Goal: Task Accomplishment & Management: Use online tool/utility

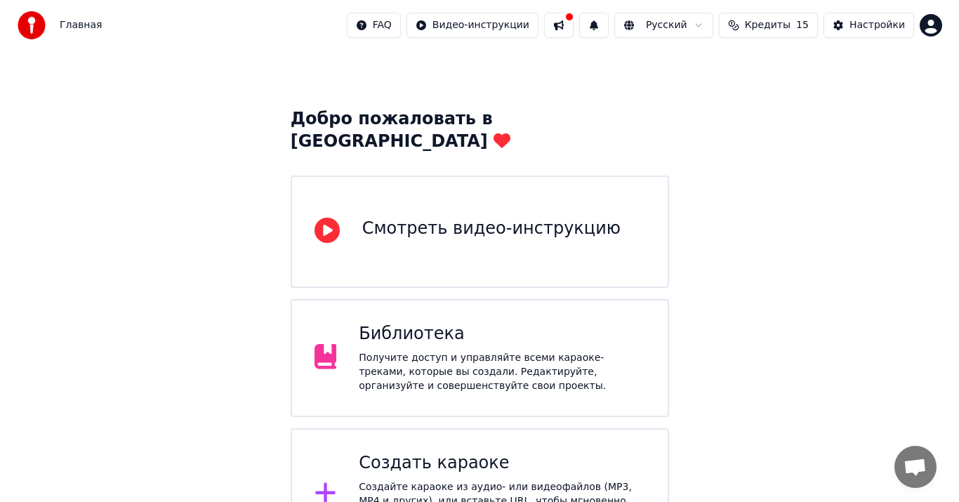
scroll to position [28, 0]
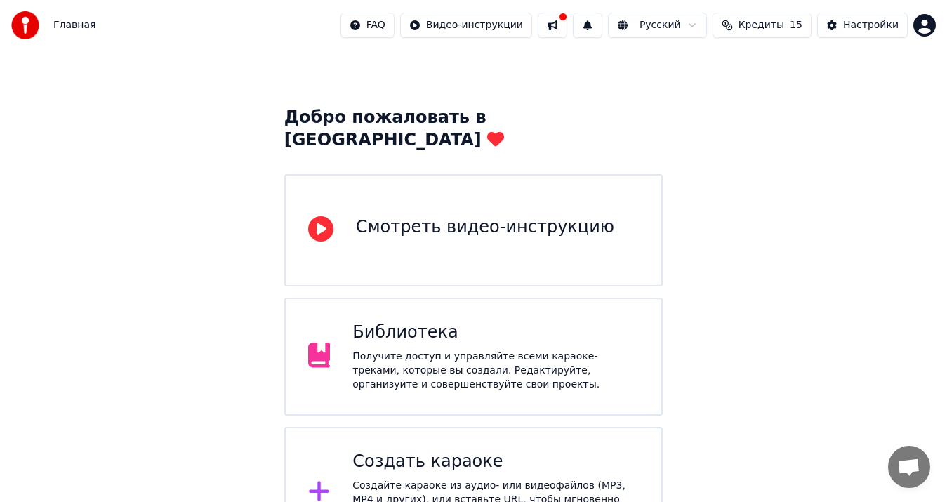
click at [324, 479] on icon at bounding box center [319, 491] width 22 height 25
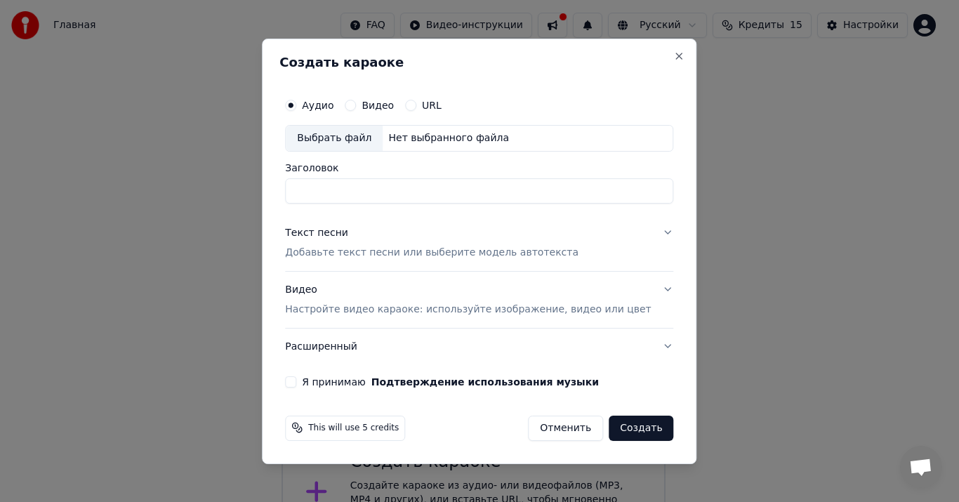
click at [356, 145] on div "Выбрать файл" at bounding box center [334, 138] width 97 height 25
click at [360, 138] on div "Выбрать файл" at bounding box center [334, 138] width 97 height 25
click at [341, 142] on div "Выбрать файл" at bounding box center [334, 138] width 97 height 25
type input "**********"
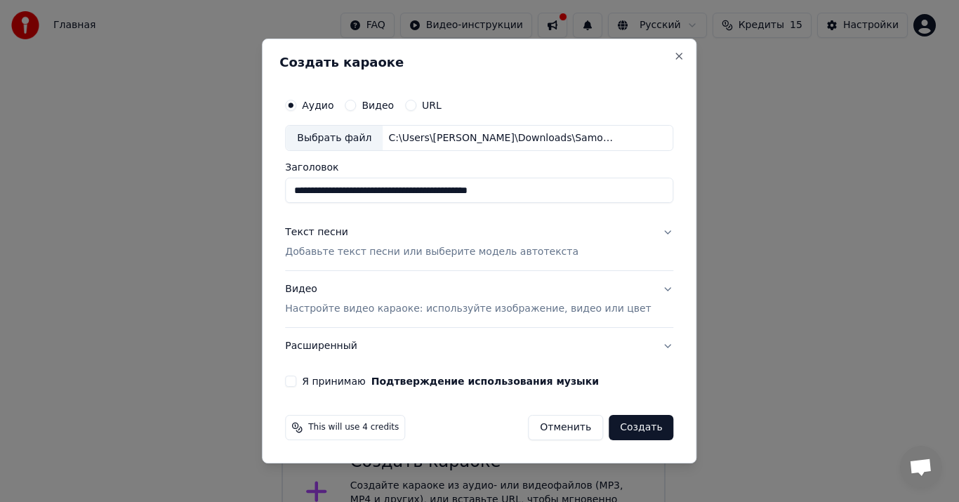
click at [346, 249] on p "Добавьте текст песни или выберите модель автотекста" at bounding box center [432, 253] width 294 height 14
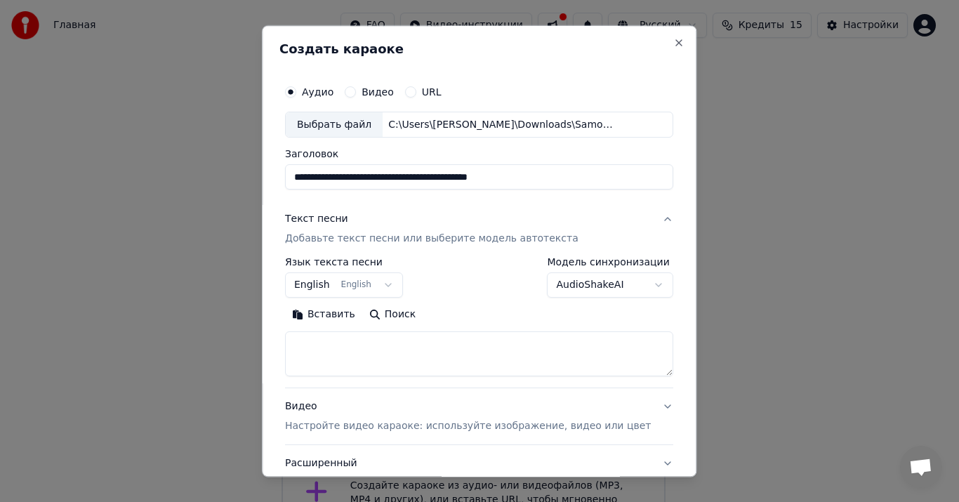
click at [386, 282] on button "English English" at bounding box center [344, 285] width 118 height 25
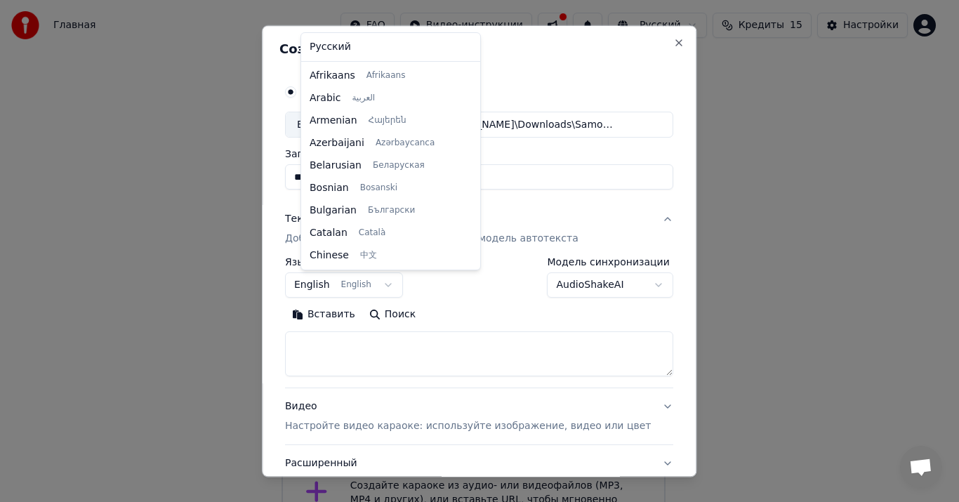
scroll to position [112, 0]
select select "**"
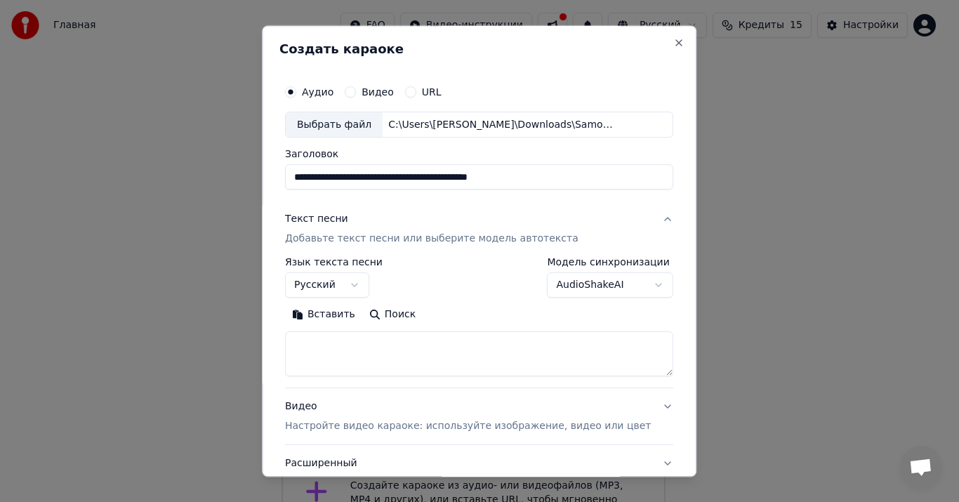
click at [337, 315] on button "Вставить" at bounding box center [323, 315] width 77 height 22
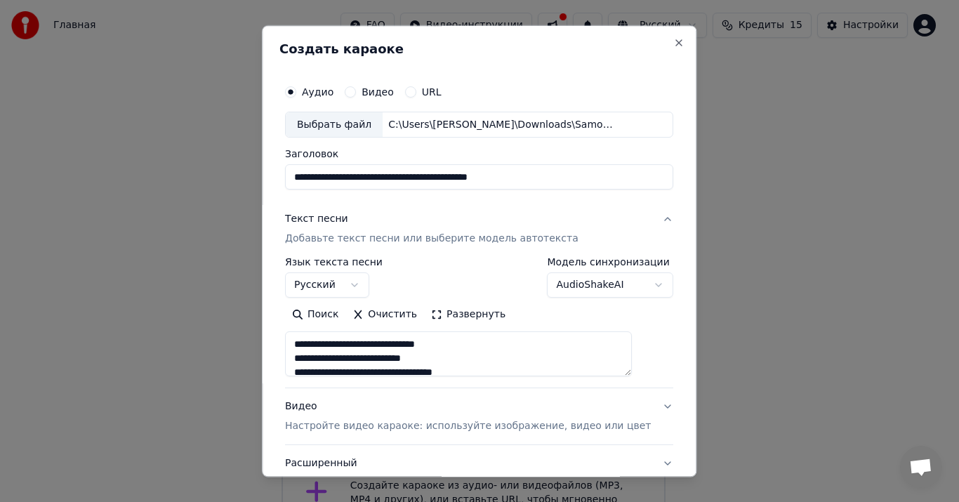
click at [310, 343] on textarea "**********" at bounding box center [458, 354] width 347 height 45
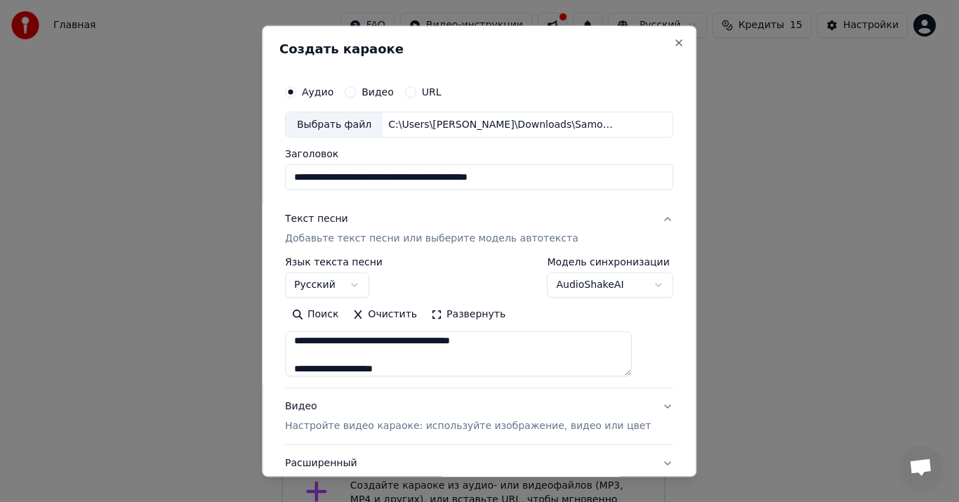
scroll to position [88, 0]
type textarea "**********"
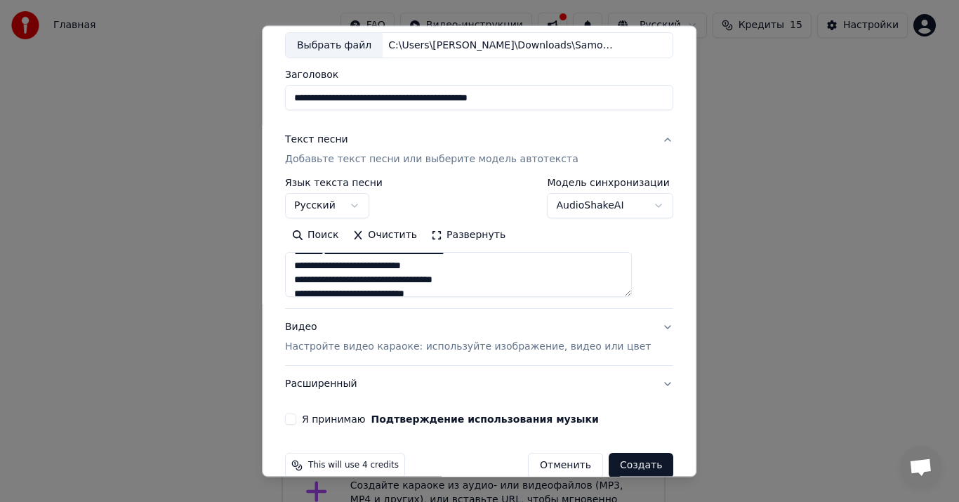
scroll to position [4, 0]
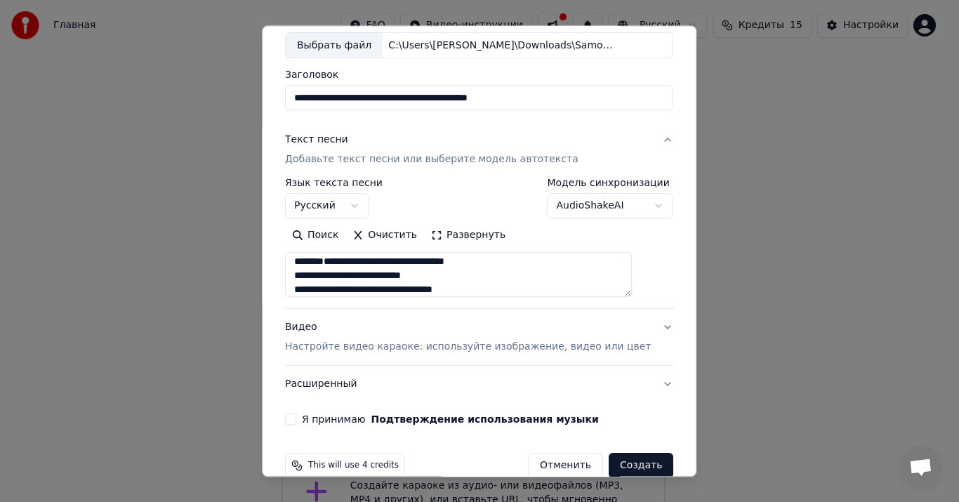
click at [376, 270] on textarea "**********" at bounding box center [458, 275] width 347 height 45
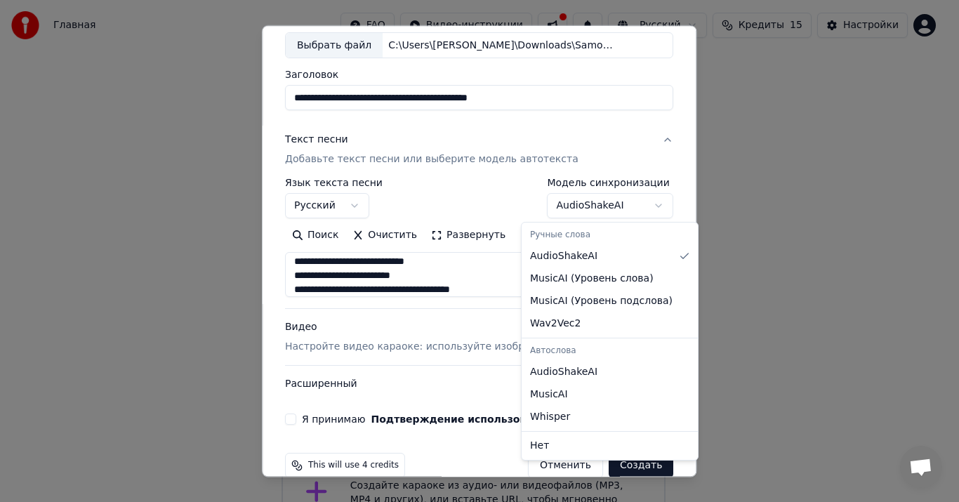
click at [621, 206] on body "**********" at bounding box center [473, 265] width 947 height 587
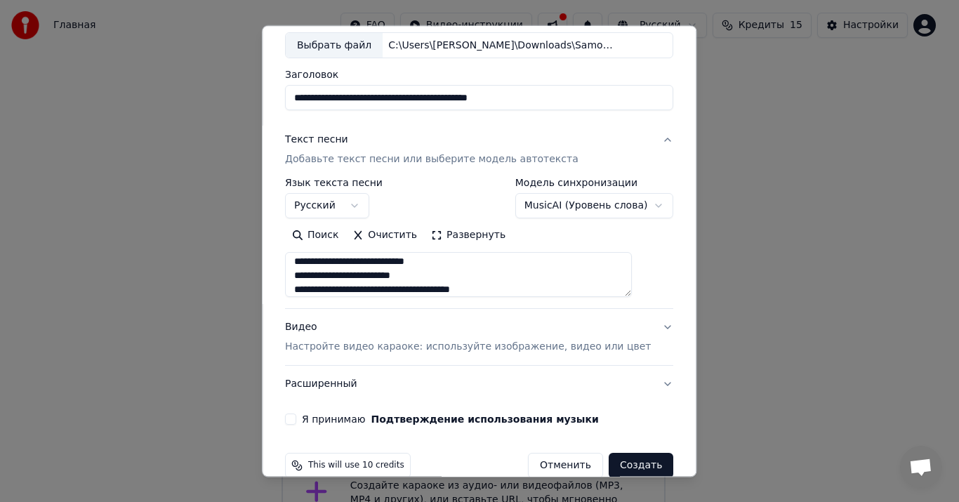
click at [613, 201] on body "**********" at bounding box center [473, 265] width 947 height 587
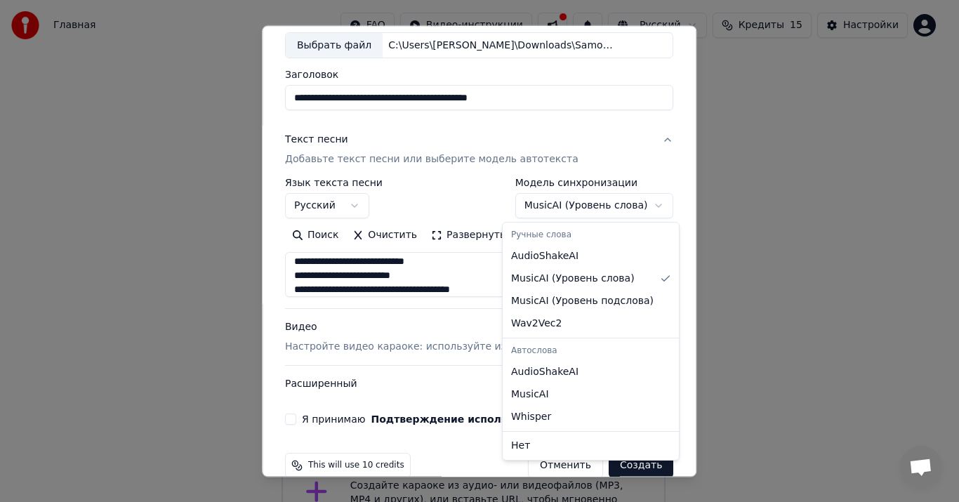
select select "**********"
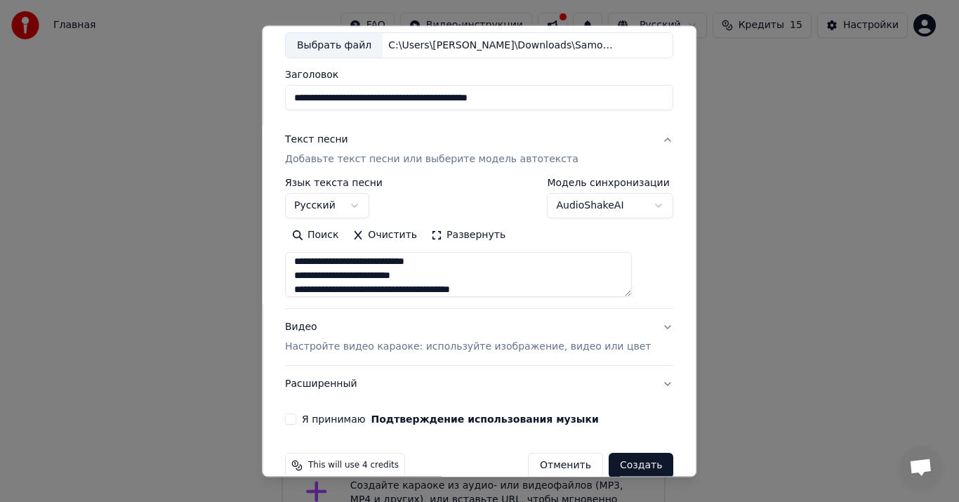
scroll to position [104, 0]
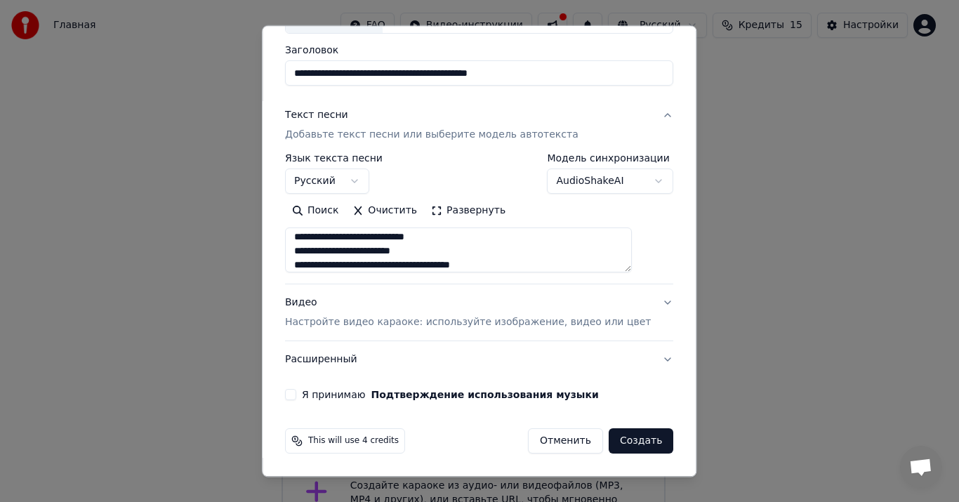
click at [353, 322] on p "Настройте видео караоке: используйте изображение, видео или цвет" at bounding box center [468, 323] width 366 height 14
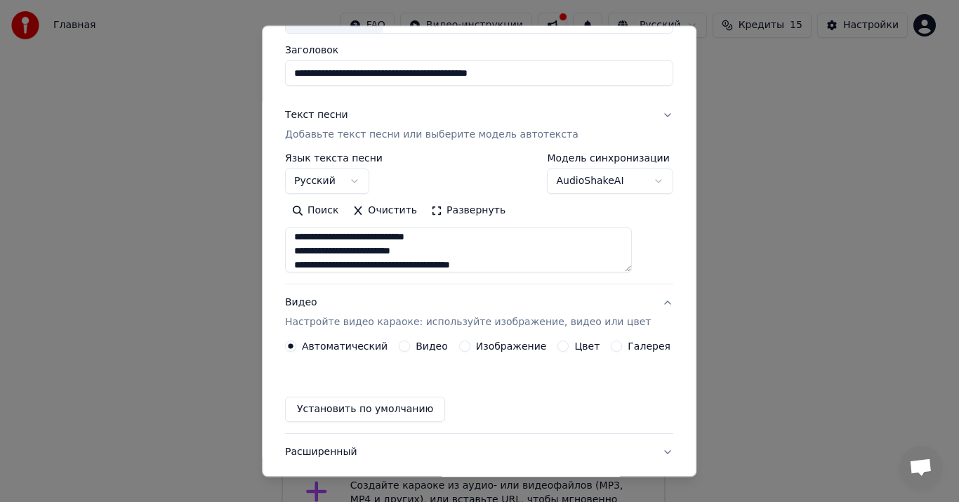
scroll to position [66, 0]
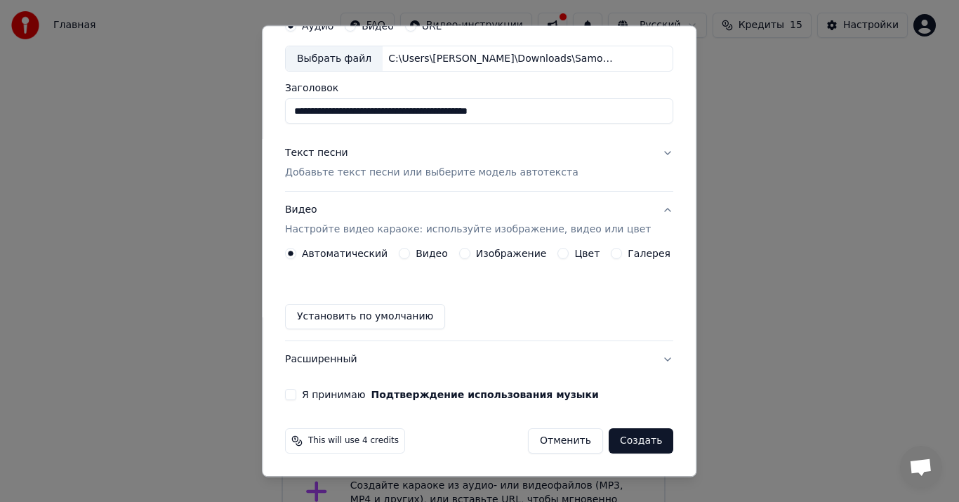
click at [424, 256] on label "Видео" at bounding box center [432, 254] width 32 height 10
click at [410, 256] on button "Видео" at bounding box center [404, 254] width 11 height 11
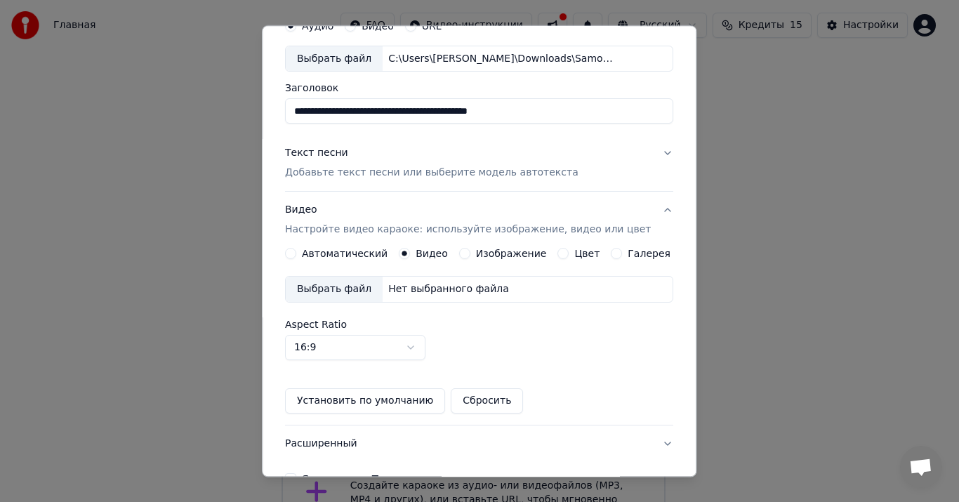
click at [355, 288] on div "Выбрать файл" at bounding box center [334, 289] width 97 height 25
click at [470, 253] on div "Изображение" at bounding box center [503, 254] width 88 height 11
click at [461, 253] on button "Изображение" at bounding box center [464, 254] width 11 height 11
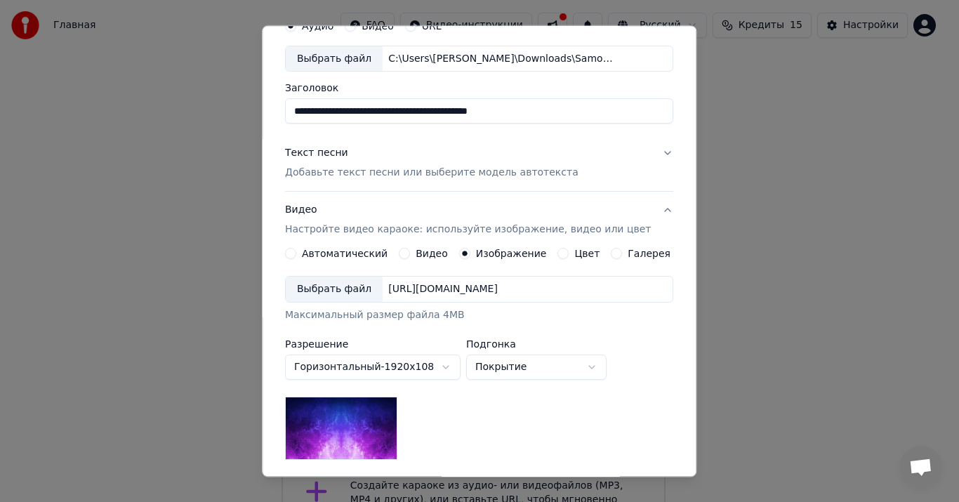
click at [358, 293] on div "Выбрать файл" at bounding box center [334, 289] width 97 height 25
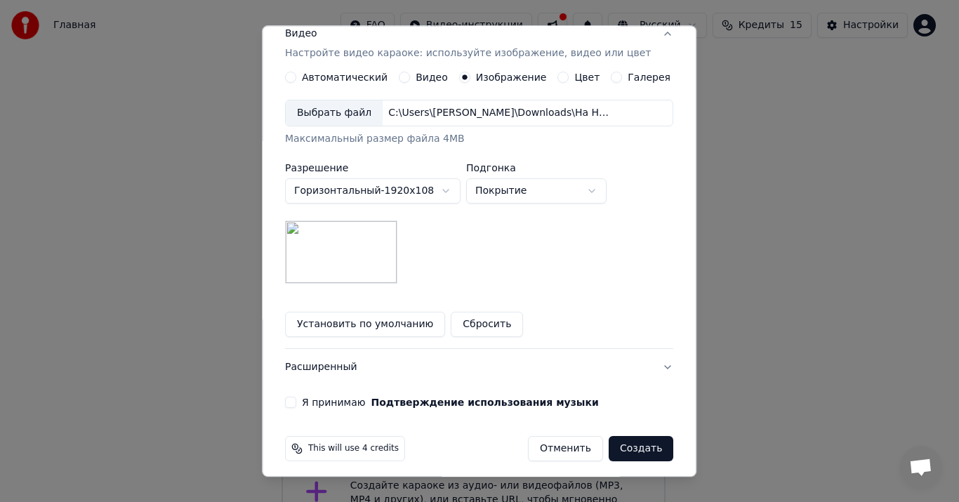
scroll to position [250, 0]
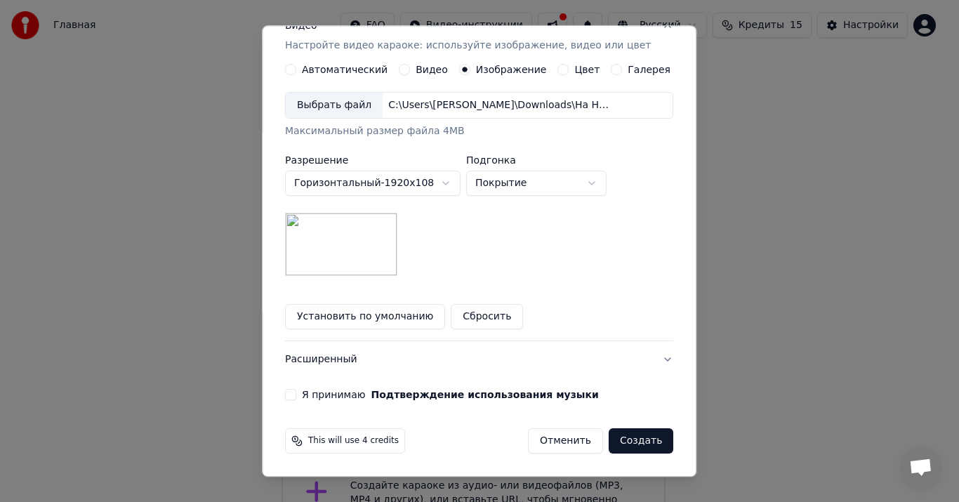
click at [294, 395] on button "Я принимаю Подтверждение использования музыки" at bounding box center [290, 395] width 11 height 11
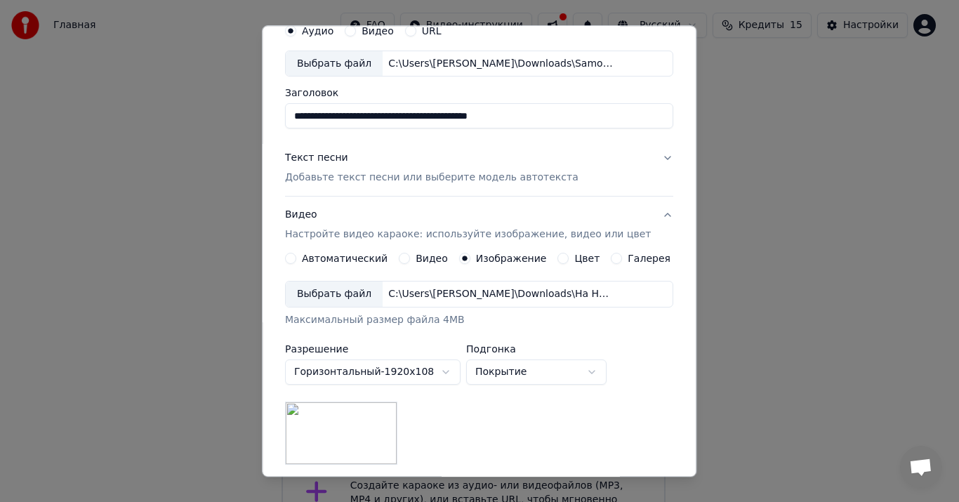
scroll to position [14, 0]
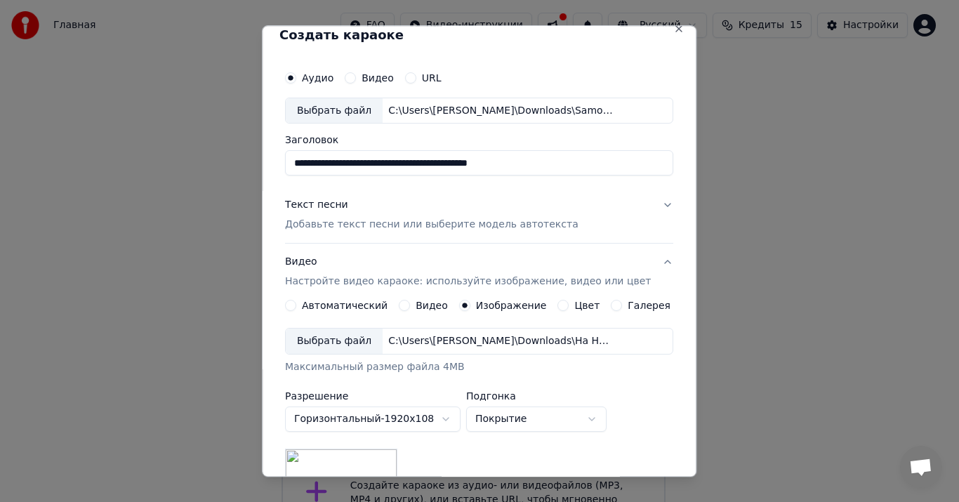
drag, startPoint x: 572, startPoint y: 164, endPoint x: 270, endPoint y: 170, distance: 301.3
click at [270, 170] on body "**********" at bounding box center [473, 265] width 947 height 587
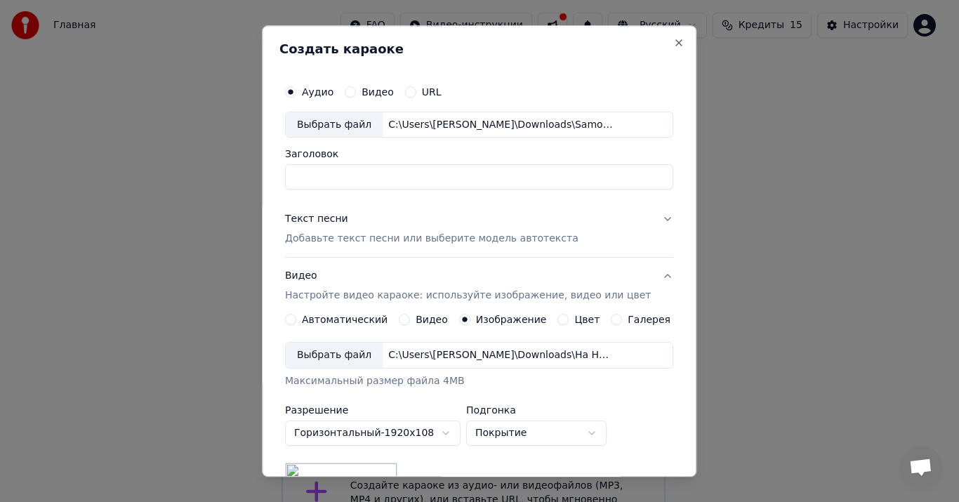
click at [645, 221] on button "Текст песни Добавьте текст песни или выберите модель автотекста" at bounding box center [479, 230] width 388 height 56
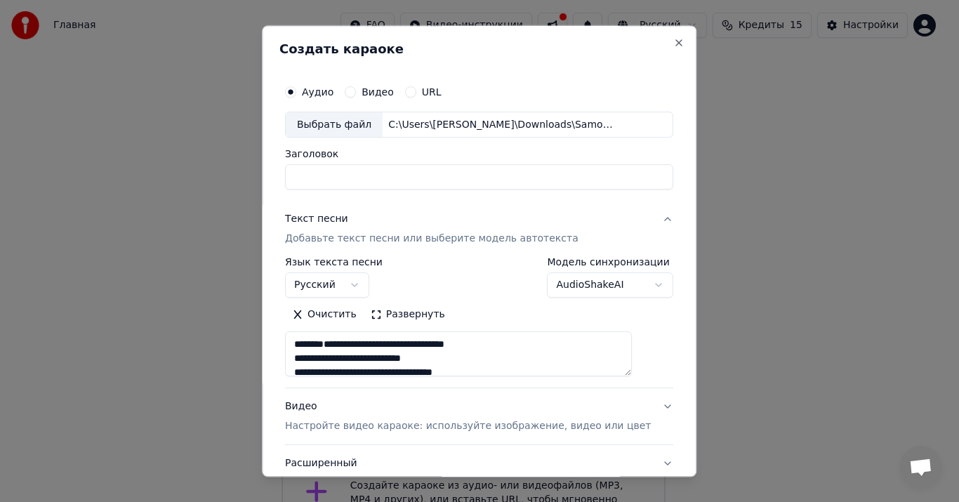
click at [415, 352] on textarea "**********" at bounding box center [458, 354] width 347 height 45
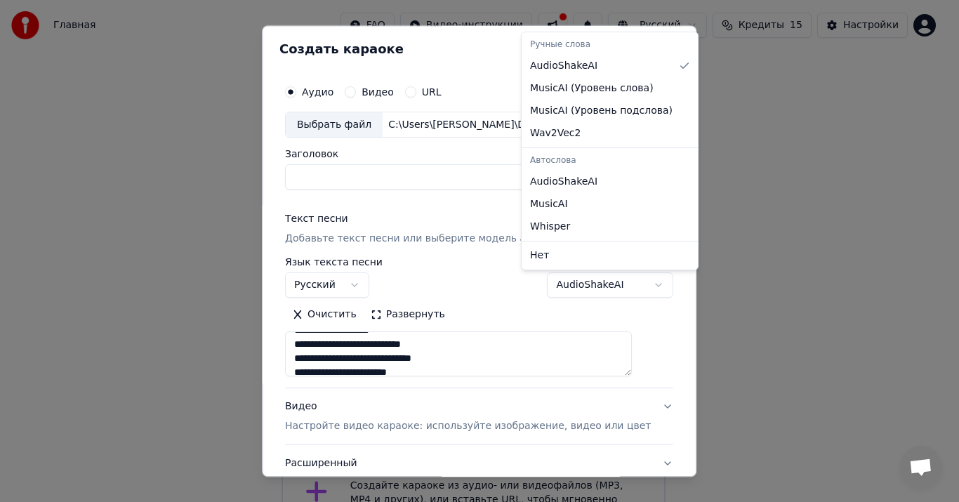
click at [629, 286] on body "Главная FAQ Видео-инструкции Русский Кредиты 15 Настройки Добро пожаловать в Yo…" at bounding box center [473, 265] width 947 height 587
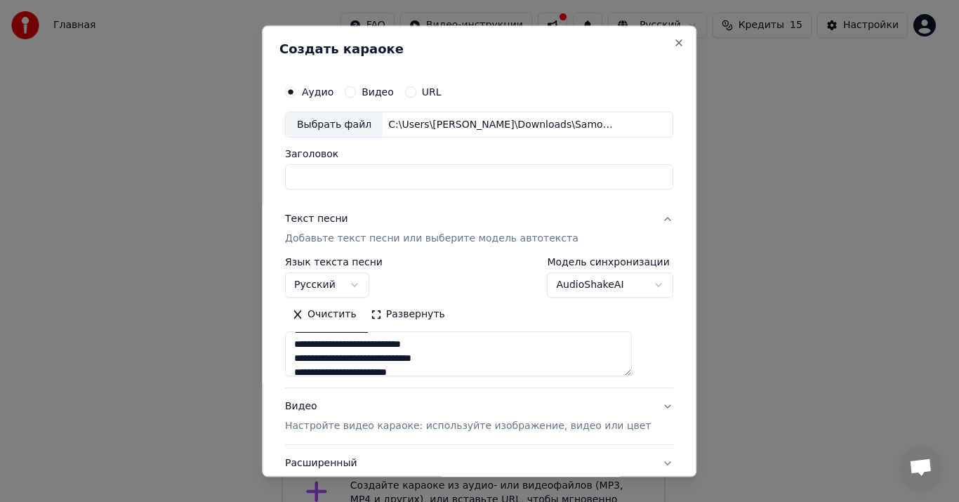
click at [629, 286] on body "Главная FAQ Видео-инструкции Русский Кредиты 15 Настройки Добро пожаловать в Yo…" at bounding box center [473, 265] width 947 height 587
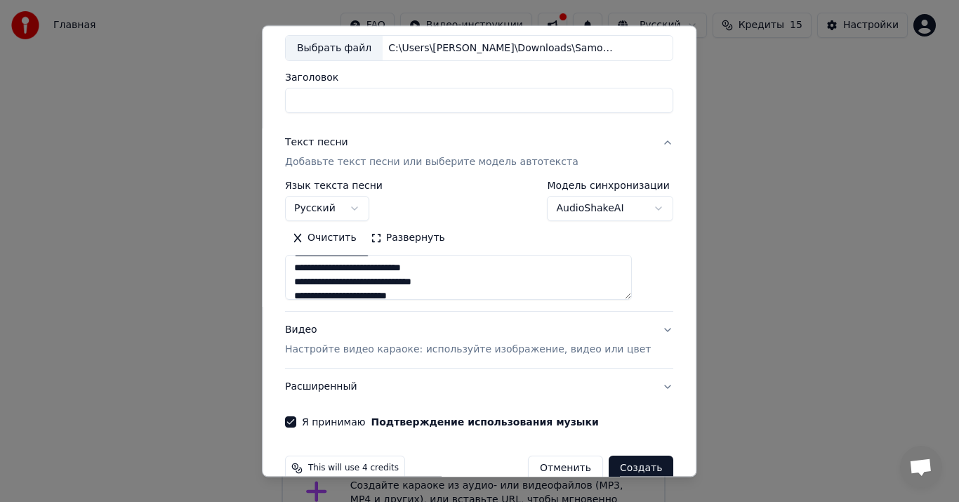
scroll to position [104, 0]
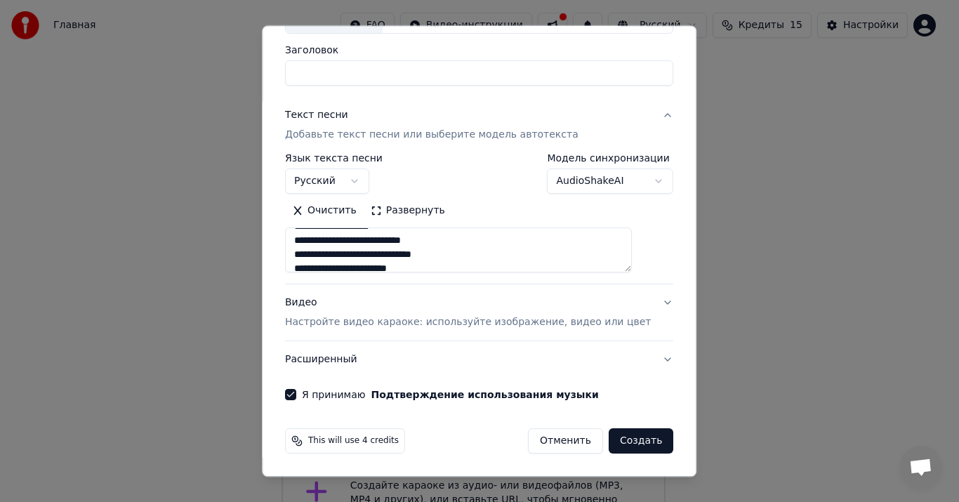
click at [617, 180] on body "Главная FAQ Видео-инструкции Русский Кредиты 15 Настройки Добро пожаловать в Yo…" at bounding box center [473, 265] width 947 height 587
click at [609, 436] on button "Создать" at bounding box center [641, 441] width 65 height 25
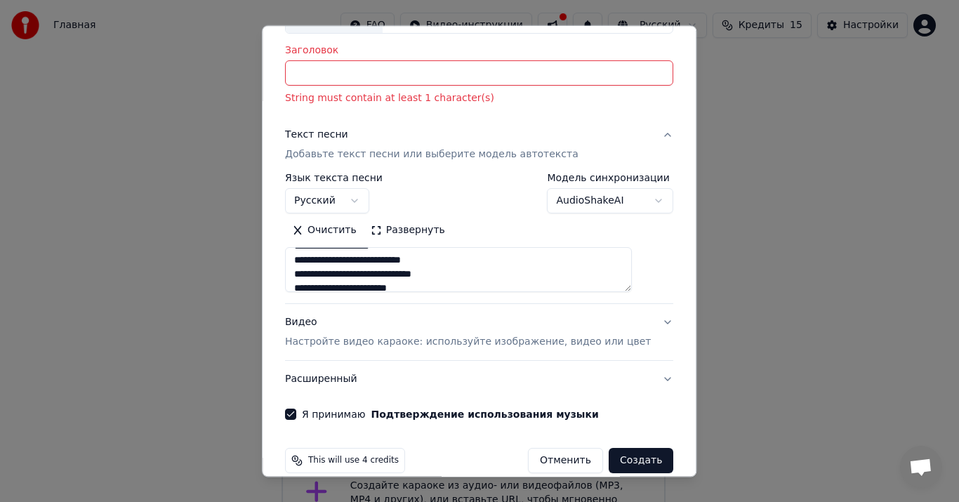
click at [481, 77] on input "Заголовок" at bounding box center [479, 73] width 388 height 25
type input "*"
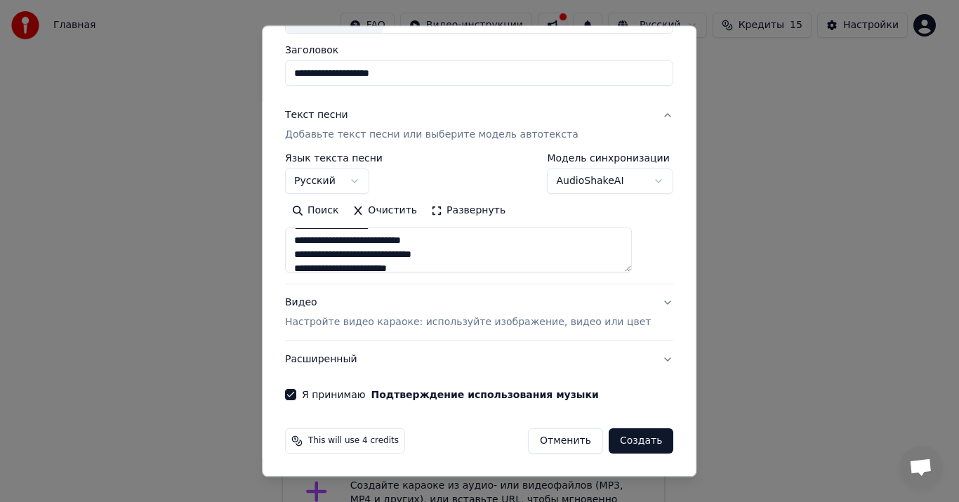
type input "**********"
click at [614, 439] on button "Создать" at bounding box center [641, 441] width 65 height 25
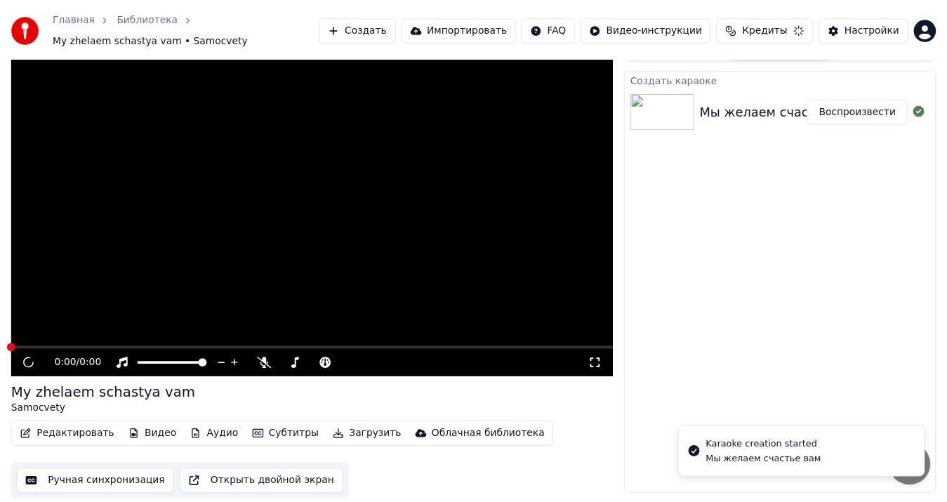
scroll to position [16, 0]
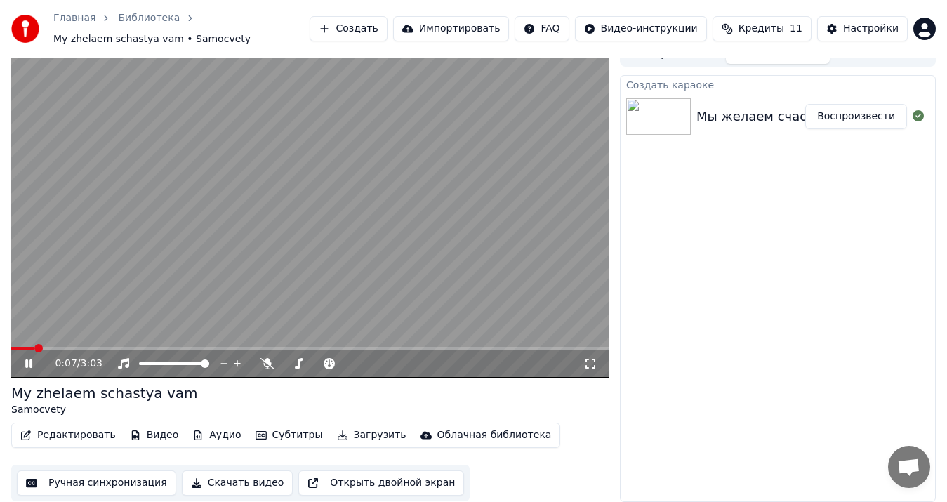
click at [25, 359] on icon at bounding box center [38, 363] width 32 height 11
click at [323, 364] on span at bounding box center [318, 363] width 70 height 3
click at [314, 362] on span at bounding box center [314, 363] width 0 height 3
click at [343, 480] on button "Открыть двойной экран" at bounding box center [381, 482] width 166 height 25
click at [11, 352] on span at bounding box center [15, 348] width 8 height 8
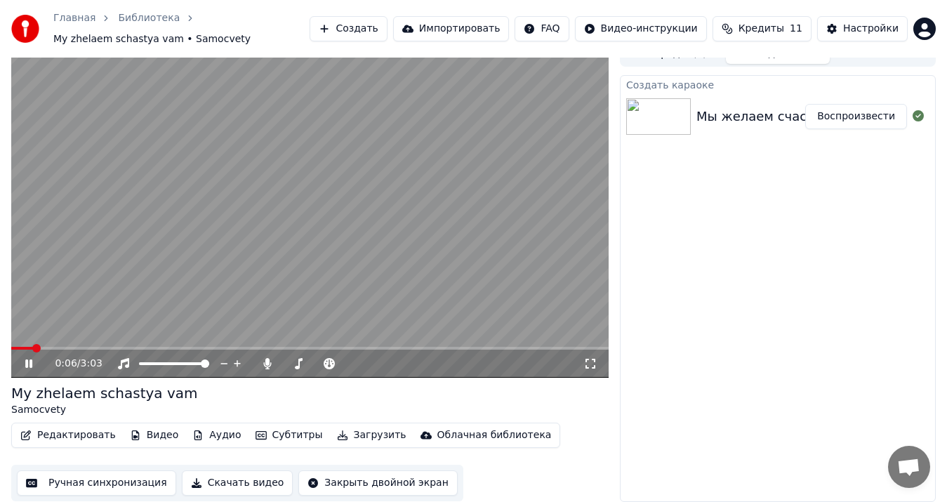
click at [87, 484] on button "Ручная синхронизация" at bounding box center [96, 482] width 159 height 25
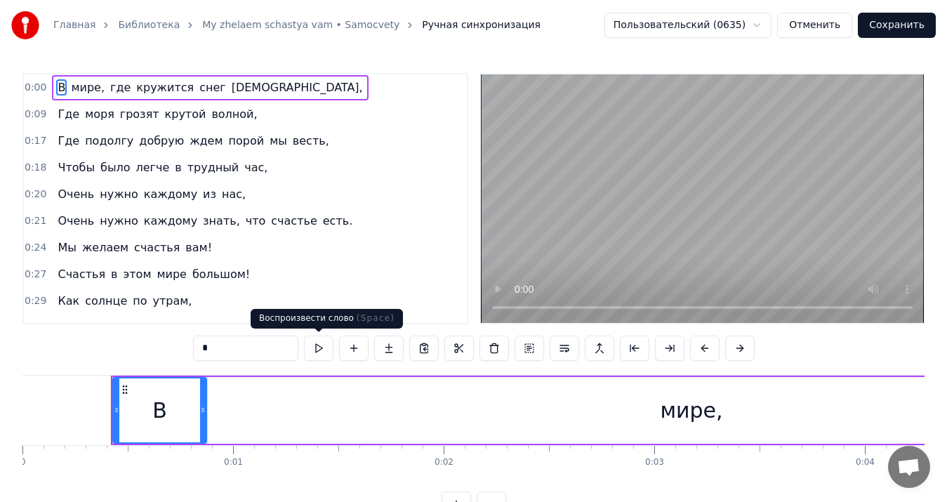
click at [318, 347] on button at bounding box center [318, 348] width 29 height 25
drag, startPoint x: 113, startPoint y: 410, endPoint x: 147, endPoint y: 404, distance: 34.2
click at [147, 404] on div "В" at bounding box center [159, 410] width 95 height 67
drag, startPoint x: 169, startPoint y: 376, endPoint x: 230, endPoint y: 374, distance: 60.5
click at [230, 374] on div "0:00 В мире, где кружится снег шальной, 0:09 Где моря грозят крутой волной, 0:1…" at bounding box center [473, 295] width 902 height 444
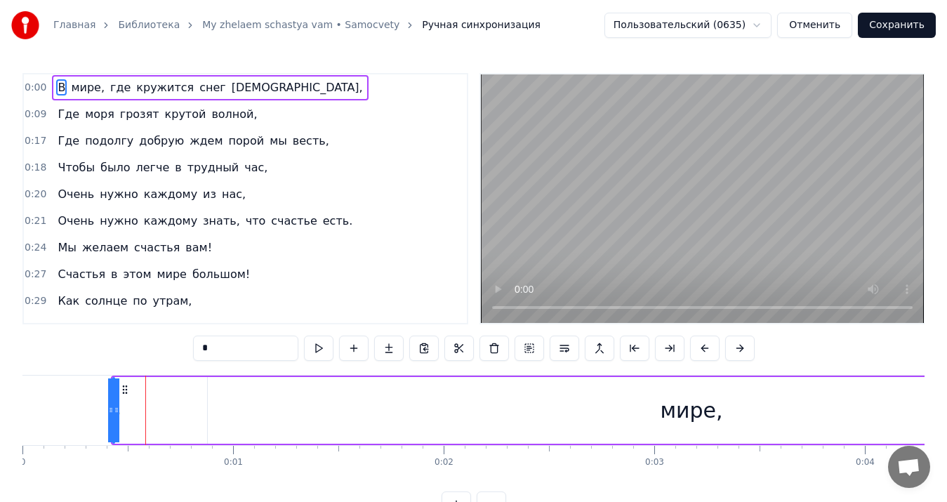
drag, startPoint x: 204, startPoint y: 401, endPoint x: 103, endPoint y: 419, distance: 102.1
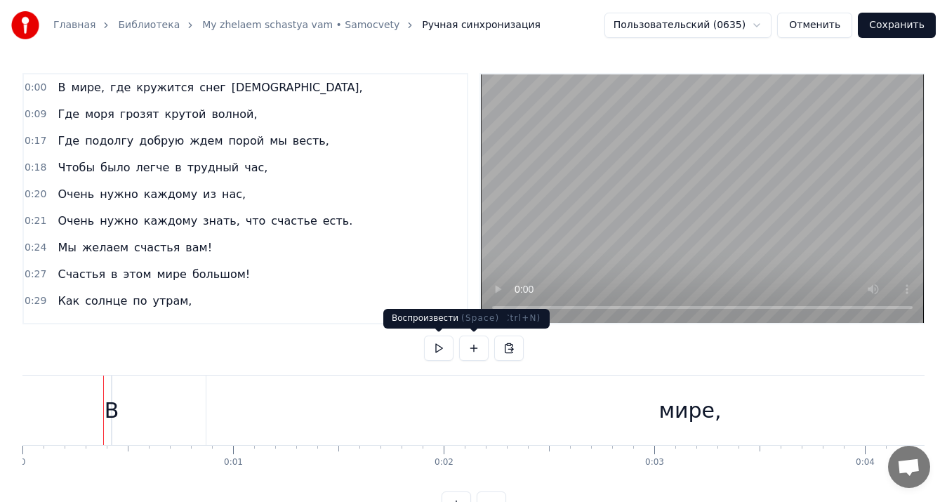
click at [435, 348] on button at bounding box center [438, 348] width 29 height 25
click at [636, 411] on div "мире," at bounding box center [690, 411] width 968 height 70
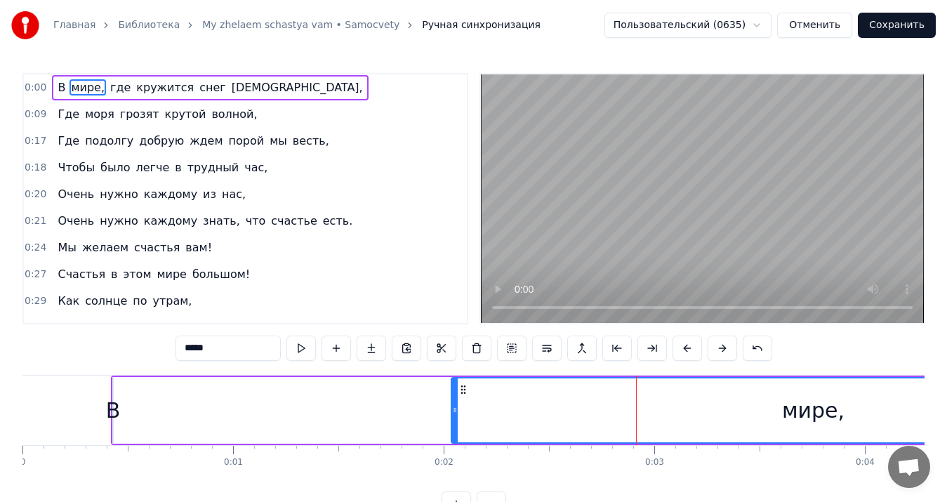
drag, startPoint x: 211, startPoint y: 407, endPoint x: 426, endPoint y: 384, distance: 216.7
click at [452, 384] on div at bounding box center [455, 410] width 6 height 64
click at [114, 405] on div "В" at bounding box center [113, 411] width 15 height 32
type input "*"
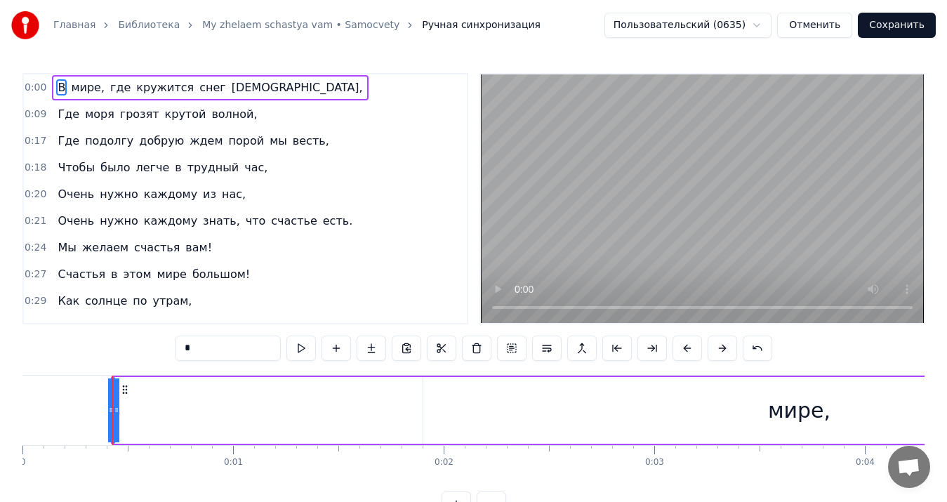
drag, startPoint x: 114, startPoint y: 405, endPoint x: 397, endPoint y: 391, distance: 284.0
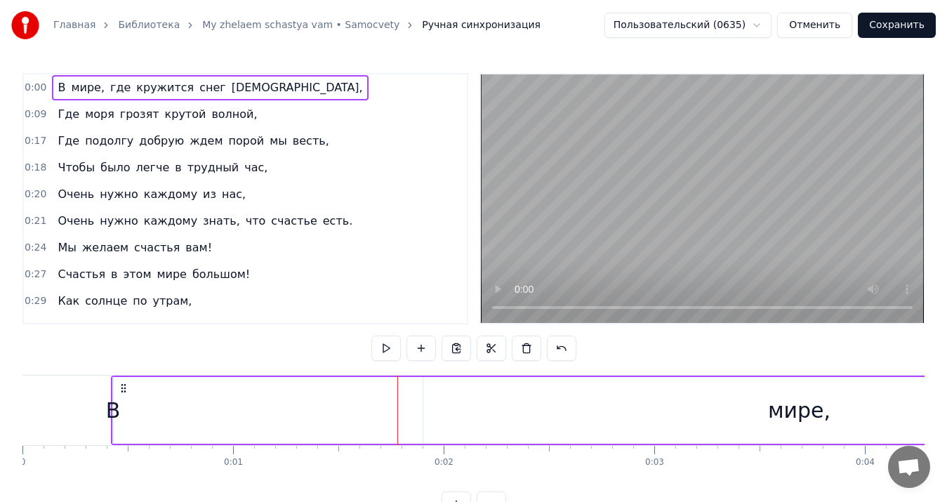
drag, startPoint x: 113, startPoint y: 402, endPoint x: 268, endPoint y: 392, distance: 154.8
drag, startPoint x: 135, startPoint y: 404, endPoint x: 146, endPoint y: 402, distance: 11.6
drag, startPoint x: 114, startPoint y: 377, endPoint x: 173, endPoint y: 383, distance: 59.3
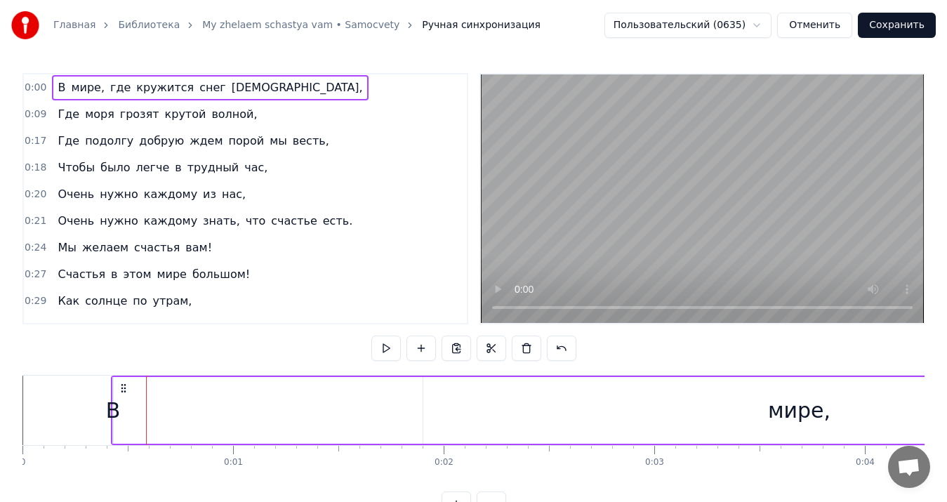
click at [43, 407] on div "Главная Библиотека My zhelaem schastya vam • Samocvety Ручная синхронизация Пол…" at bounding box center [473, 258] width 947 height 517
drag, startPoint x: 112, startPoint y: 408, endPoint x: 346, endPoint y: 414, distance: 234.6
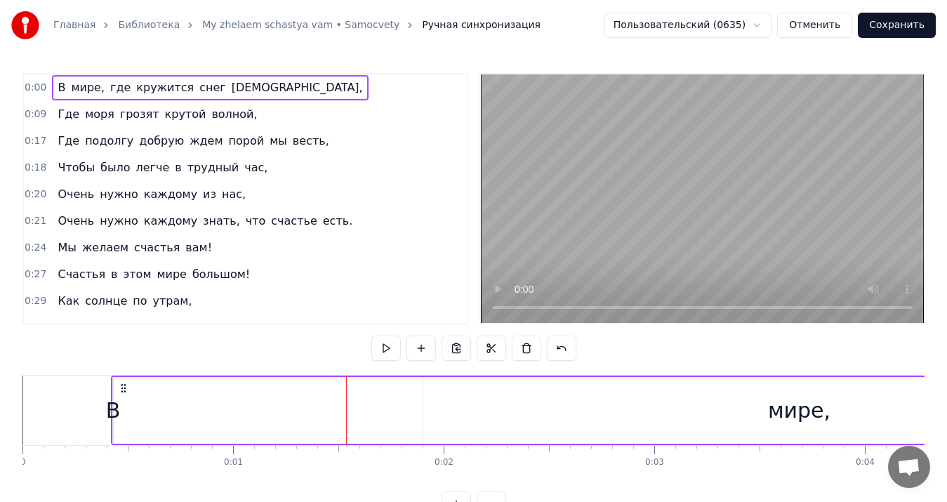
click at [744, 388] on div "мире," at bounding box center [799, 410] width 752 height 67
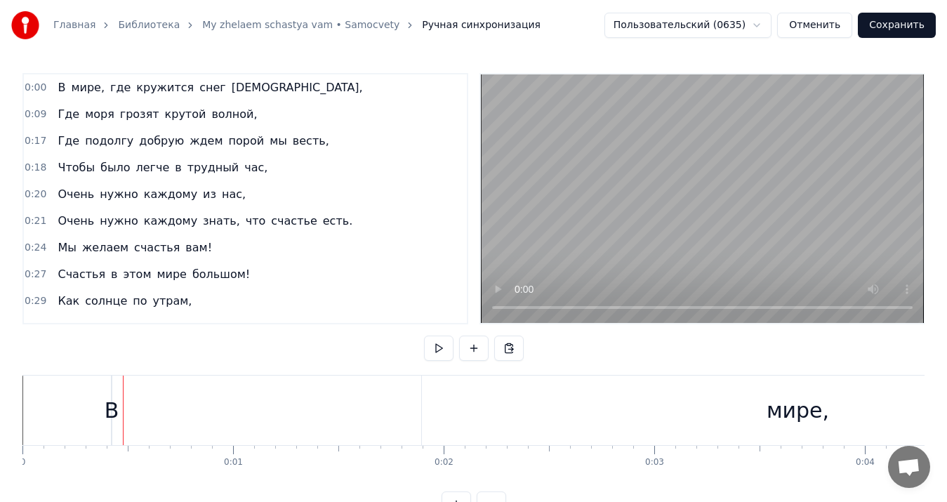
click at [123, 391] on div at bounding box center [123, 411] width 1 height 70
drag, startPoint x: 111, startPoint y: 393, endPoint x: 187, endPoint y: 392, distance: 75.8
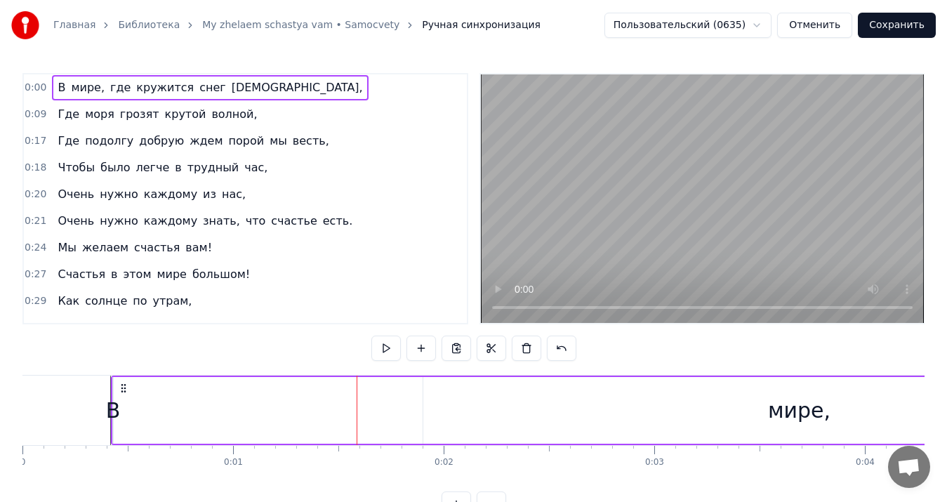
click at [387, 345] on button at bounding box center [385, 348] width 29 height 25
drag, startPoint x: 111, startPoint y: 384, endPoint x: 176, endPoint y: 381, distance: 65.4
click at [128, 383] on icon at bounding box center [123, 388] width 11 height 11
click at [559, 345] on button at bounding box center [561, 348] width 29 height 25
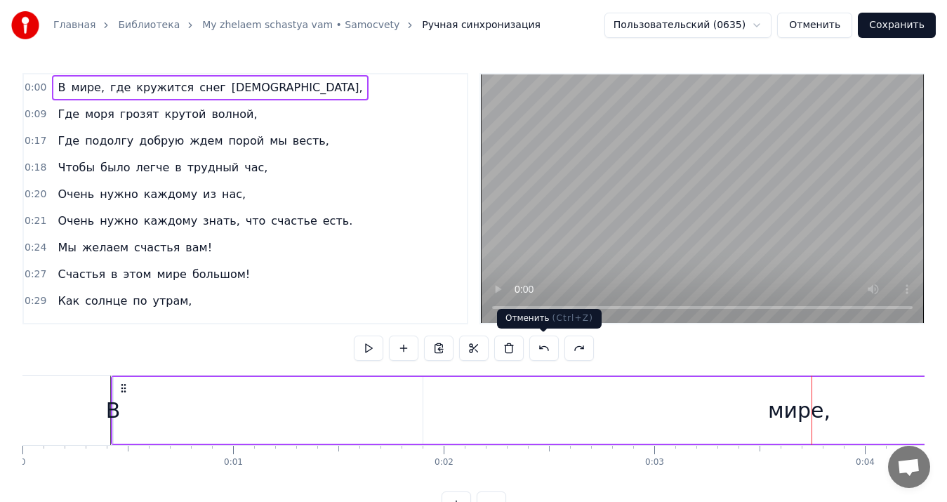
click at [555, 349] on button at bounding box center [543, 348] width 29 height 25
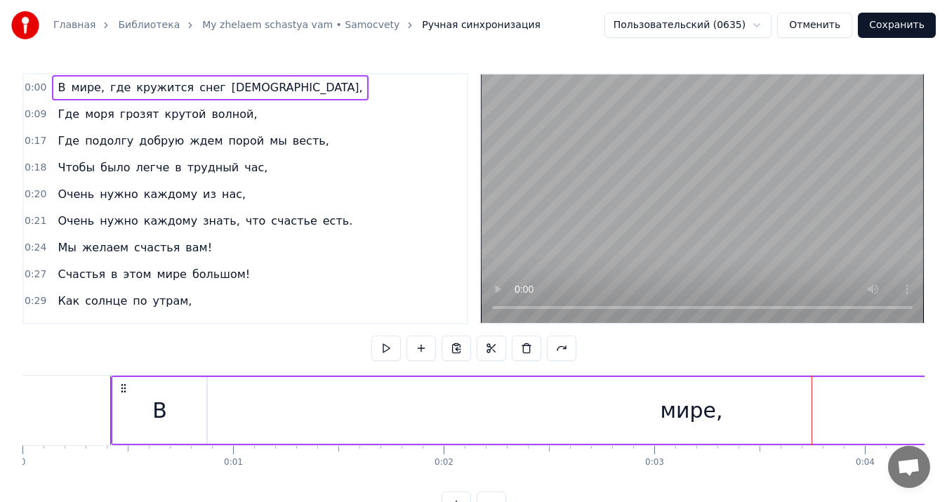
drag, startPoint x: 122, startPoint y: 400, endPoint x: 730, endPoint y: 399, distance: 608.1
drag, startPoint x: 175, startPoint y: 395, endPoint x: 206, endPoint y: 397, distance: 31.0
drag, startPoint x: 113, startPoint y: 397, endPoint x: 206, endPoint y: 400, distance: 93.5
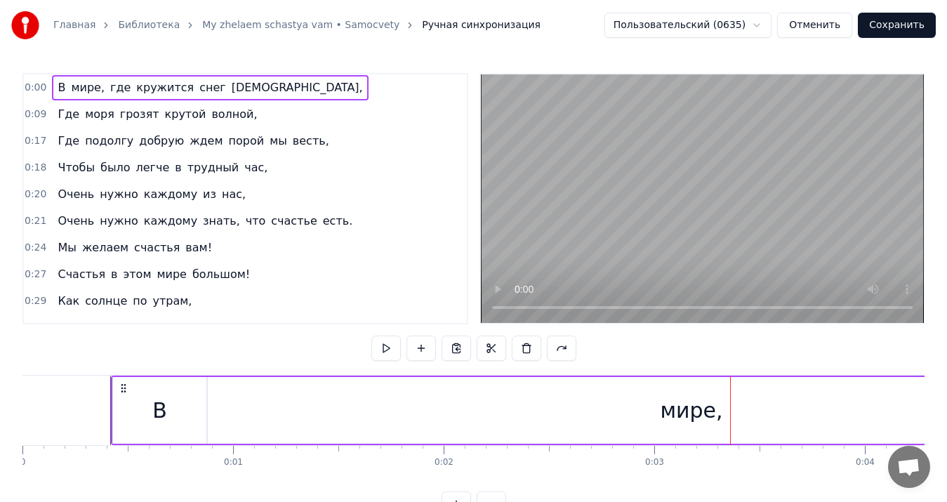
click at [204, 400] on div "В" at bounding box center [159, 410] width 95 height 67
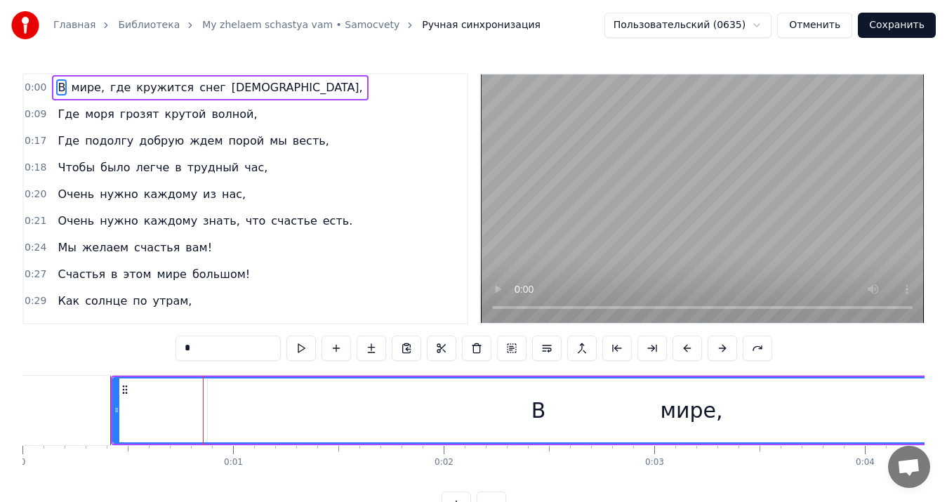
drag, startPoint x: 201, startPoint y: 402, endPoint x: 958, endPoint y: 378, distance: 758.0
click at [947, 378] on html "Главная Библиотека My zhelaem schastya vam • Samocvety Ручная синхронизация Пол…" at bounding box center [473, 269] width 947 height 539
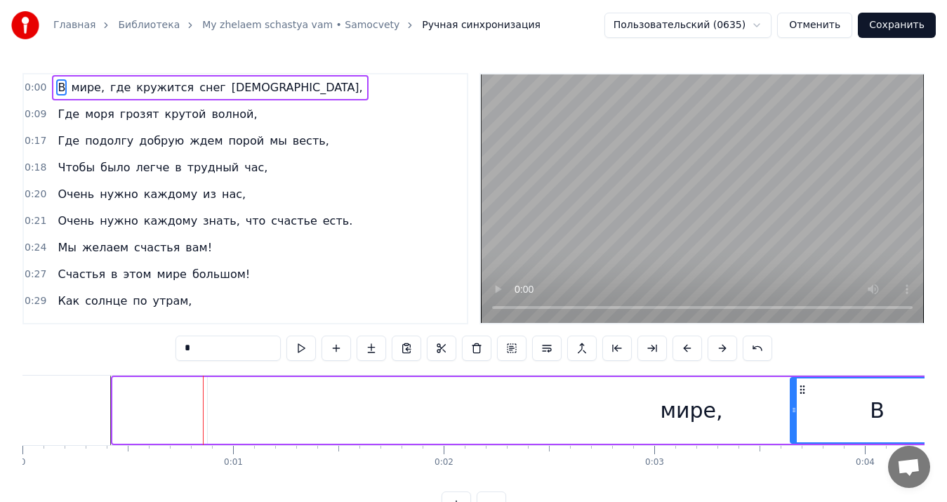
drag, startPoint x: 115, startPoint y: 408, endPoint x: 793, endPoint y: 399, distance: 677.6
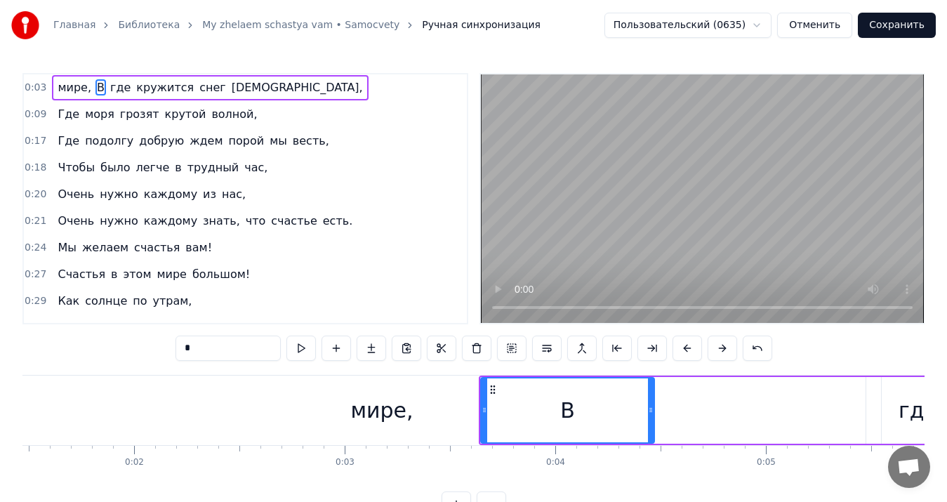
scroll to position [0, 340]
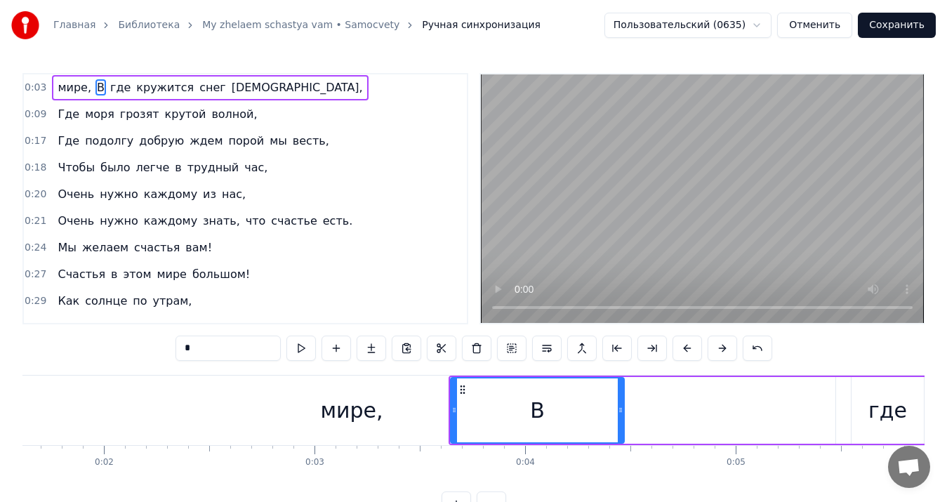
drag, startPoint x: 451, startPoint y: 403, endPoint x: 258, endPoint y: 405, distance: 193.1
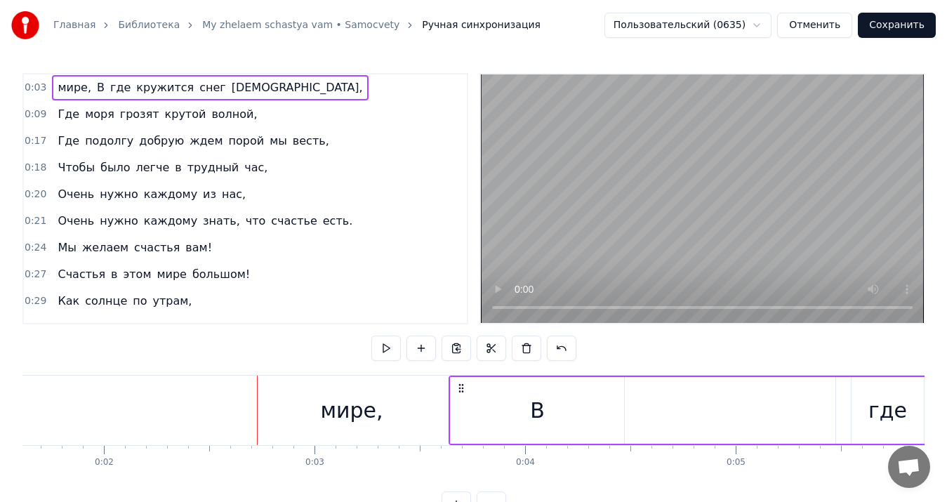
drag, startPoint x: 614, startPoint y: 397, endPoint x: 426, endPoint y: 407, distance: 188.4
click at [565, 350] on button at bounding box center [561, 348] width 29 height 25
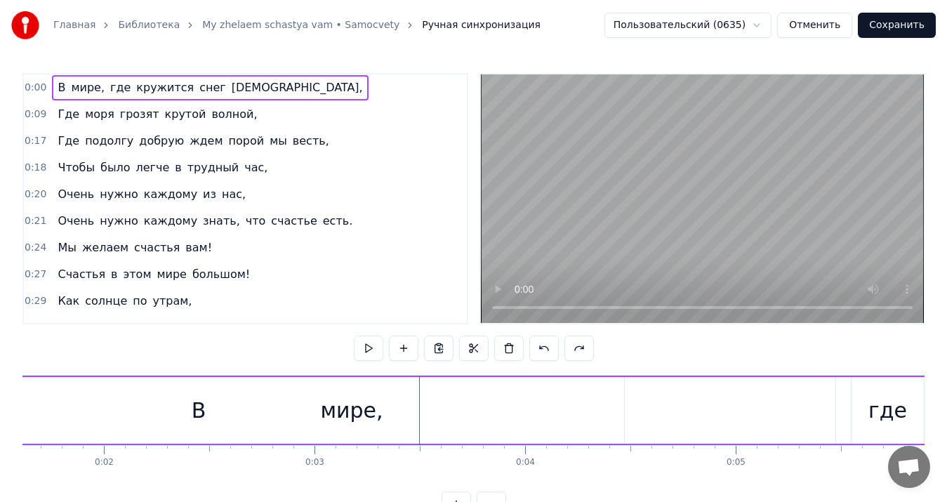
click at [291, 392] on div "мире," at bounding box center [352, 410] width 968 height 67
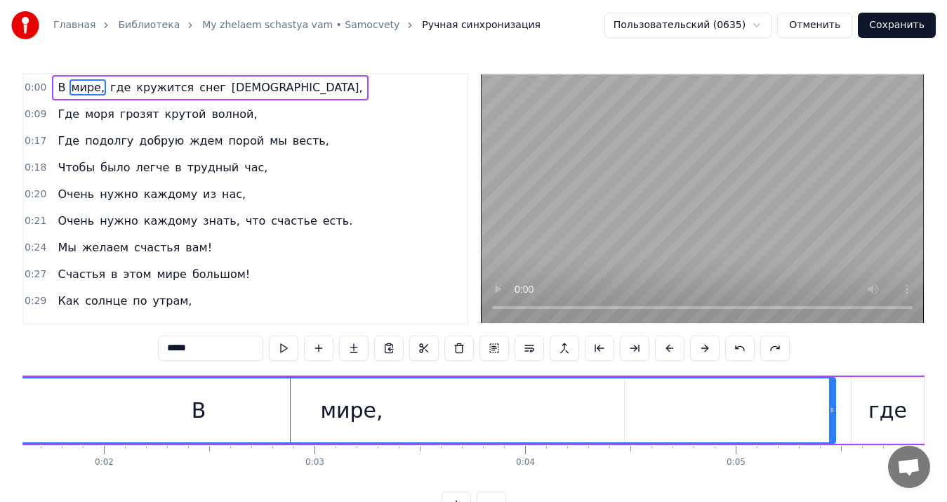
click at [259, 381] on div "мире," at bounding box center [352, 410] width 966 height 64
drag, startPoint x: 242, startPoint y: 376, endPoint x: 404, endPoint y: 372, distance: 163.0
click at [404, 372] on div "0:00 В мире, где кружится снег шальной, 0:09 Где моря грозят крутой волной, 0:1…" at bounding box center [473, 295] width 902 height 444
click at [208, 434] on div "мире," at bounding box center [352, 410] width 966 height 64
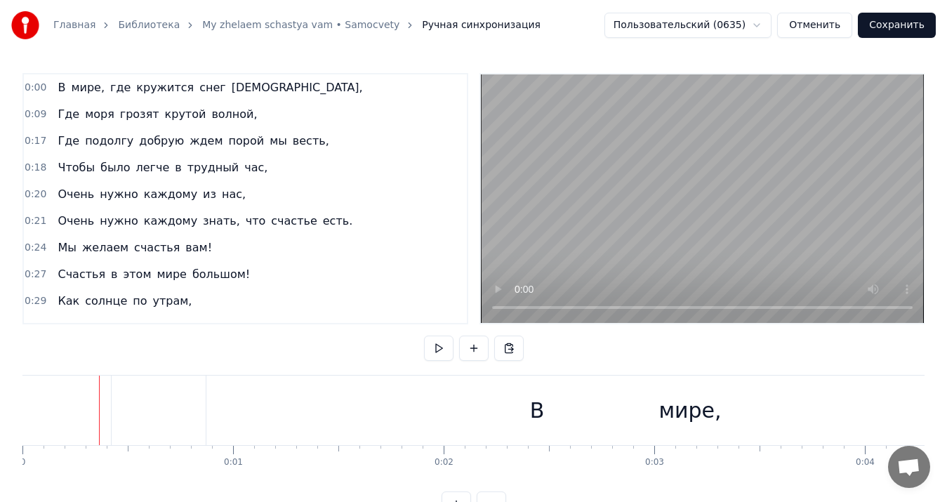
click at [179, 407] on div "В" at bounding box center [537, 411] width 851 height 70
click at [104, 404] on div at bounding box center [104, 411] width 1 height 70
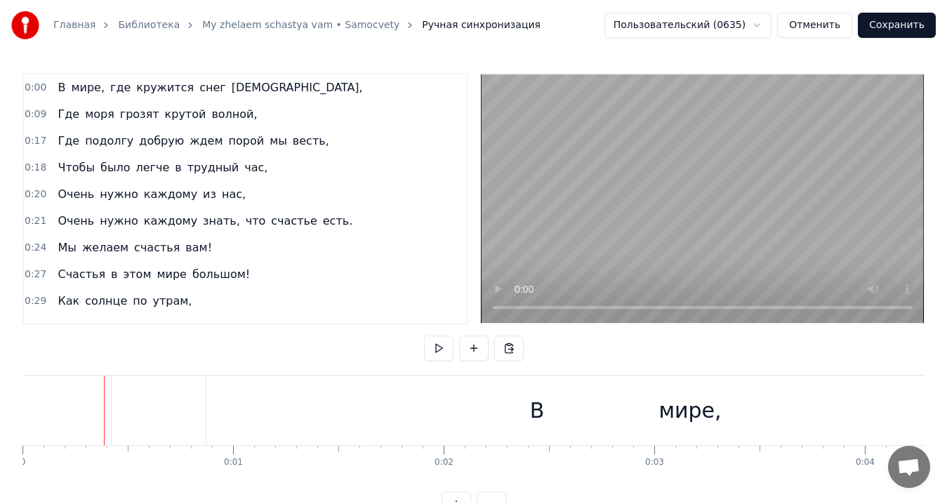
click at [111, 406] on div "В" at bounding box center [537, 411] width 852 height 70
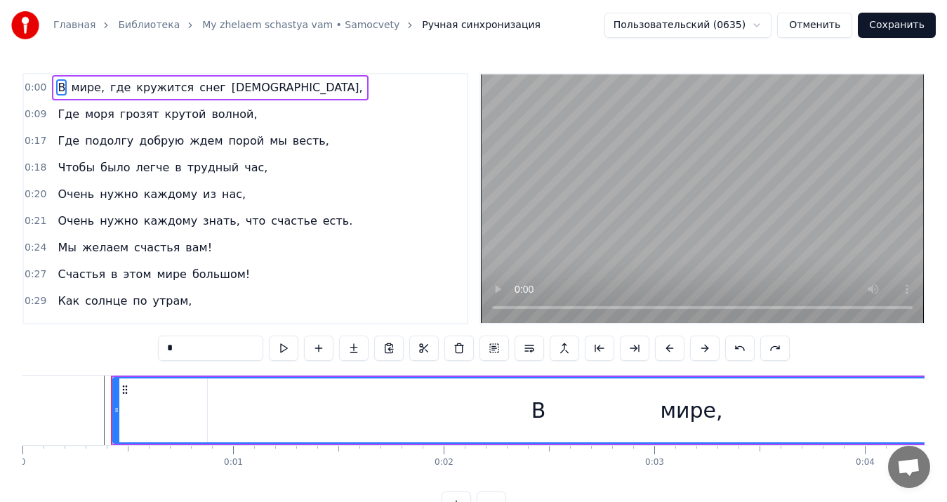
drag, startPoint x: 111, startPoint y: 406, endPoint x: 147, endPoint y: 410, distance: 36.8
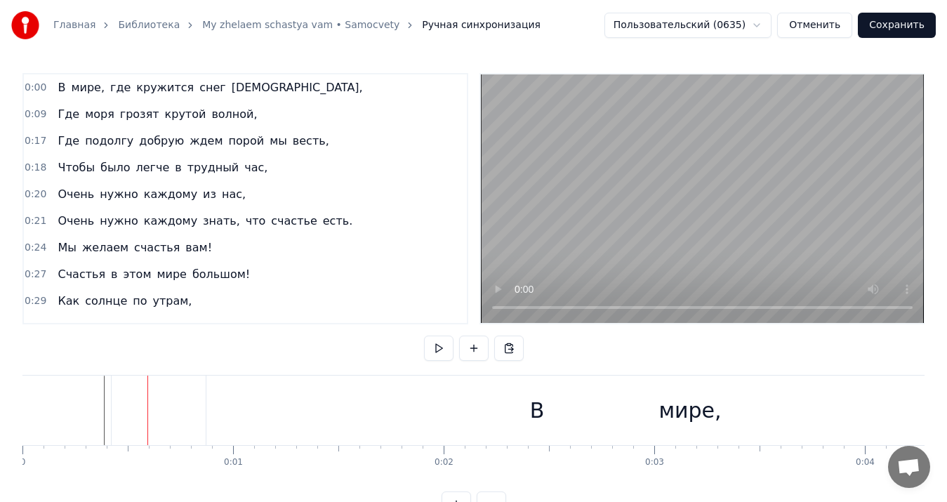
click at [112, 409] on div "В" at bounding box center [537, 411] width 851 height 70
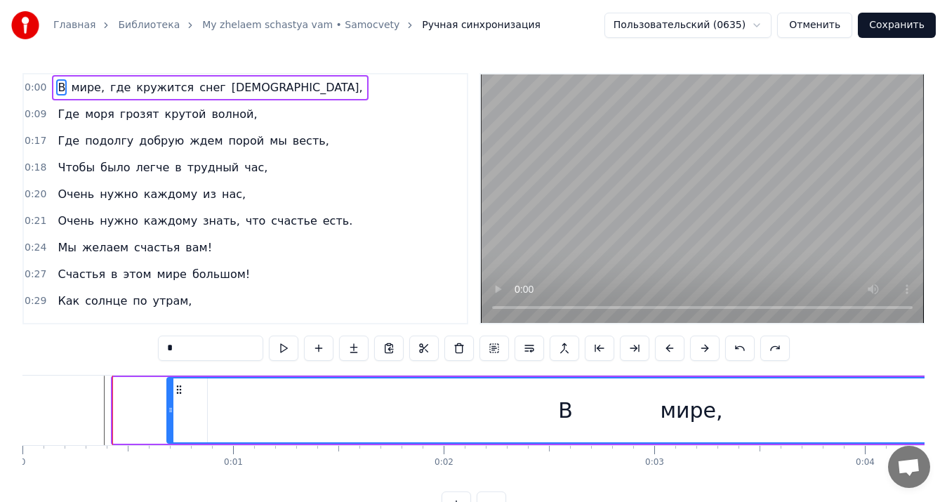
drag, startPoint x: 117, startPoint y: 409, endPoint x: 171, endPoint y: 404, distance: 53.6
click at [171, 404] on icon at bounding box center [171, 409] width 6 height 11
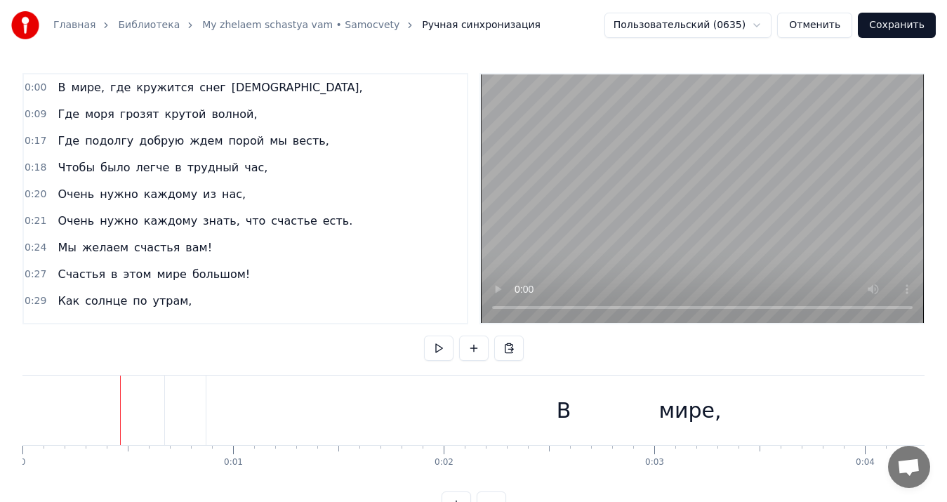
drag, startPoint x: 304, startPoint y: 414, endPoint x: 244, endPoint y: 408, distance: 59.9
click at [244, 408] on div "мире," at bounding box center [690, 411] width 968 height 70
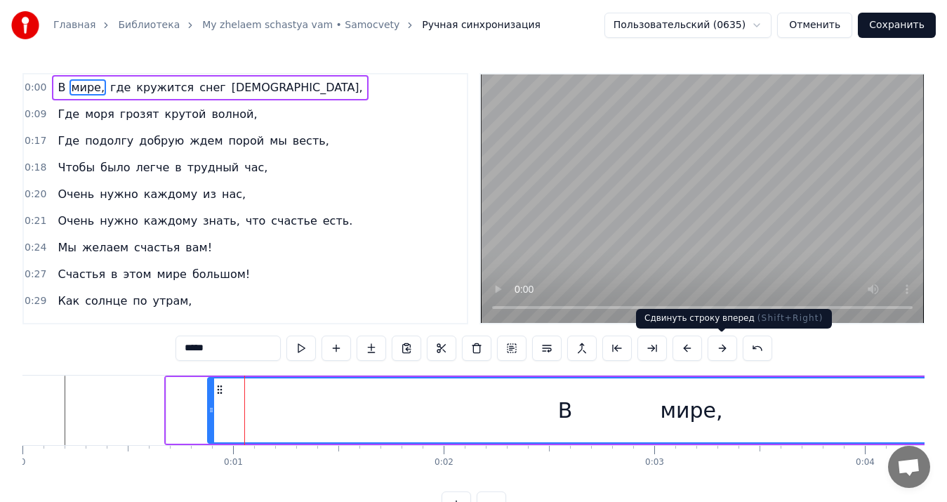
click at [716, 342] on button at bounding box center [722, 348] width 29 height 25
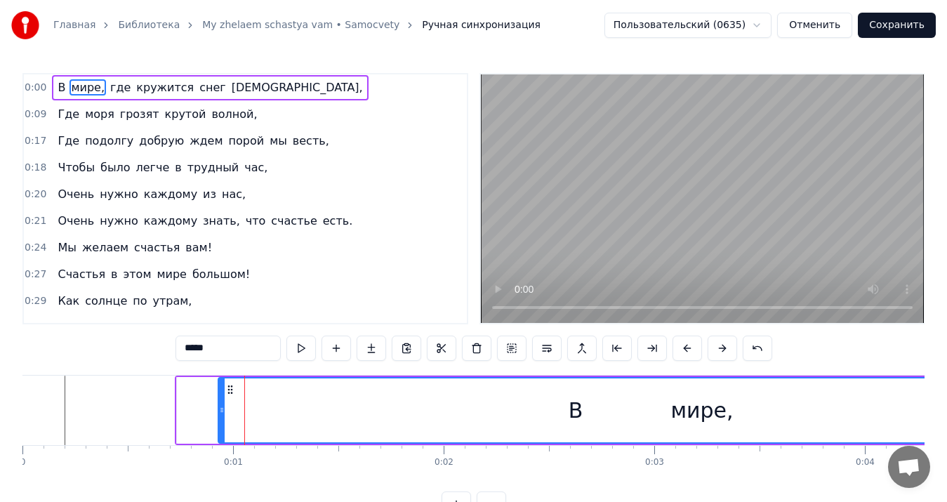
click at [716, 342] on button at bounding box center [722, 348] width 29 height 25
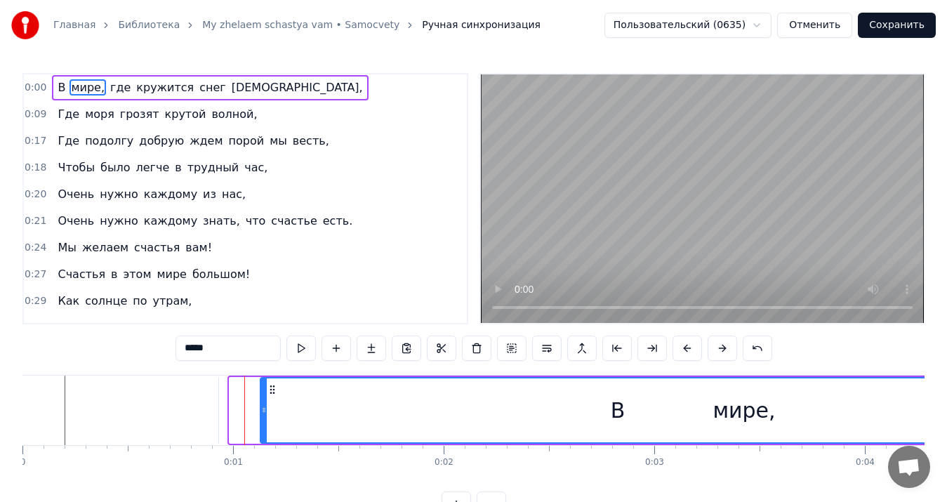
click at [716, 342] on button at bounding box center [722, 348] width 29 height 25
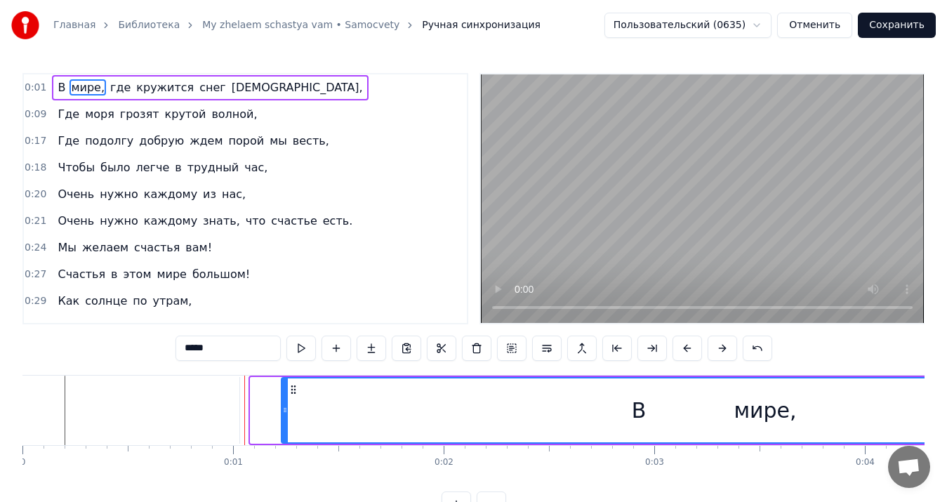
click at [716, 342] on button at bounding box center [722, 348] width 29 height 25
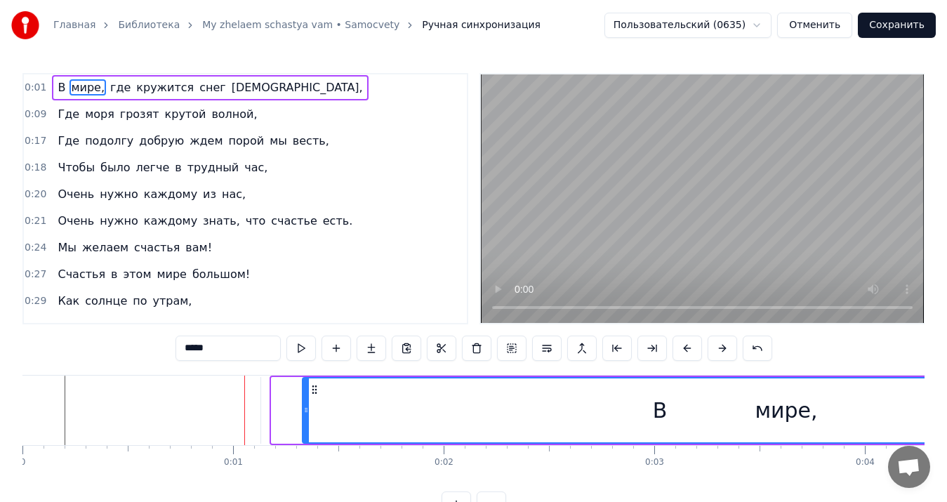
click at [716, 342] on button at bounding box center [722, 348] width 29 height 25
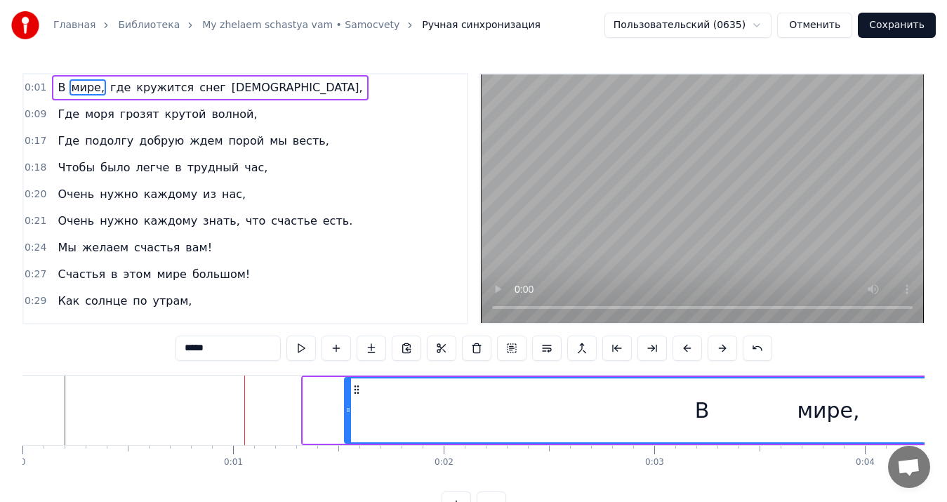
click at [716, 342] on button at bounding box center [722, 348] width 29 height 25
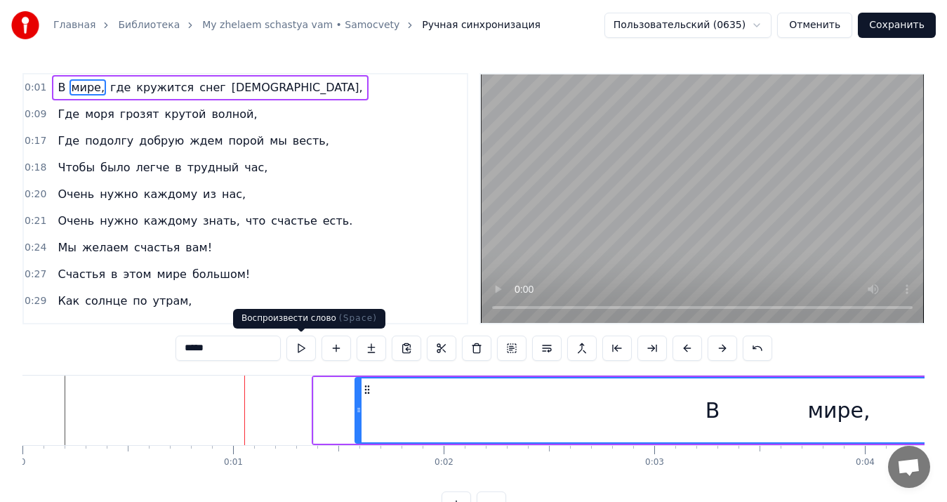
click at [293, 347] on button at bounding box center [300, 348] width 29 height 25
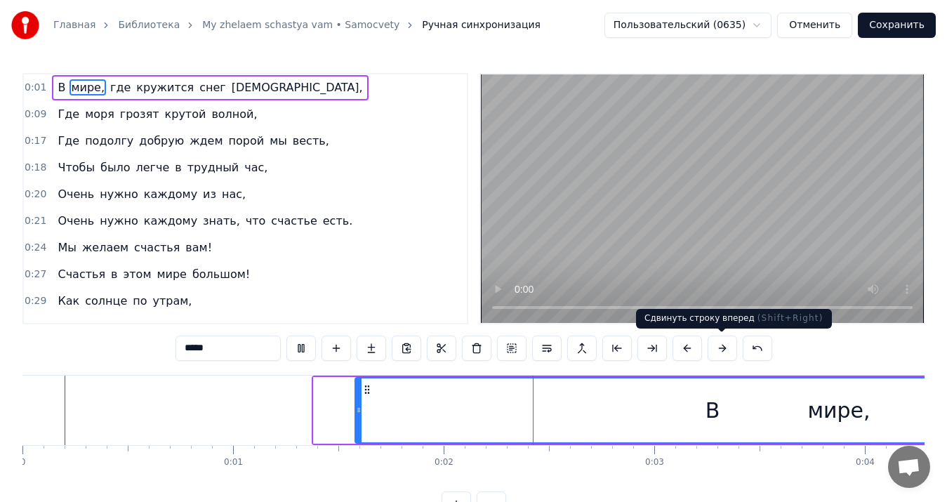
click at [716, 348] on button at bounding box center [722, 348] width 29 height 25
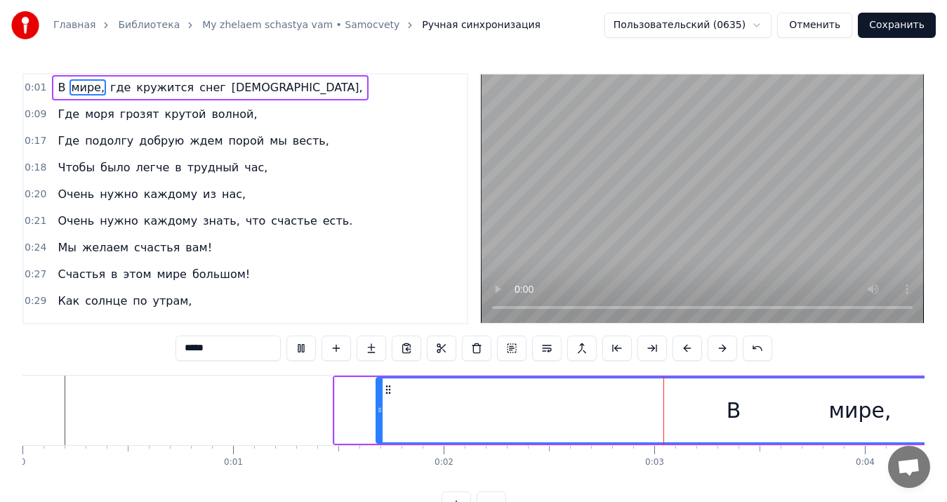
click at [716, 348] on button at bounding box center [722, 348] width 29 height 25
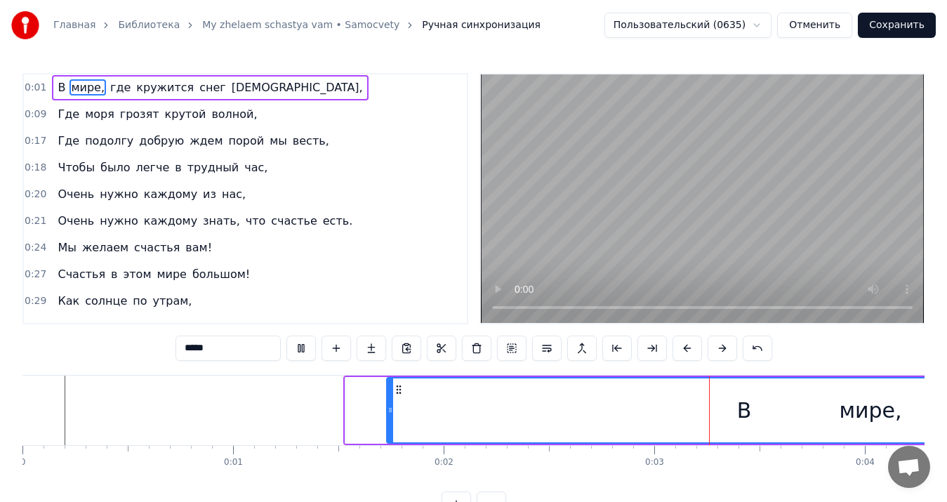
click at [716, 348] on button at bounding box center [722, 348] width 29 height 25
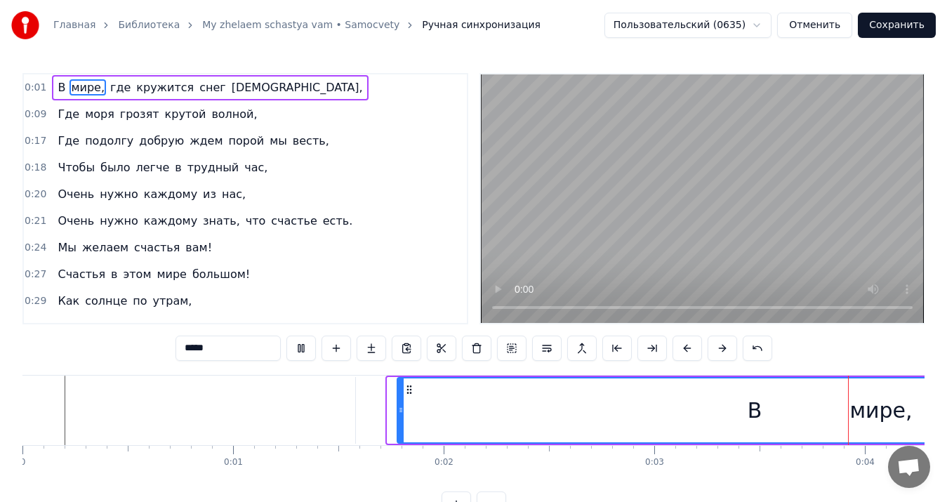
click at [716, 348] on button at bounding box center [722, 348] width 29 height 25
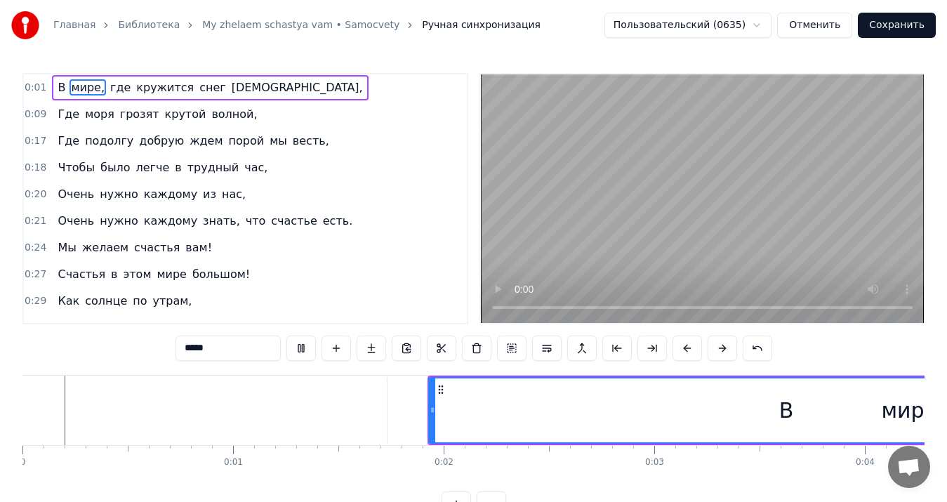
click at [716, 348] on button at bounding box center [722, 348] width 29 height 25
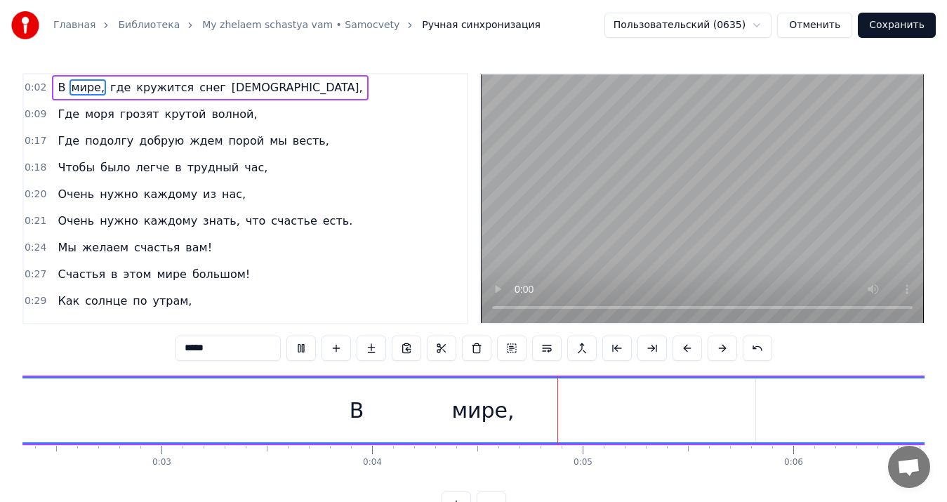
click at [716, 348] on button at bounding box center [722, 348] width 29 height 25
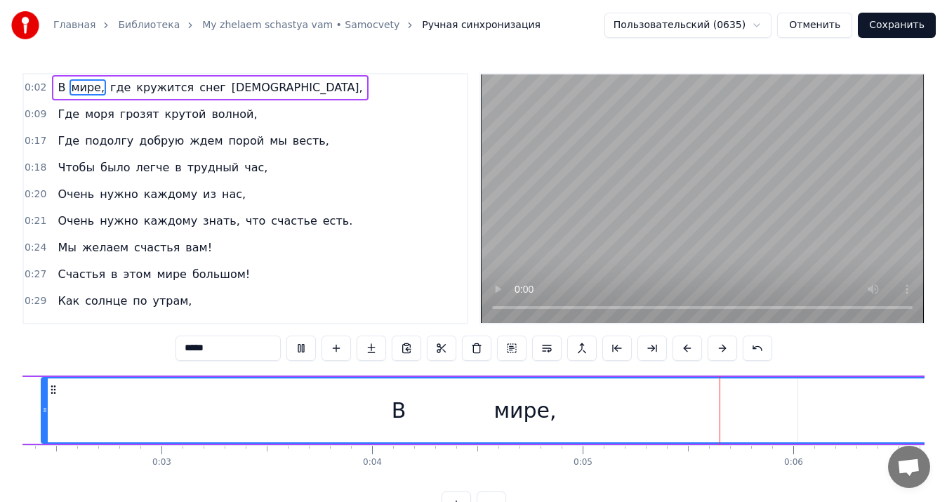
scroll to position [0, 860]
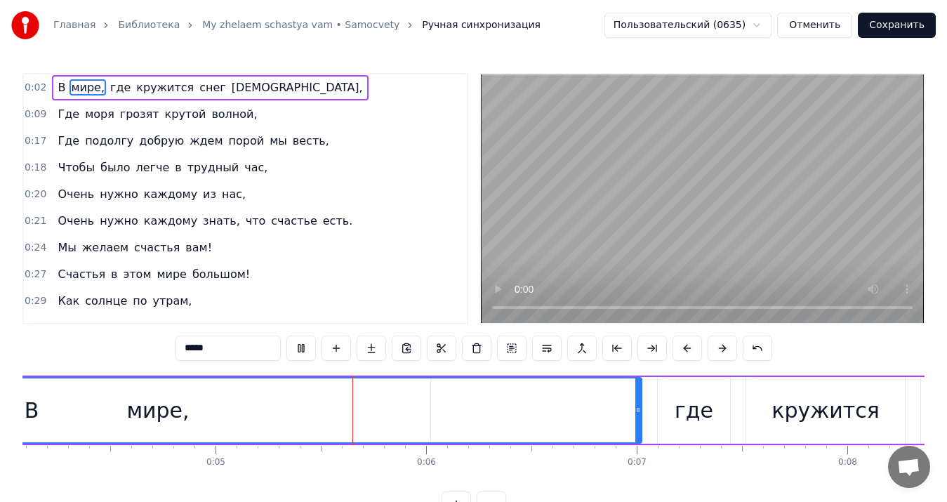
click at [716, 348] on button at bounding box center [722, 348] width 29 height 25
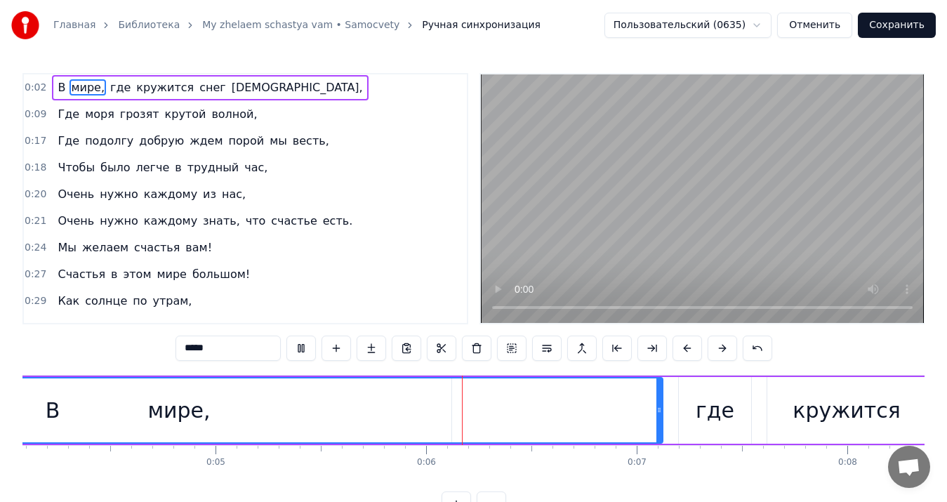
click at [716, 348] on button at bounding box center [722, 348] width 29 height 25
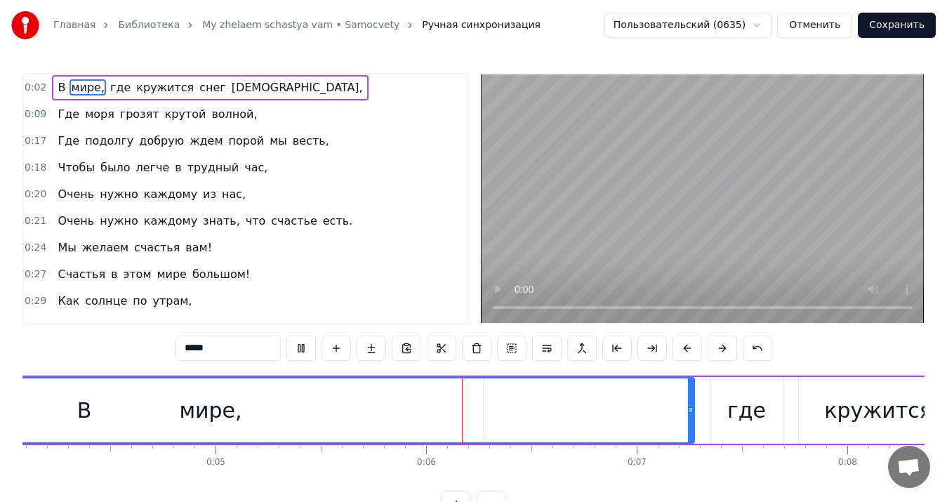
click at [716, 348] on button at bounding box center [722, 348] width 29 height 25
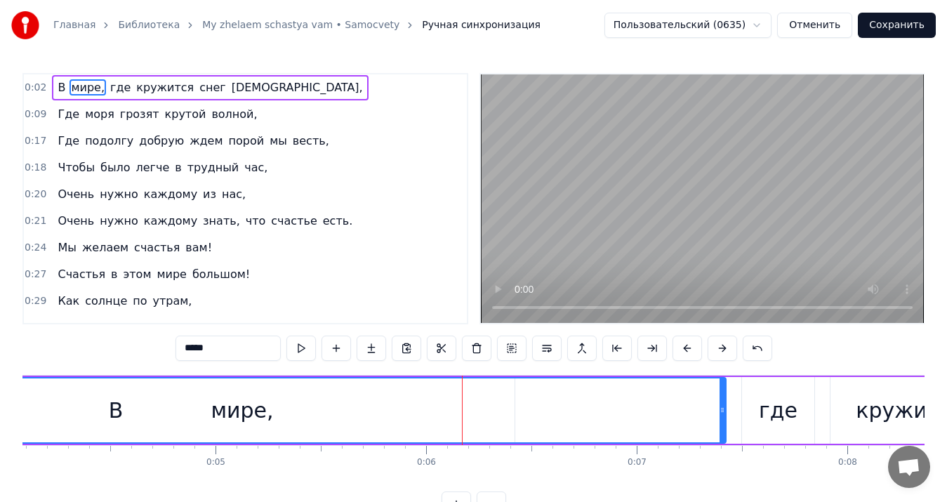
click at [716, 348] on button at bounding box center [722, 348] width 29 height 25
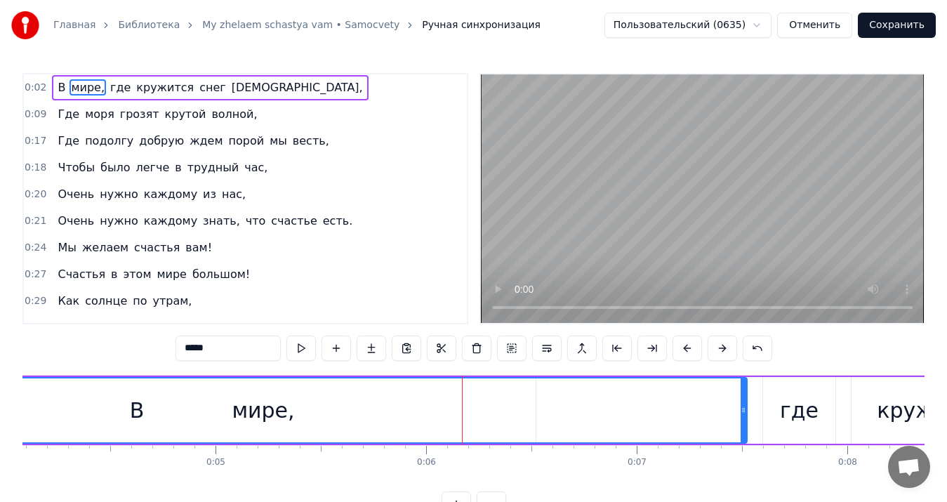
click at [716, 348] on button at bounding box center [722, 348] width 29 height 25
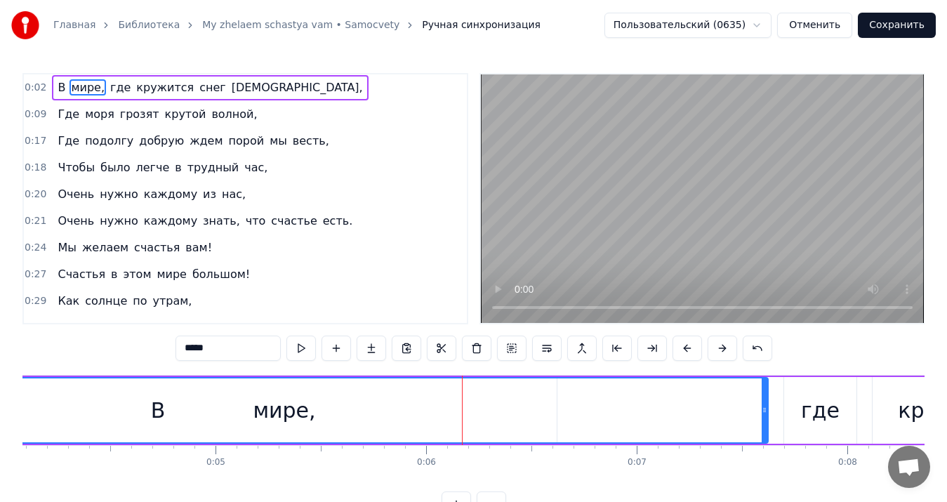
click at [716, 348] on button at bounding box center [722, 348] width 29 height 25
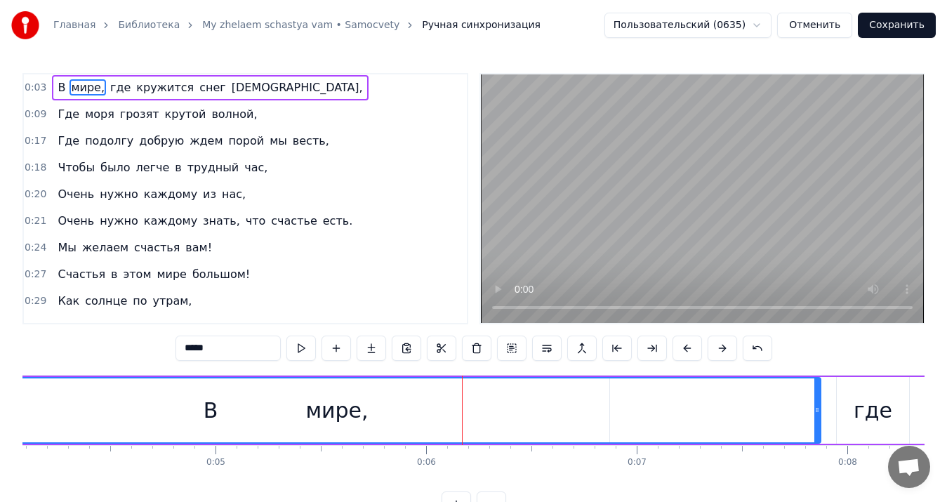
click at [716, 348] on button at bounding box center [722, 348] width 29 height 25
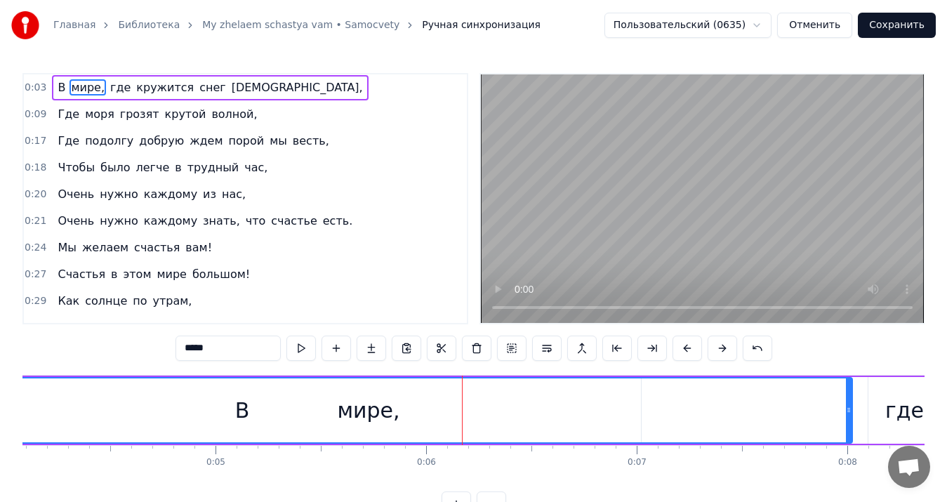
click at [716, 348] on button at bounding box center [722, 348] width 29 height 25
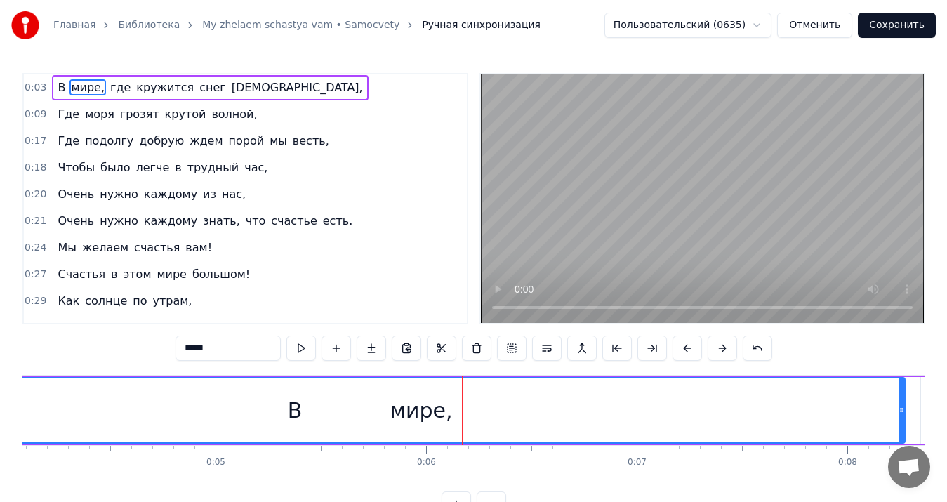
click at [716, 348] on button at bounding box center [722, 348] width 29 height 25
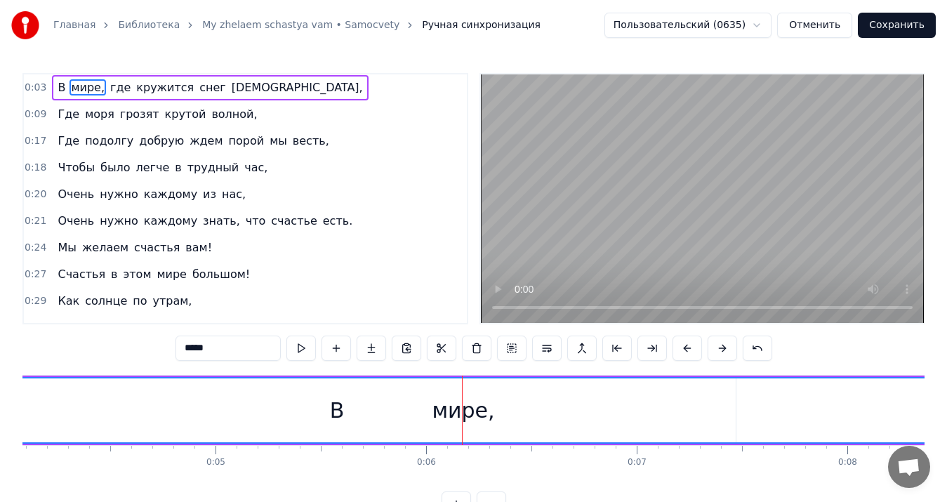
click at [716, 348] on button at bounding box center [722, 348] width 29 height 25
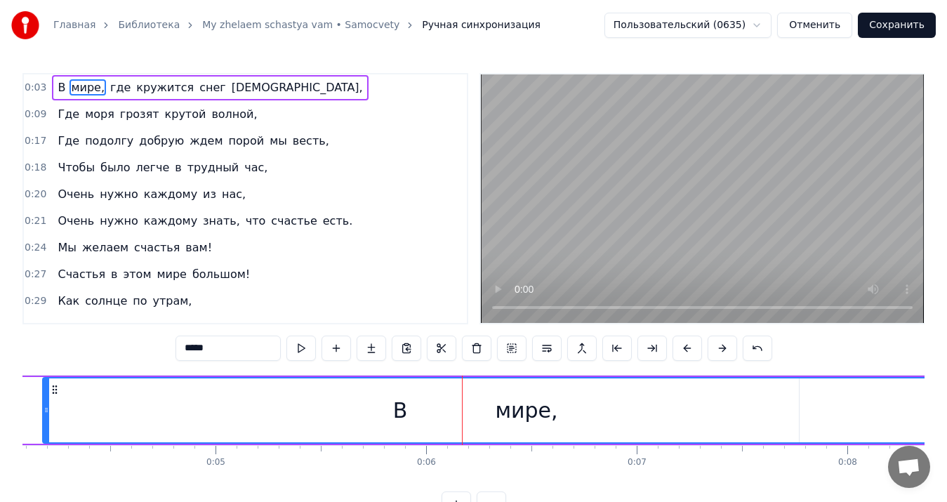
click at [716, 348] on button at bounding box center [722, 348] width 29 height 25
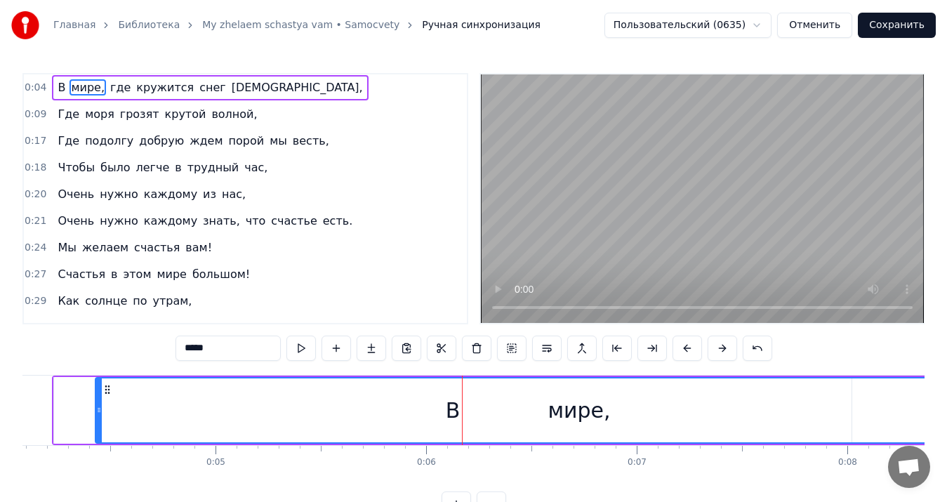
click at [716, 348] on button at bounding box center [722, 348] width 29 height 25
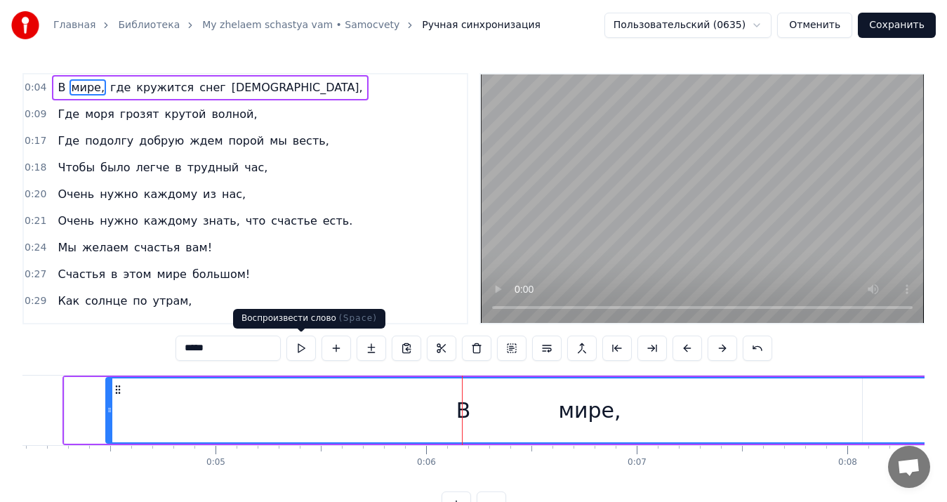
click at [307, 352] on button at bounding box center [300, 348] width 29 height 25
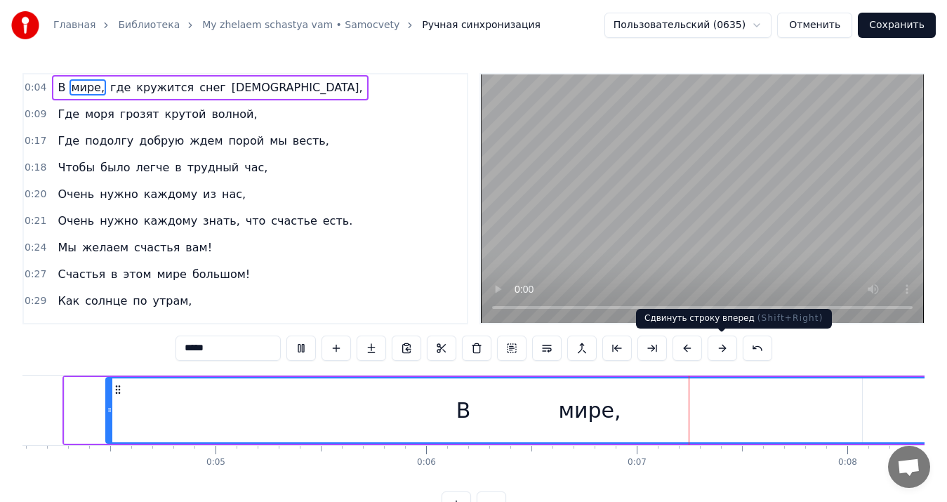
click at [720, 353] on button at bounding box center [722, 348] width 29 height 25
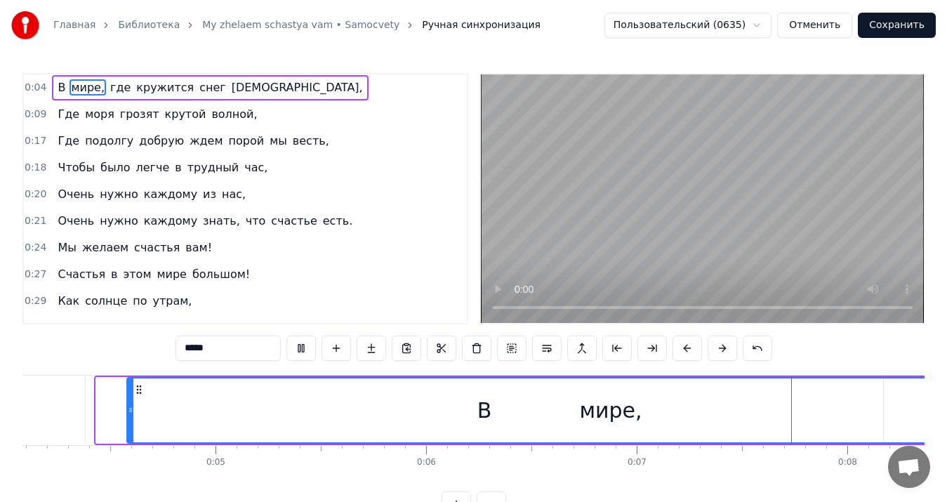
click at [720, 353] on button at bounding box center [722, 348] width 29 height 25
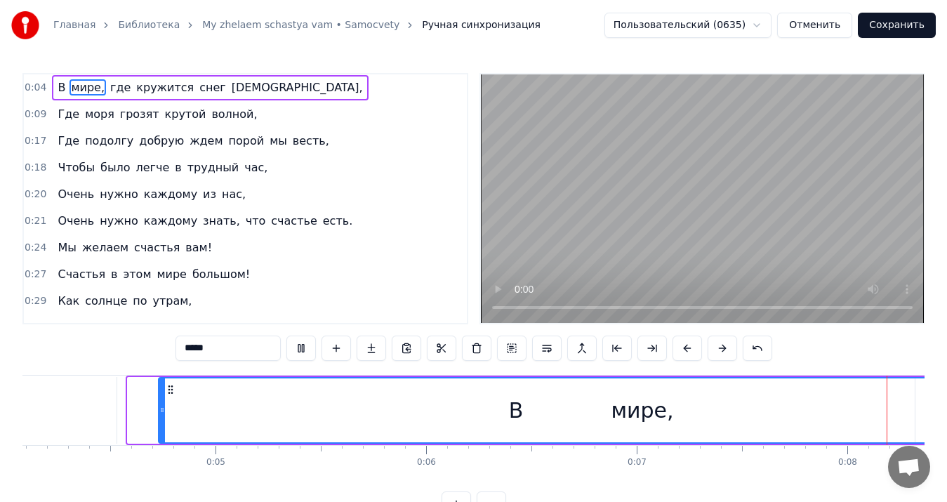
click at [720, 353] on button at bounding box center [722, 348] width 29 height 25
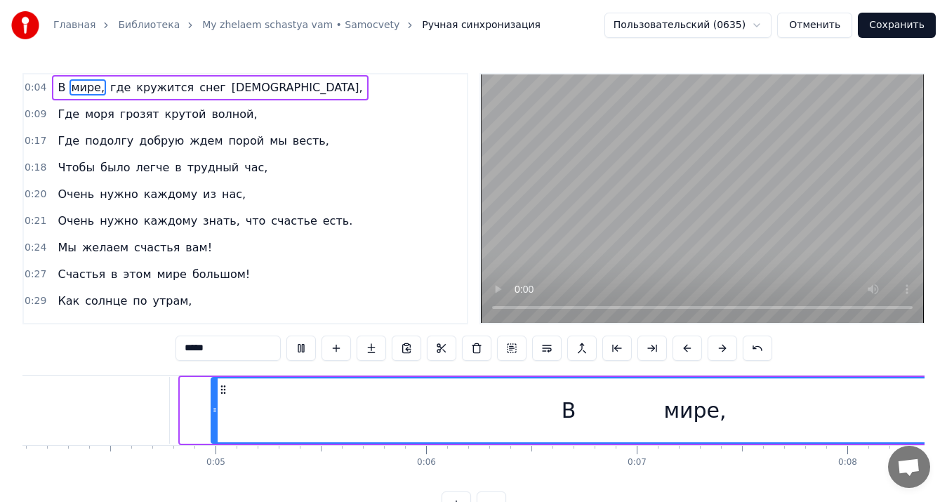
click at [720, 353] on button at bounding box center [722, 348] width 29 height 25
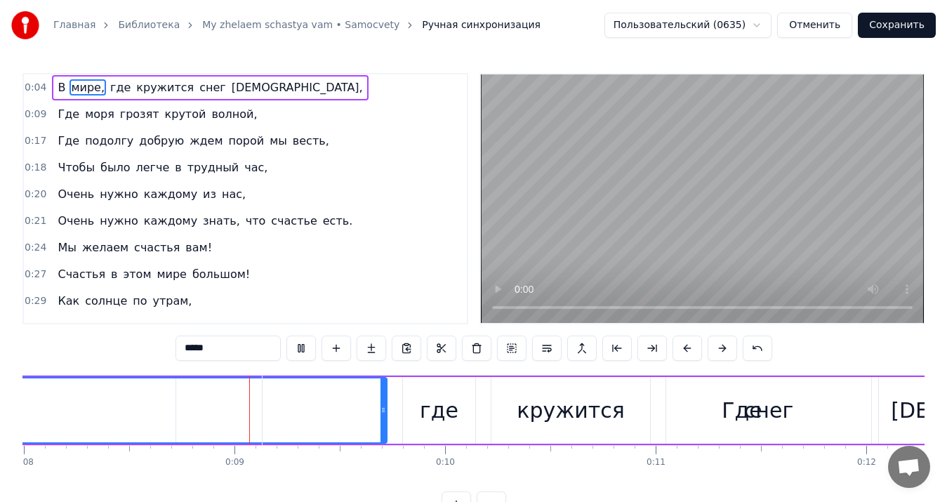
click at [720, 353] on button at bounding box center [722, 348] width 29 height 25
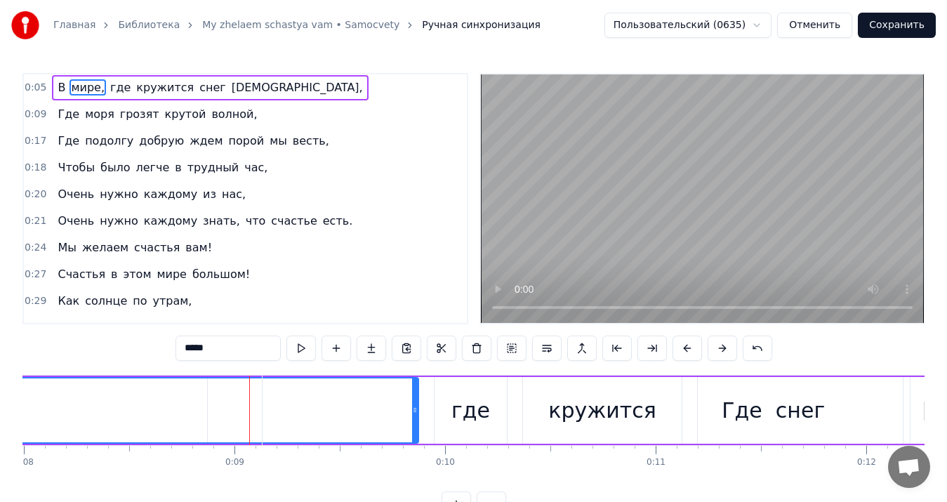
scroll to position [0, 1719]
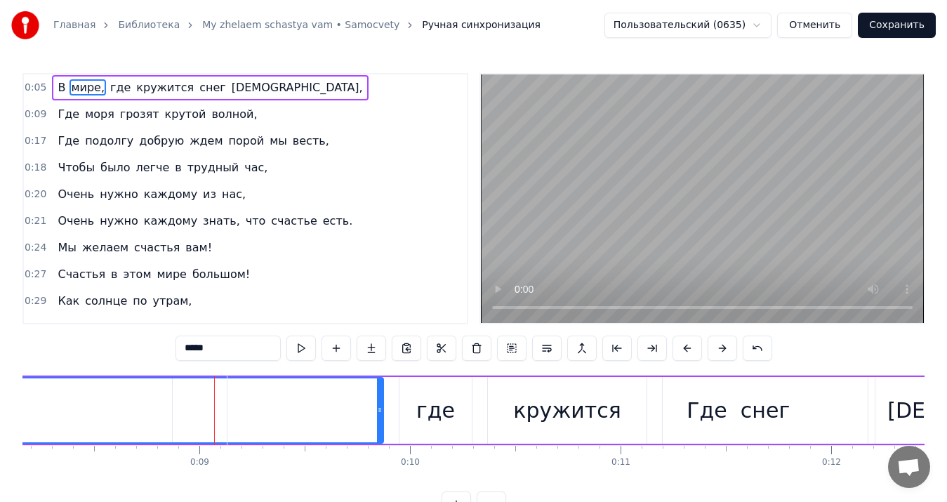
click at [720, 353] on button at bounding box center [722, 348] width 29 height 25
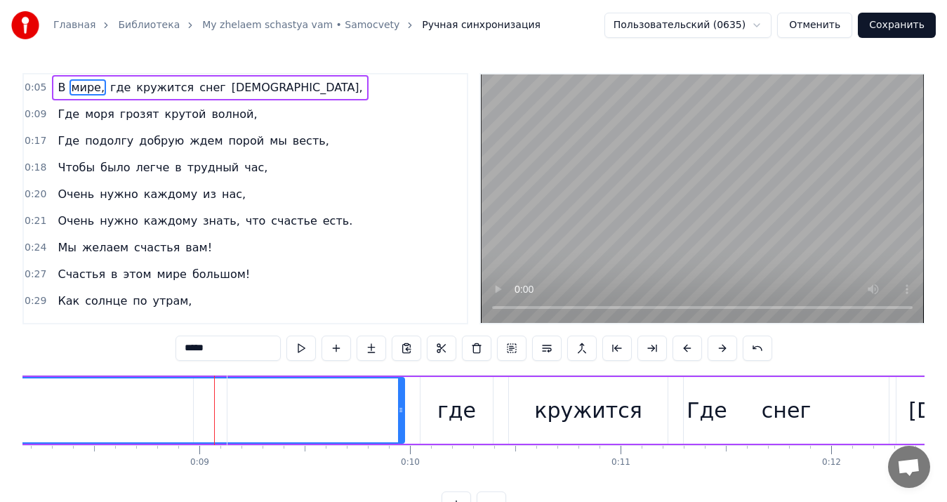
click at [720, 353] on button at bounding box center [722, 348] width 29 height 25
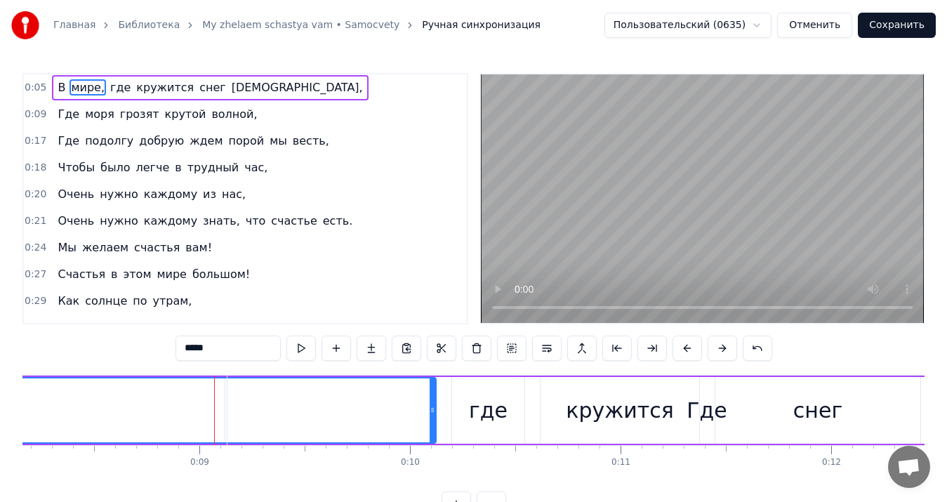
click at [720, 353] on button at bounding box center [722, 348] width 29 height 25
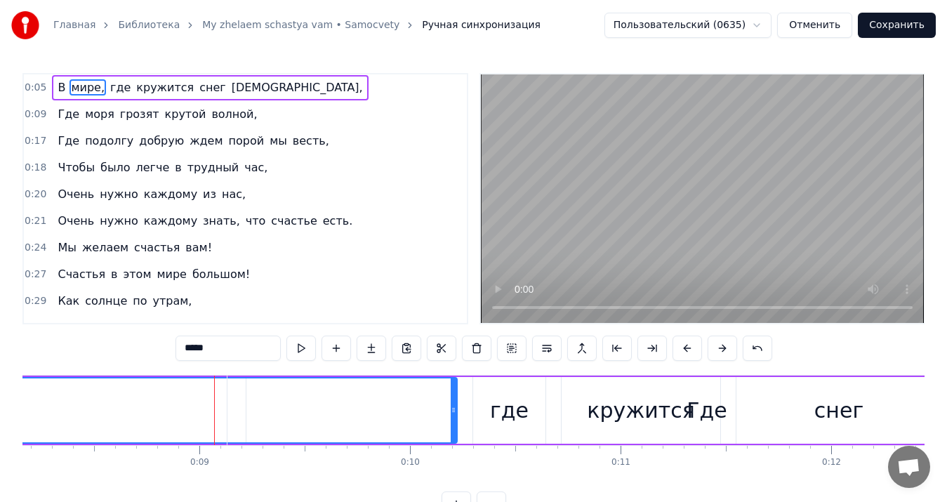
click at [720, 353] on button at bounding box center [722, 348] width 29 height 25
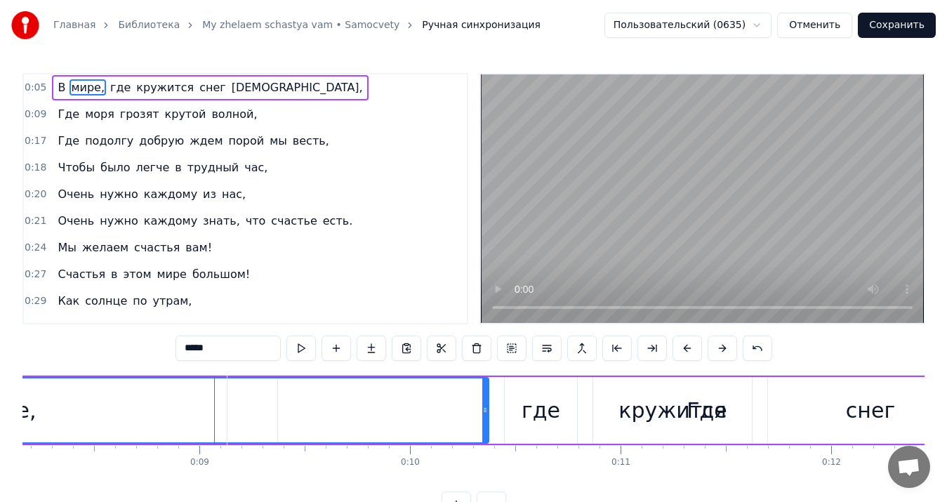
click at [720, 353] on button at bounding box center [722, 348] width 29 height 25
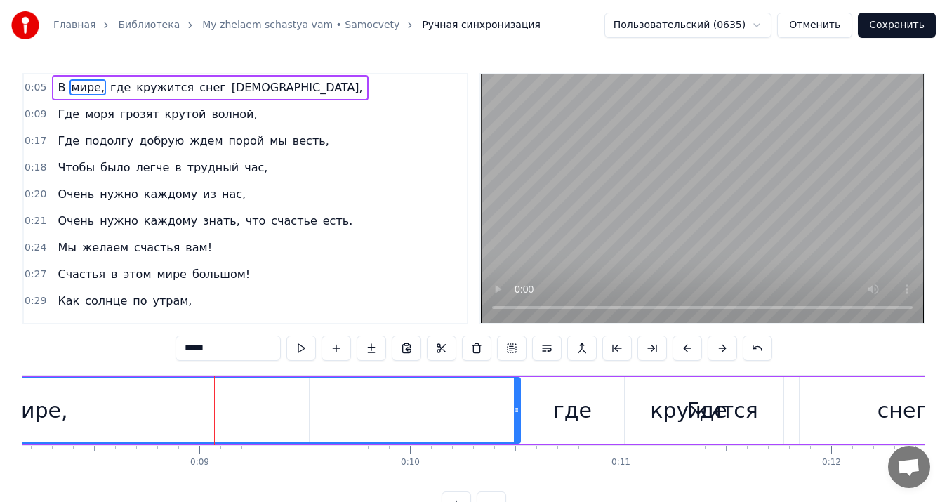
click at [720, 353] on button at bounding box center [722, 348] width 29 height 25
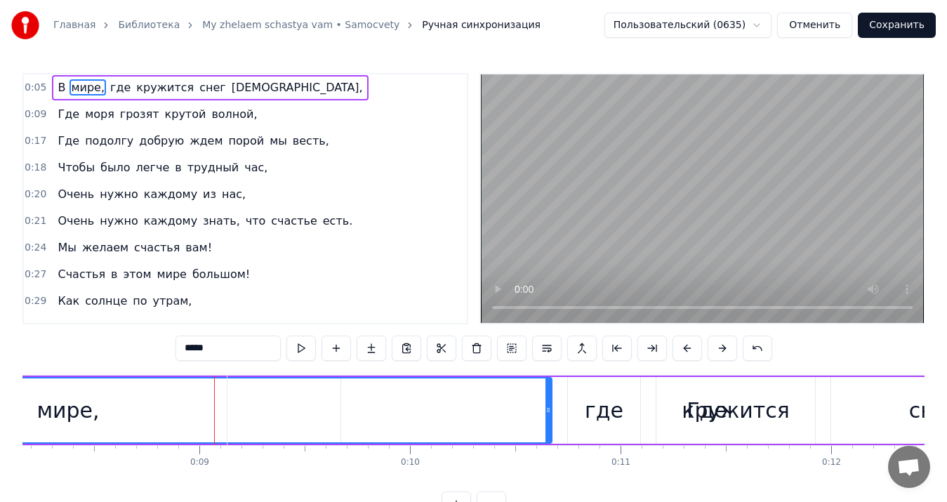
click at [720, 353] on button at bounding box center [722, 348] width 29 height 25
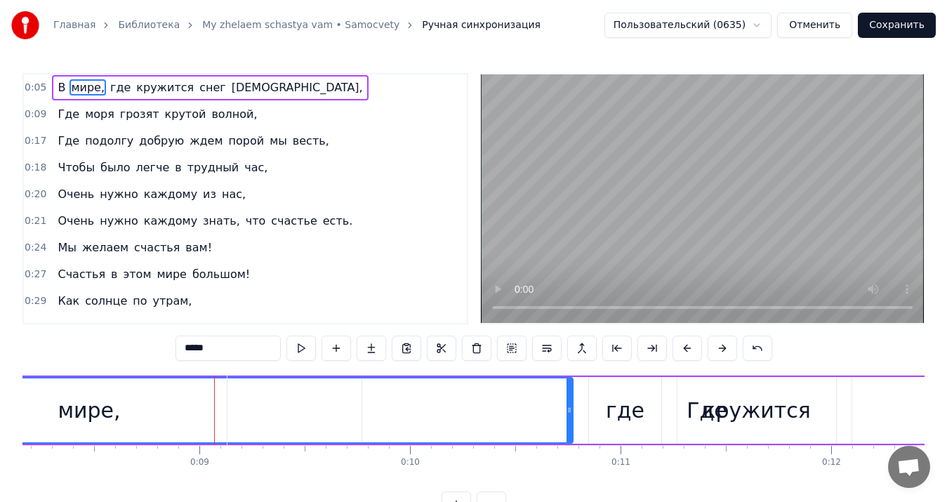
click at [720, 353] on button at bounding box center [722, 348] width 29 height 25
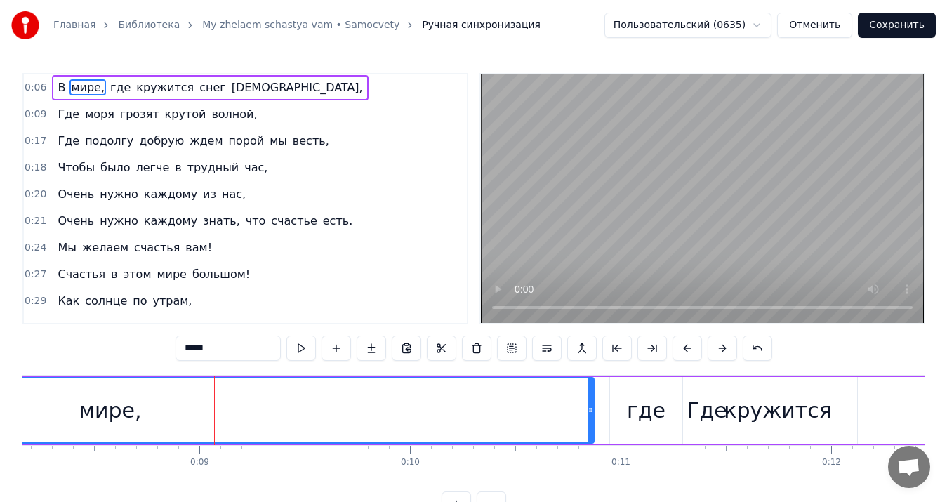
click at [720, 353] on button at bounding box center [722, 348] width 29 height 25
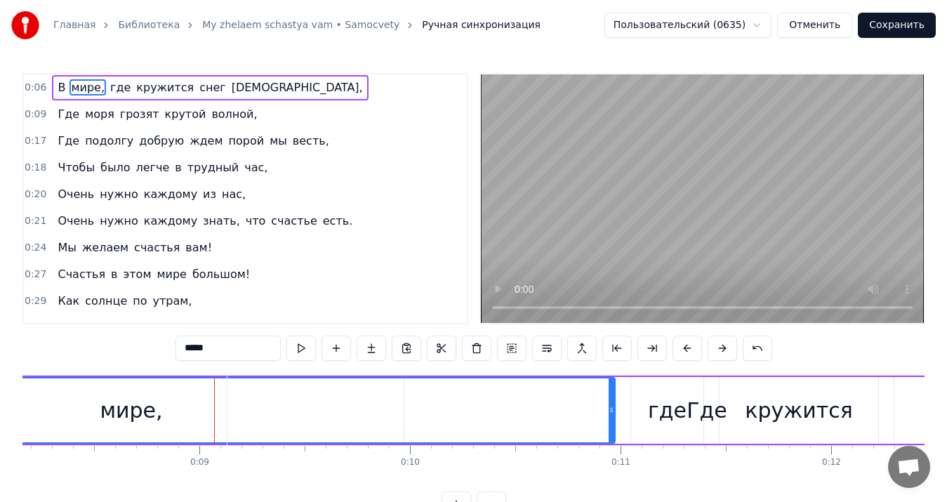
click at [720, 353] on button at bounding box center [722, 348] width 29 height 25
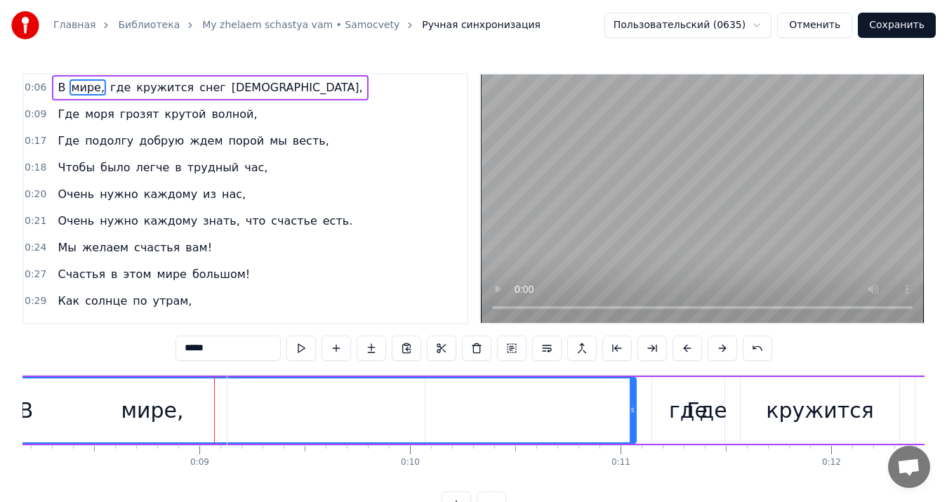
click at [720, 353] on button at bounding box center [722, 348] width 29 height 25
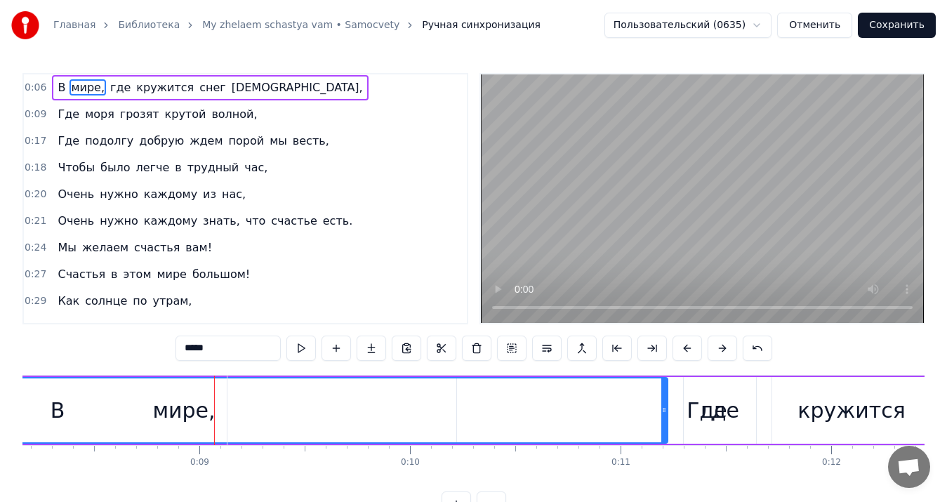
click at [720, 353] on button at bounding box center [722, 348] width 29 height 25
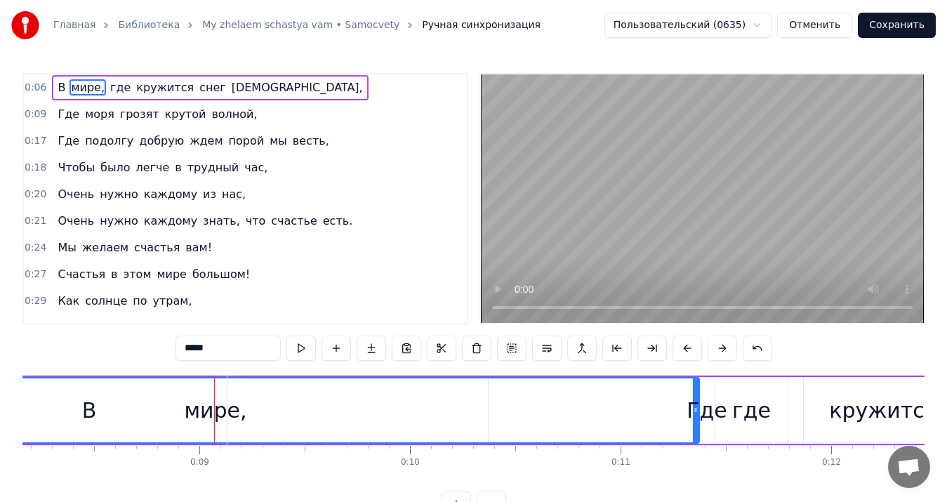
click at [720, 353] on button at bounding box center [722, 348] width 29 height 25
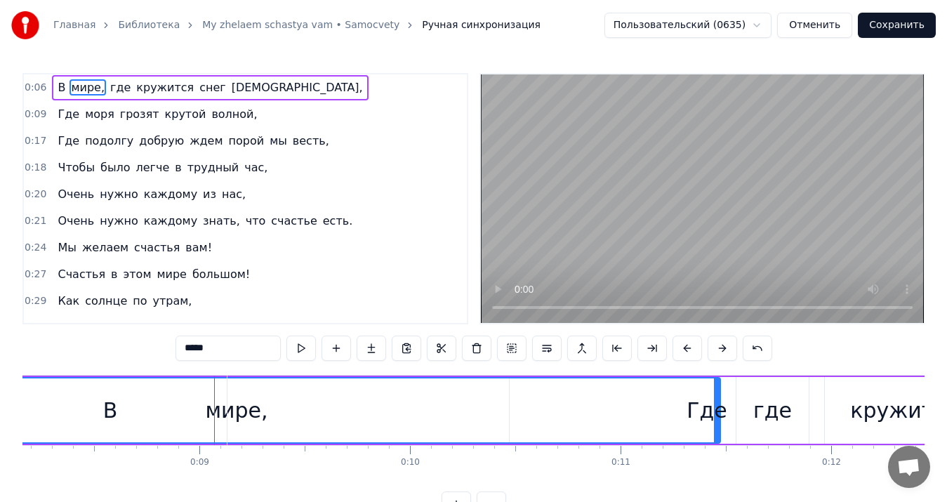
click at [720, 353] on button at bounding box center [722, 348] width 29 height 25
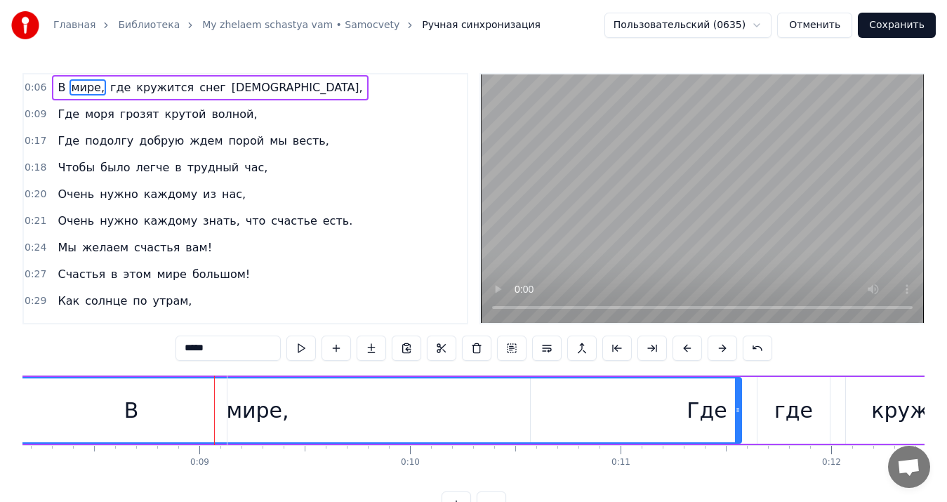
click at [720, 353] on button at bounding box center [722, 348] width 29 height 25
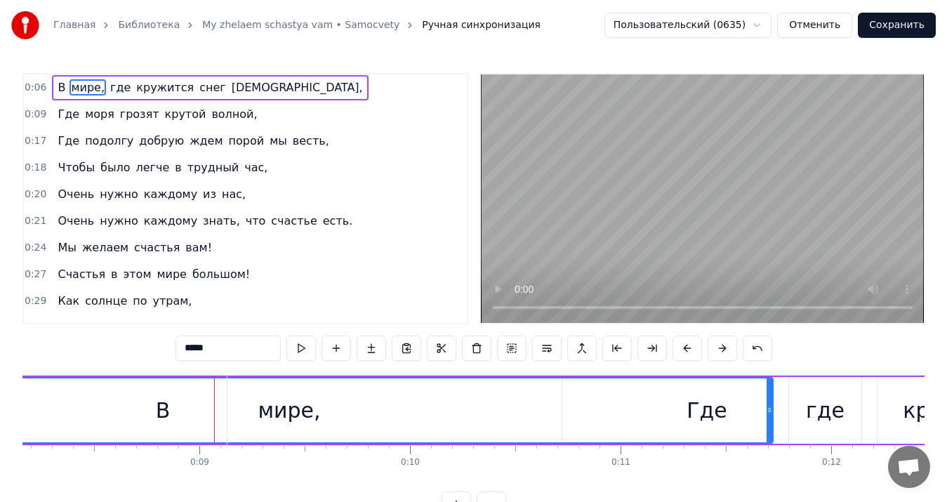
click at [720, 353] on button at bounding box center [722, 348] width 29 height 25
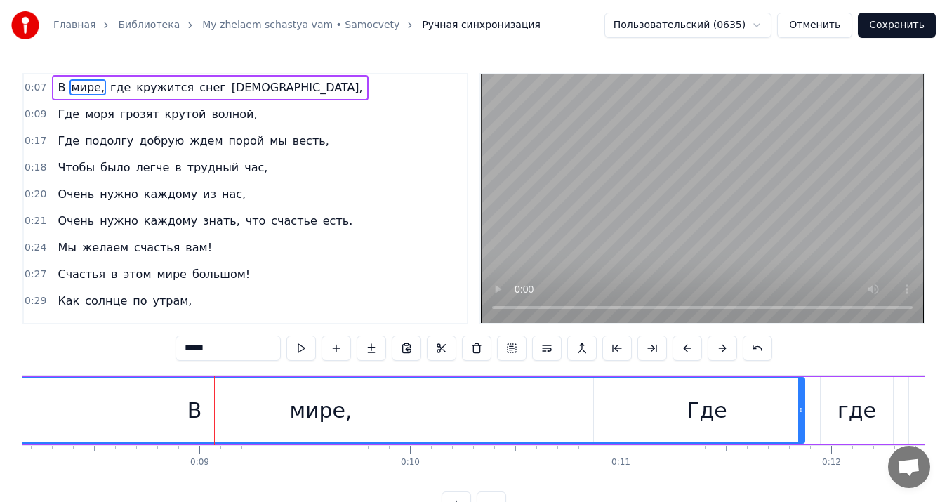
click at [720, 353] on button at bounding box center [722, 348] width 29 height 25
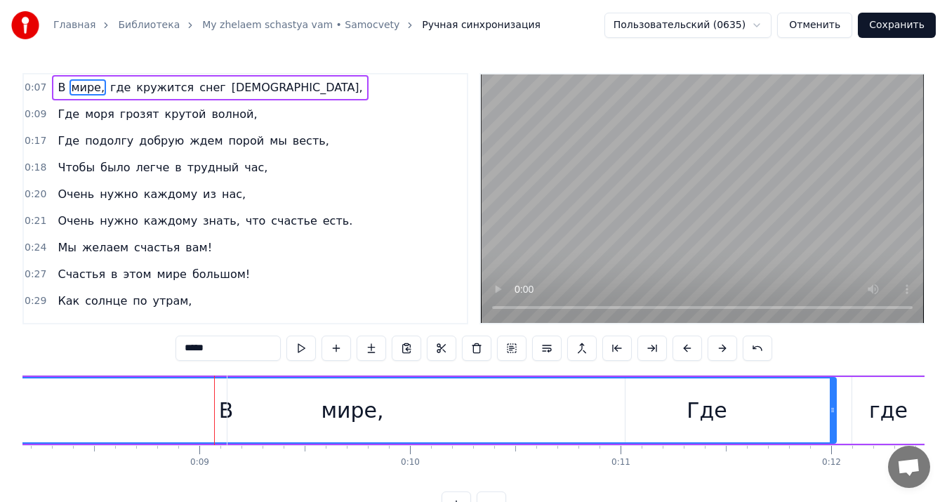
click at [720, 353] on button at bounding box center [722, 348] width 29 height 25
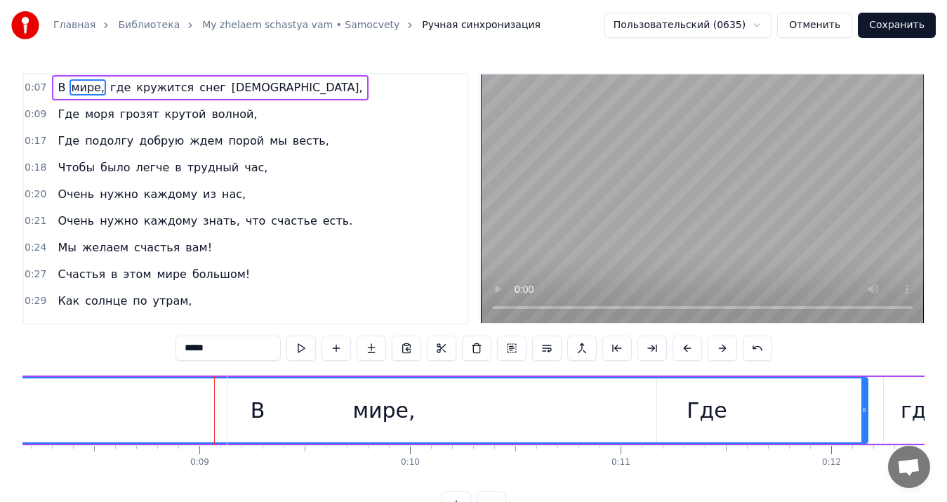
click at [720, 353] on button at bounding box center [722, 348] width 29 height 25
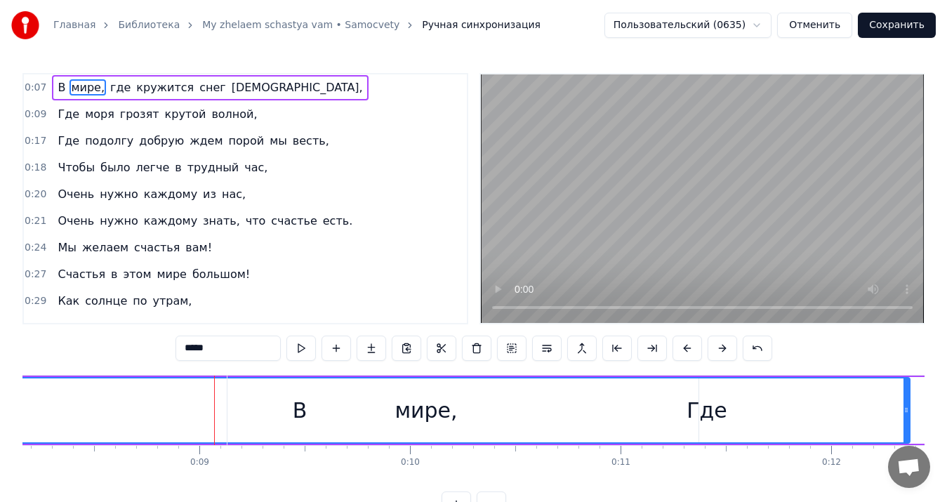
click at [720, 353] on button at bounding box center [722, 348] width 29 height 25
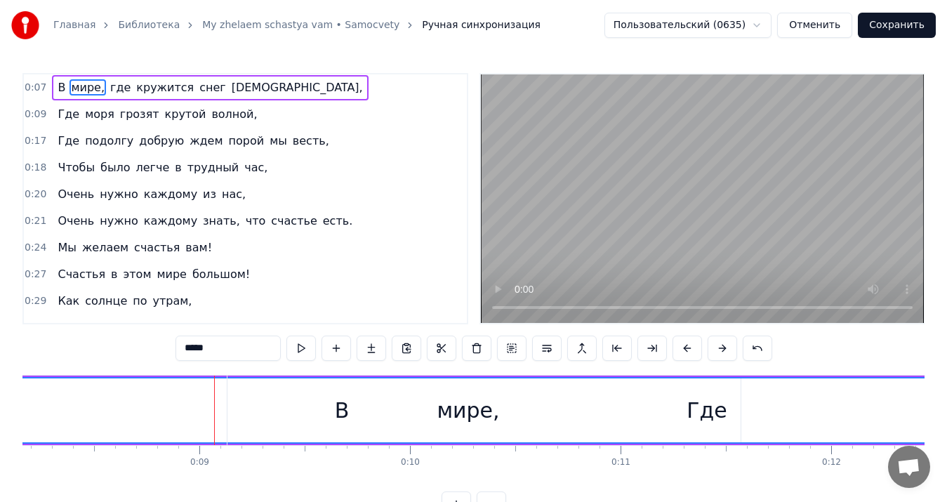
click at [720, 353] on button at bounding box center [722, 348] width 29 height 25
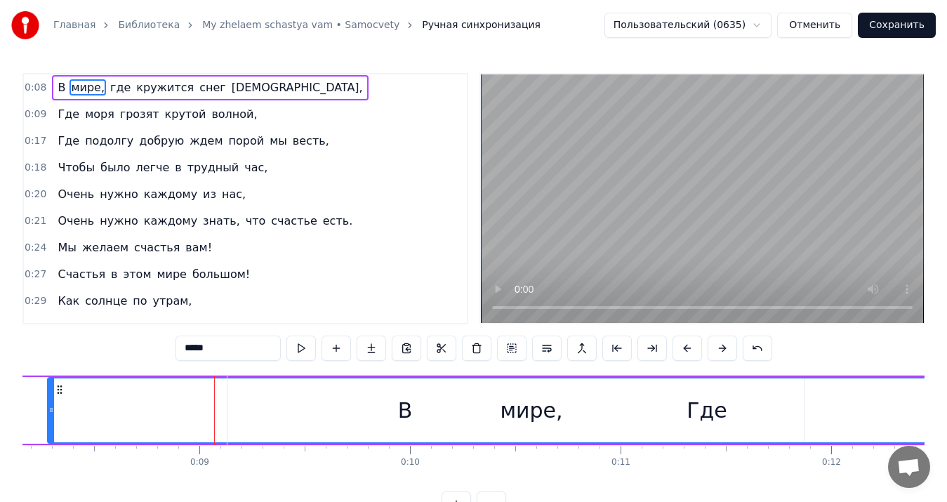
click at [720, 353] on button at bounding box center [722, 348] width 29 height 25
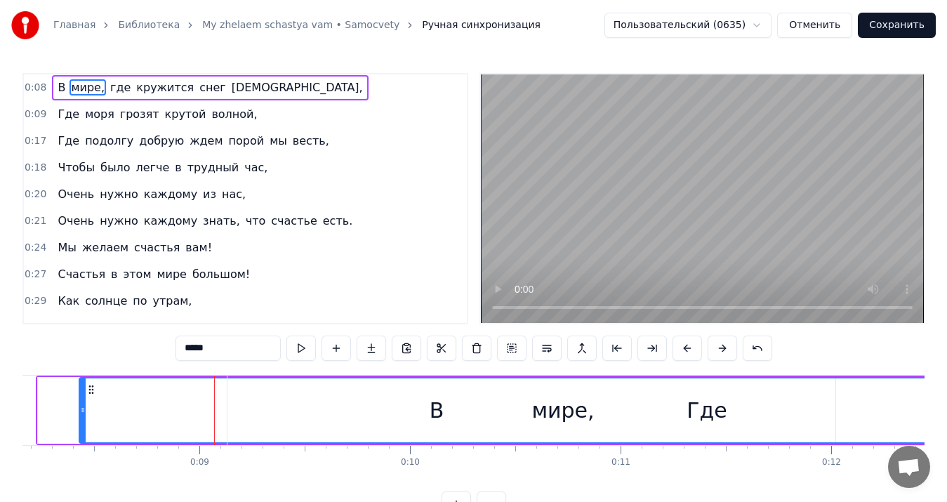
click at [720, 353] on button at bounding box center [722, 348] width 29 height 25
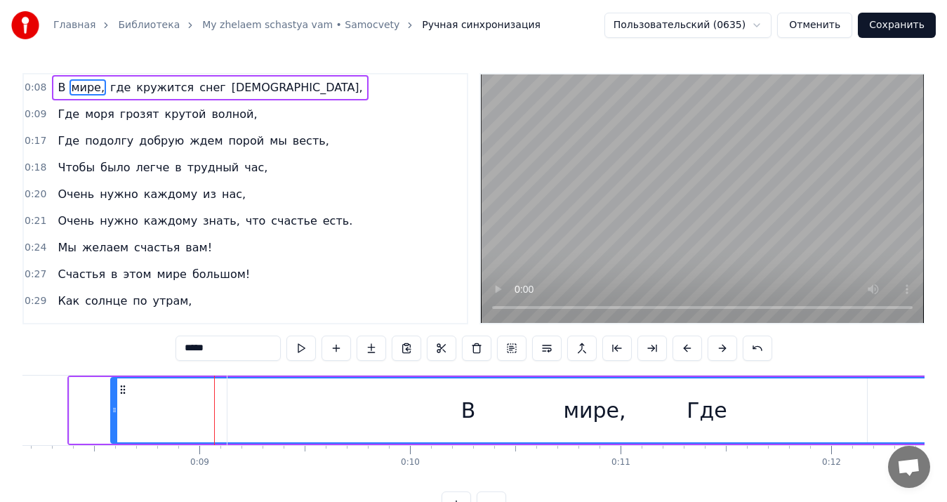
click at [720, 353] on button at bounding box center [722, 348] width 29 height 25
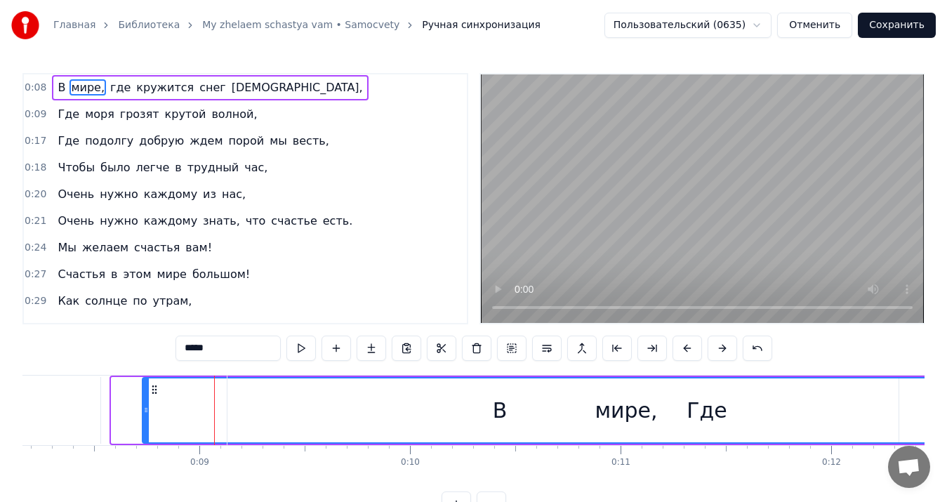
click at [720, 353] on button at bounding box center [722, 348] width 29 height 25
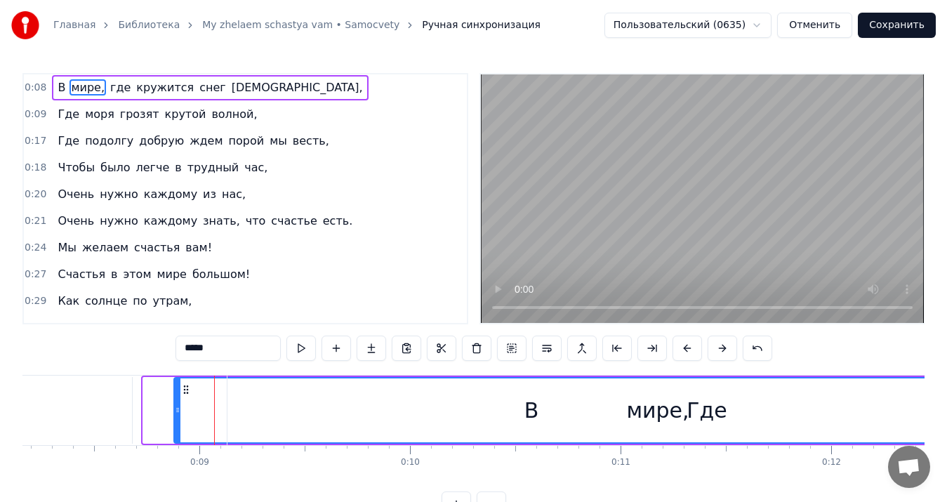
click at [720, 353] on button at bounding box center [722, 348] width 29 height 25
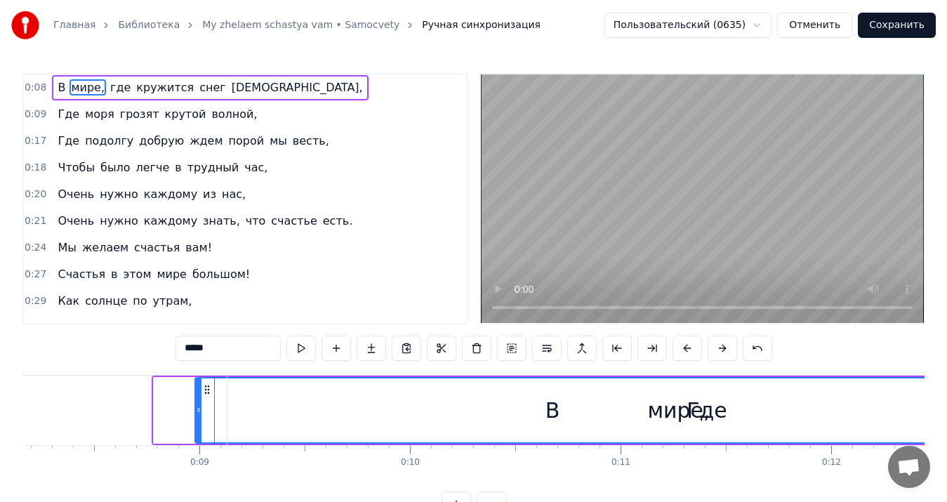
click at [720, 353] on button at bounding box center [722, 348] width 29 height 25
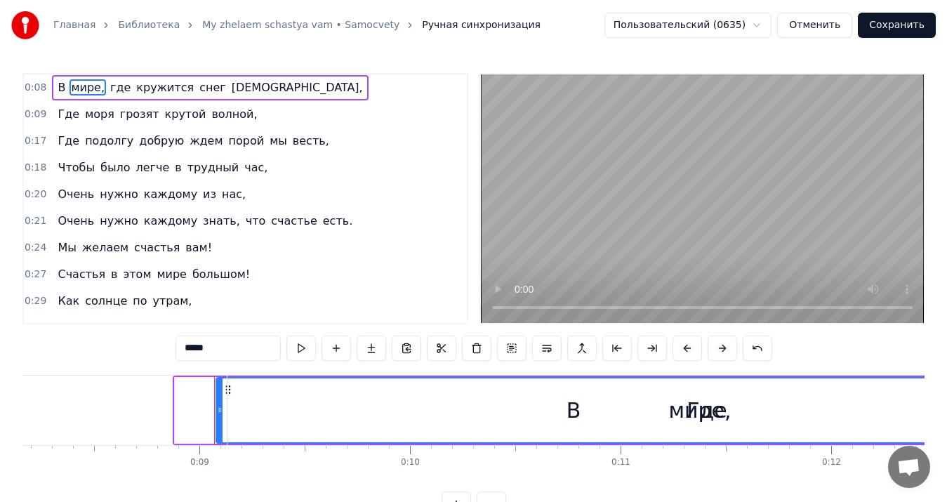
click at [720, 353] on button at bounding box center [722, 348] width 29 height 25
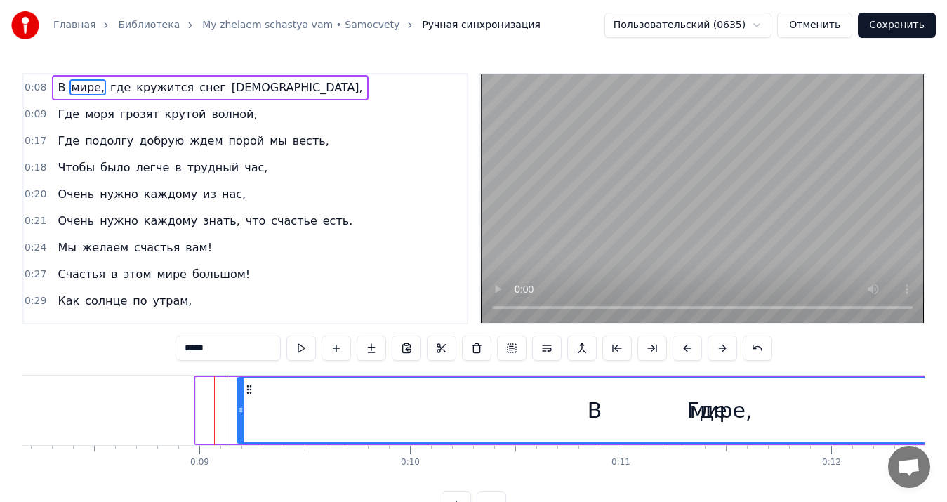
click at [720, 353] on button at bounding box center [722, 348] width 29 height 25
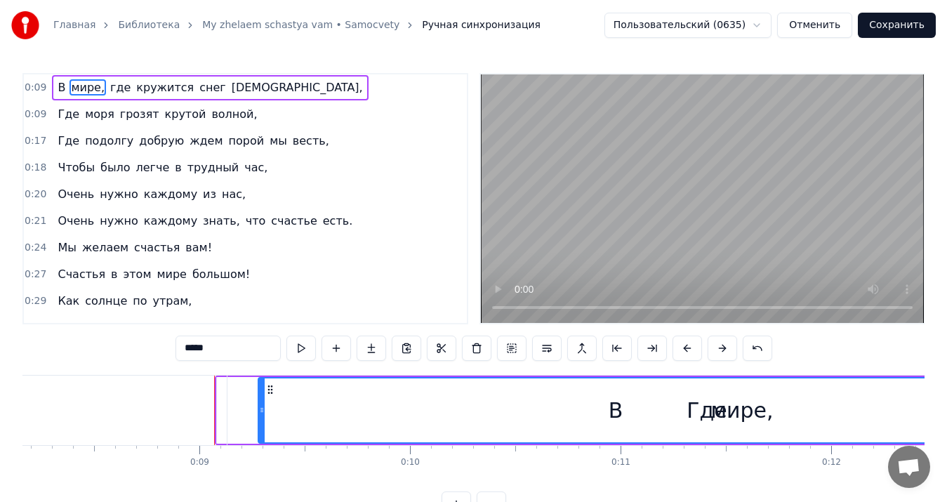
click at [720, 353] on button at bounding box center [722, 348] width 29 height 25
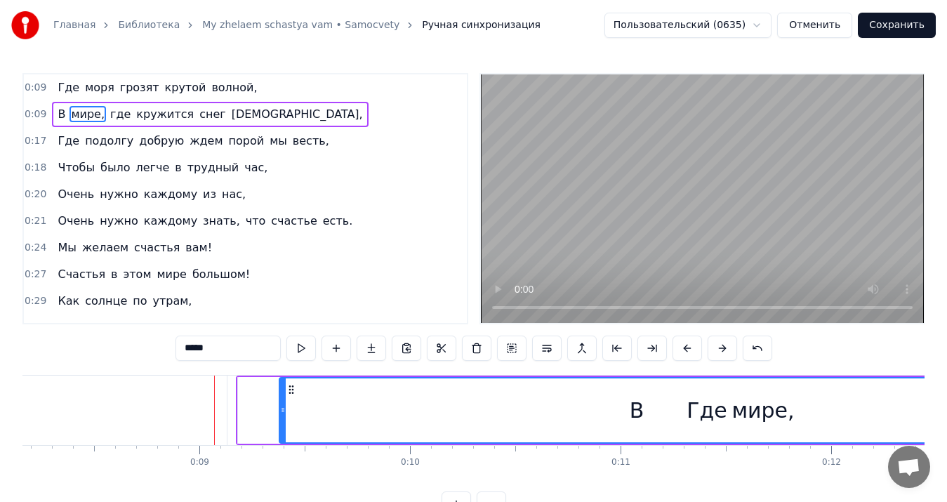
click at [720, 353] on button at bounding box center [722, 348] width 29 height 25
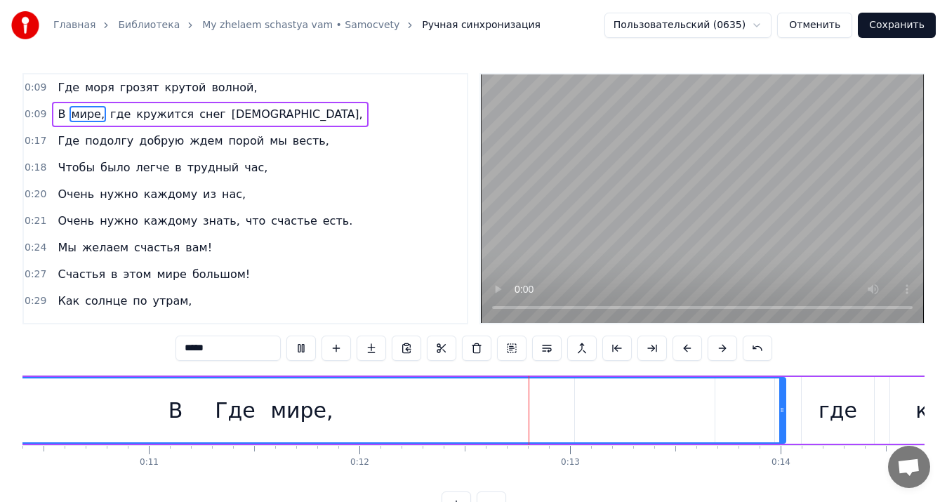
scroll to position [0, 2536]
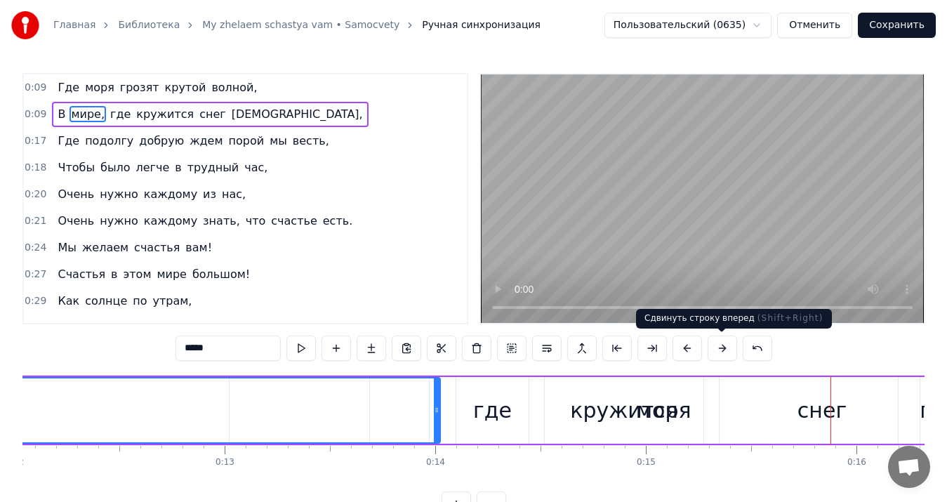
click at [721, 347] on button at bounding box center [722, 348] width 29 height 25
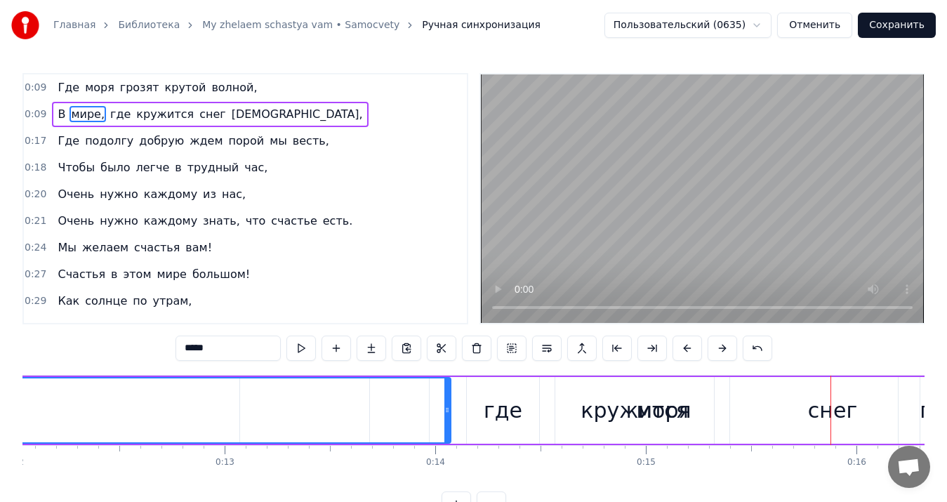
click at [721, 347] on button at bounding box center [722, 348] width 29 height 25
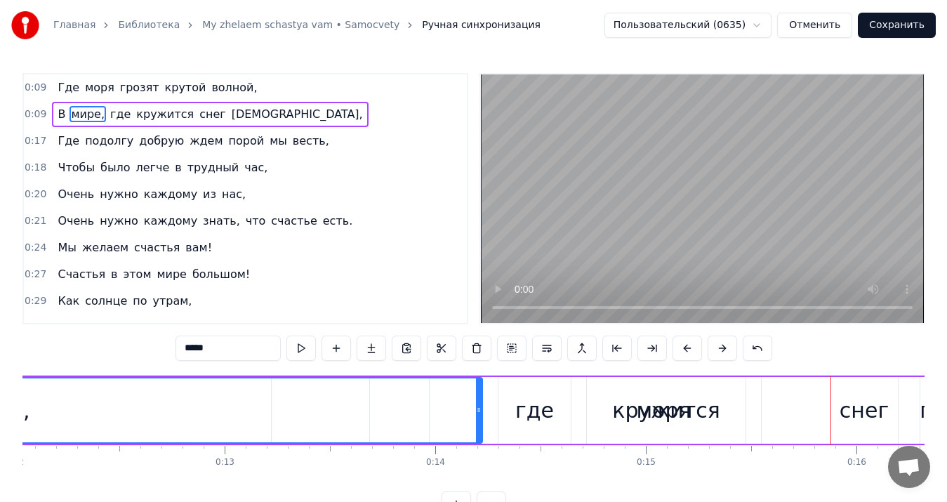
click at [721, 347] on button at bounding box center [722, 348] width 29 height 25
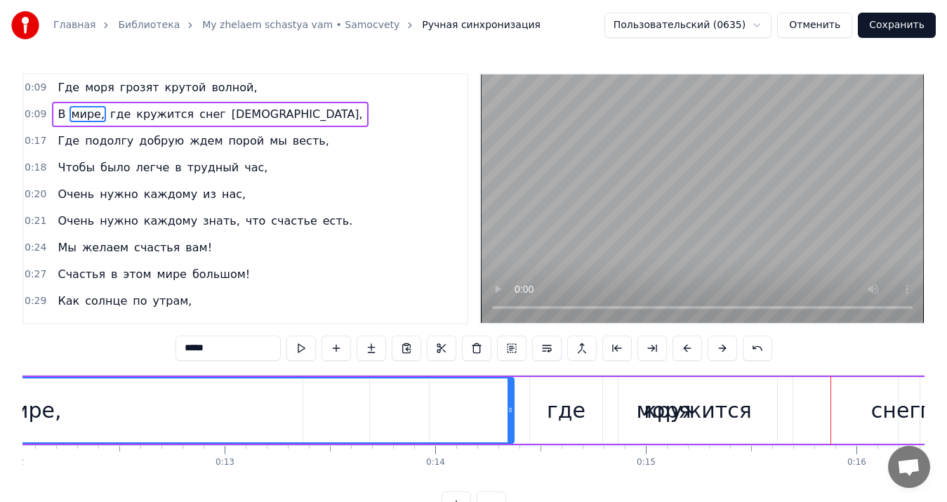
click at [721, 347] on button at bounding box center [722, 348] width 29 height 25
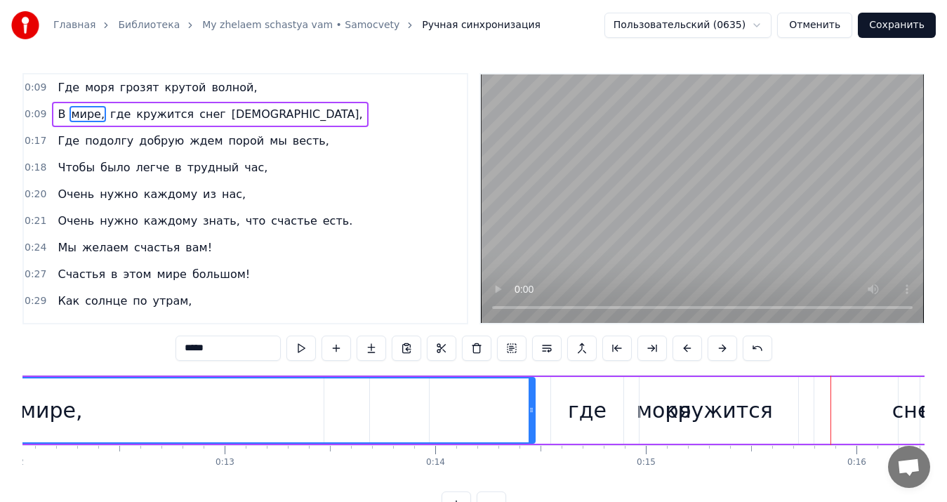
click at [721, 347] on button at bounding box center [722, 348] width 29 height 25
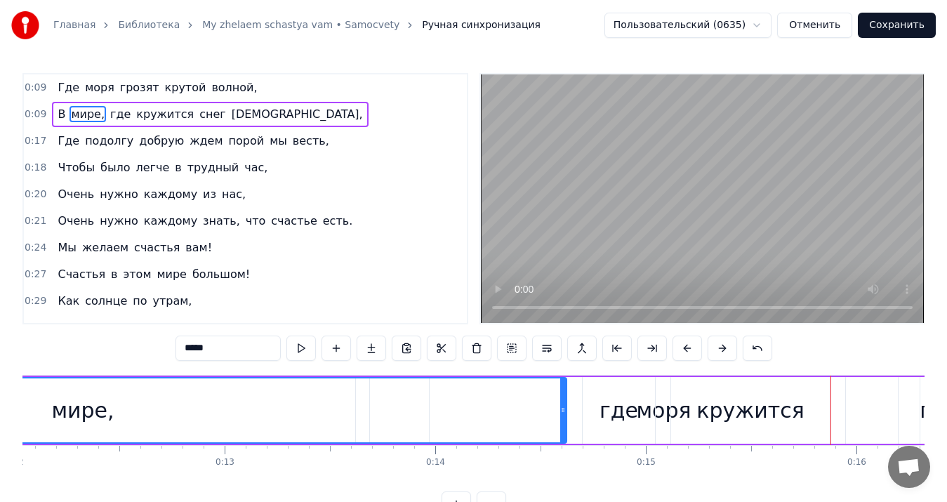
click at [721, 347] on button at bounding box center [722, 348] width 29 height 25
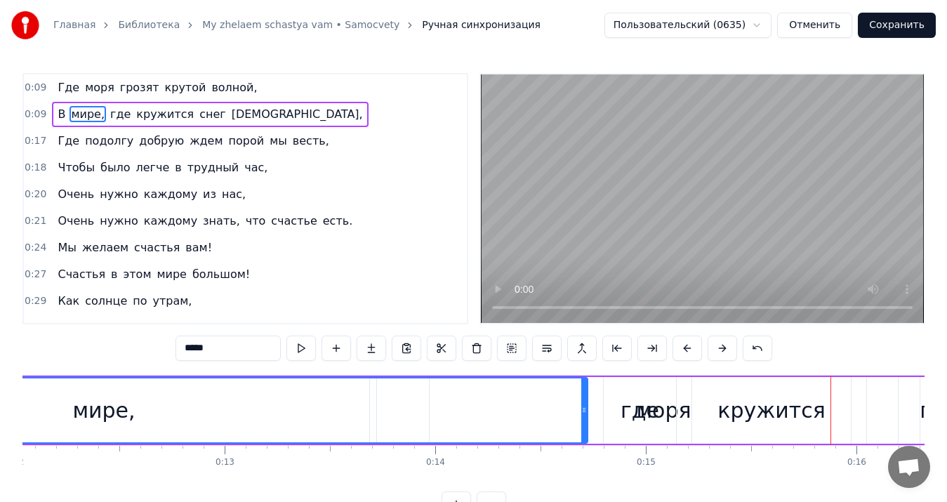
click at [721, 347] on button at bounding box center [722, 348] width 29 height 25
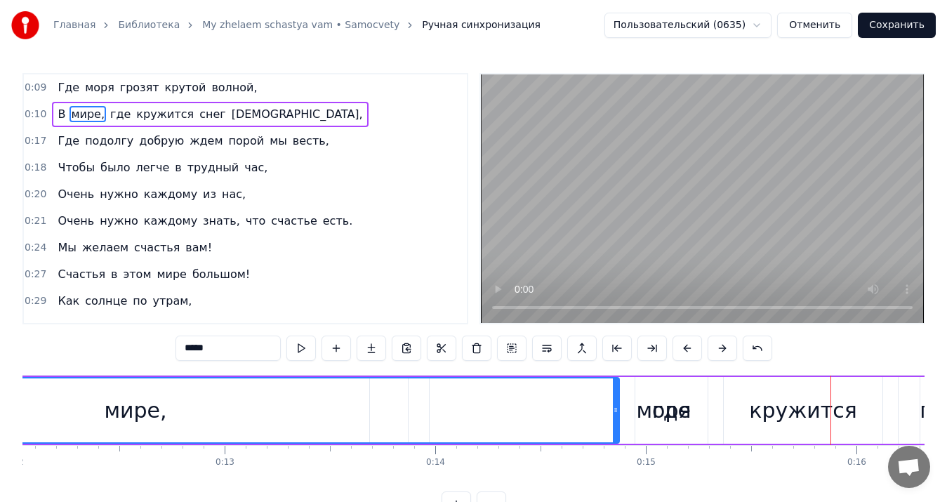
click at [721, 347] on button at bounding box center [722, 348] width 29 height 25
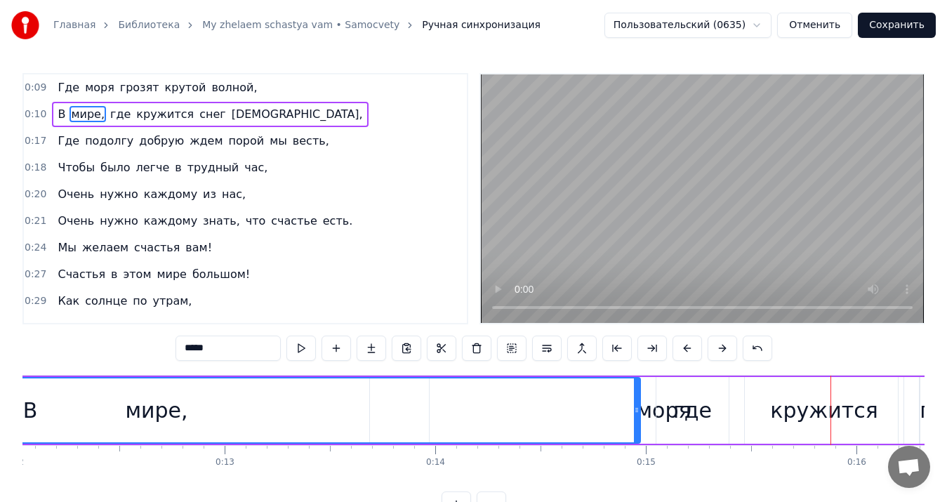
click at [721, 347] on button at bounding box center [722, 348] width 29 height 25
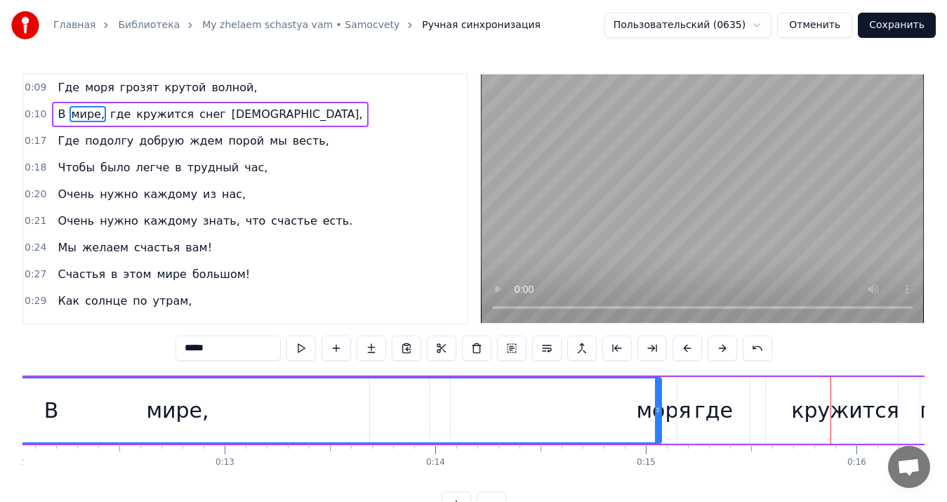
click at [721, 347] on button at bounding box center [722, 348] width 29 height 25
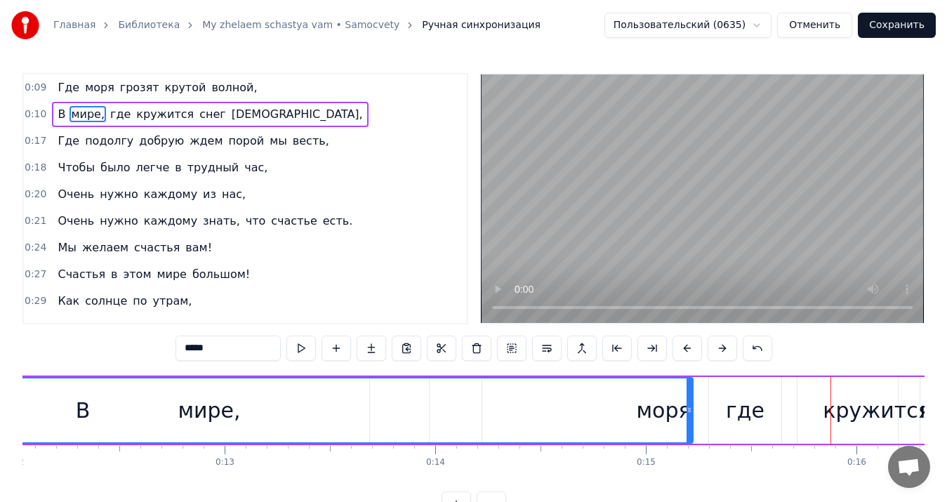
click at [721, 347] on button at bounding box center [722, 348] width 29 height 25
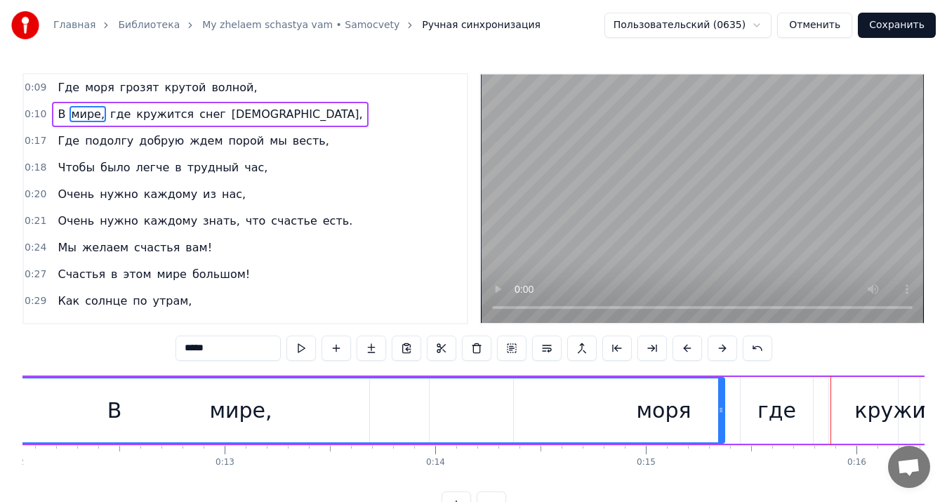
click at [721, 347] on button at bounding box center [722, 348] width 29 height 25
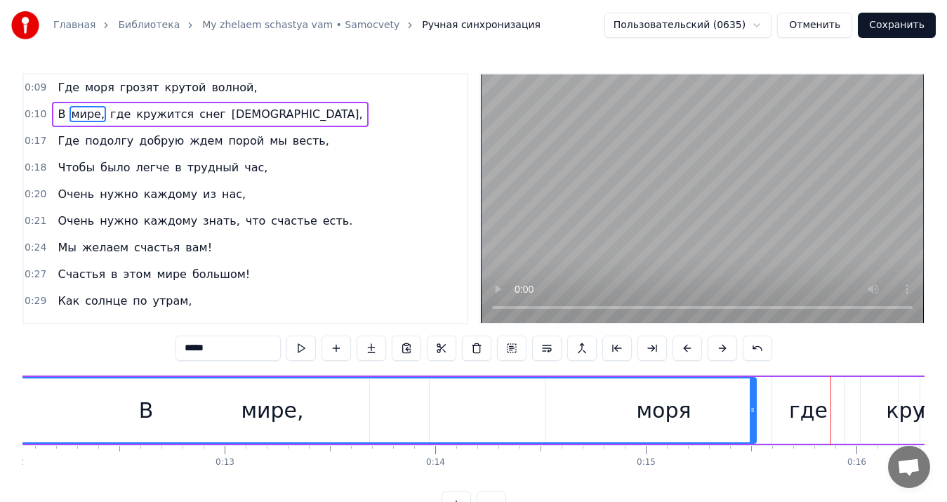
click at [721, 347] on button at bounding box center [722, 348] width 29 height 25
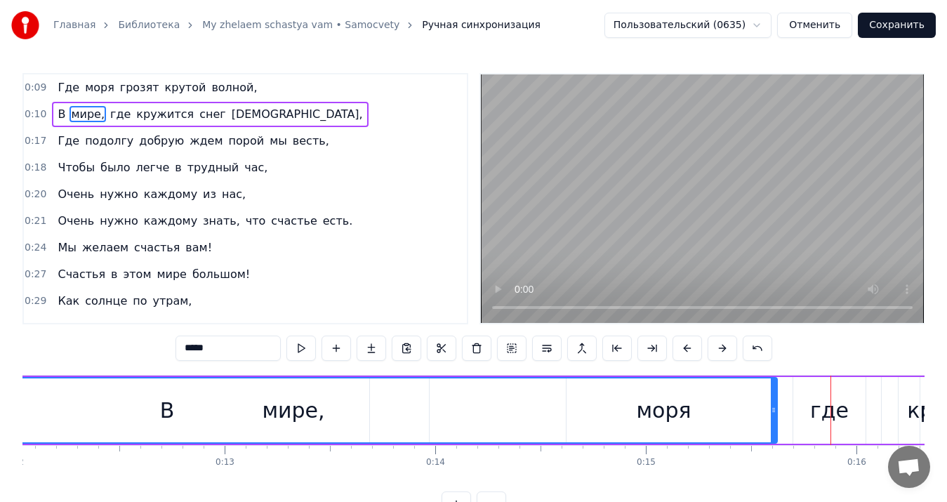
click at [721, 347] on button at bounding box center [722, 348] width 29 height 25
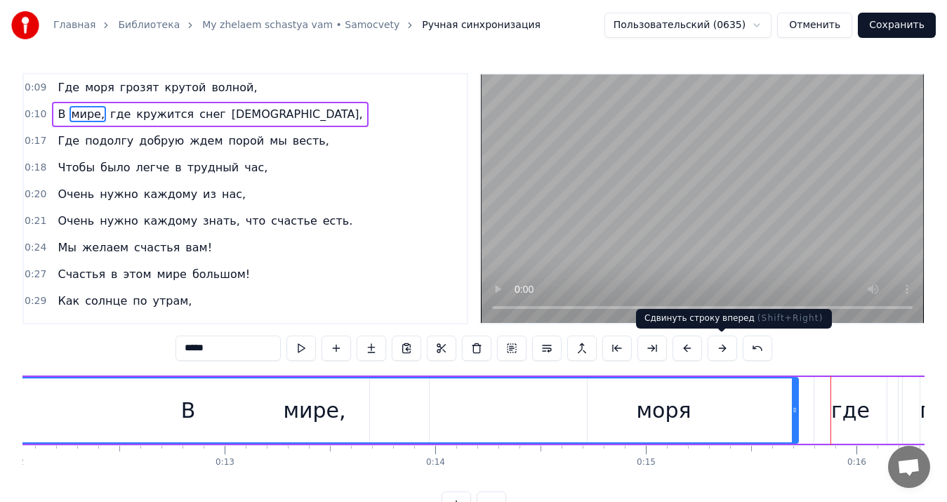
click at [716, 345] on button at bounding box center [722, 348] width 29 height 25
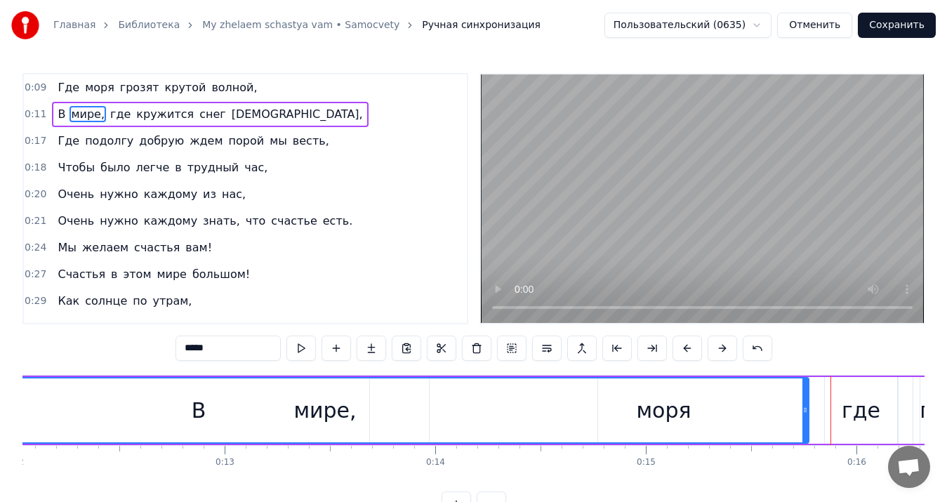
click at [716, 345] on button at bounding box center [722, 348] width 29 height 25
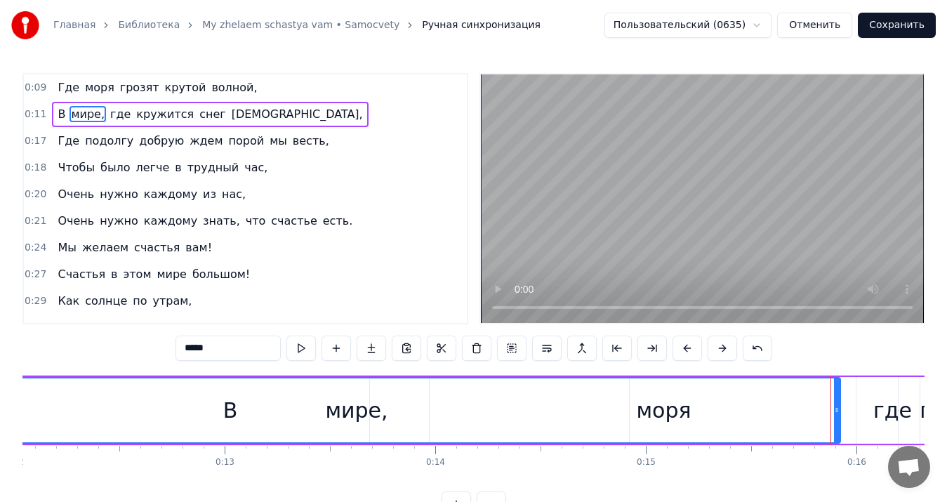
click at [716, 345] on button at bounding box center [722, 348] width 29 height 25
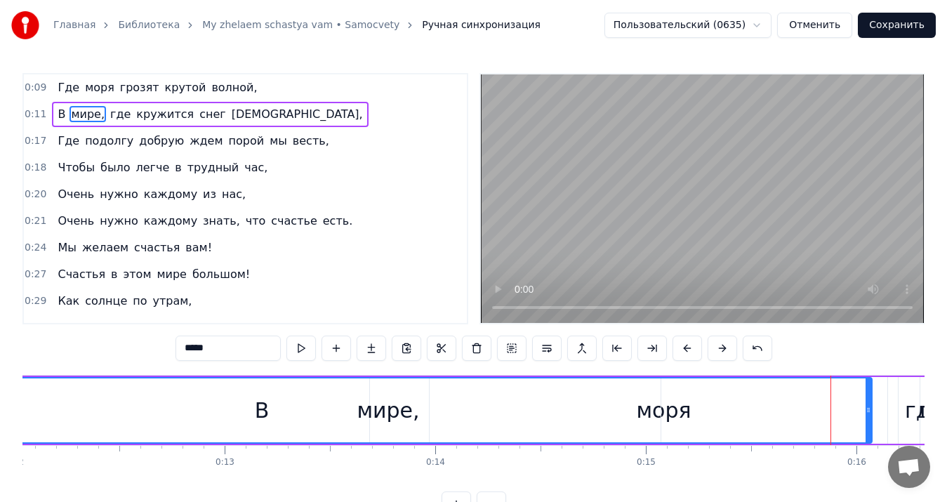
click at [716, 345] on button at bounding box center [722, 348] width 29 height 25
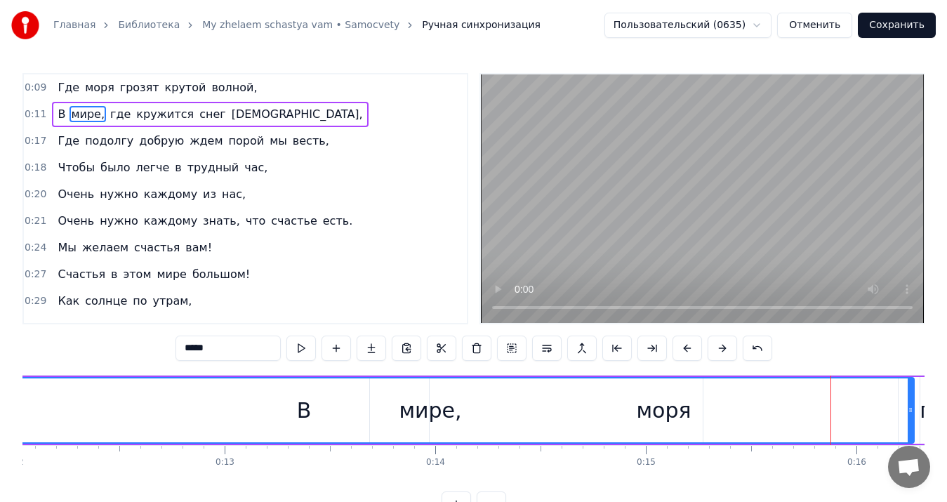
click at [716, 345] on button at bounding box center [722, 348] width 29 height 25
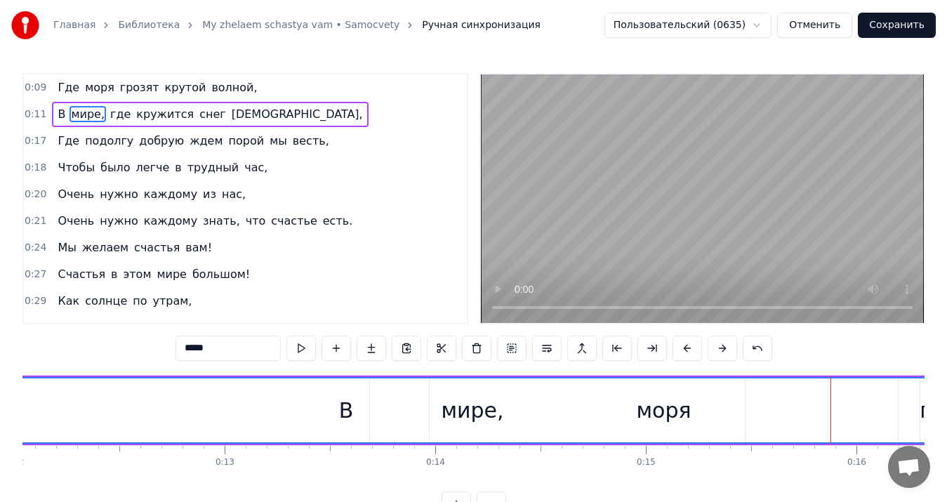
click at [716, 345] on button at bounding box center [722, 348] width 29 height 25
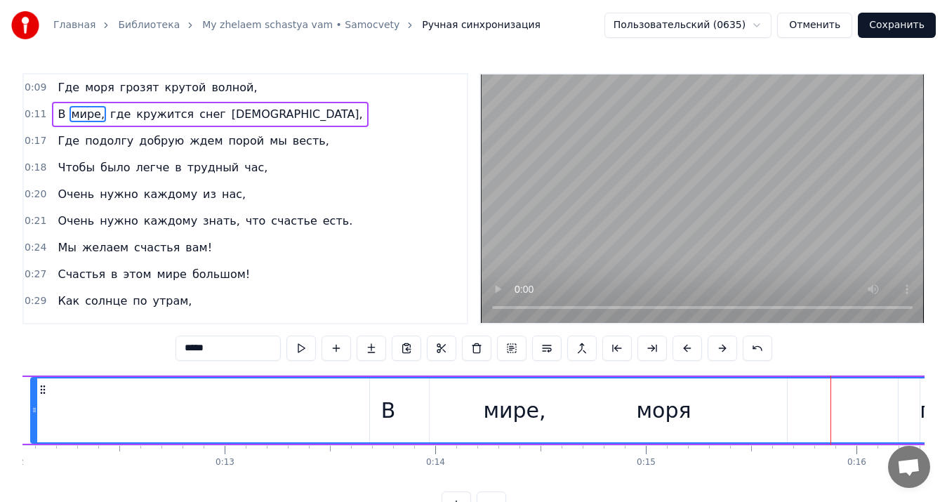
click at [716, 345] on button at bounding box center [722, 348] width 29 height 25
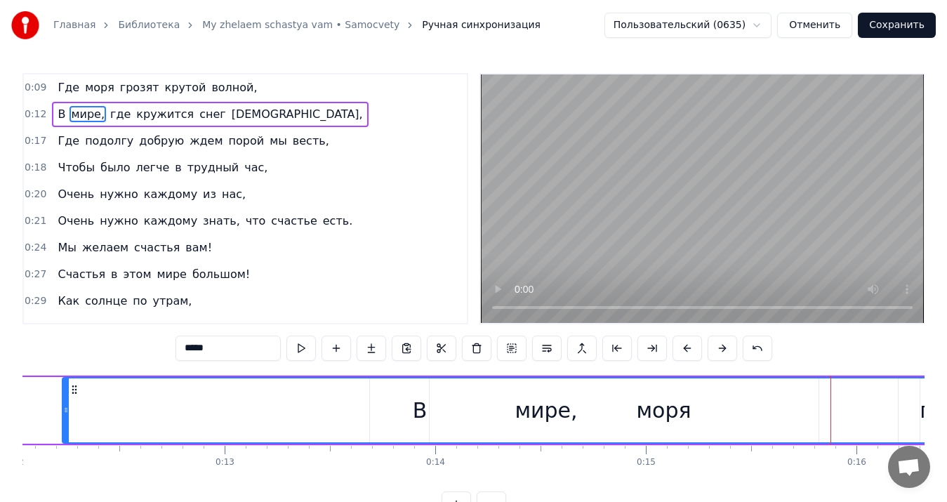
click at [716, 345] on button at bounding box center [722, 348] width 29 height 25
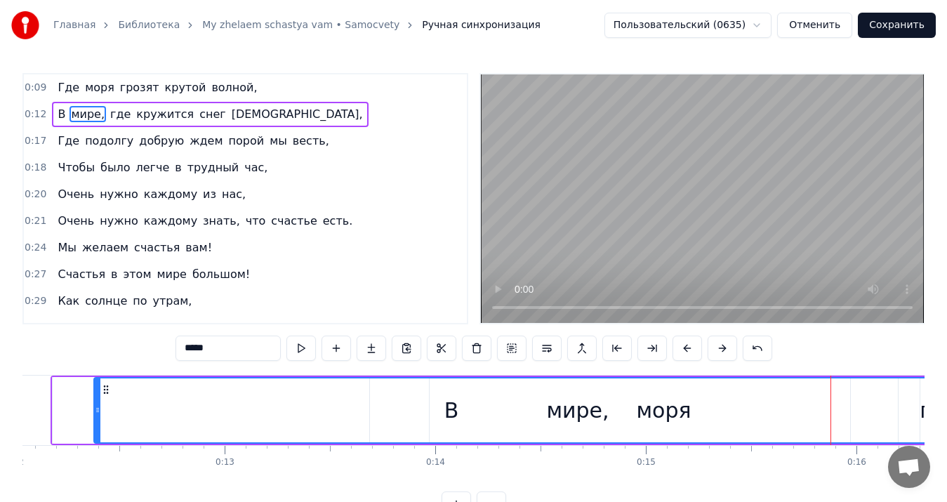
click at [716, 345] on button at bounding box center [722, 348] width 29 height 25
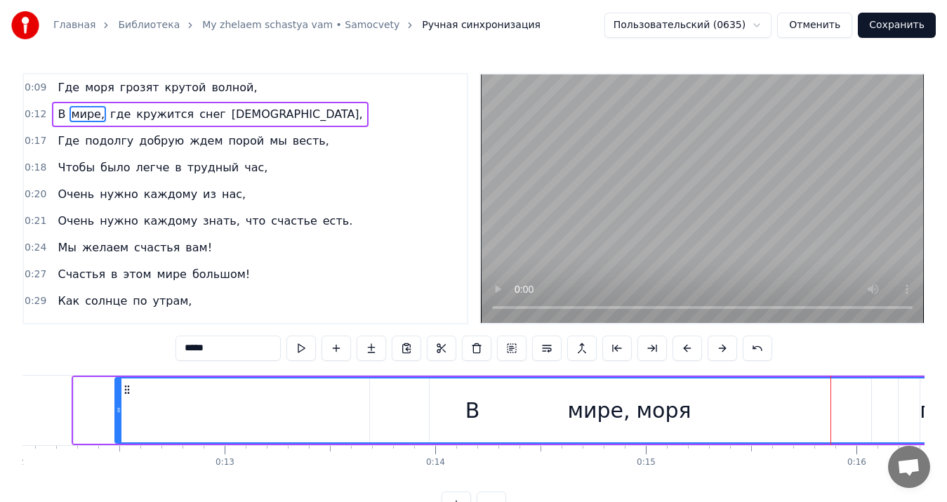
click at [716, 345] on button at bounding box center [722, 348] width 29 height 25
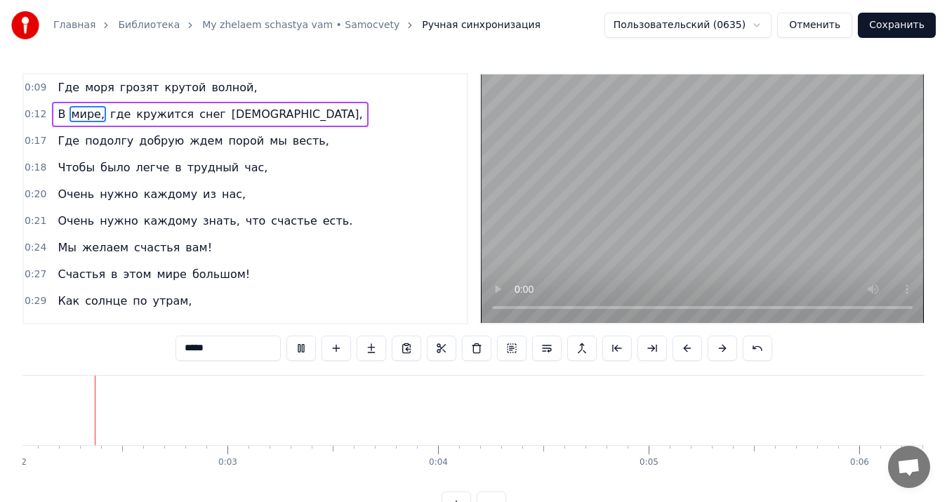
scroll to position [0, 424]
click at [181, 352] on input "*****" at bounding box center [228, 348] width 105 height 25
click at [187, 352] on input "******" at bounding box center [228, 348] width 105 height 25
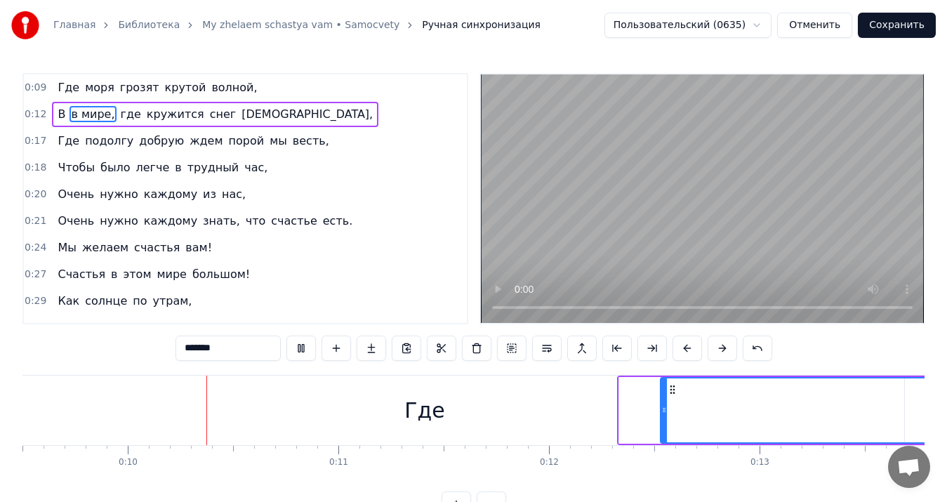
scroll to position [0, 2010]
click at [187, 352] on input "******" at bounding box center [228, 348] width 105 height 25
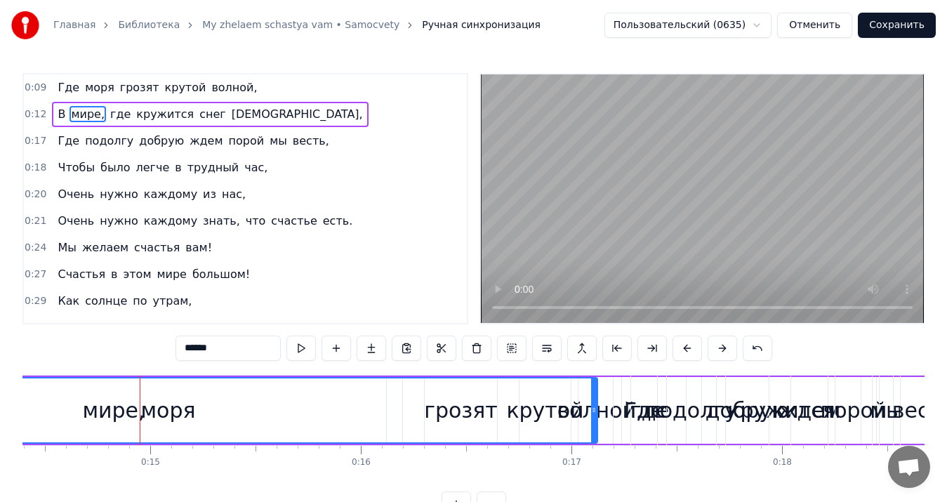
scroll to position [0, 3079]
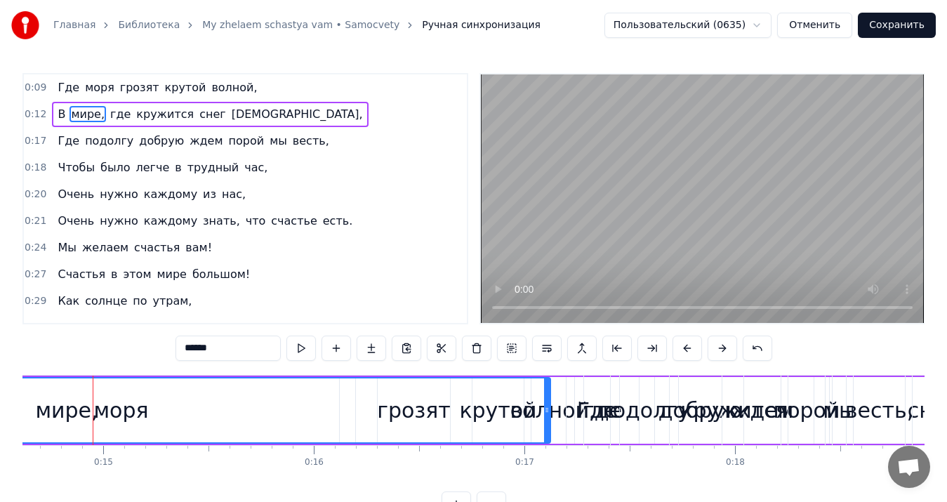
click at [587, 376] on div "Где" at bounding box center [596, 411] width 27 height 70
type input "***"
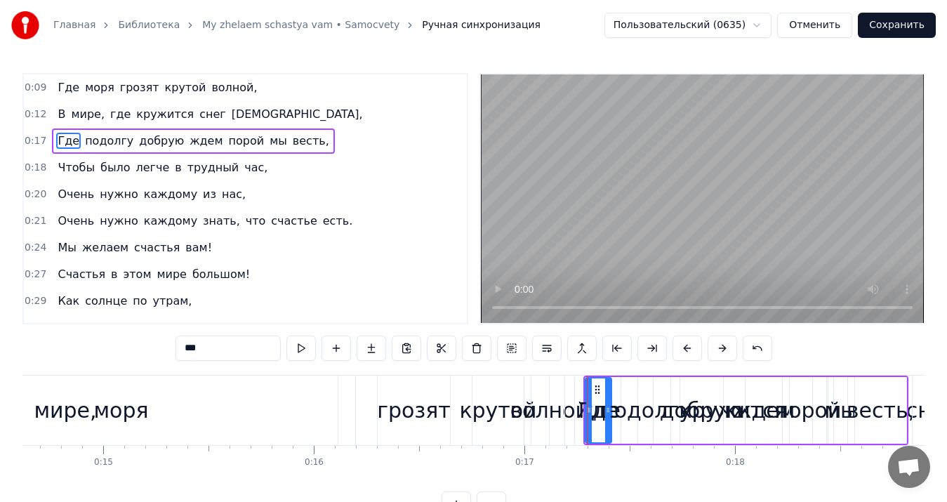
click at [555, 378] on div "В мире, где кружится снег шальной," at bounding box center [427, 411] width 1776 height 70
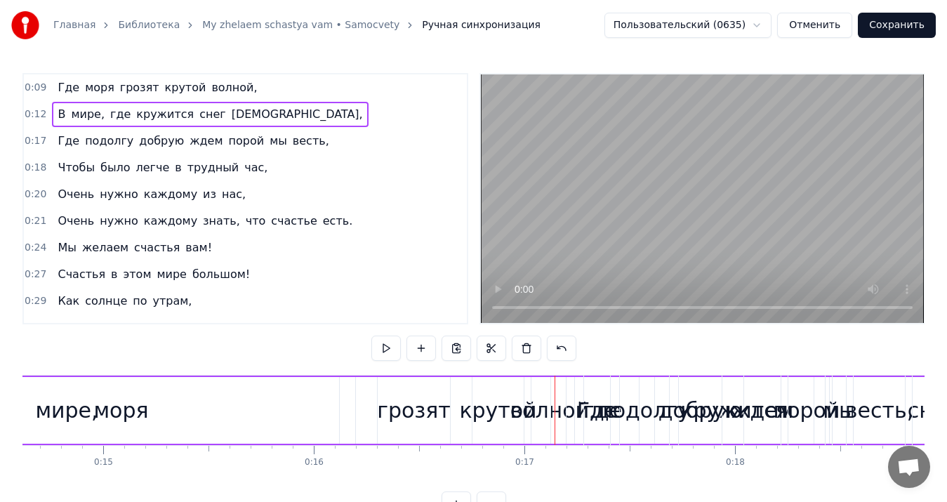
click at [517, 378] on div "мире," at bounding box center [67, 410] width 968 height 67
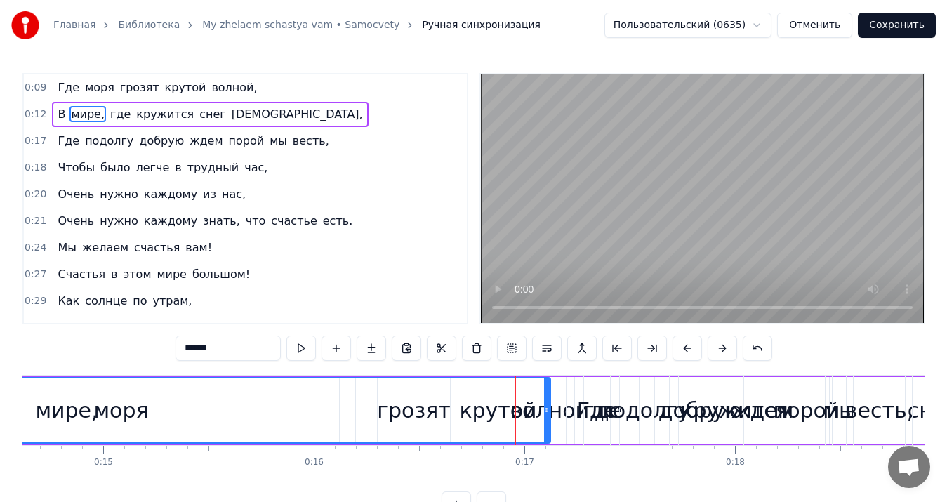
click at [562, 377] on div "В мире, где кружится снег шальной," at bounding box center [427, 411] width 1776 height 70
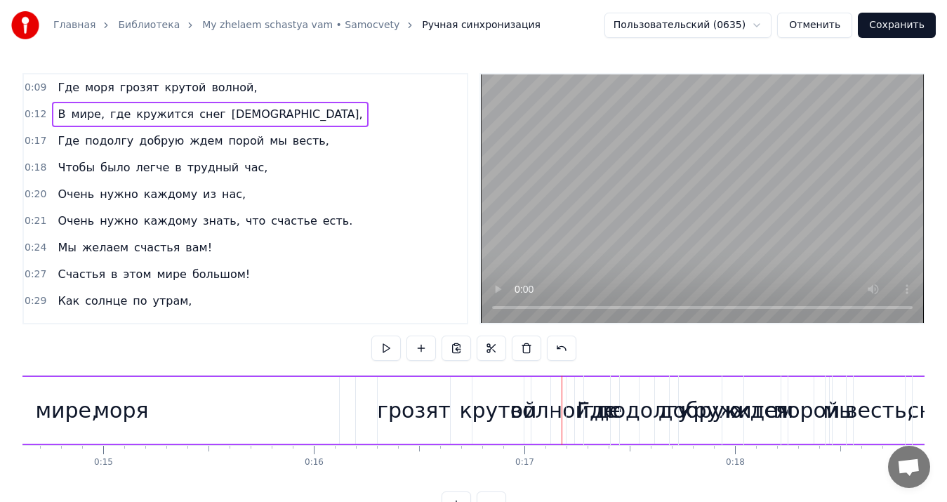
click at [542, 402] on div "мире," at bounding box center [67, 410] width 968 height 67
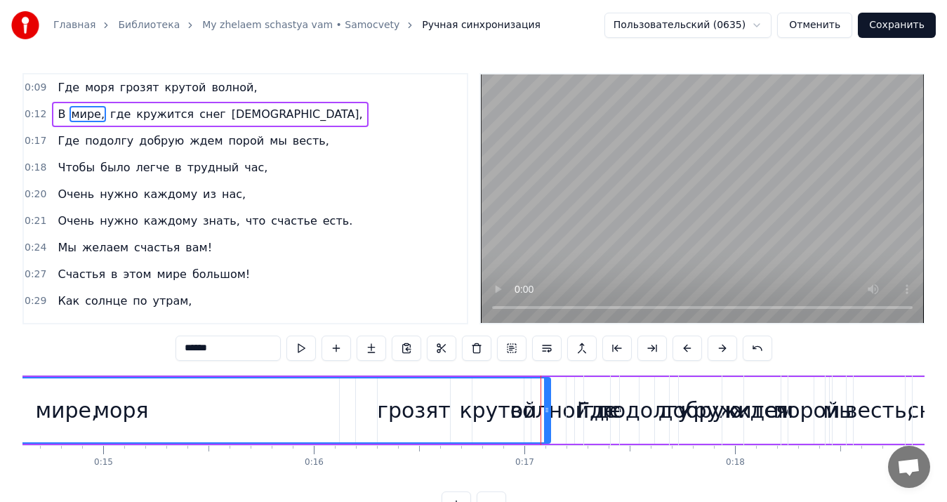
drag, startPoint x: 556, startPoint y: 411, endPoint x: 602, endPoint y: 400, distance: 47.0
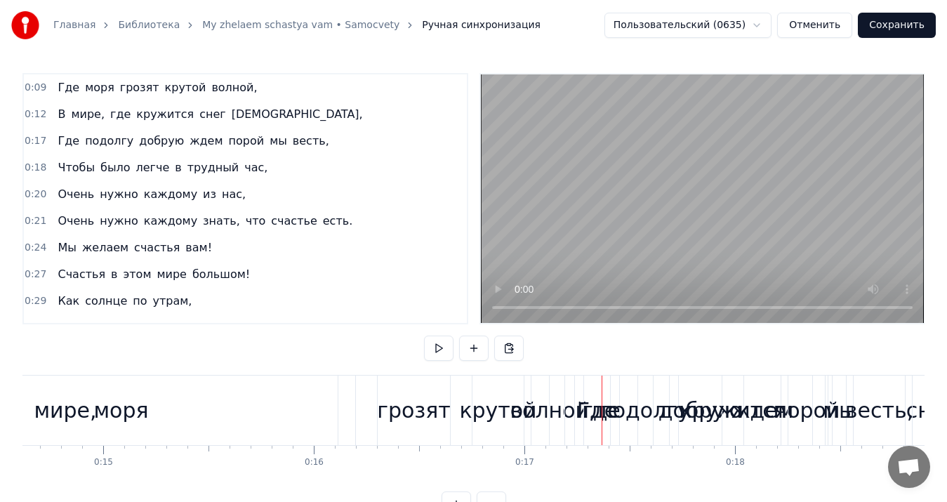
click at [556, 400] on div "В мире, где кружится снег шальной," at bounding box center [427, 411] width 1776 height 70
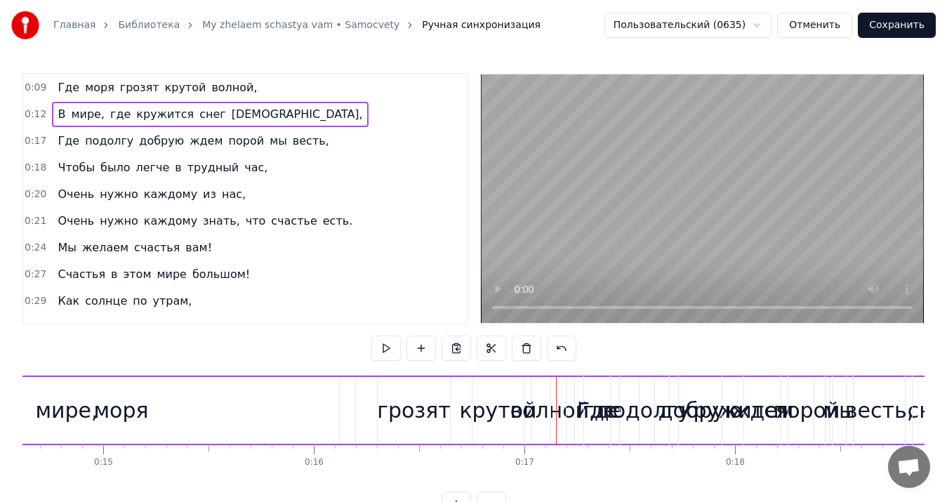
click at [572, 380] on div "где" at bounding box center [603, 410] width 72 height 67
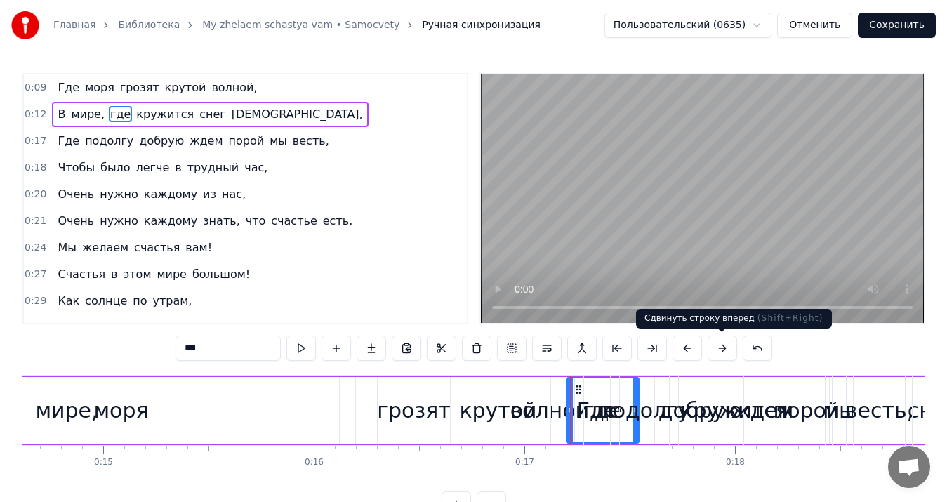
click at [716, 345] on button at bounding box center [722, 348] width 29 height 25
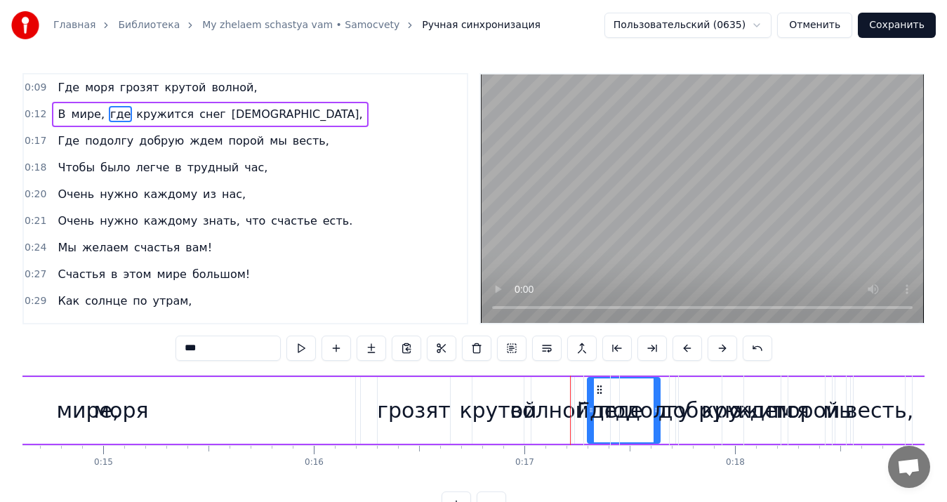
click at [716, 345] on button at bounding box center [722, 348] width 29 height 25
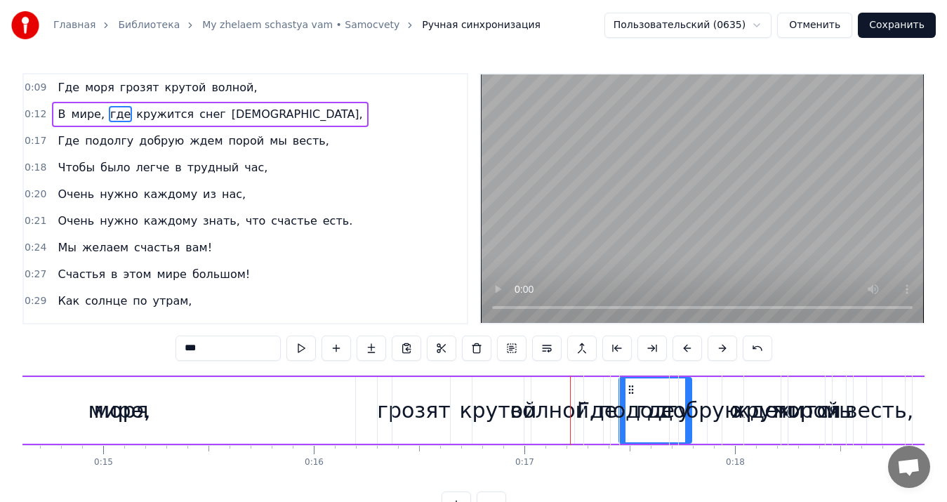
click at [716, 345] on button at bounding box center [722, 348] width 29 height 25
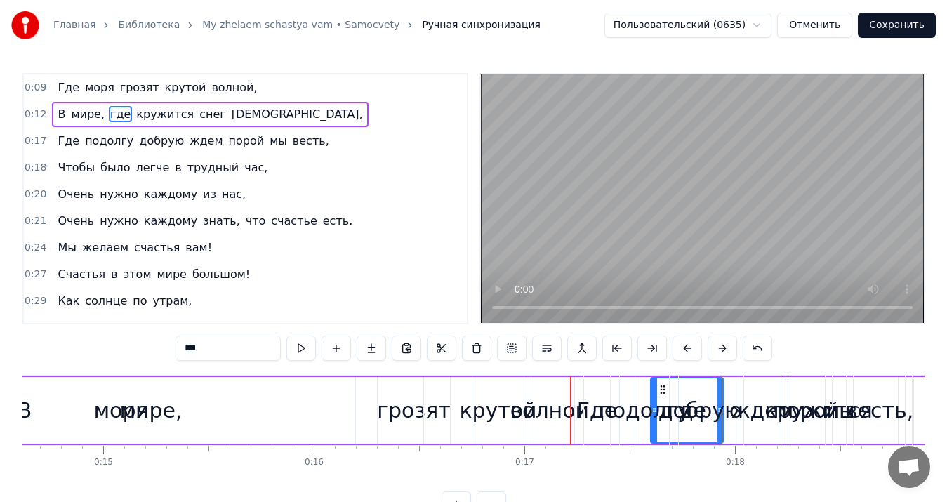
click at [716, 345] on button at bounding box center [722, 348] width 29 height 25
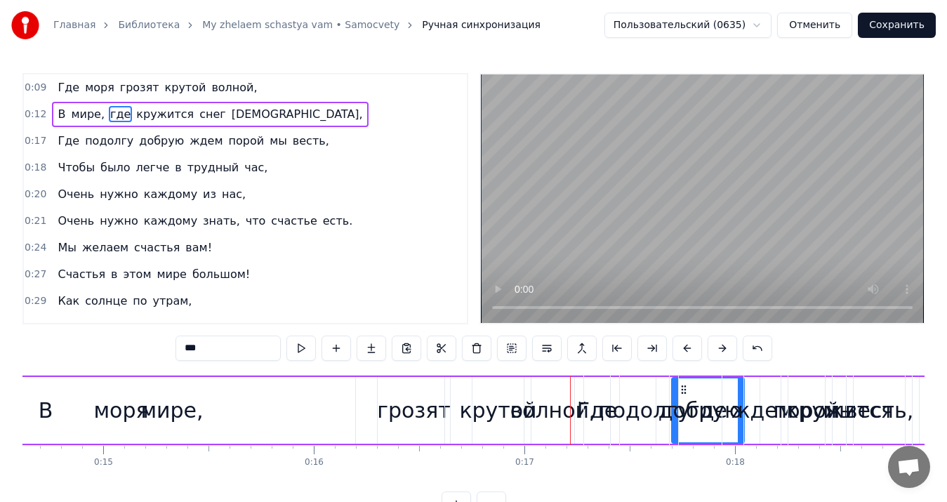
click at [716, 345] on button at bounding box center [722, 348] width 29 height 25
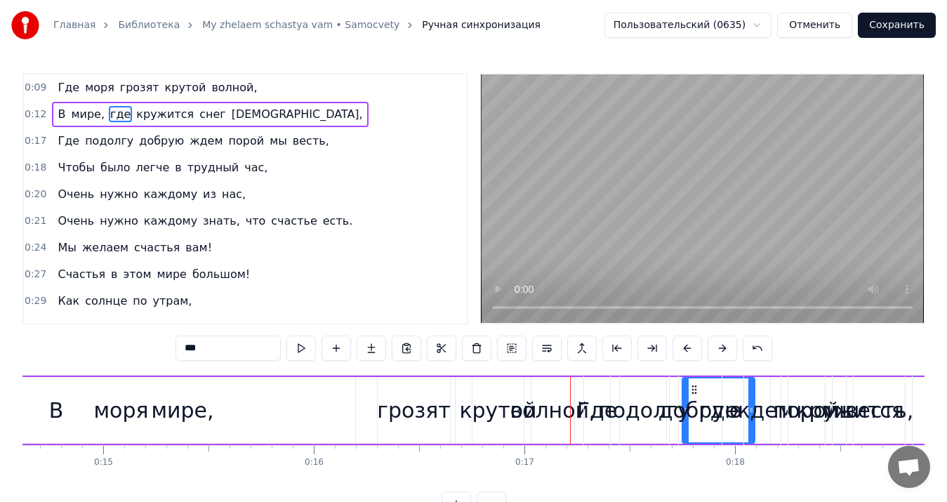
click at [716, 345] on button at bounding box center [722, 348] width 29 height 25
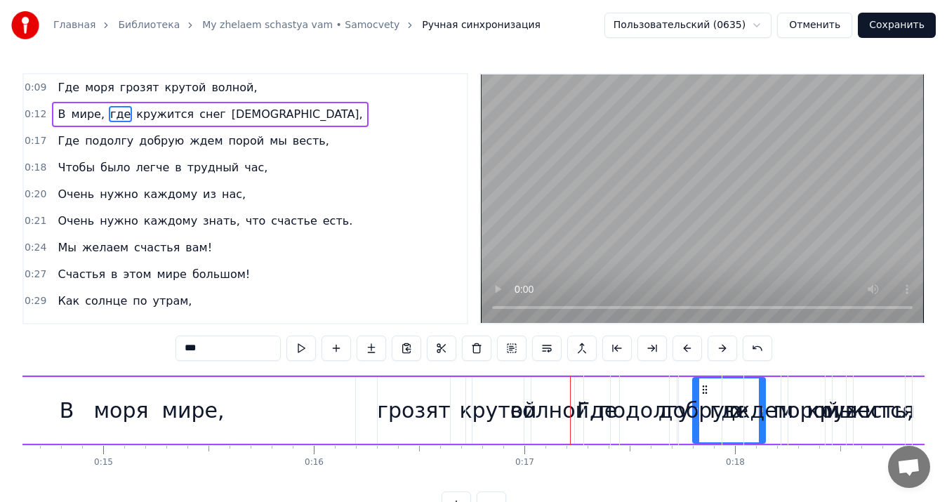
click at [716, 345] on button at bounding box center [722, 348] width 29 height 25
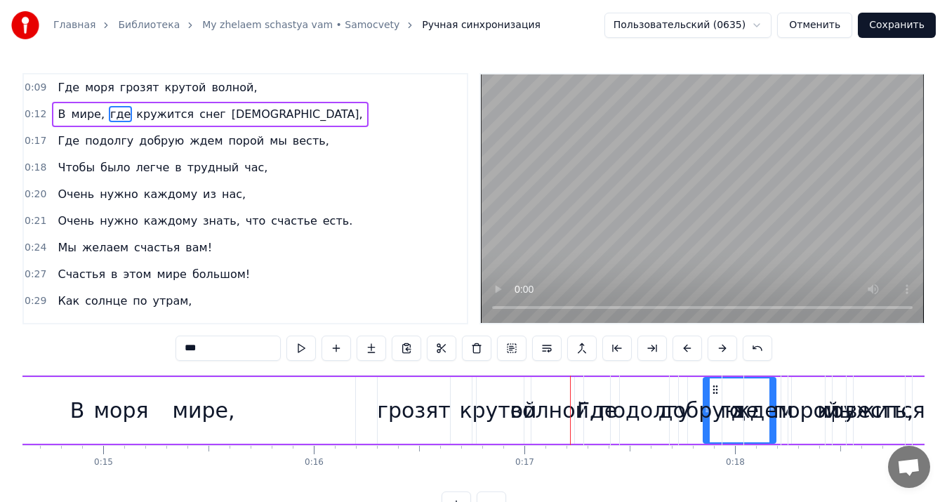
click at [716, 345] on button at bounding box center [722, 348] width 29 height 25
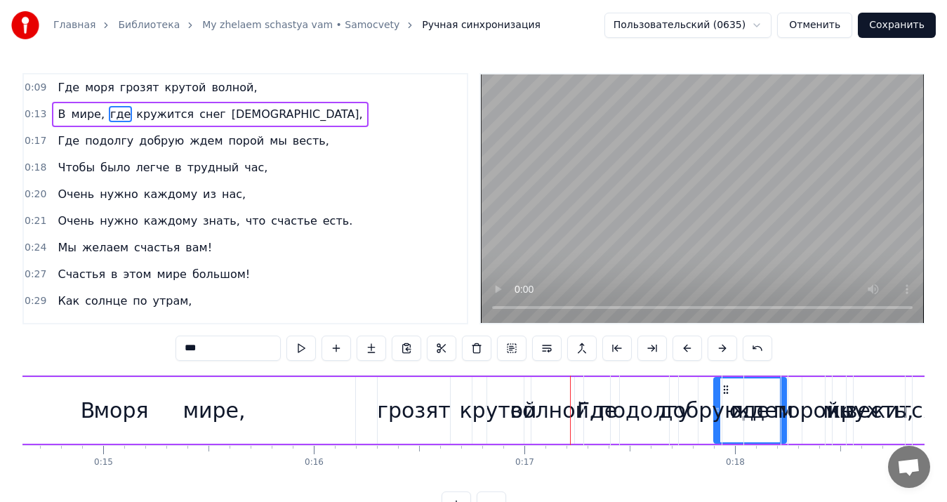
click at [716, 345] on button at bounding box center [722, 348] width 29 height 25
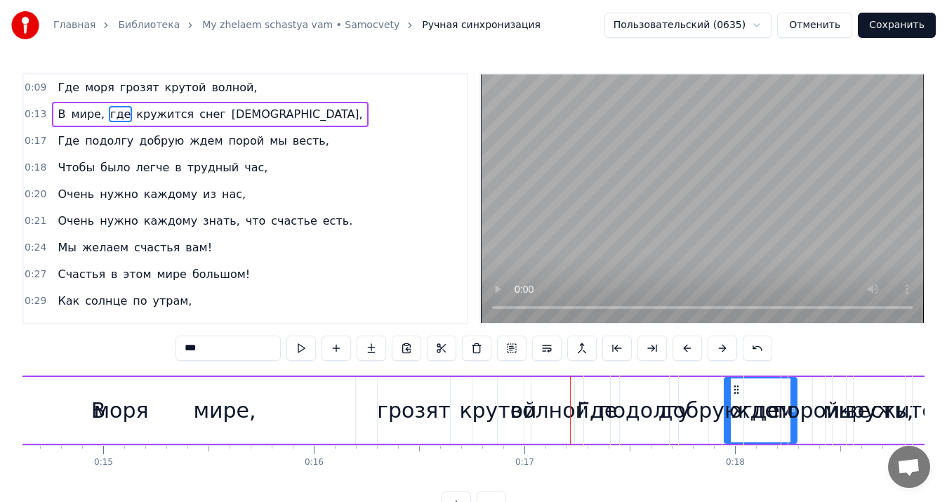
click at [716, 345] on button at bounding box center [722, 348] width 29 height 25
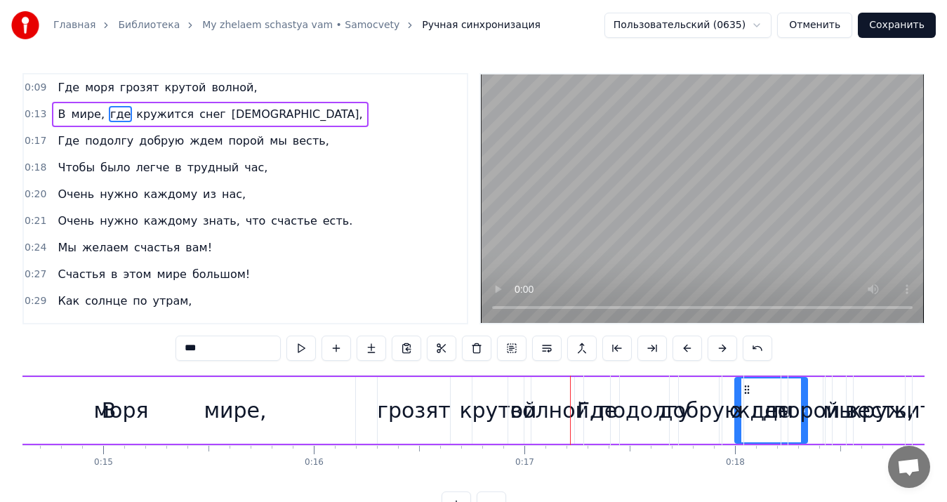
click at [716, 345] on button at bounding box center [722, 348] width 29 height 25
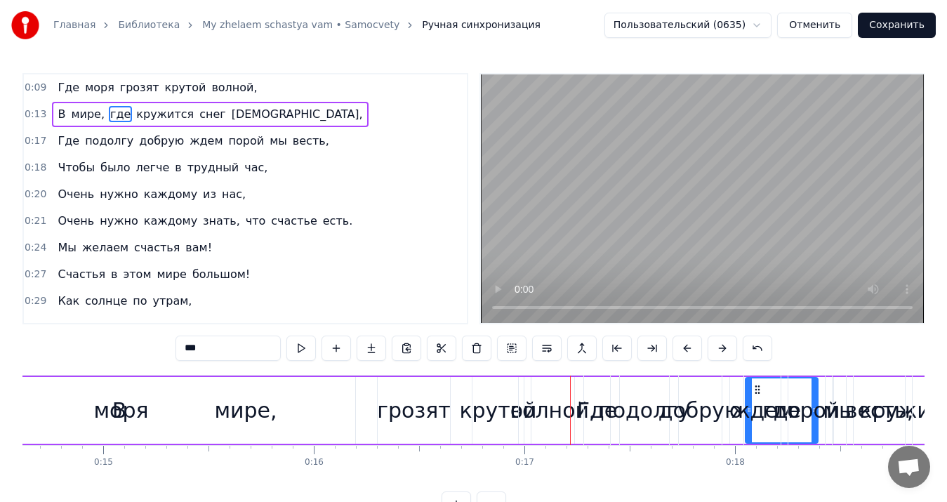
click at [716, 345] on button at bounding box center [722, 348] width 29 height 25
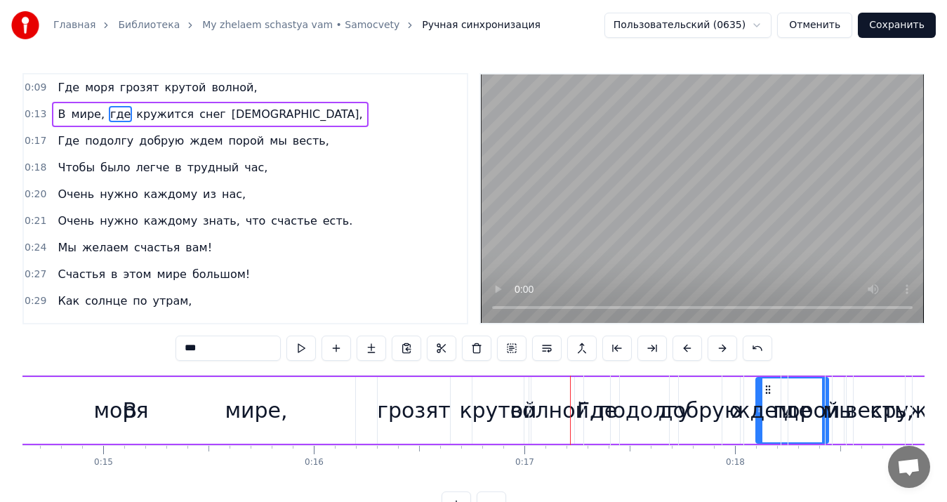
click at [716, 345] on button at bounding box center [722, 348] width 29 height 25
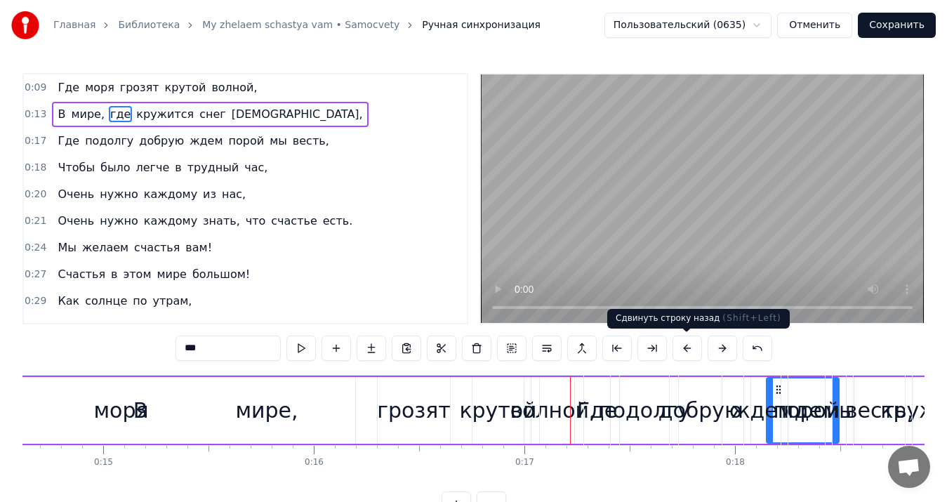
click at [678, 345] on button at bounding box center [687, 348] width 29 height 25
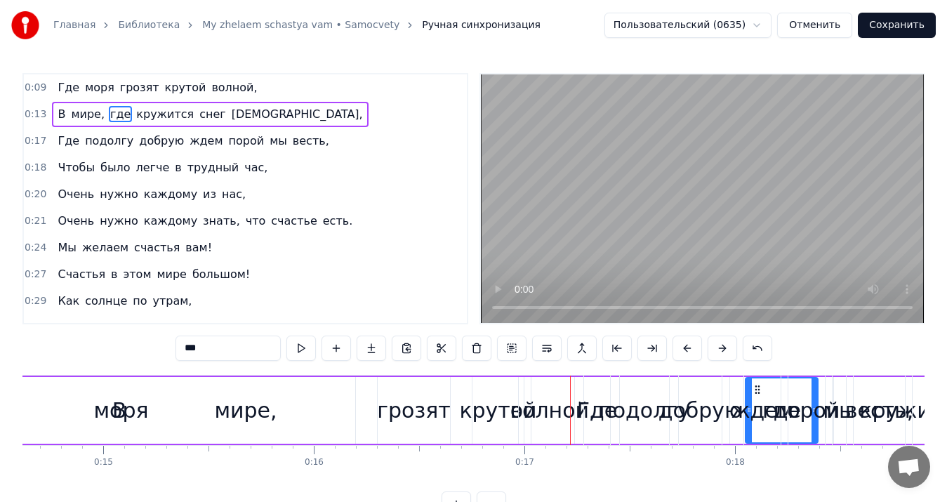
click at [678, 345] on button at bounding box center [687, 348] width 29 height 25
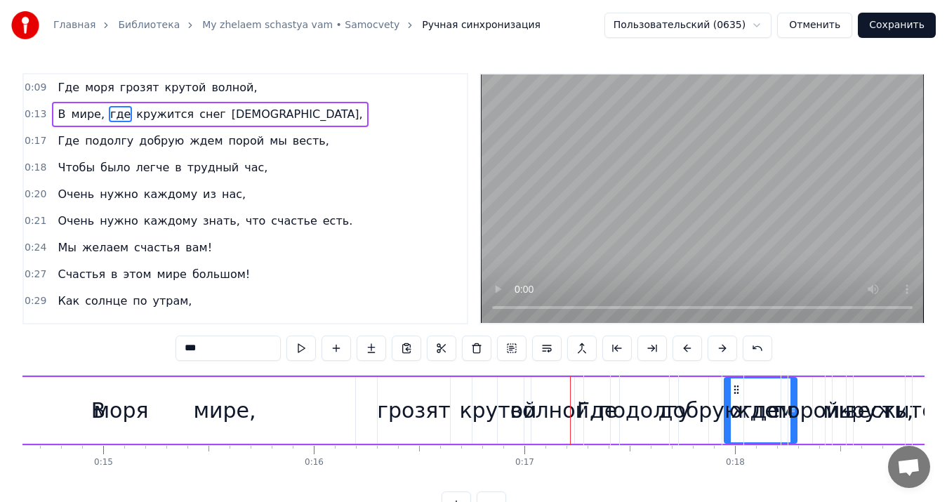
click at [678, 345] on button at bounding box center [687, 348] width 29 height 25
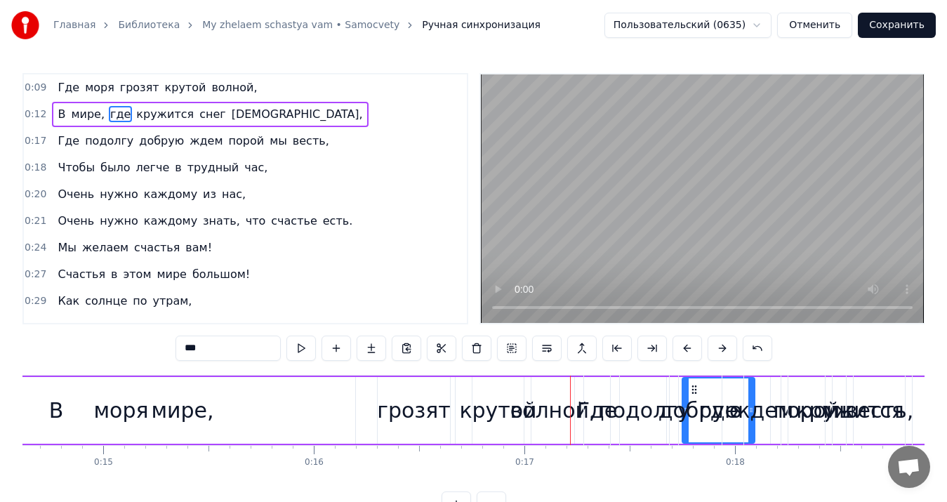
click at [678, 345] on button at bounding box center [687, 348] width 29 height 25
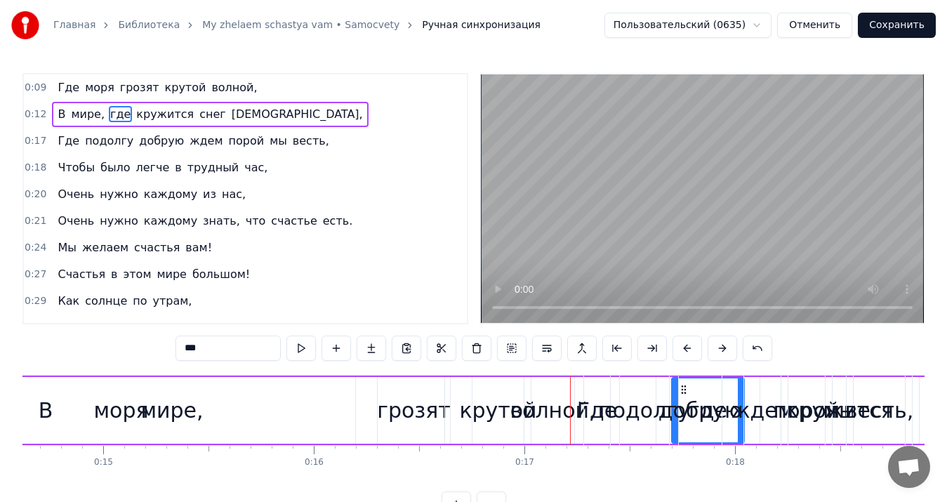
click at [678, 345] on button at bounding box center [687, 348] width 29 height 25
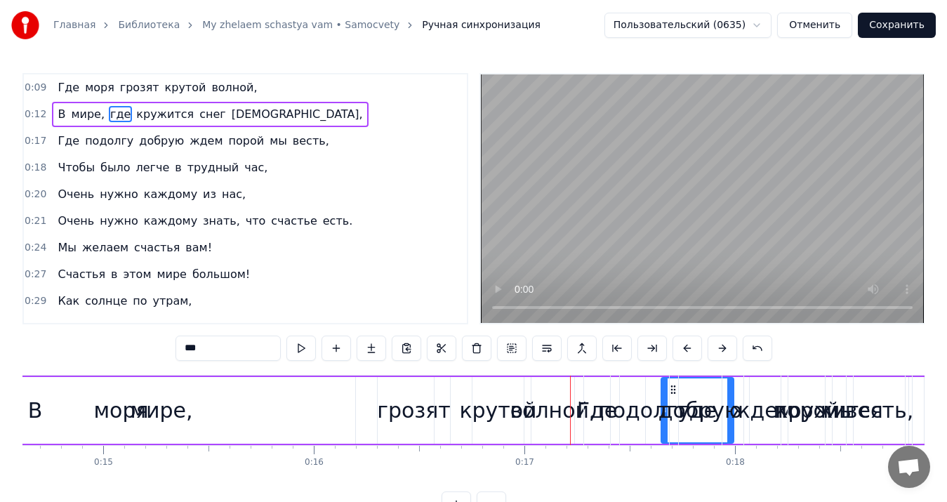
click at [678, 345] on button at bounding box center [687, 348] width 29 height 25
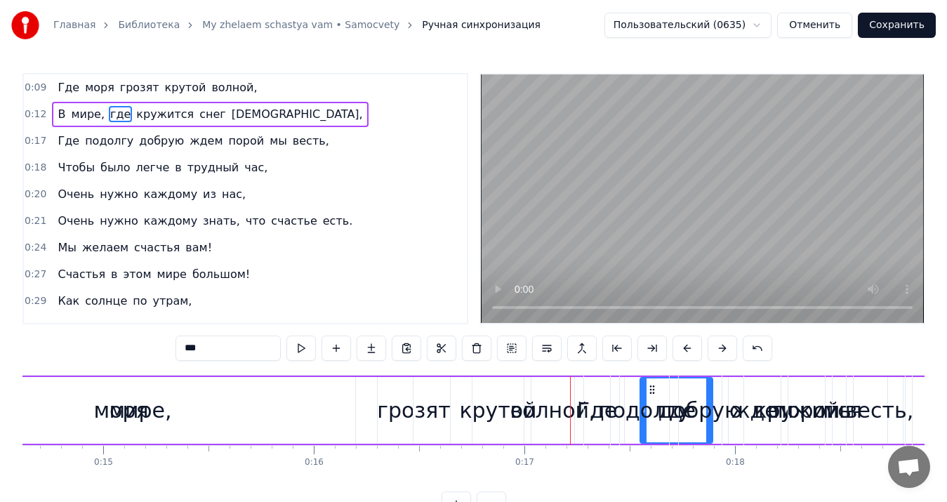
click at [678, 345] on button at bounding box center [687, 348] width 29 height 25
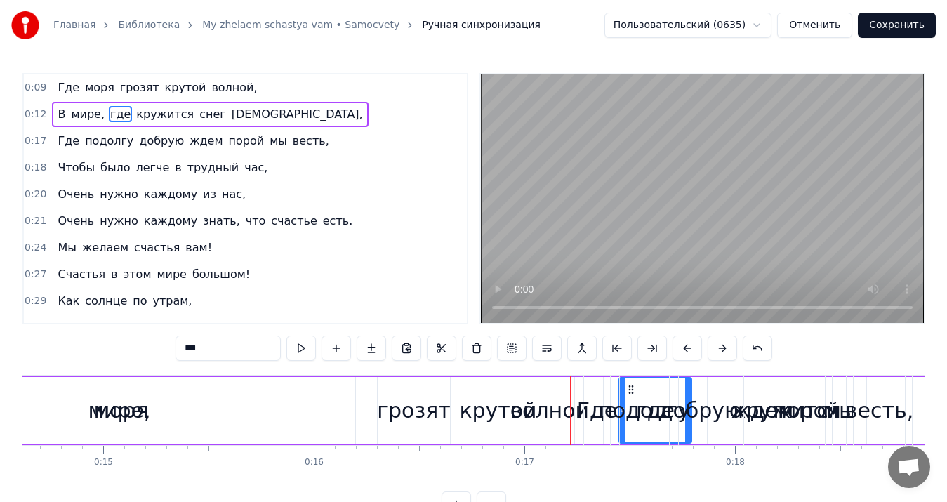
click at [680, 353] on button at bounding box center [687, 348] width 29 height 25
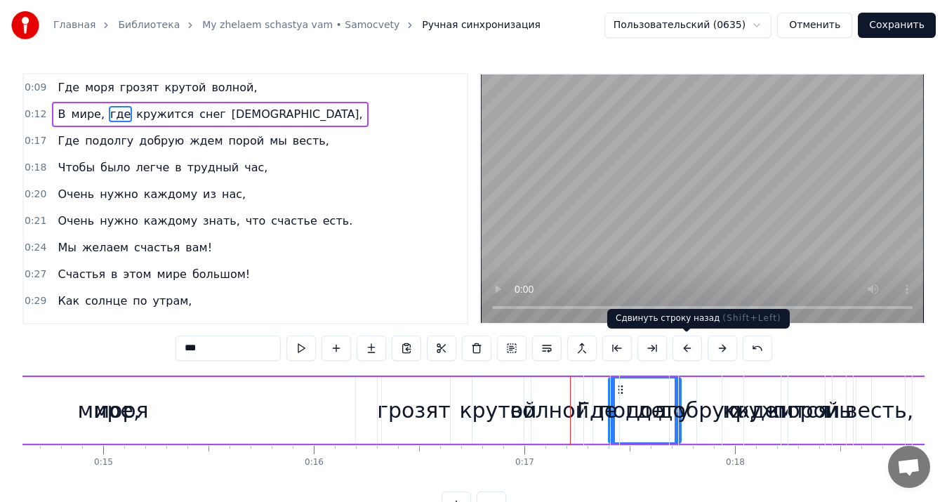
click at [686, 351] on button at bounding box center [687, 348] width 29 height 25
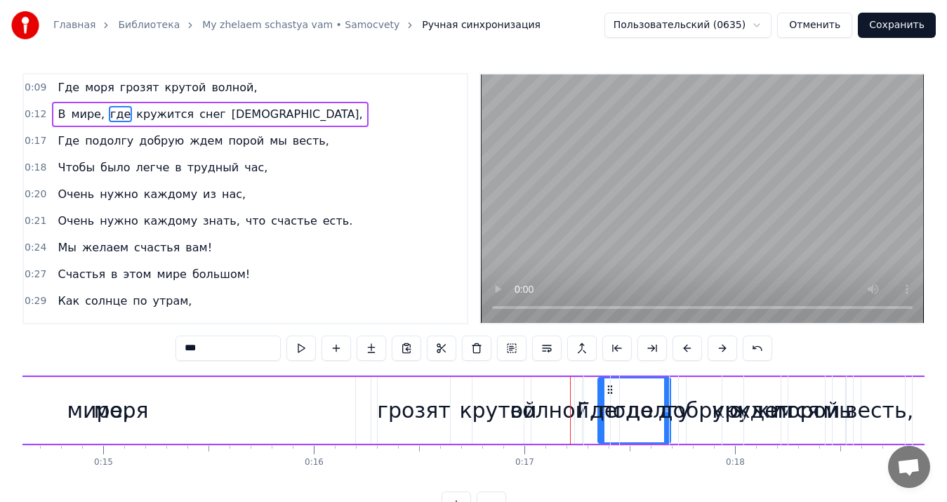
click at [686, 351] on button at bounding box center [687, 348] width 29 height 25
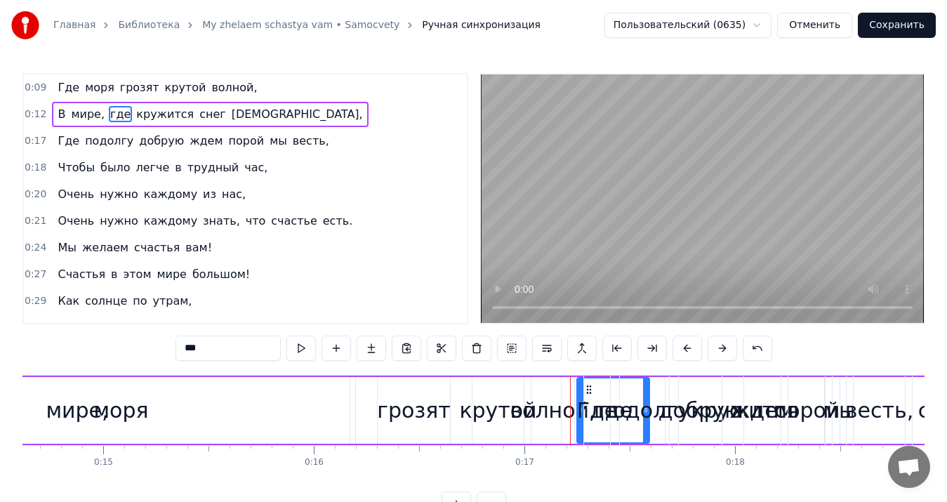
click at [686, 351] on button at bounding box center [687, 348] width 29 height 25
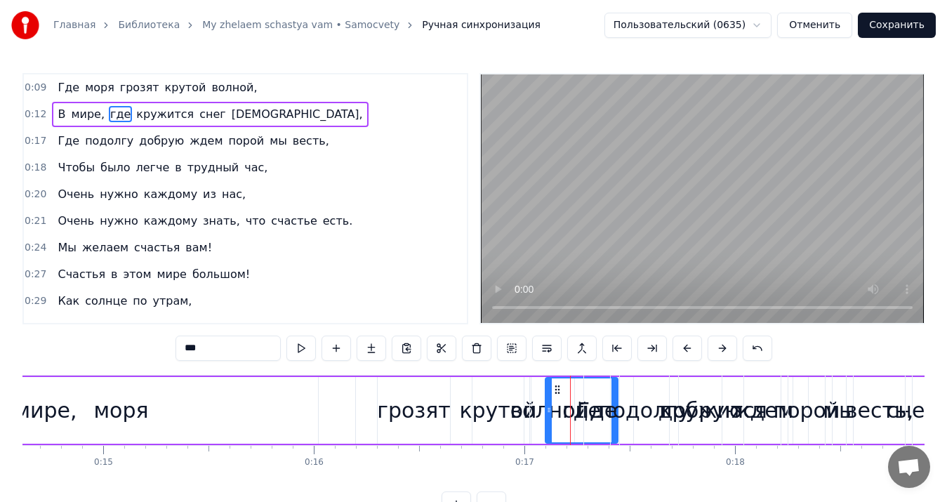
click at [686, 351] on button at bounding box center [687, 348] width 29 height 25
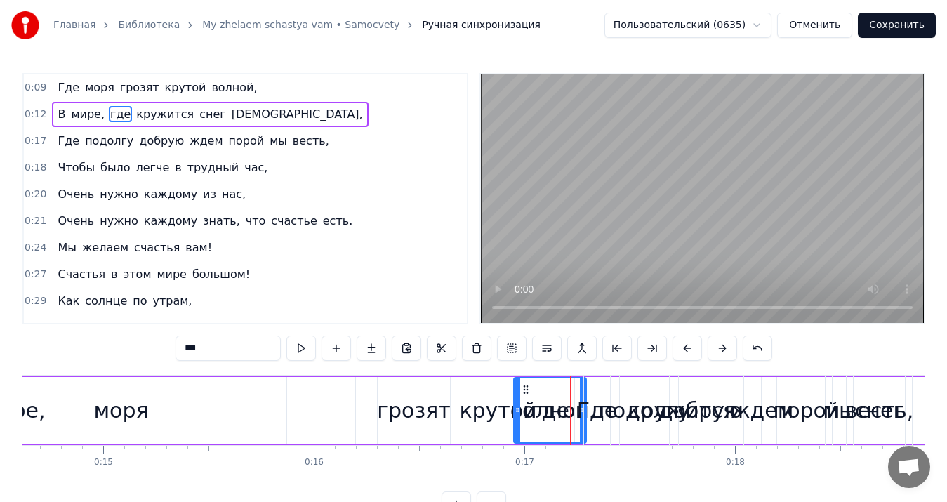
click at [686, 351] on button at bounding box center [687, 348] width 29 height 25
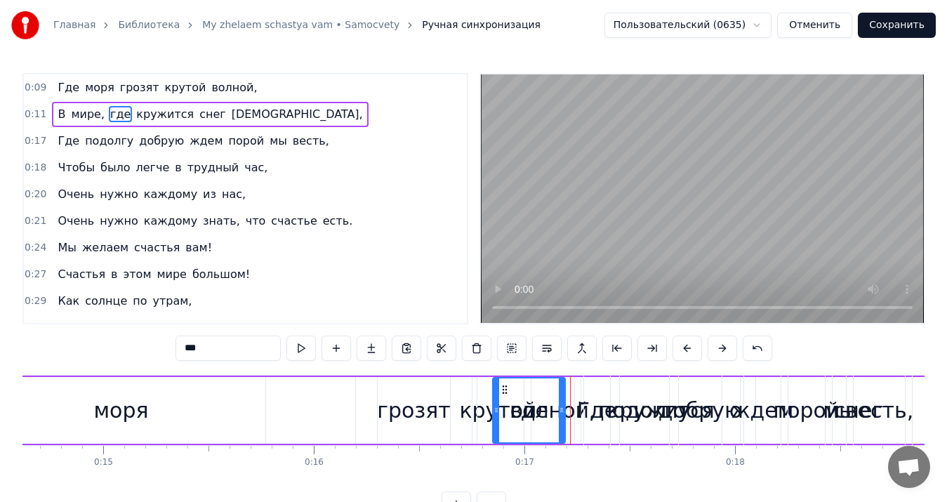
click at [686, 351] on button at bounding box center [687, 348] width 29 height 25
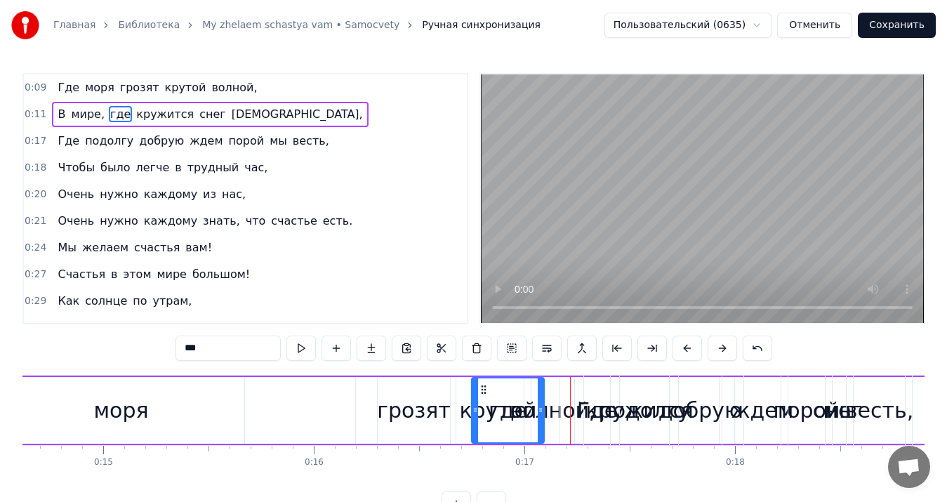
click at [686, 351] on button at bounding box center [687, 348] width 29 height 25
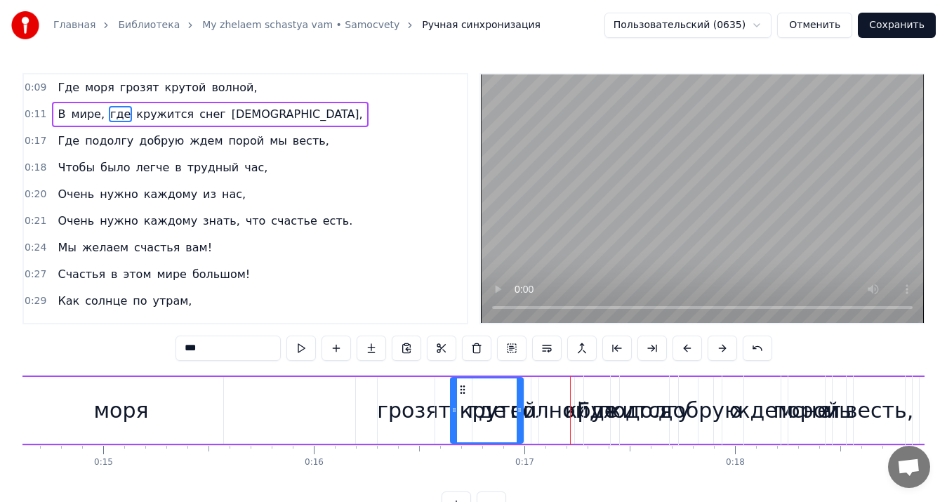
click at [686, 351] on button at bounding box center [687, 348] width 29 height 25
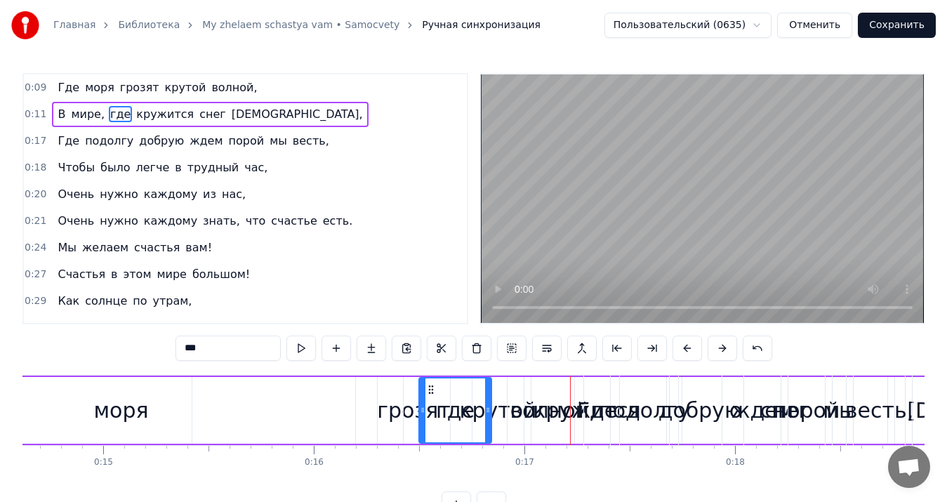
click at [686, 351] on button at bounding box center [687, 348] width 29 height 25
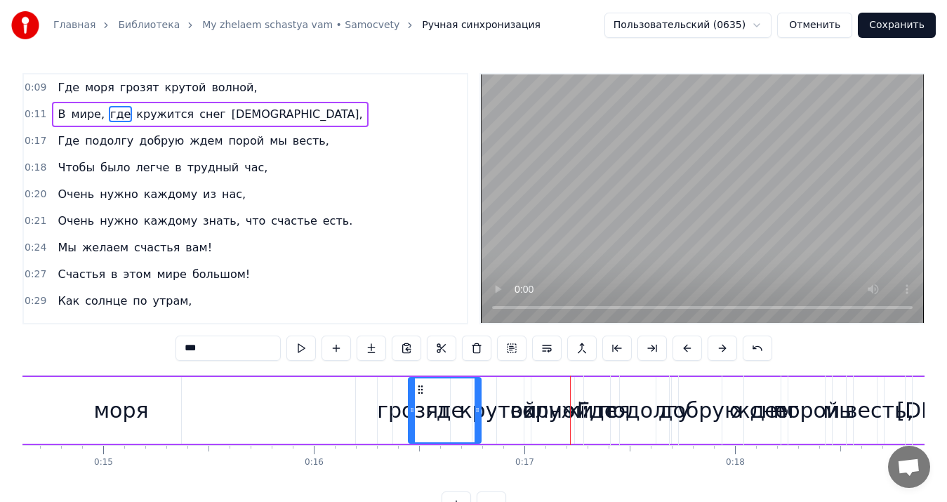
click at [686, 351] on button at bounding box center [687, 348] width 29 height 25
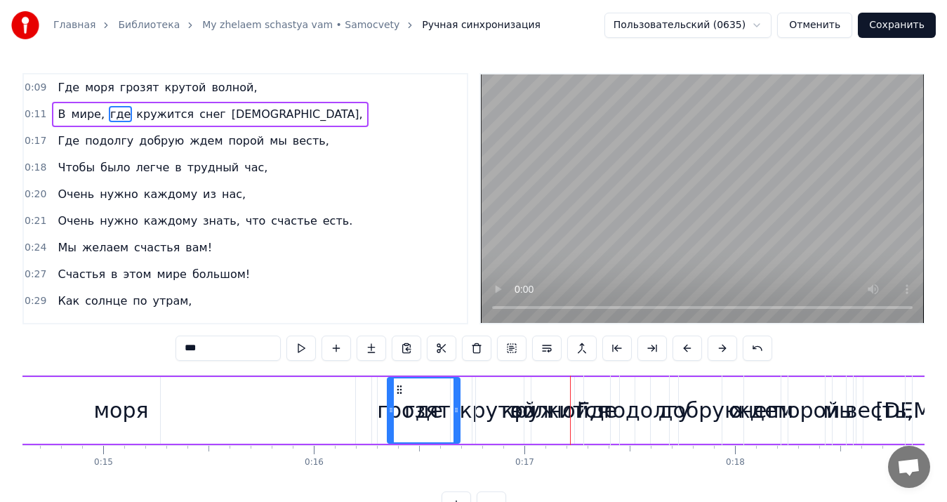
click at [686, 351] on button at bounding box center [687, 348] width 29 height 25
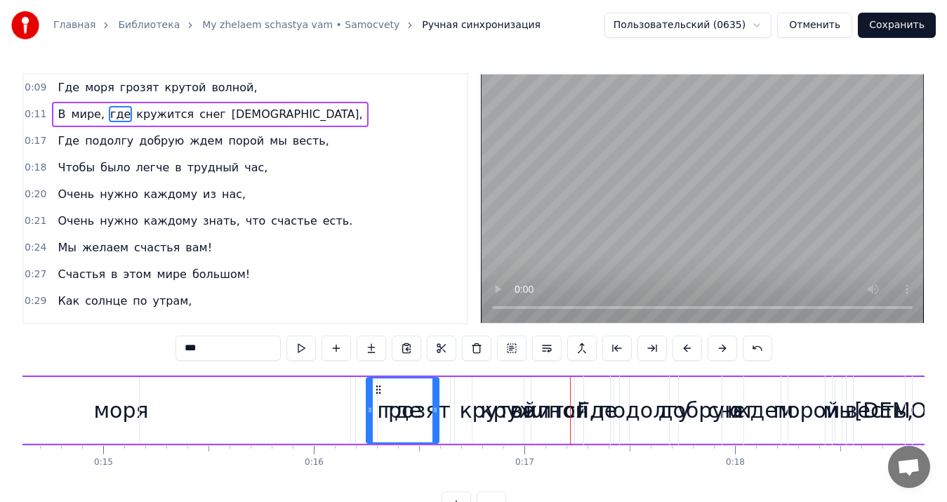
click at [686, 351] on button at bounding box center [687, 348] width 29 height 25
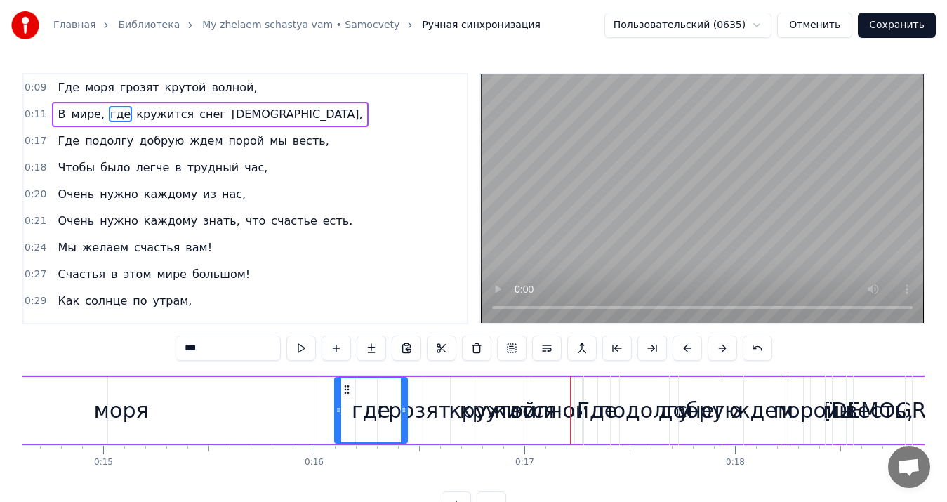
click at [686, 351] on button at bounding box center [687, 348] width 29 height 25
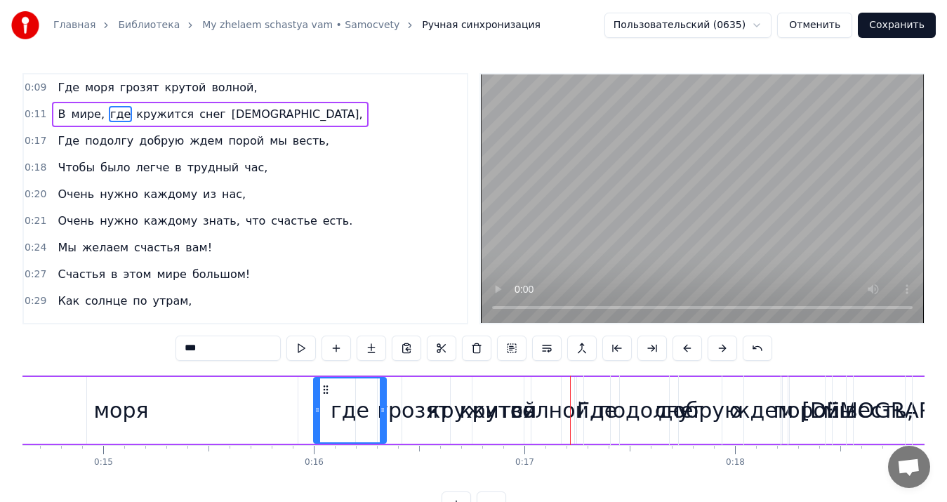
click at [686, 351] on button at bounding box center [687, 348] width 29 height 25
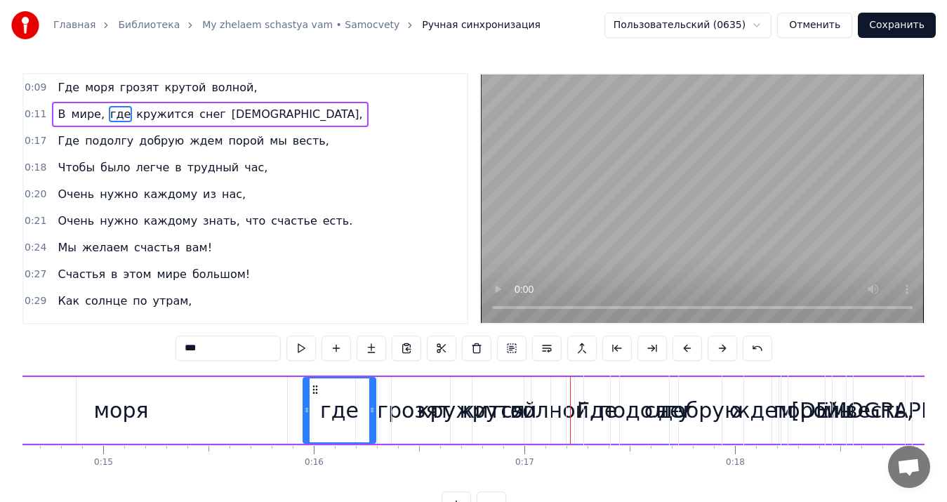
click at [686, 351] on button at bounding box center [687, 348] width 29 height 25
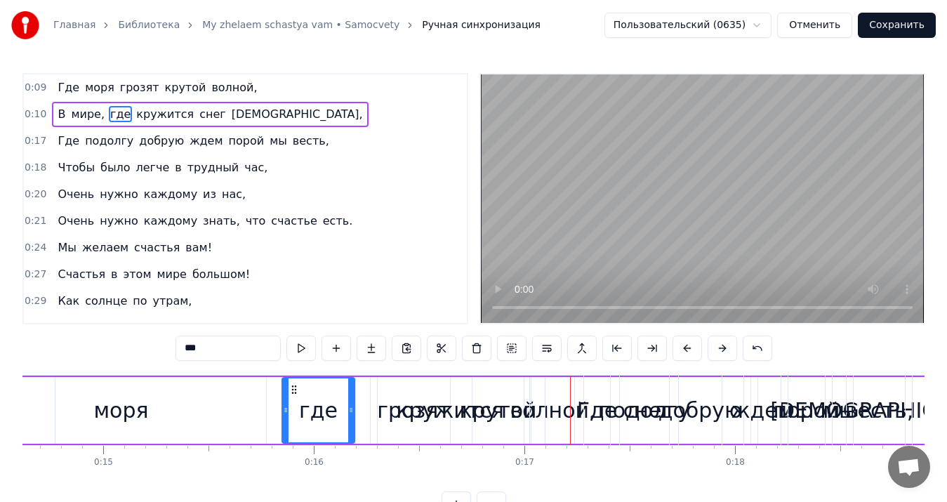
click at [686, 351] on button at bounding box center [687, 348] width 29 height 25
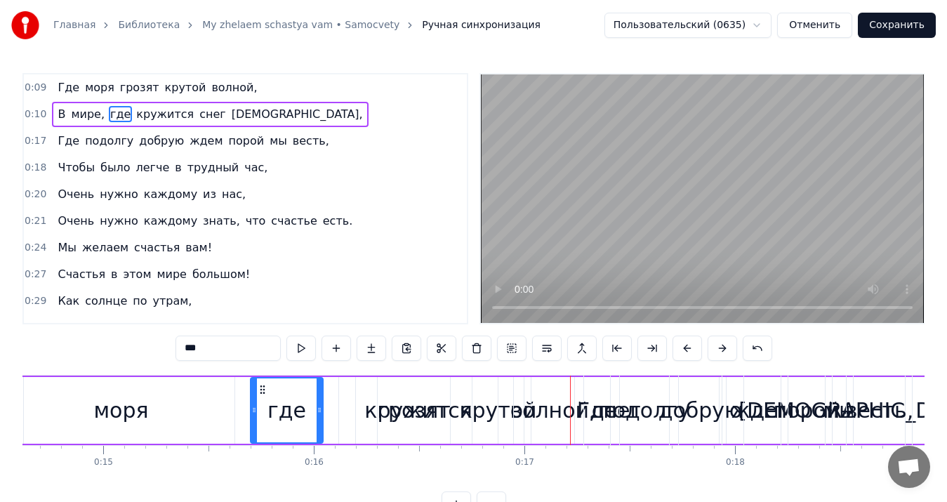
click at [686, 351] on button at bounding box center [687, 348] width 29 height 25
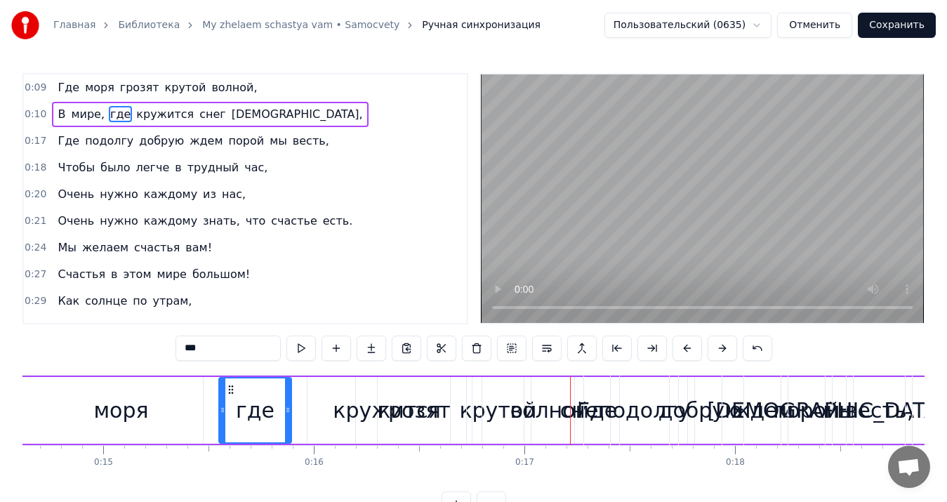
click at [686, 351] on button at bounding box center [687, 348] width 29 height 25
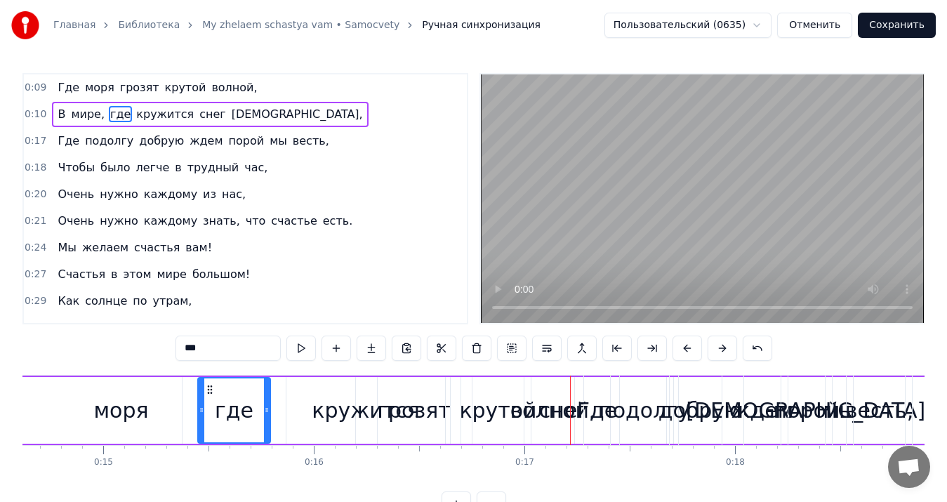
click at [686, 351] on button at bounding box center [687, 348] width 29 height 25
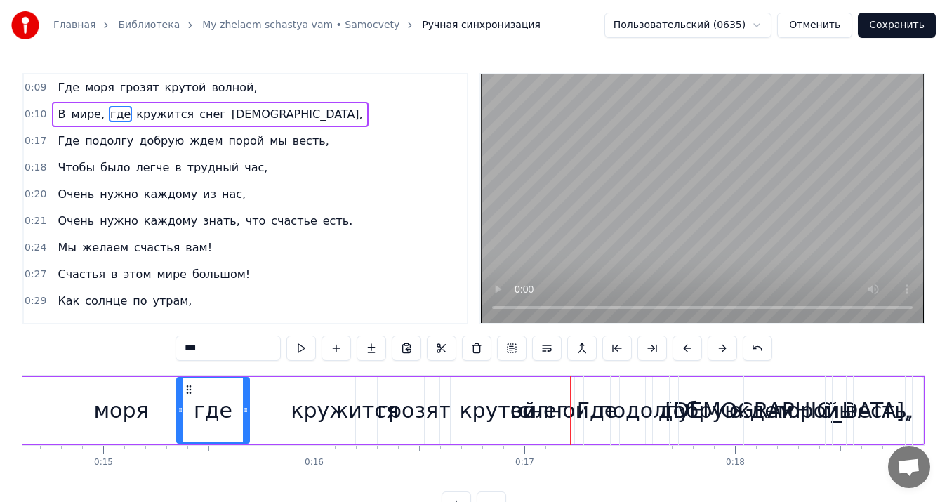
click at [686, 351] on button at bounding box center [687, 348] width 29 height 25
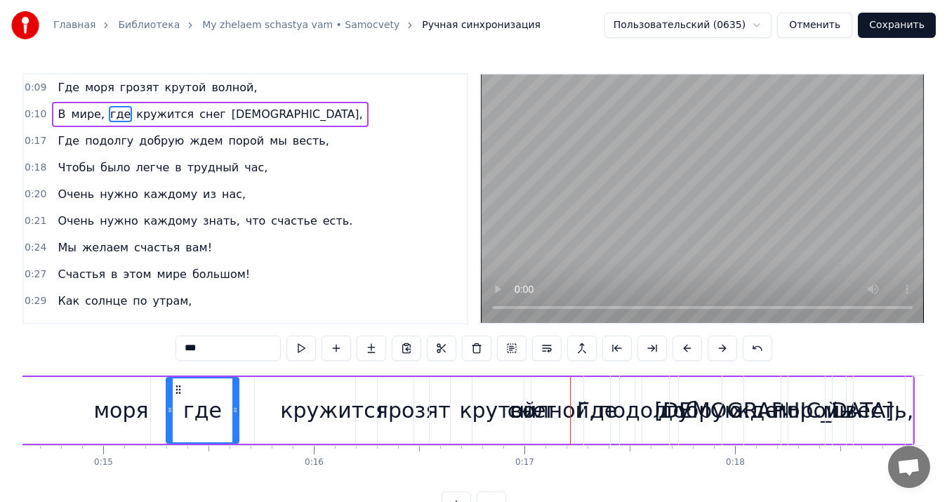
click at [686, 351] on button at bounding box center [687, 348] width 29 height 25
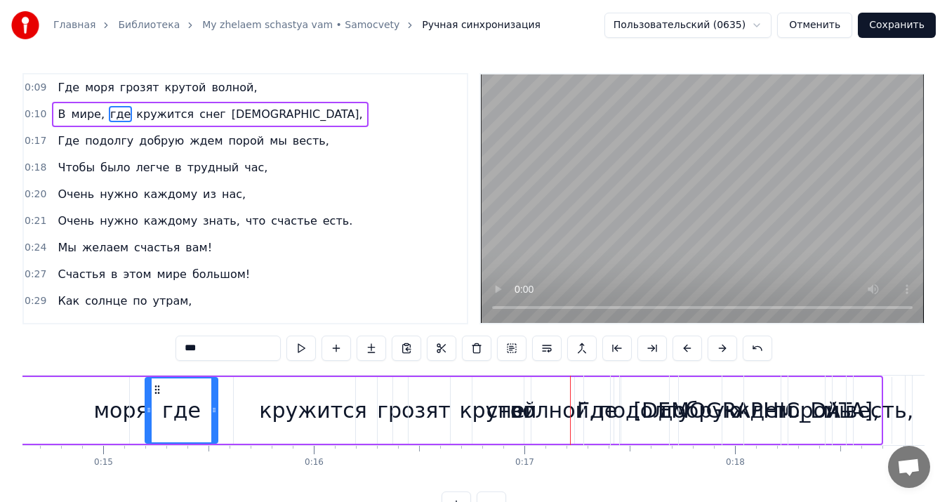
click at [686, 351] on button at bounding box center [687, 348] width 29 height 25
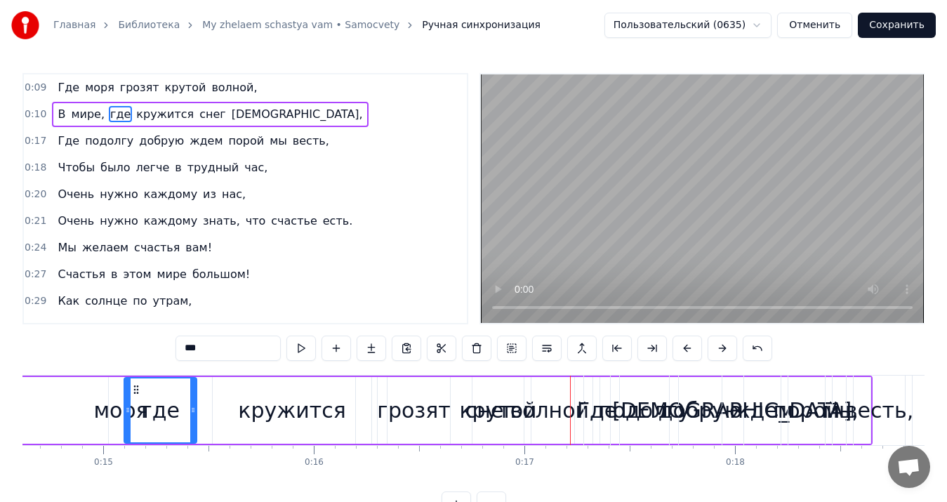
click at [686, 351] on button at bounding box center [687, 348] width 29 height 25
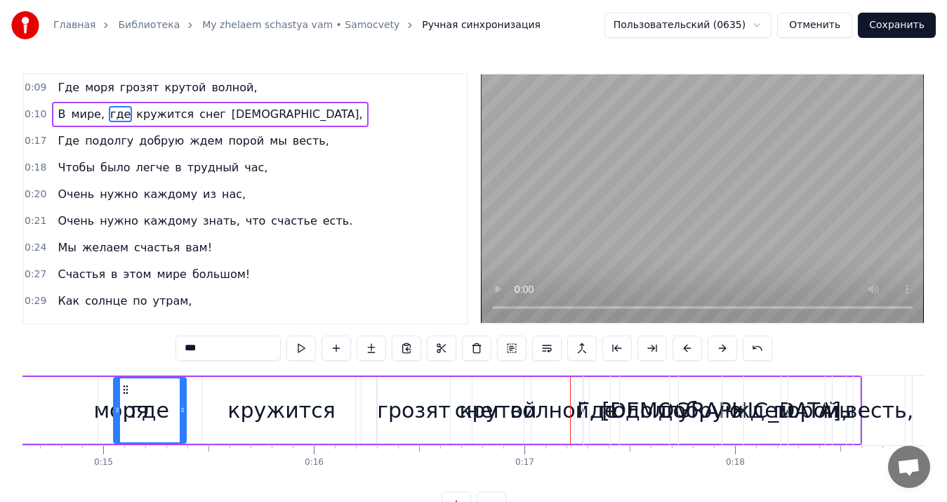
click at [686, 351] on button at bounding box center [687, 348] width 29 height 25
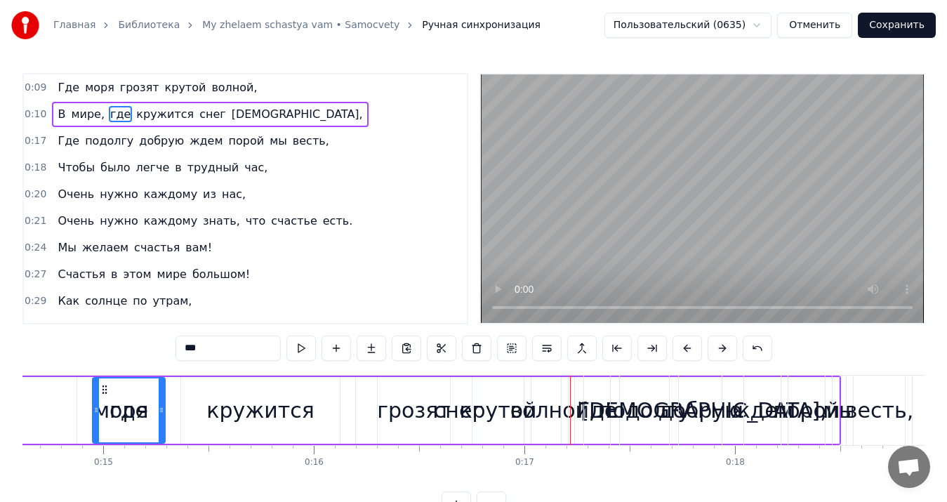
click at [686, 351] on button at bounding box center [687, 348] width 29 height 25
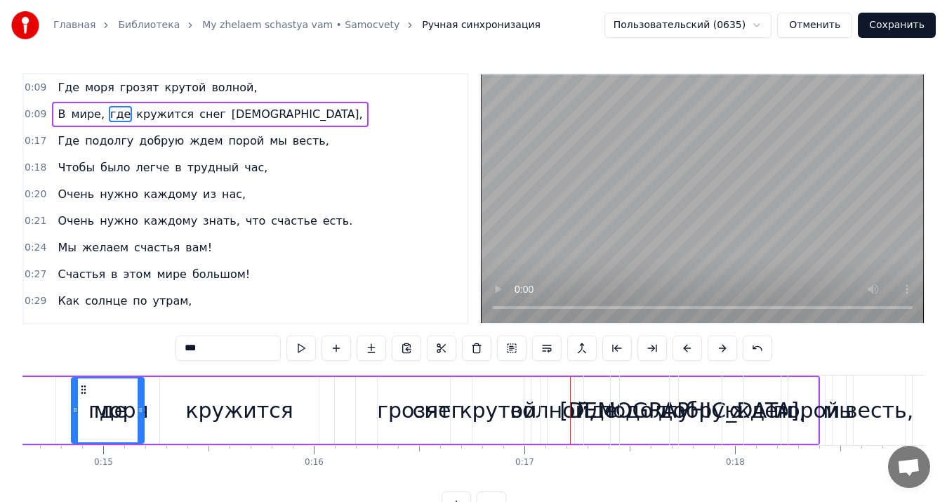
click at [686, 351] on button at bounding box center [687, 348] width 29 height 25
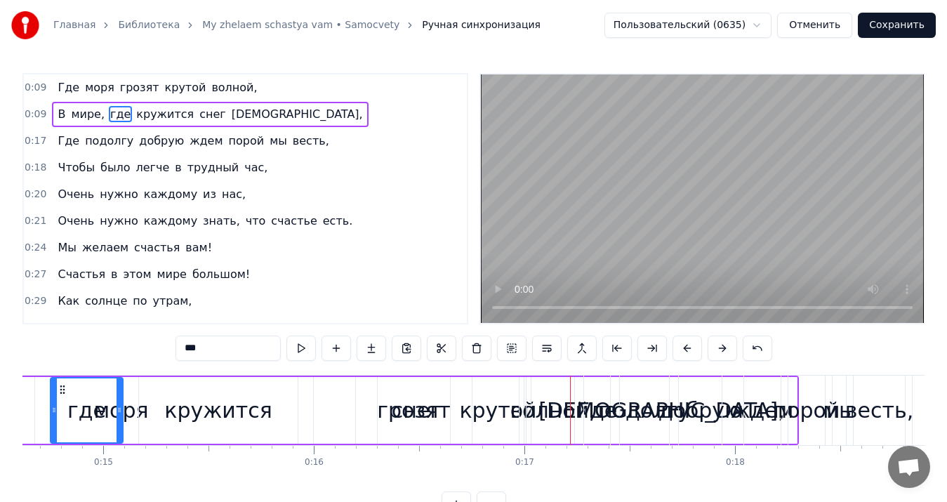
click at [686, 351] on button at bounding box center [687, 348] width 29 height 25
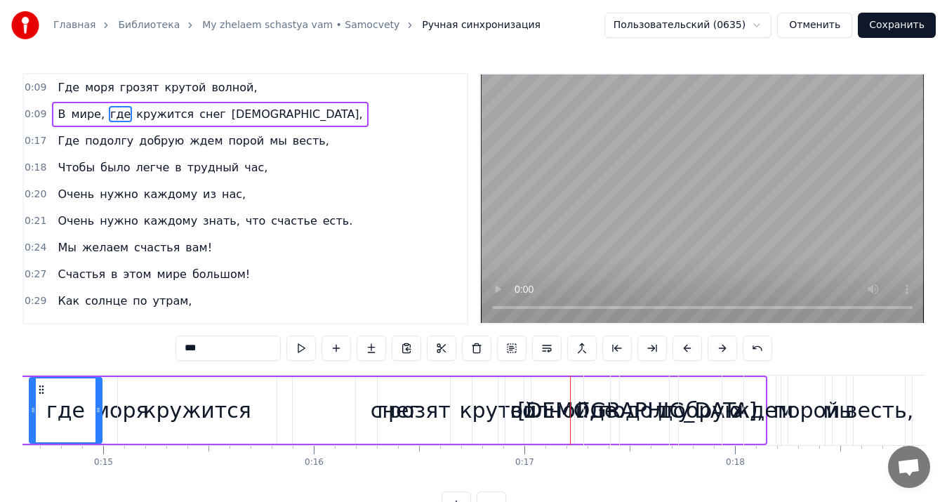
click at [686, 351] on button at bounding box center [687, 348] width 29 height 25
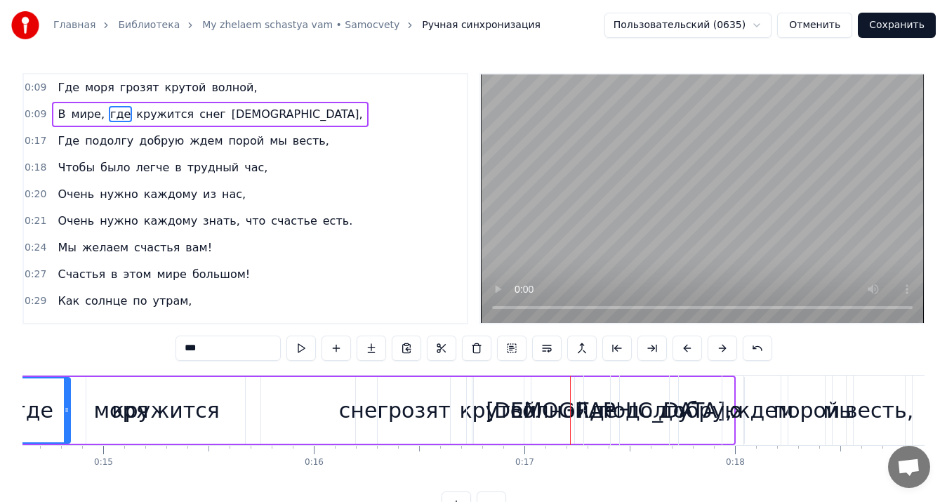
click at [686, 351] on button at bounding box center [687, 348] width 29 height 25
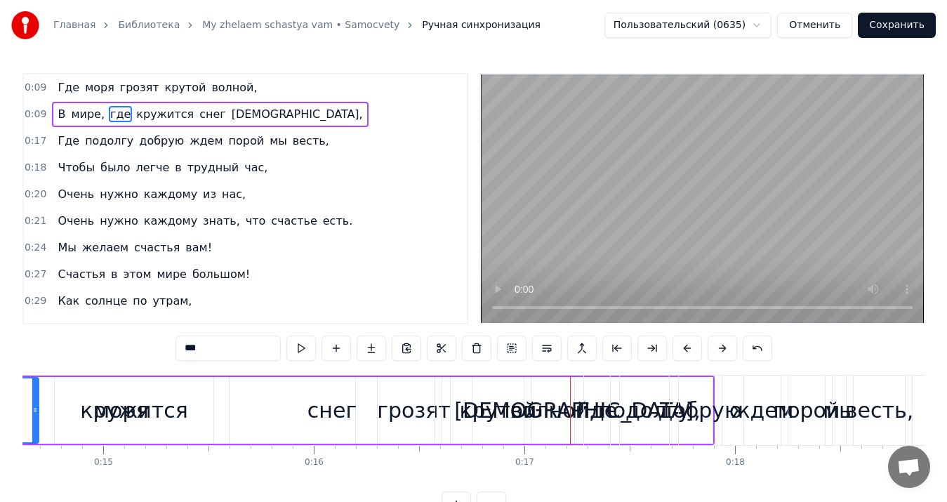
click at [686, 351] on button at bounding box center [687, 348] width 29 height 25
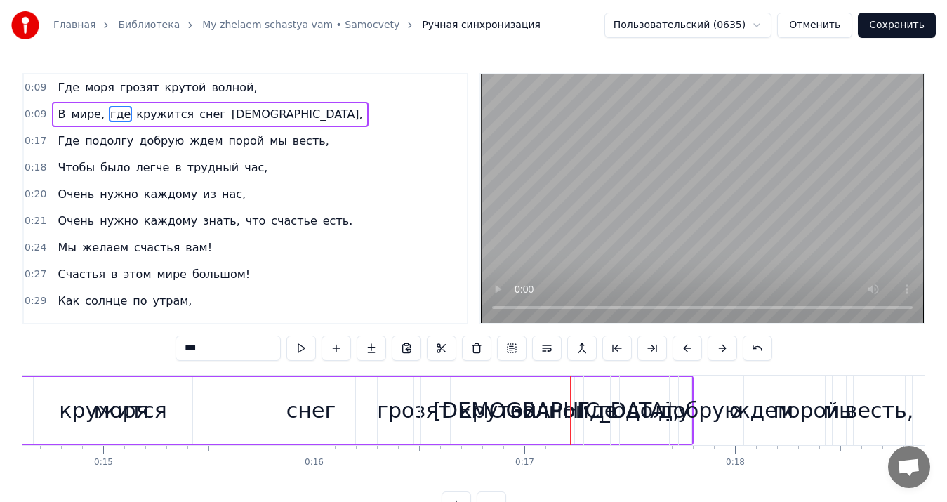
click at [686, 351] on button at bounding box center [687, 348] width 29 height 25
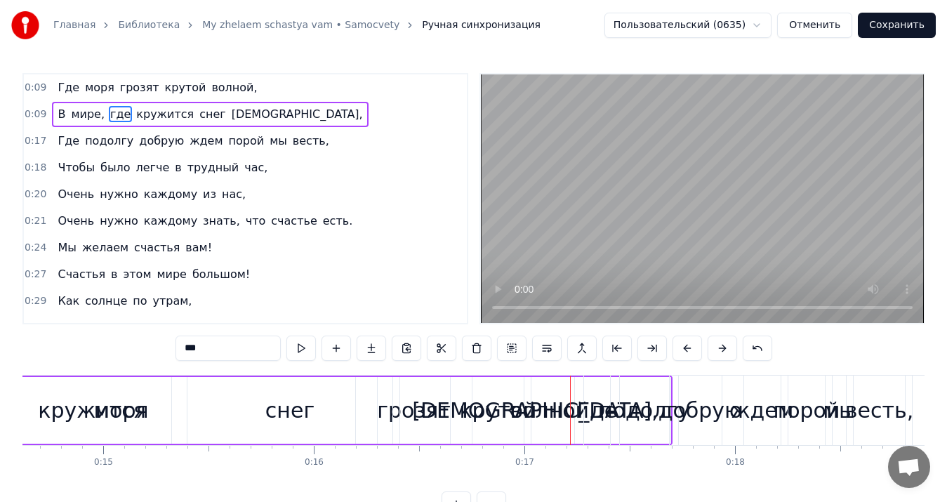
click at [686, 351] on button at bounding box center [687, 348] width 29 height 25
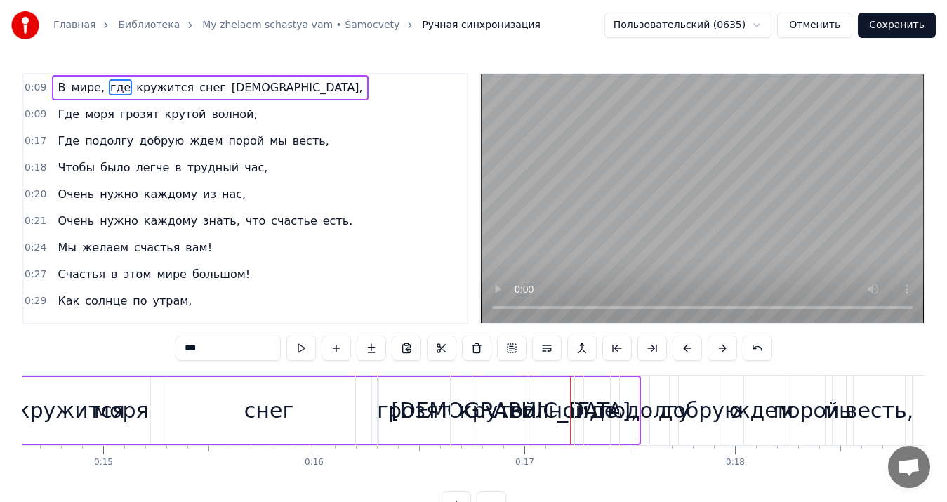
click at [686, 351] on button at bounding box center [687, 348] width 29 height 25
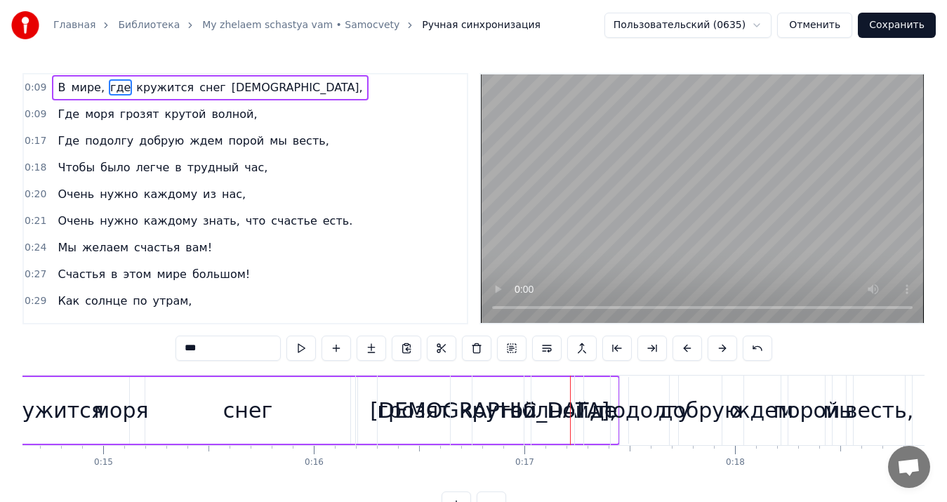
click at [686, 351] on button at bounding box center [687, 348] width 29 height 25
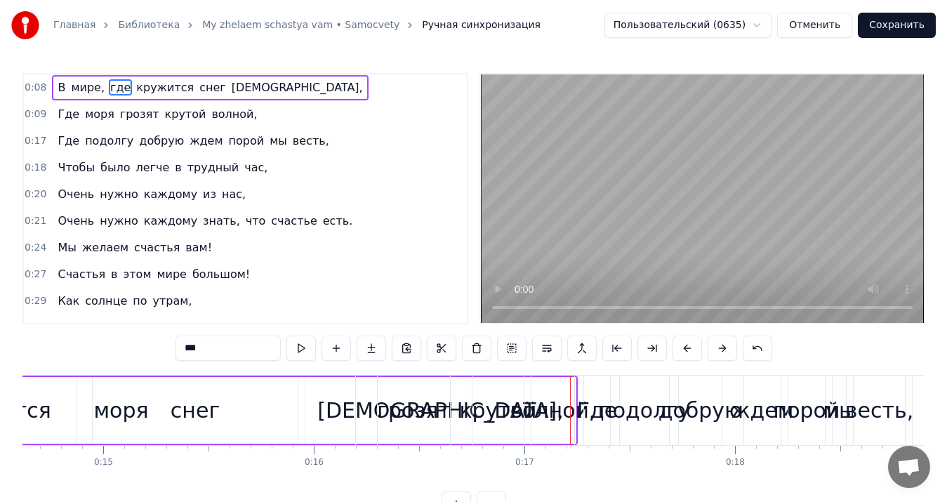
click at [686, 351] on button at bounding box center [687, 348] width 29 height 25
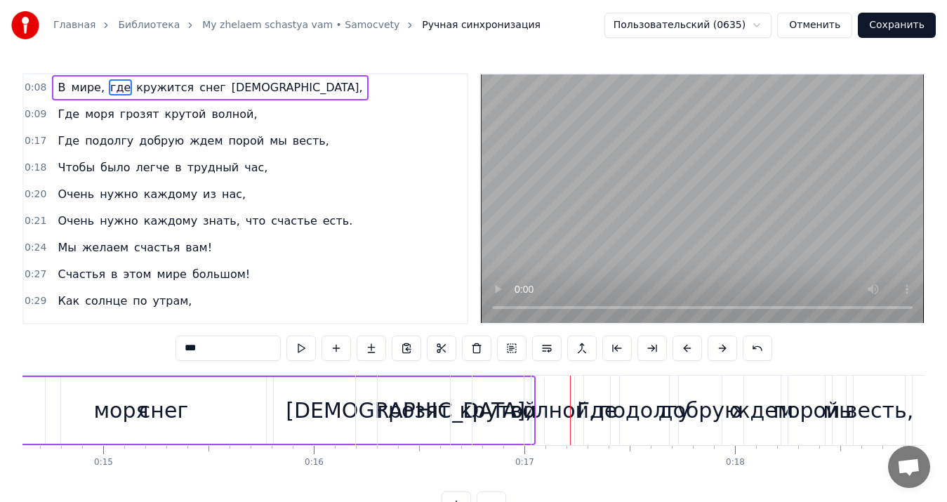
click at [686, 351] on button at bounding box center [687, 348] width 29 height 25
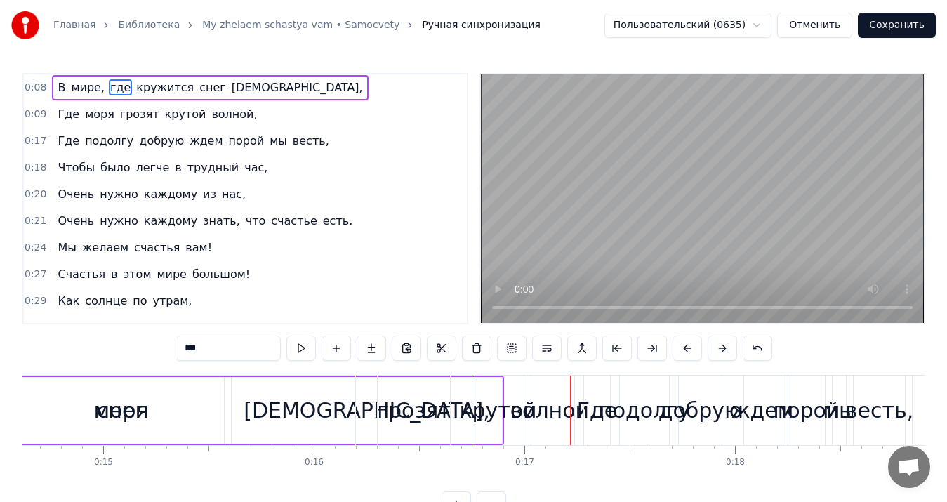
click at [686, 351] on button at bounding box center [687, 348] width 29 height 25
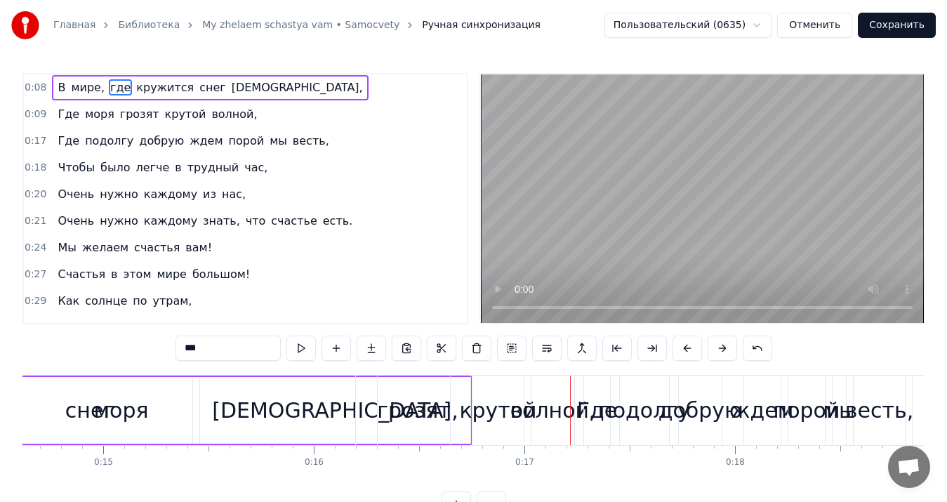
click at [686, 351] on button at bounding box center [687, 348] width 29 height 25
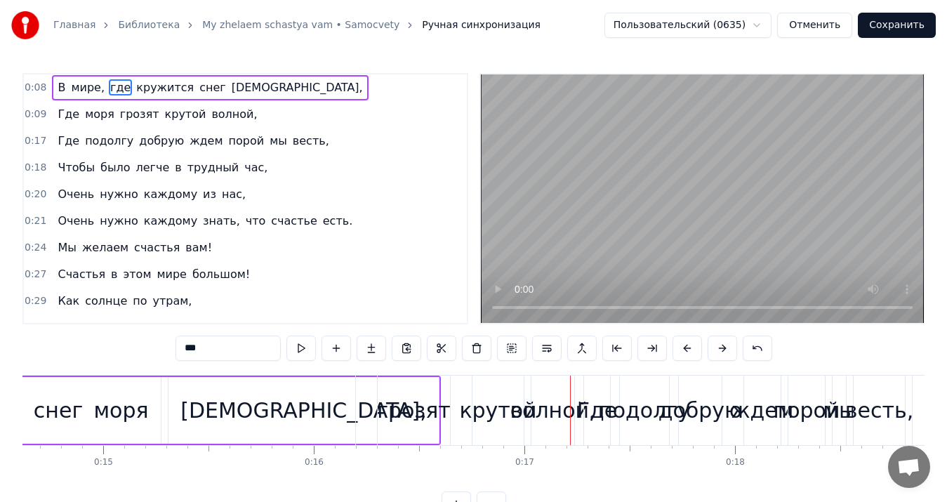
click at [686, 351] on button at bounding box center [687, 348] width 29 height 25
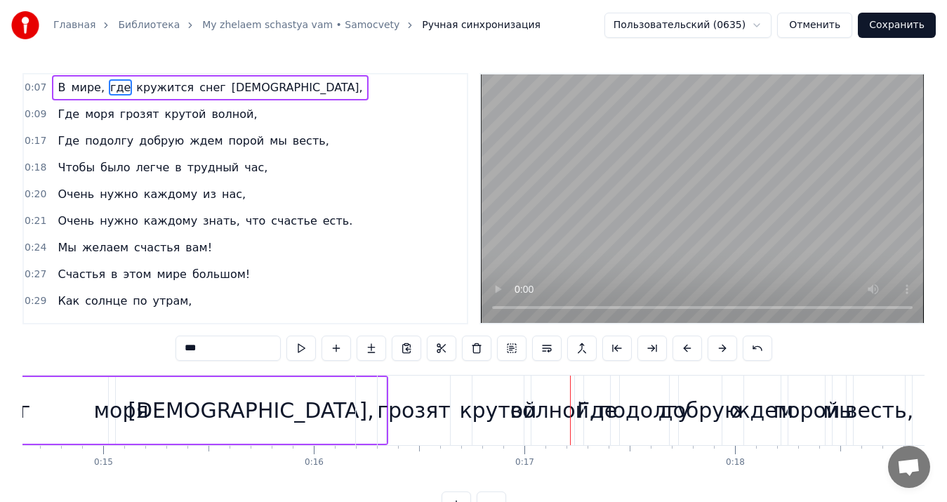
click at [686, 351] on button at bounding box center [687, 348] width 29 height 25
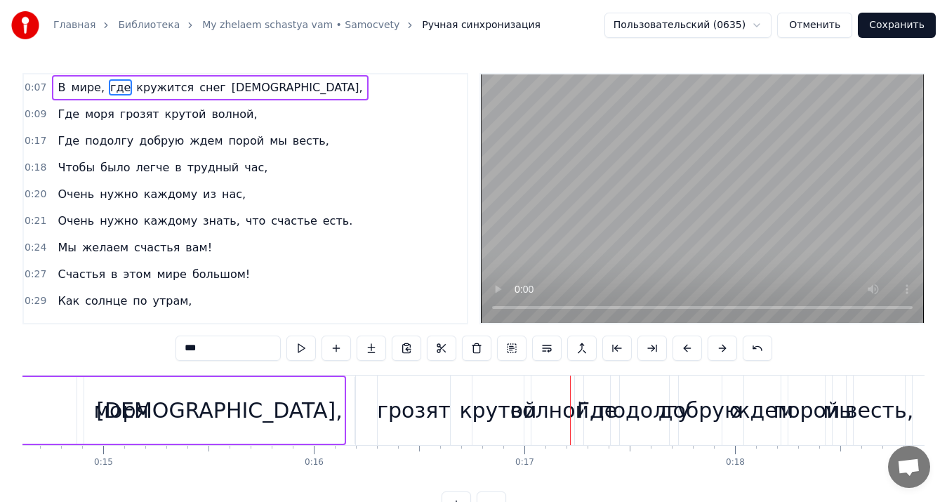
click at [686, 351] on button at bounding box center [687, 348] width 29 height 25
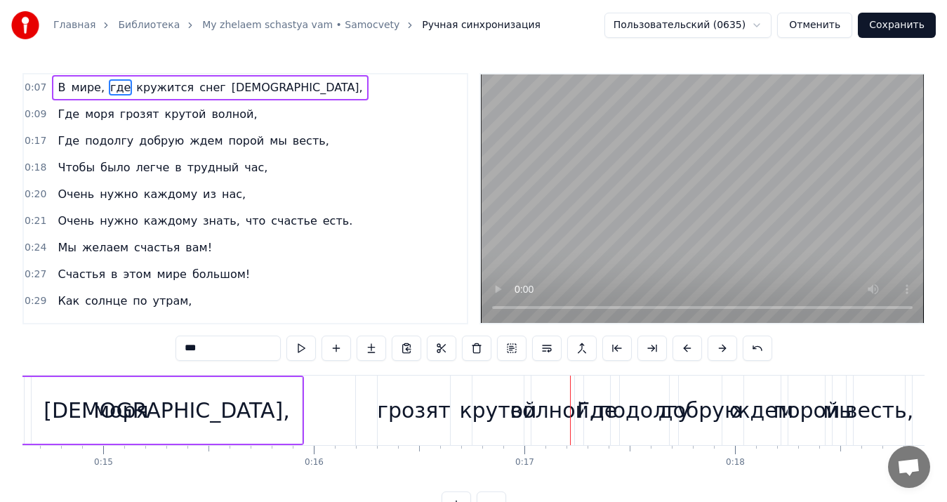
click at [686, 351] on button at bounding box center [687, 348] width 29 height 25
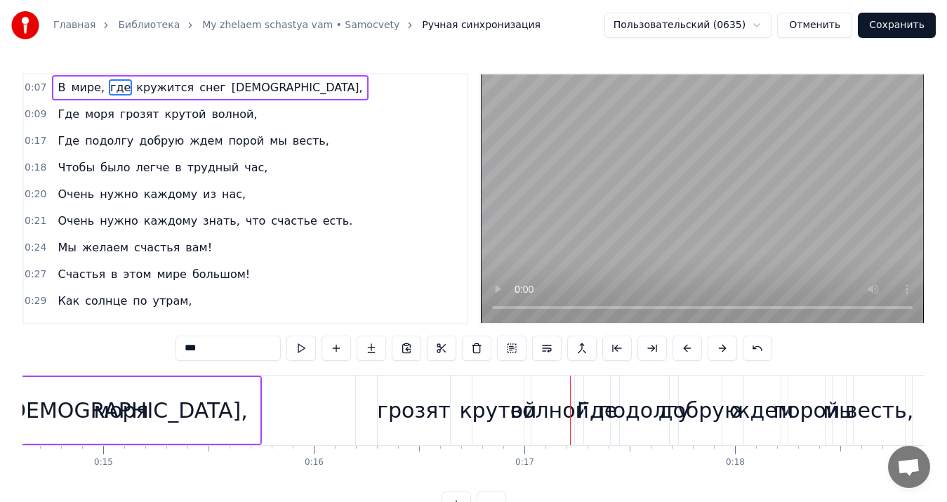
click at [686, 351] on button at bounding box center [687, 348] width 29 height 25
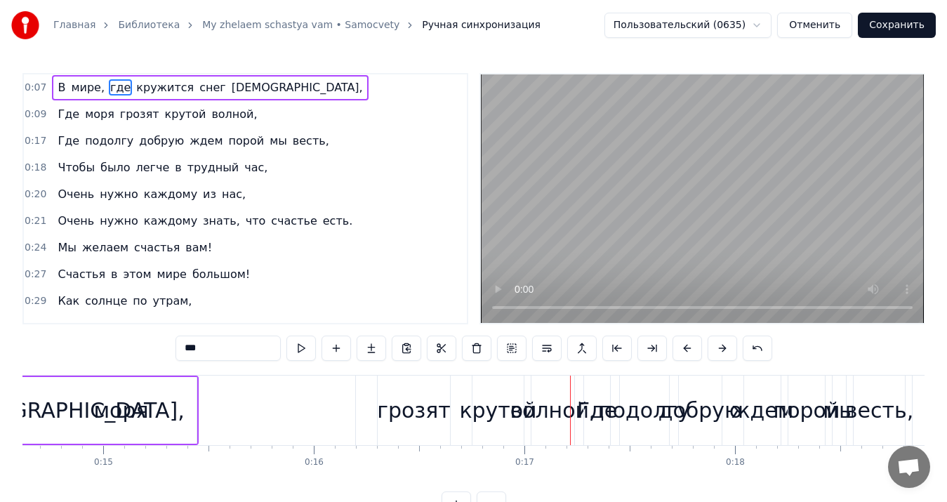
click at [686, 351] on button at bounding box center [687, 348] width 29 height 25
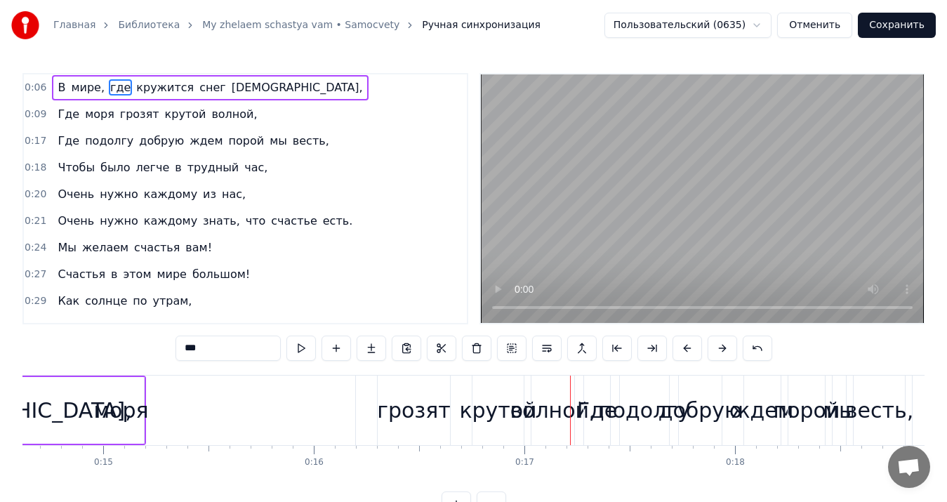
click at [686, 351] on button at bounding box center [687, 348] width 29 height 25
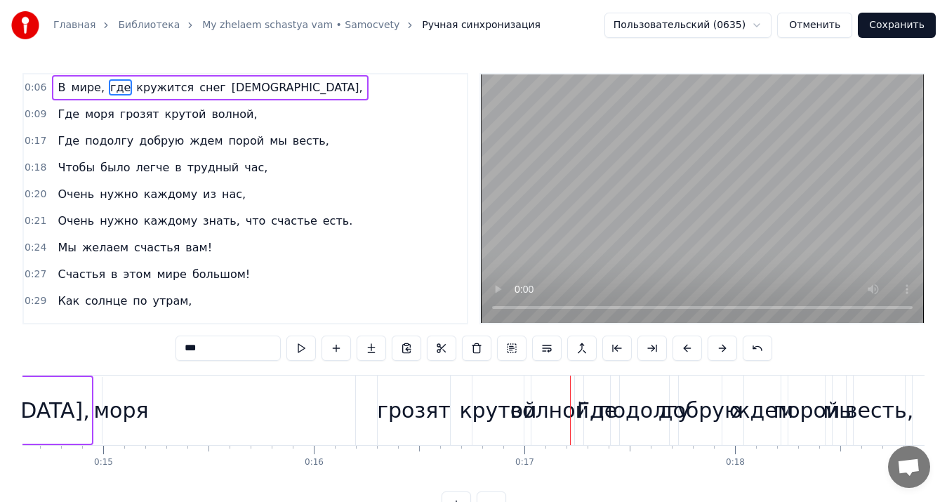
click at [686, 351] on button at bounding box center [687, 348] width 29 height 25
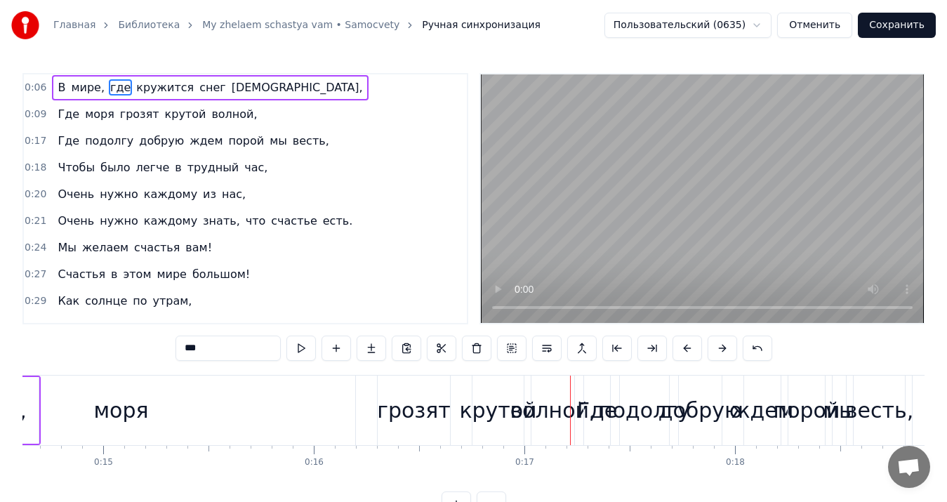
click at [686, 351] on button at bounding box center [687, 348] width 29 height 25
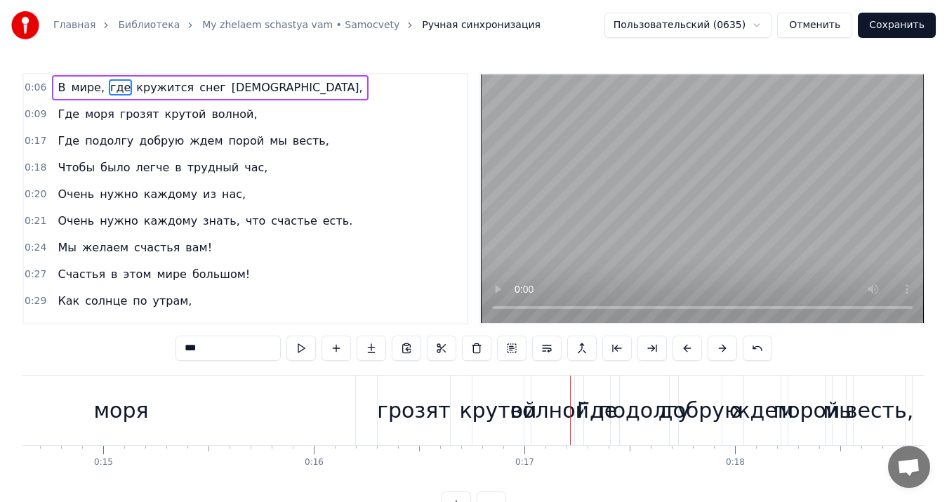
click at [686, 351] on button at bounding box center [687, 348] width 29 height 25
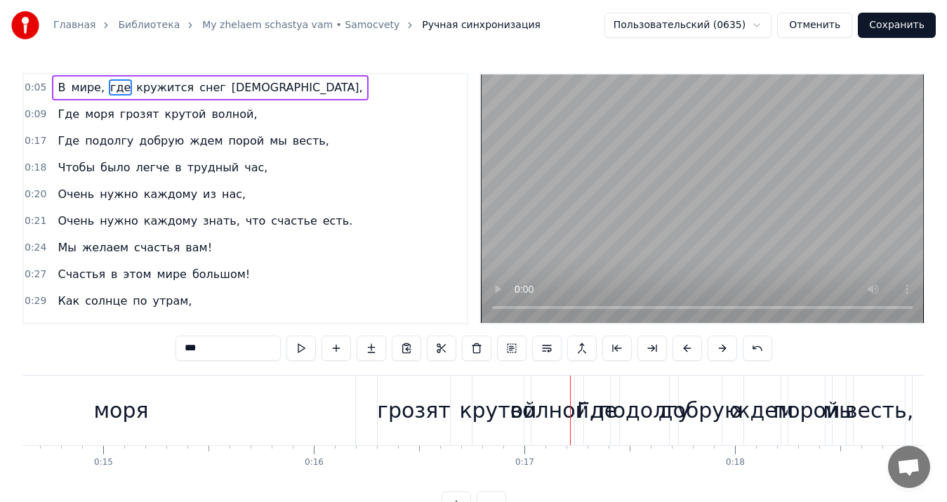
click at [686, 351] on button at bounding box center [687, 348] width 29 height 25
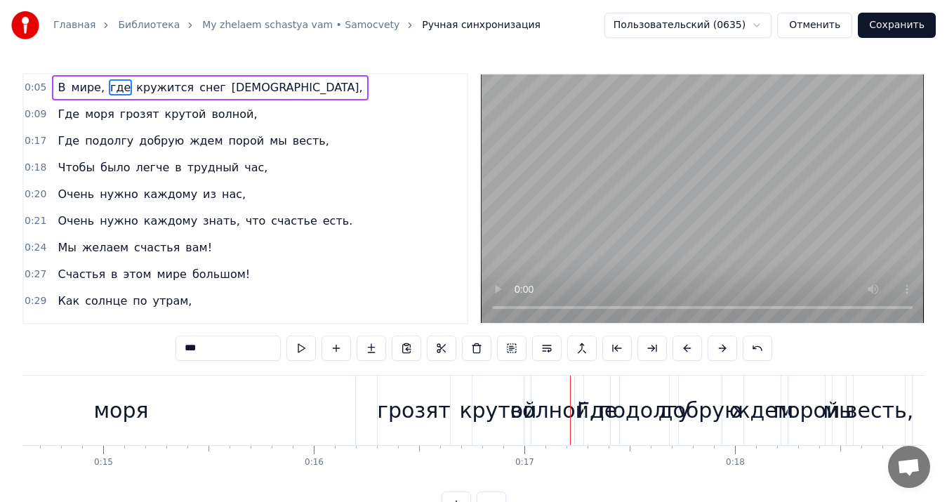
click at [686, 351] on button at bounding box center [687, 348] width 29 height 25
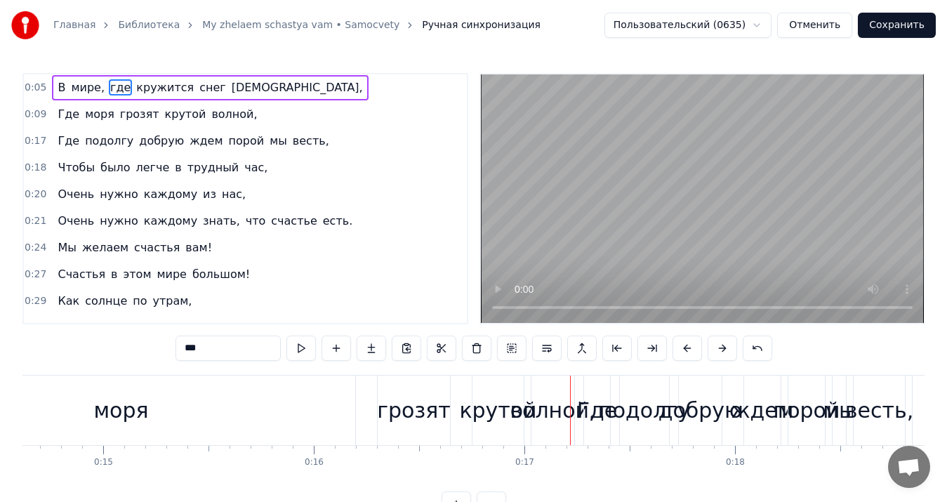
click at [686, 351] on button at bounding box center [687, 348] width 29 height 25
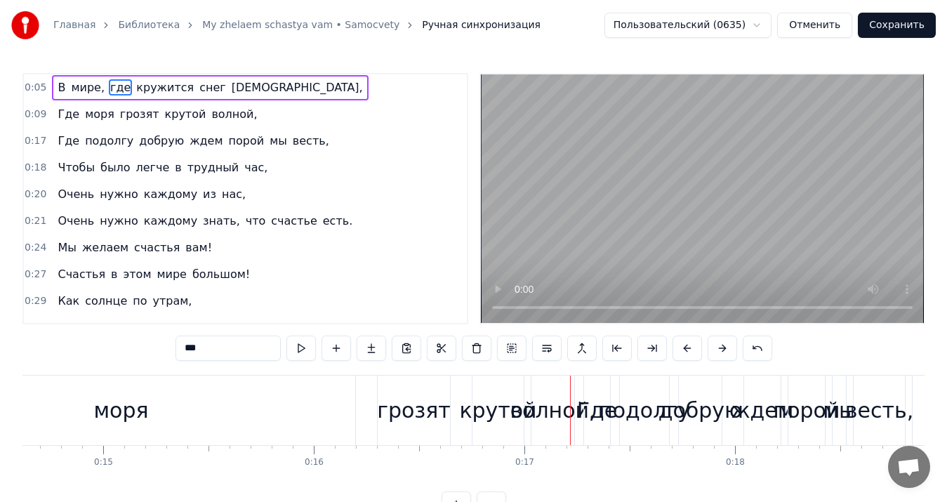
click at [686, 351] on button at bounding box center [687, 348] width 29 height 25
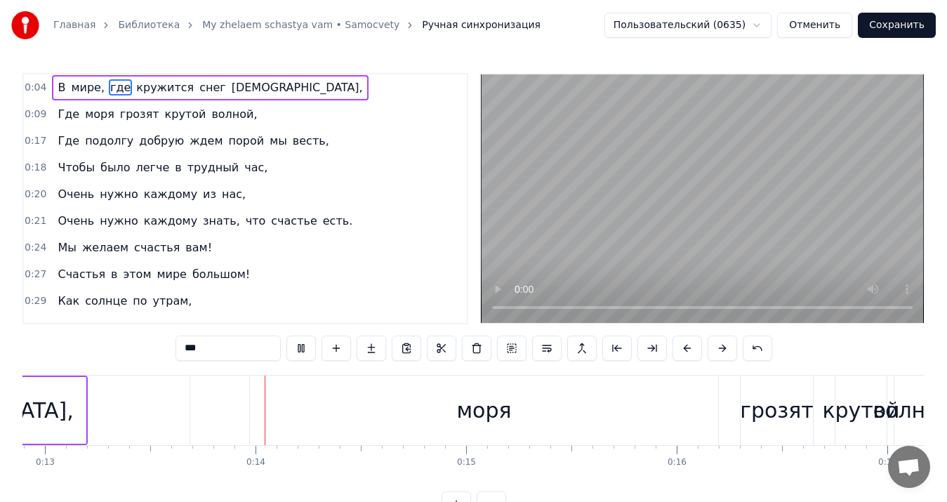
scroll to position [0, 2764]
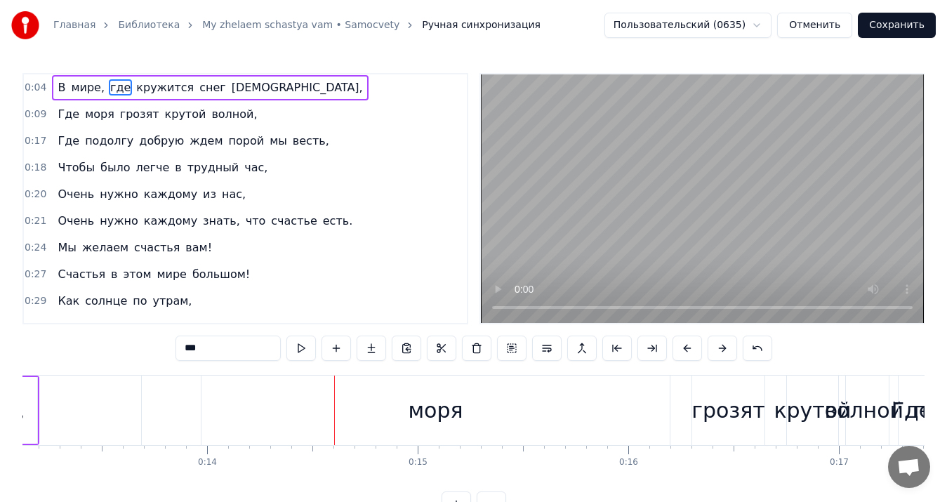
click at [36, 87] on span "0:04" at bounding box center [36, 88] width 22 height 14
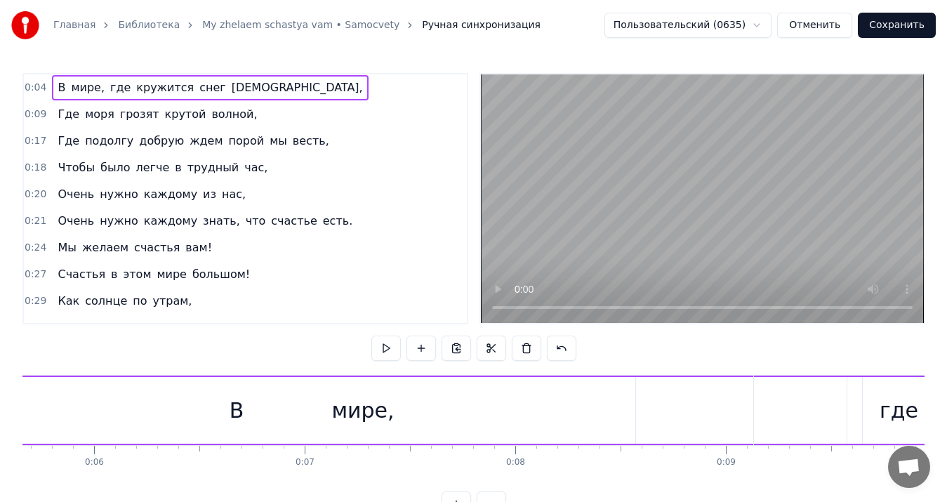
click at [42, 86] on span "0:04" at bounding box center [36, 88] width 22 height 14
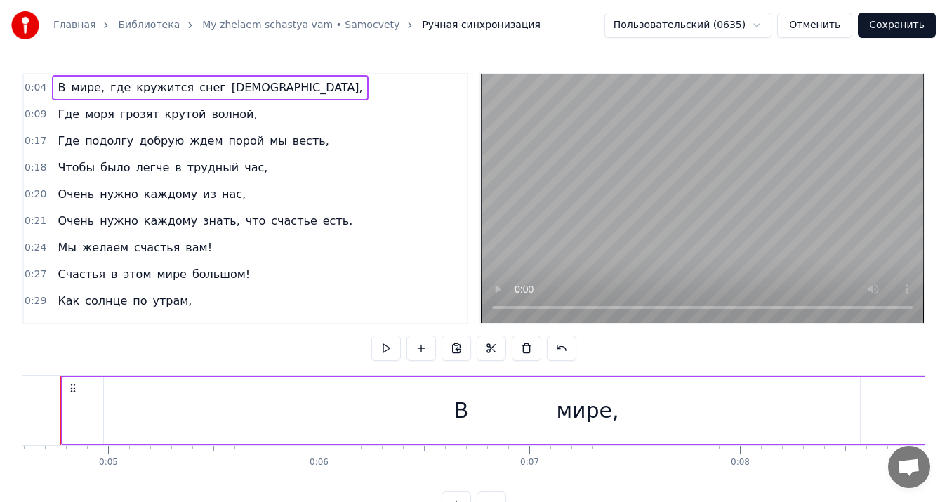
scroll to position [0, 935]
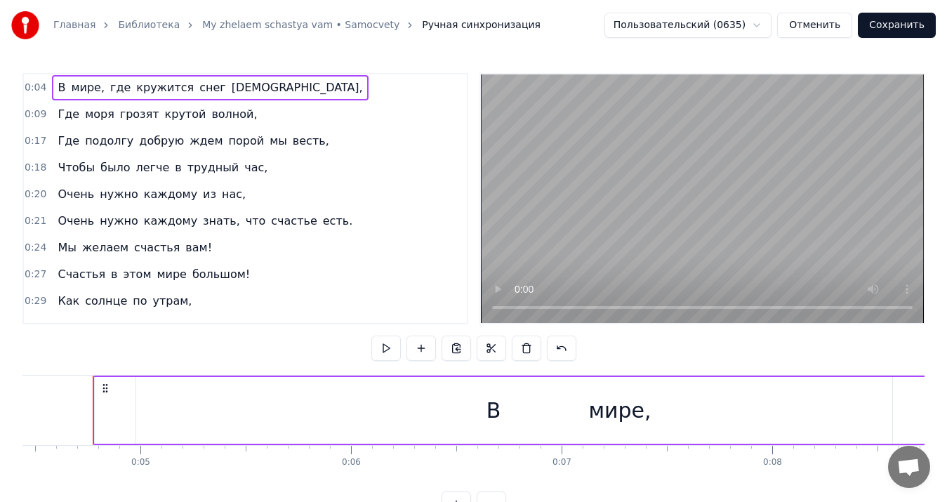
click at [42, 86] on span "0:04" at bounding box center [36, 88] width 22 height 14
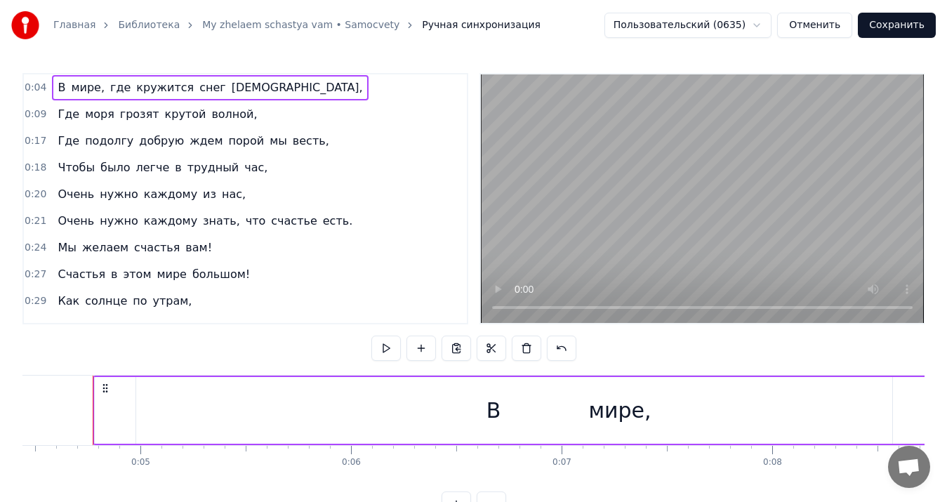
click at [29, 88] on span "0:04" at bounding box center [36, 88] width 22 height 14
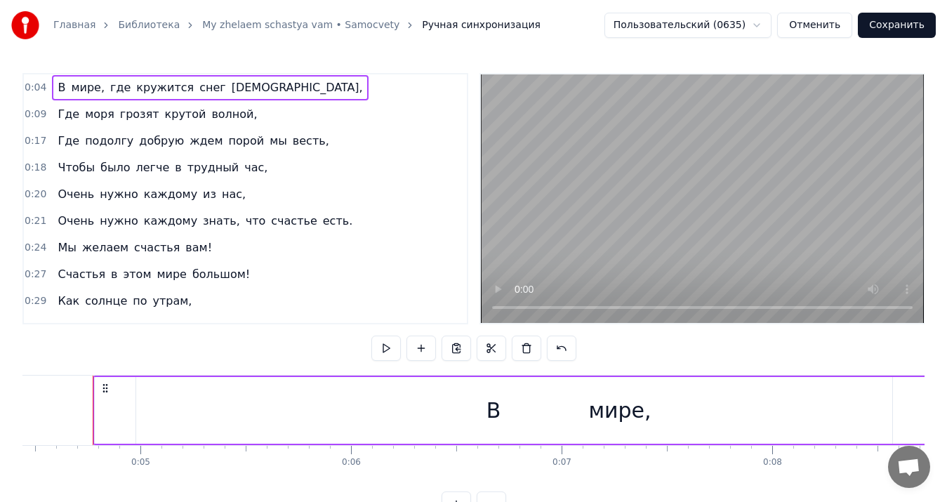
click at [29, 88] on span "0:04" at bounding box center [36, 88] width 22 height 14
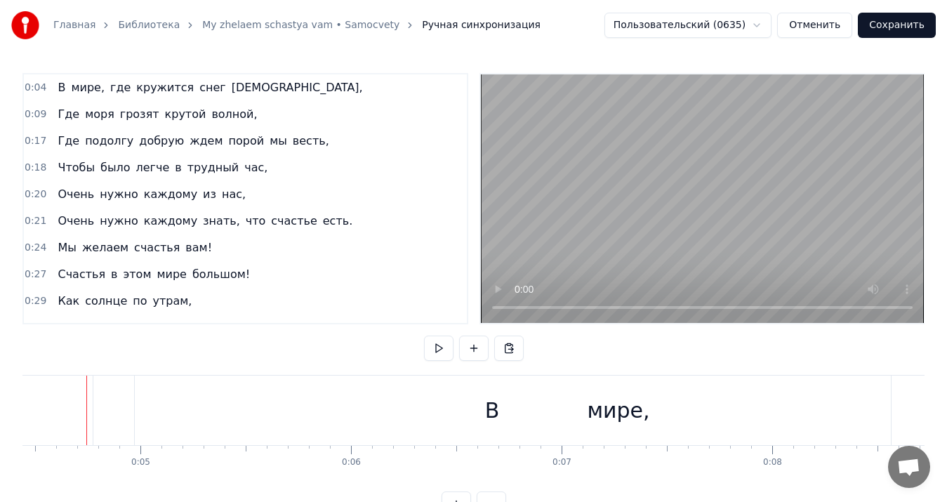
scroll to position [0, 928]
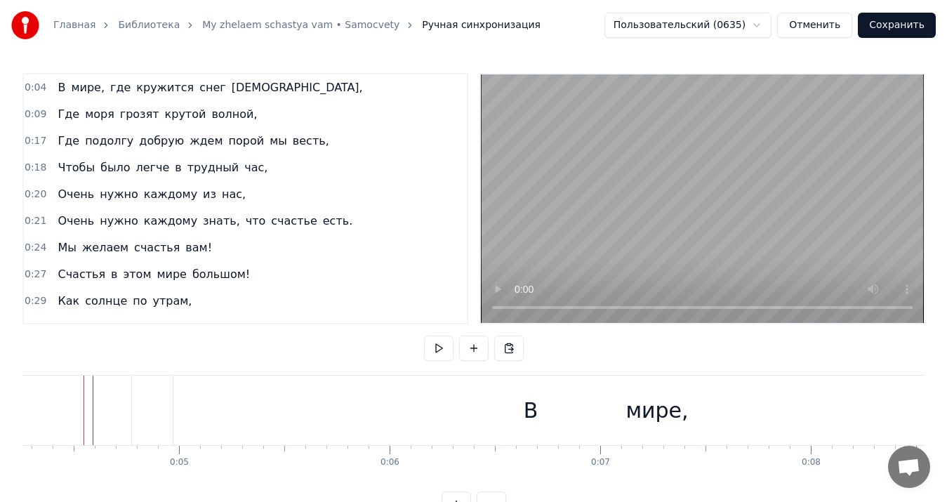
drag, startPoint x: 94, startPoint y: 402, endPoint x: 115, endPoint y: 411, distance: 23.0
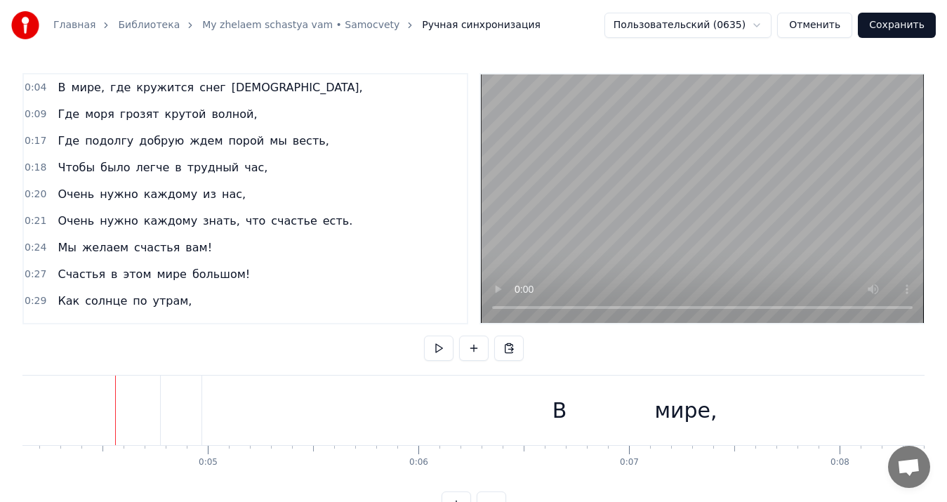
click at [443, 349] on button at bounding box center [438, 348] width 29 height 25
click at [471, 348] on button at bounding box center [473, 348] width 29 height 25
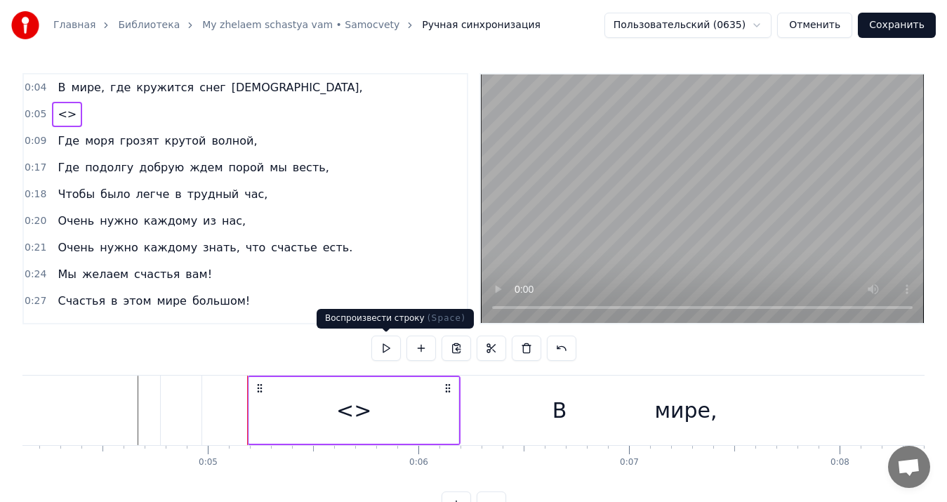
click at [383, 339] on button at bounding box center [385, 348] width 29 height 25
click at [383, 340] on button at bounding box center [385, 348] width 29 height 25
click at [411, 349] on button at bounding box center [421, 348] width 29 height 25
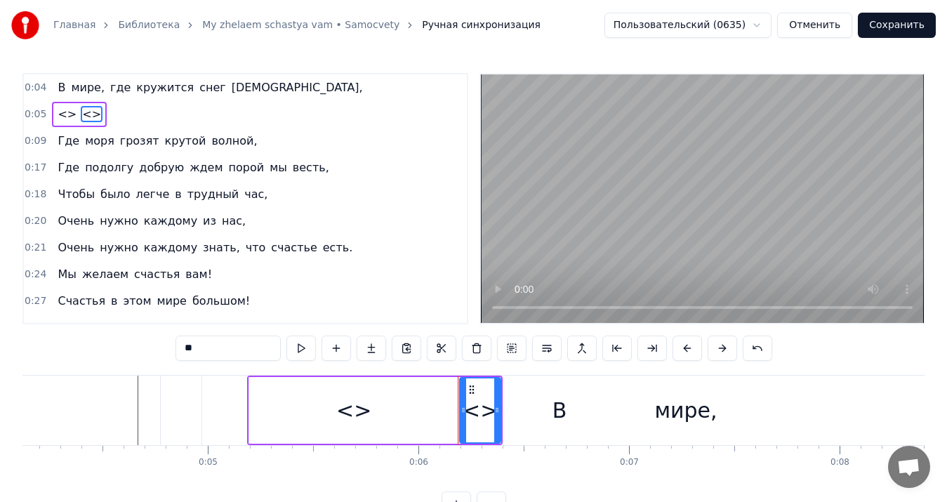
click at [198, 85] on span "снег" at bounding box center [212, 87] width 29 height 16
type input "****"
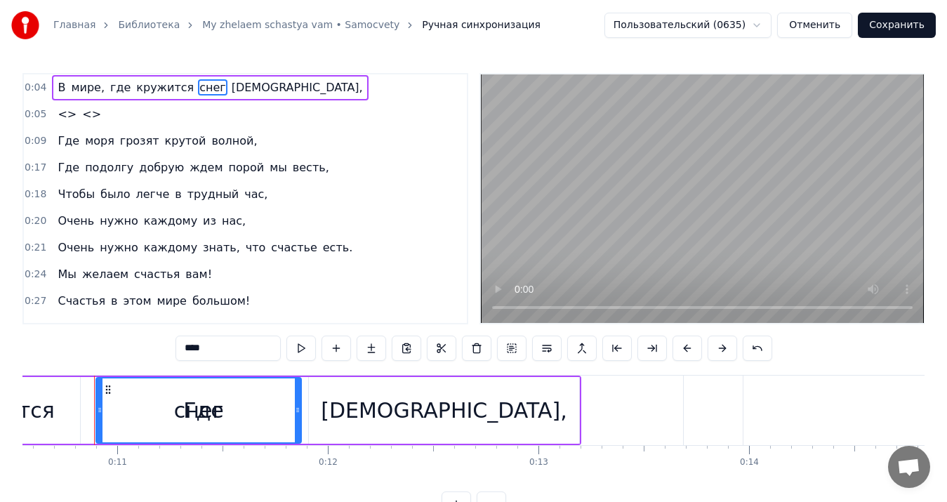
drag, startPoint x: 201, startPoint y: 84, endPoint x: 202, endPoint y: 98, distance: 13.4
click at [202, 98] on div "В мире, где кружится снег шальной," at bounding box center [210, 87] width 316 height 25
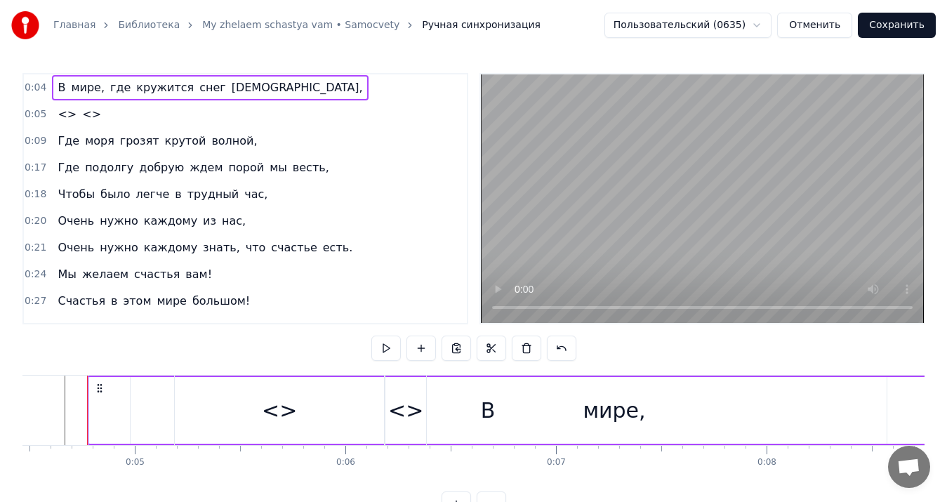
scroll to position [0, 935]
drag, startPoint x: 164, startPoint y: 79, endPoint x: 164, endPoint y: 110, distance: 30.9
click at [164, 110] on div "0:04 В мире, где кружится снег шальной, 0:05 <> <> 0:09 Где моря грозят крутой …" at bounding box center [245, 198] width 446 height 251
click at [81, 117] on span "<>" at bounding box center [92, 114] width 22 height 16
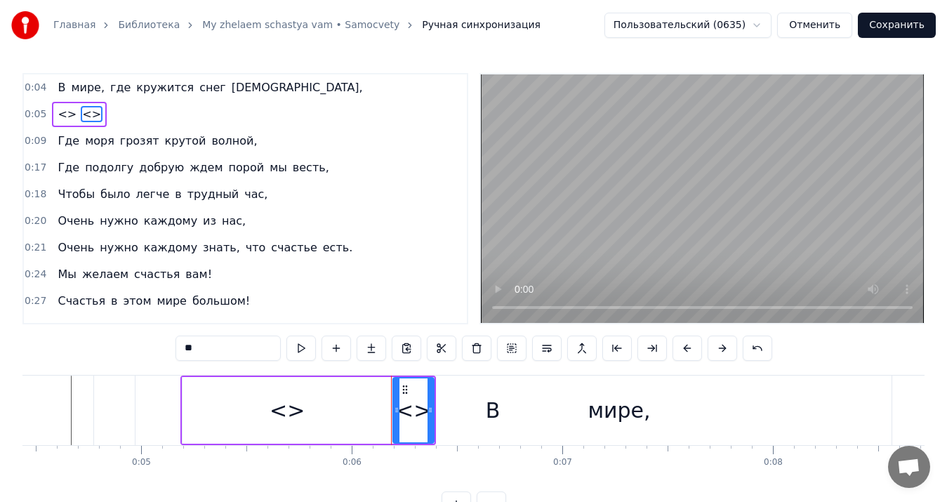
click at [472, 348] on button at bounding box center [476, 348] width 29 height 25
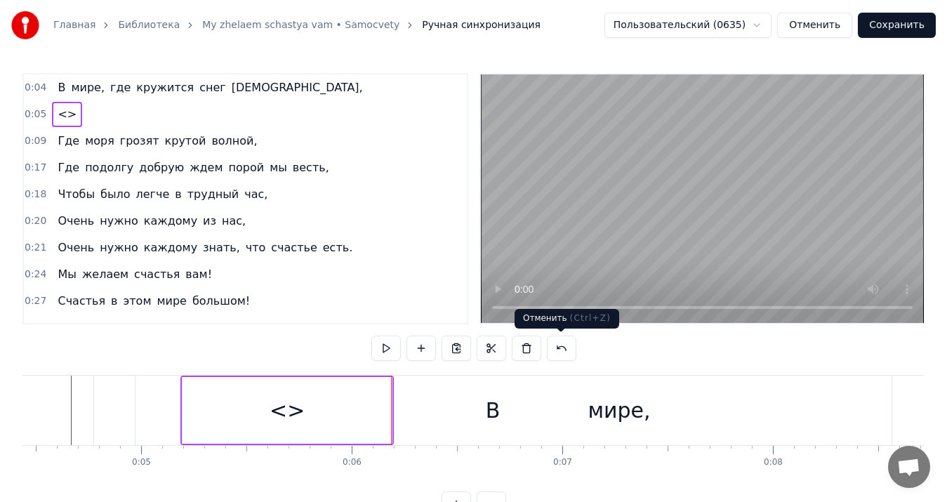
click at [558, 343] on button at bounding box center [561, 348] width 29 height 25
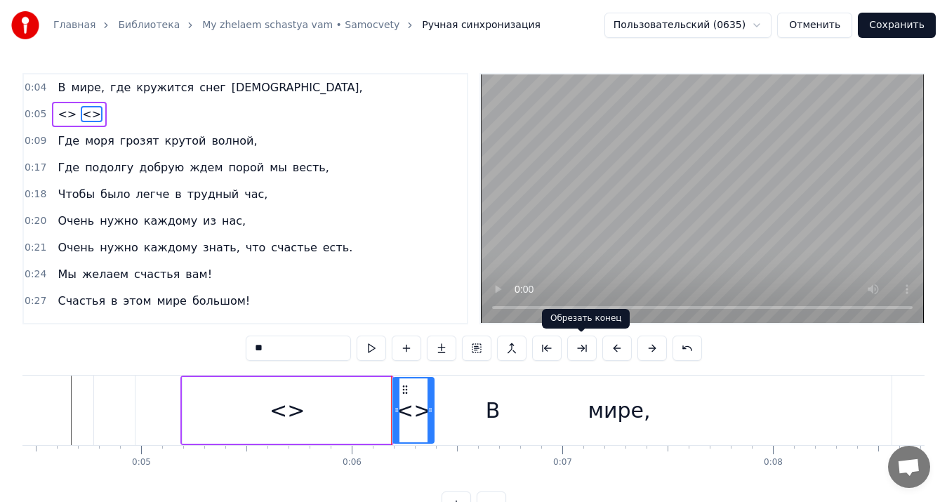
click at [558, 343] on button at bounding box center [546, 348] width 29 height 25
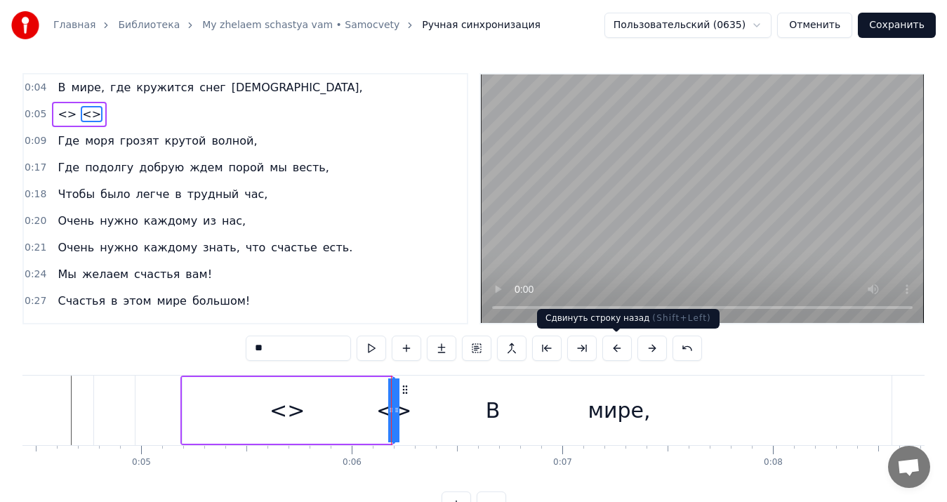
click at [617, 355] on button at bounding box center [616, 348] width 29 height 25
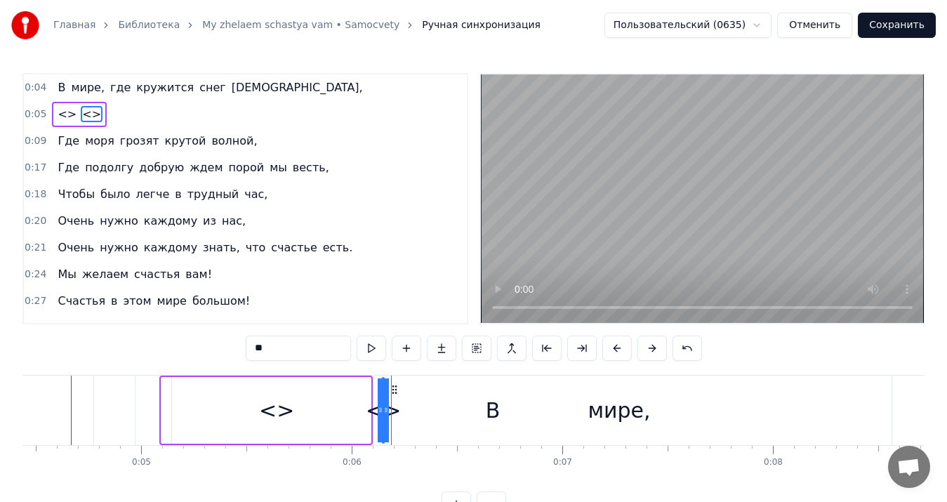
click at [617, 355] on button at bounding box center [616, 348] width 29 height 25
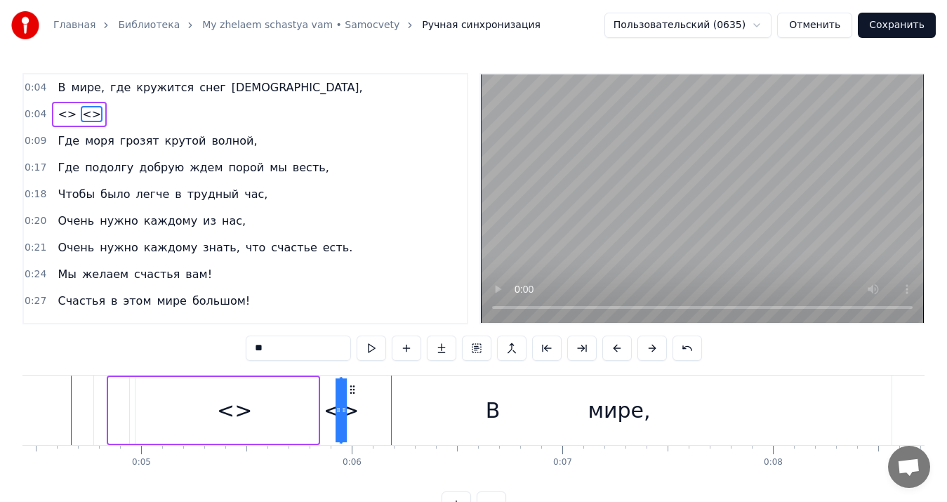
click at [617, 355] on button at bounding box center [616, 348] width 29 height 25
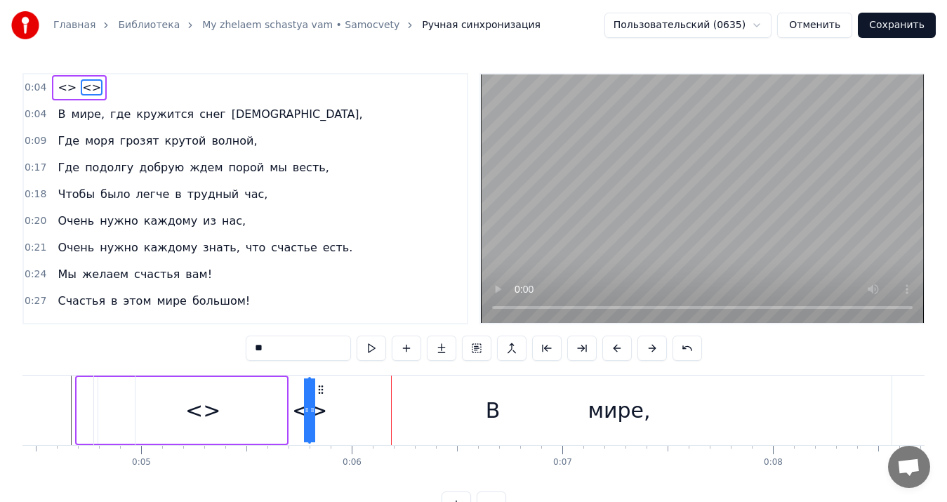
click at [617, 355] on button at bounding box center [616, 348] width 29 height 25
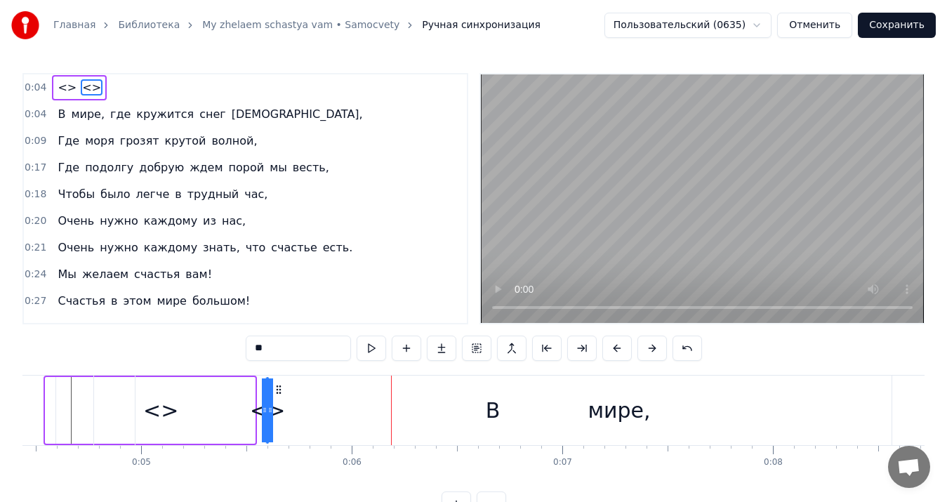
click at [617, 355] on button at bounding box center [616, 348] width 29 height 25
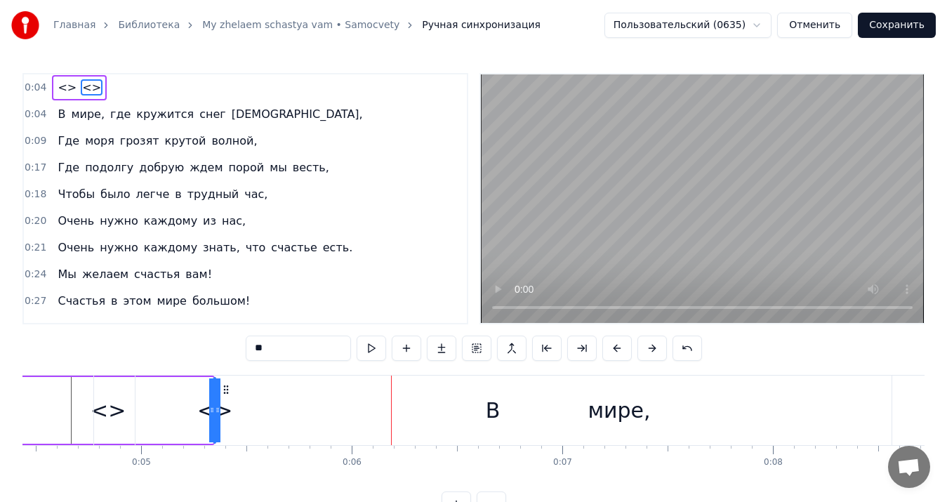
click at [617, 355] on button at bounding box center [616, 348] width 29 height 25
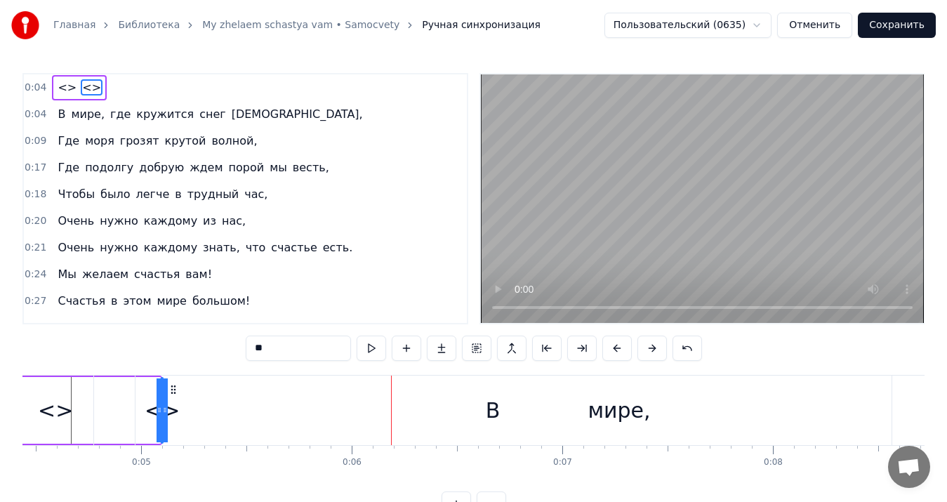
click at [617, 355] on button at bounding box center [616, 348] width 29 height 25
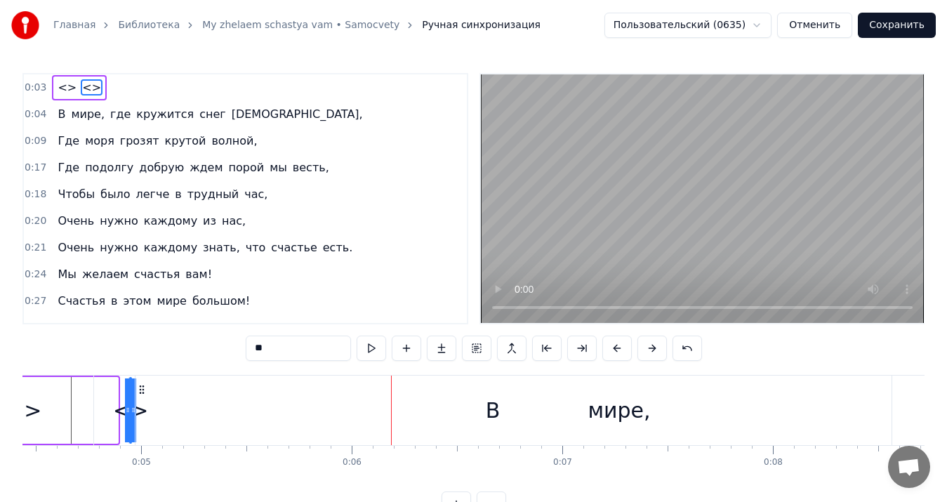
click at [617, 355] on button at bounding box center [616, 348] width 29 height 25
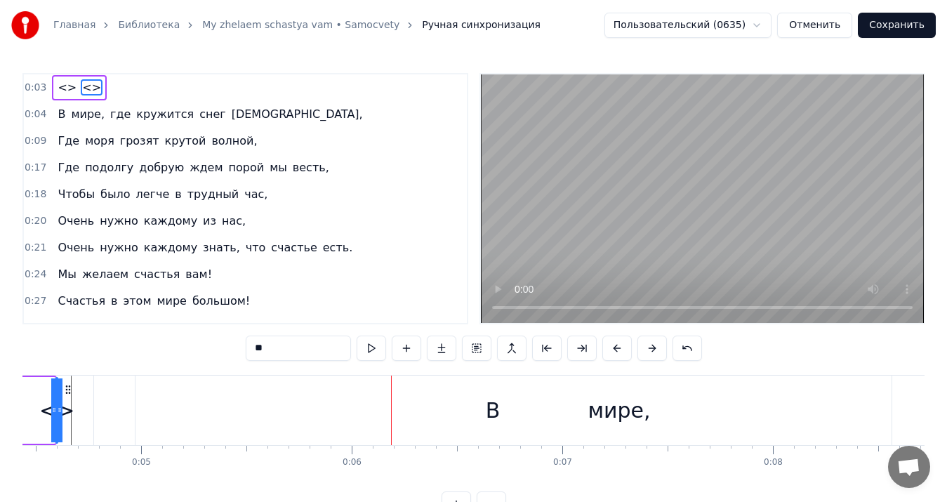
click at [617, 355] on button at bounding box center [616, 348] width 29 height 25
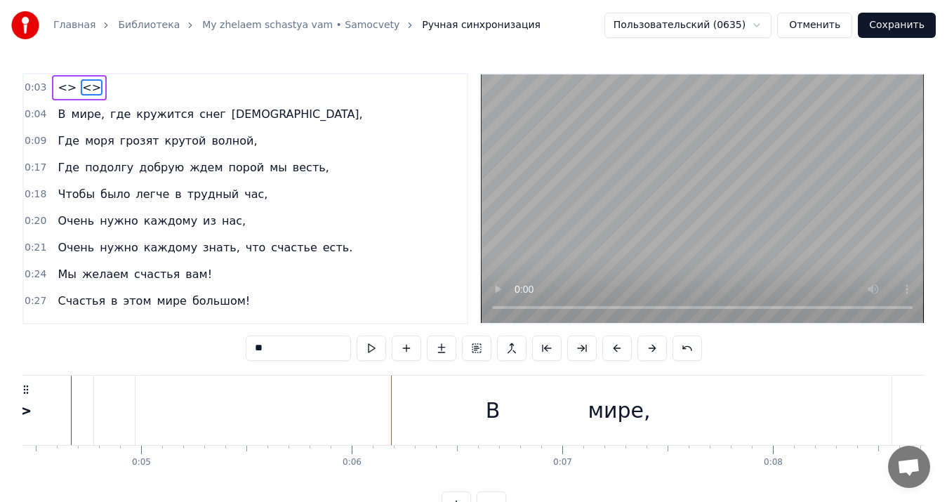
click at [617, 355] on button at bounding box center [616, 348] width 29 height 25
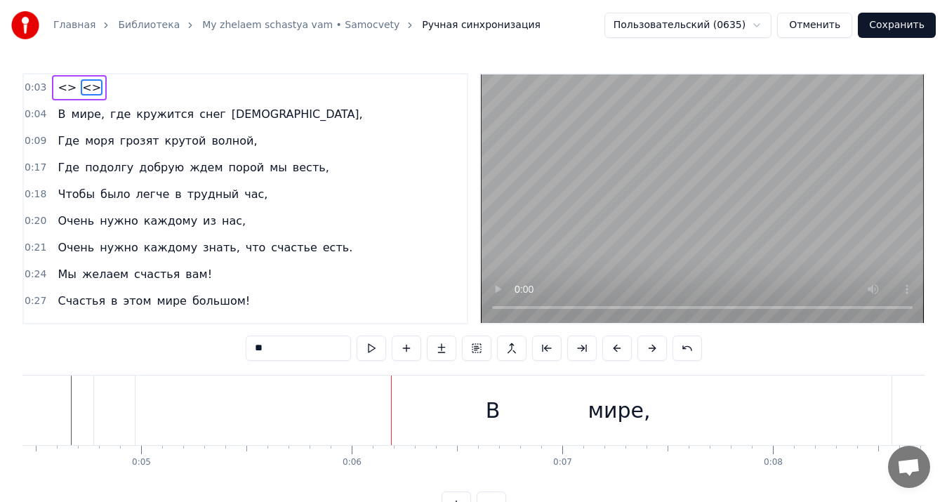
click at [617, 355] on button at bounding box center [616, 348] width 29 height 25
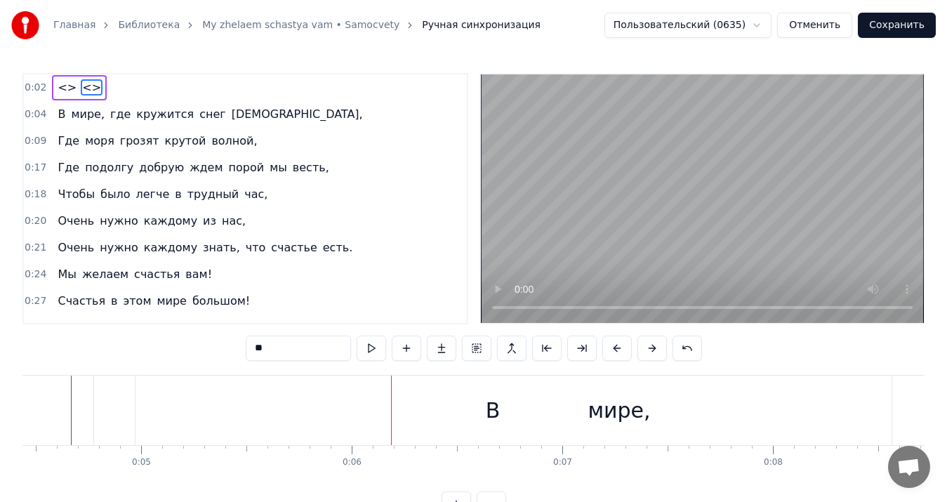
click at [617, 355] on button at bounding box center [616, 348] width 29 height 25
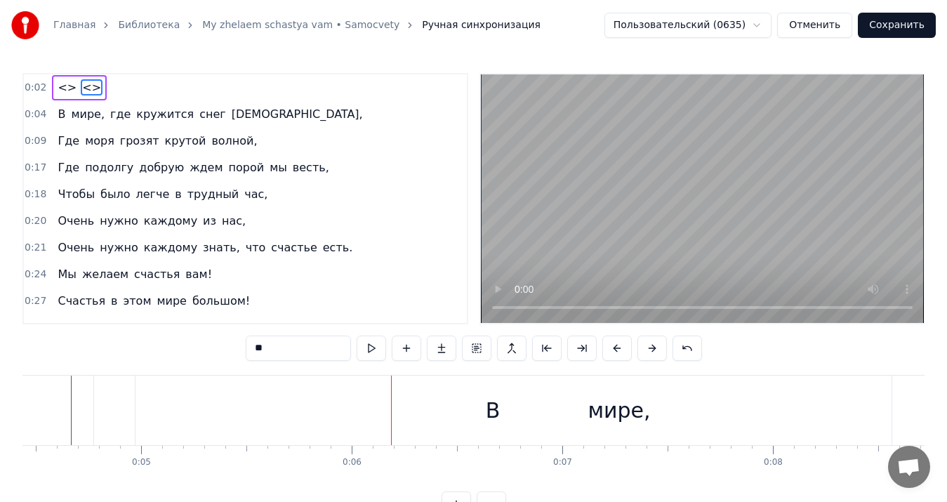
click at [617, 355] on button at bounding box center [616, 348] width 29 height 25
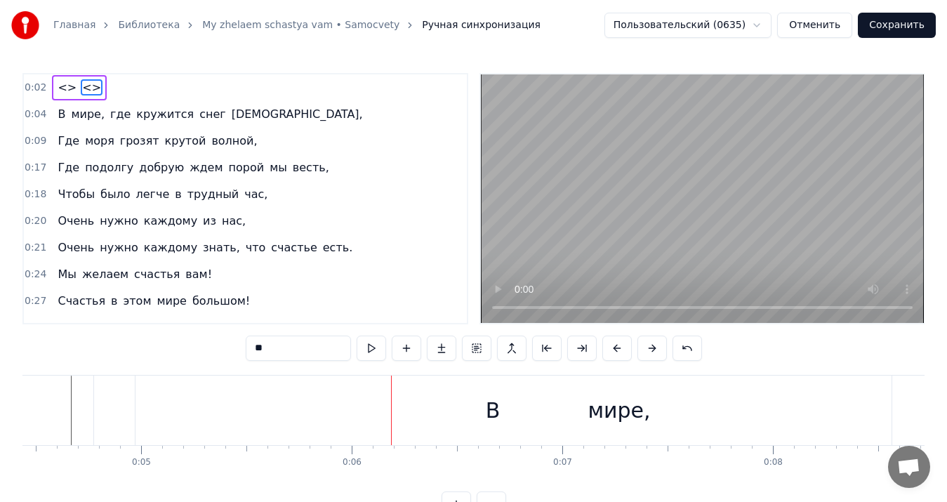
click at [617, 355] on button at bounding box center [616, 348] width 29 height 25
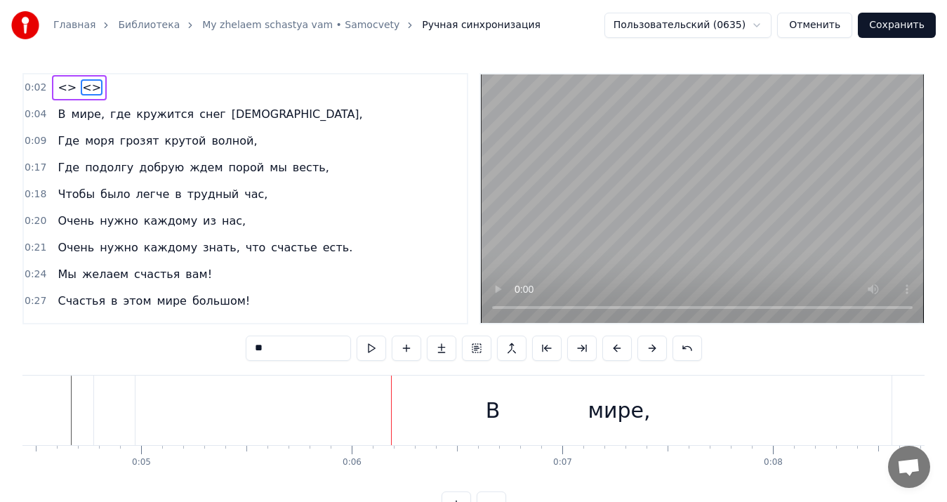
click at [616, 350] on button at bounding box center [616, 348] width 29 height 25
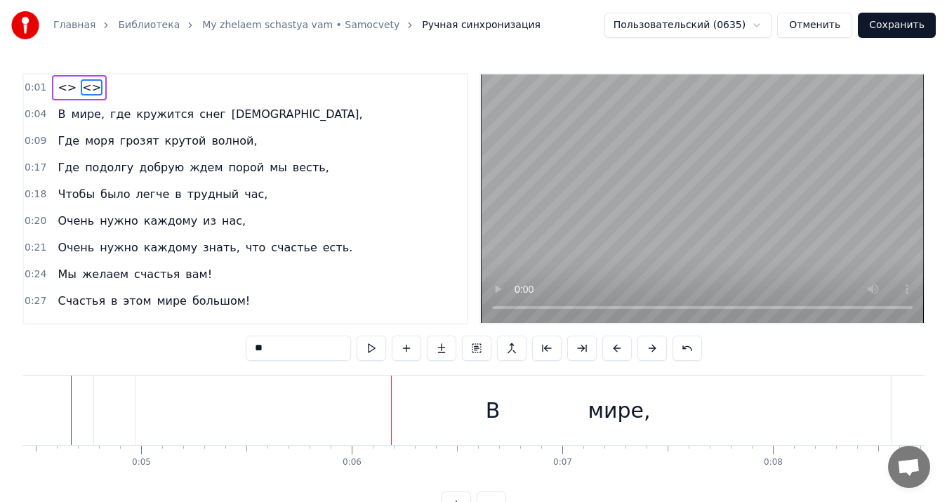
click at [616, 350] on button at bounding box center [616, 348] width 29 height 25
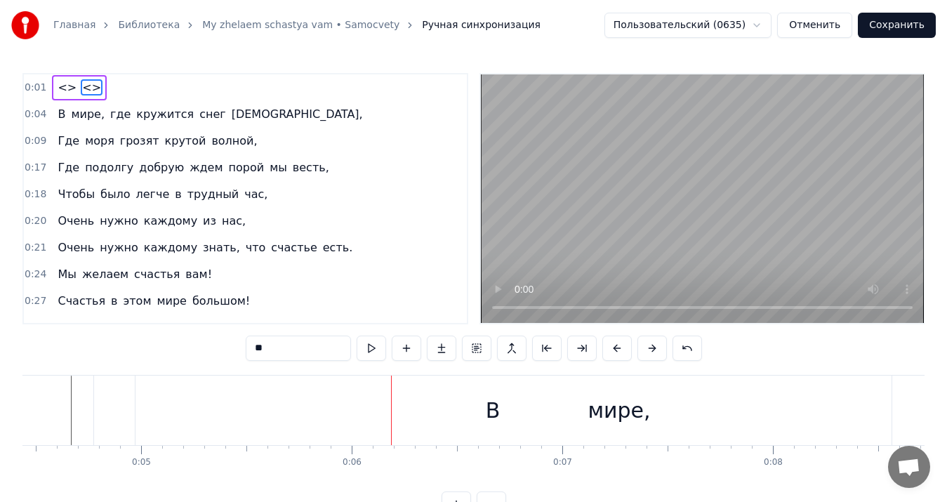
click at [616, 350] on button at bounding box center [616, 348] width 29 height 25
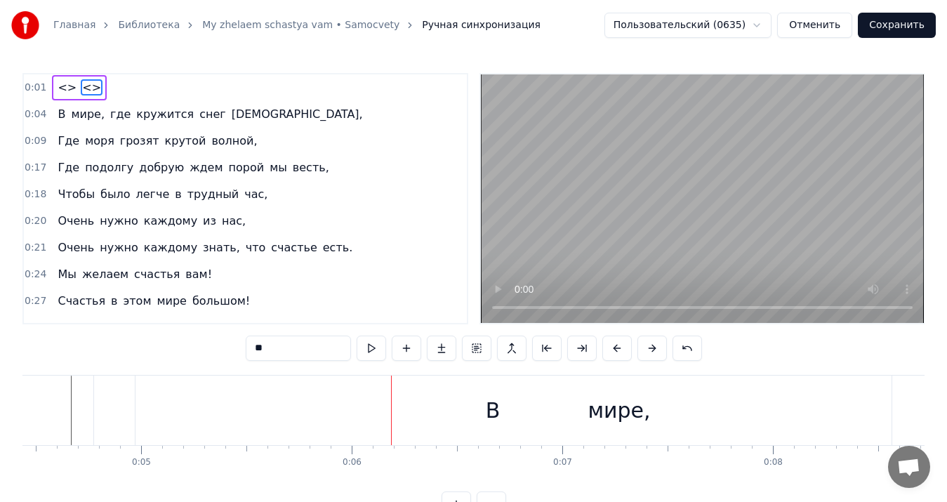
click at [616, 350] on button at bounding box center [616, 348] width 29 height 25
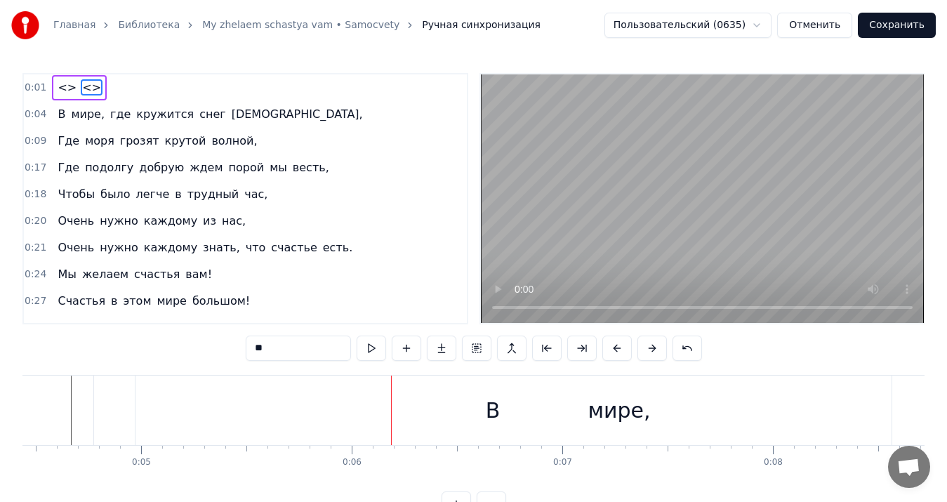
click at [616, 350] on button at bounding box center [616, 348] width 29 height 25
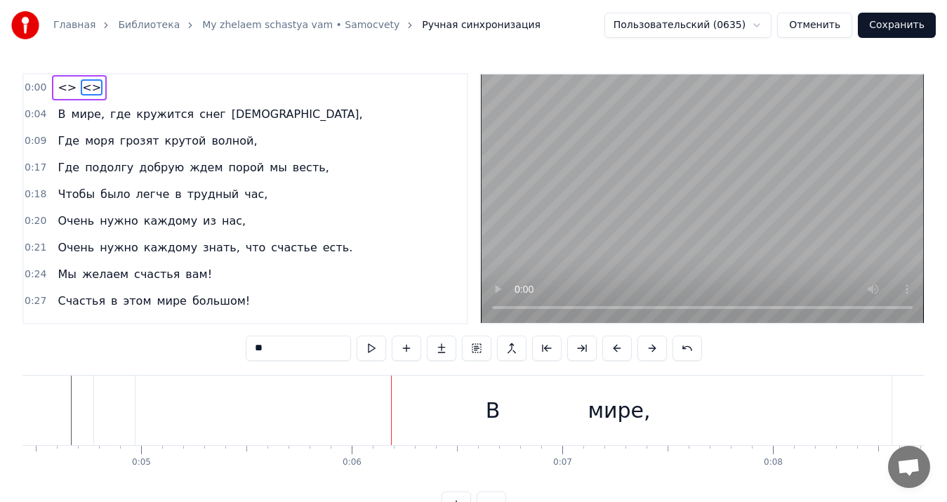
click at [616, 350] on button at bounding box center [616, 348] width 29 height 25
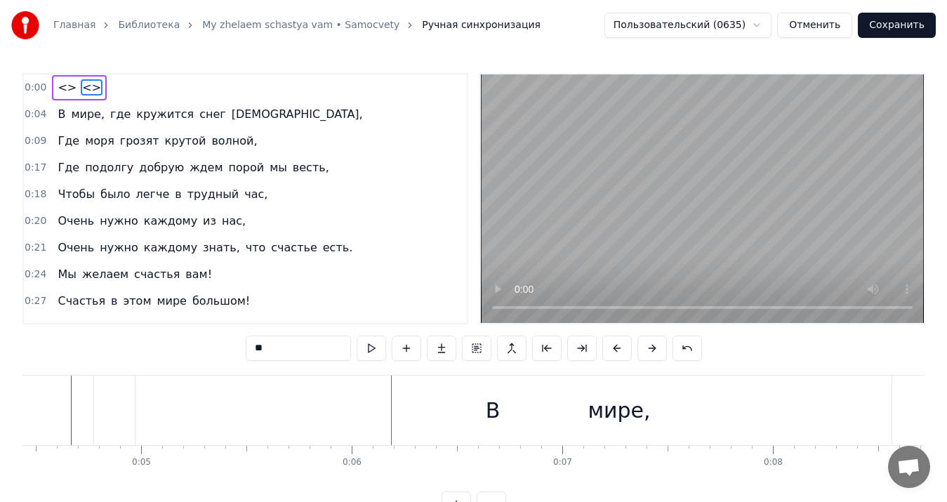
click at [616, 350] on button at bounding box center [616, 348] width 29 height 25
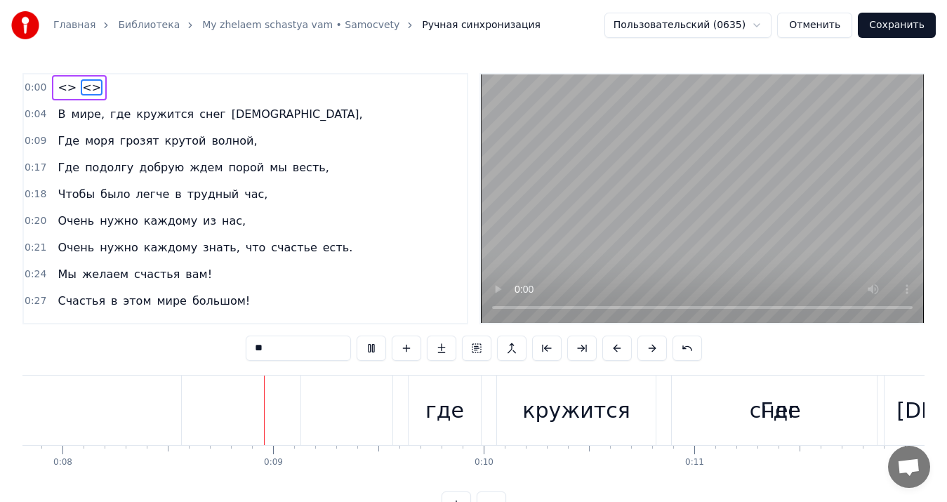
scroll to position [0, 1730]
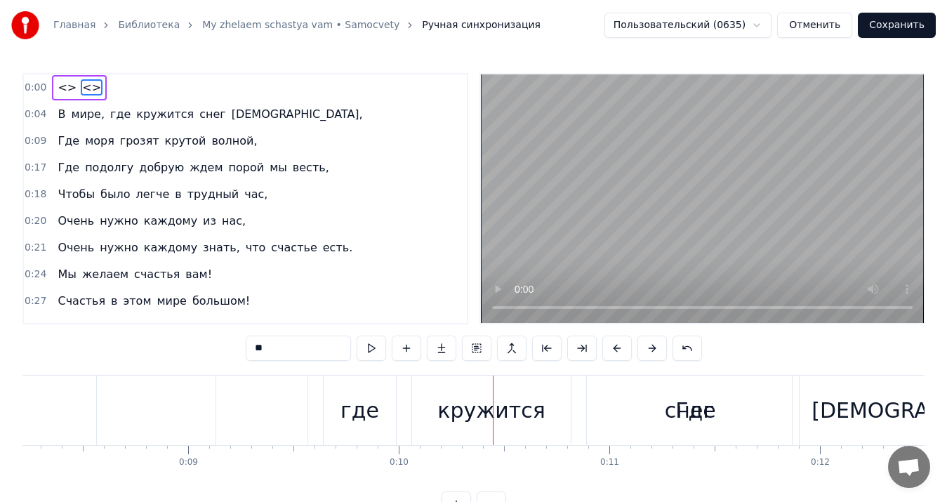
click at [782, 22] on html "Главная Библиотека My zhelaem schastya vam • Samocvety Ручная синхронизация Пол…" at bounding box center [473, 269] width 947 height 539
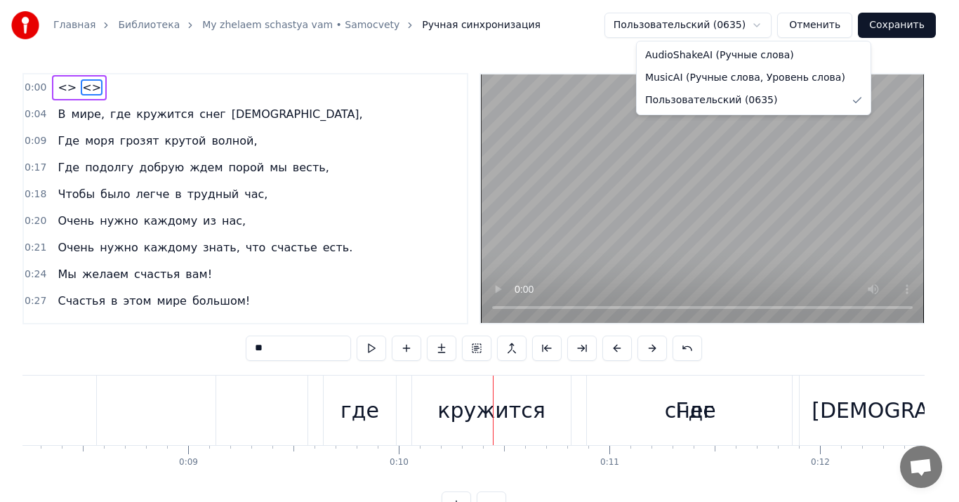
click at [367, 23] on html "Главная Библиотека My zhelaem schastya vam • Samocvety Ручная синхронизация Пол…" at bounding box center [479, 269] width 959 height 539
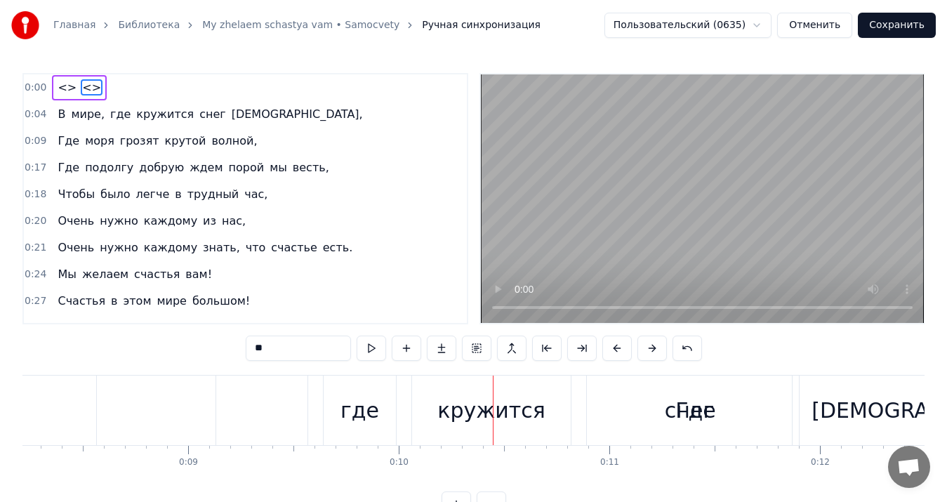
click at [349, 22] on link "My zhelaem schastya vam • Samocvety" at bounding box center [300, 25] width 197 height 14
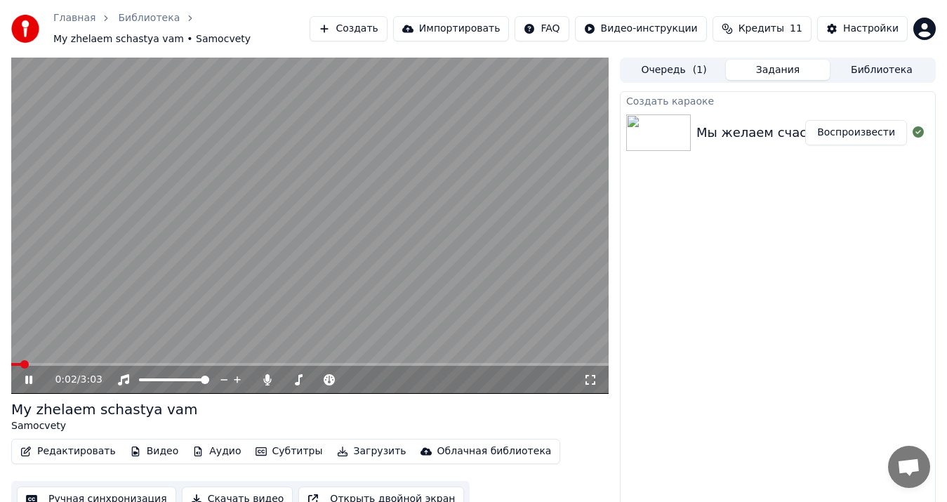
scroll to position [16, 0]
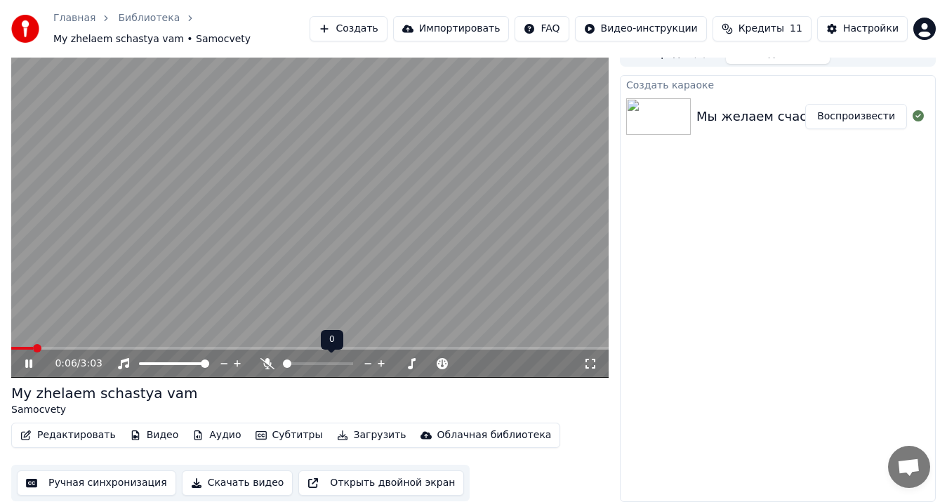
click at [283, 367] on span at bounding box center [287, 364] width 8 height 8
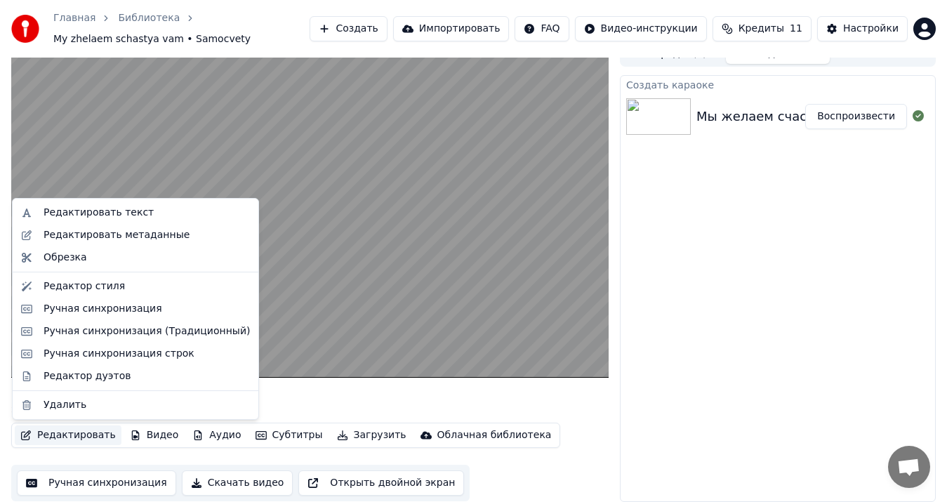
click at [78, 437] on button "Редактировать" at bounding box center [68, 436] width 107 height 20
click at [124, 350] on div "Ручная синхронизация строк" at bounding box center [119, 354] width 151 height 14
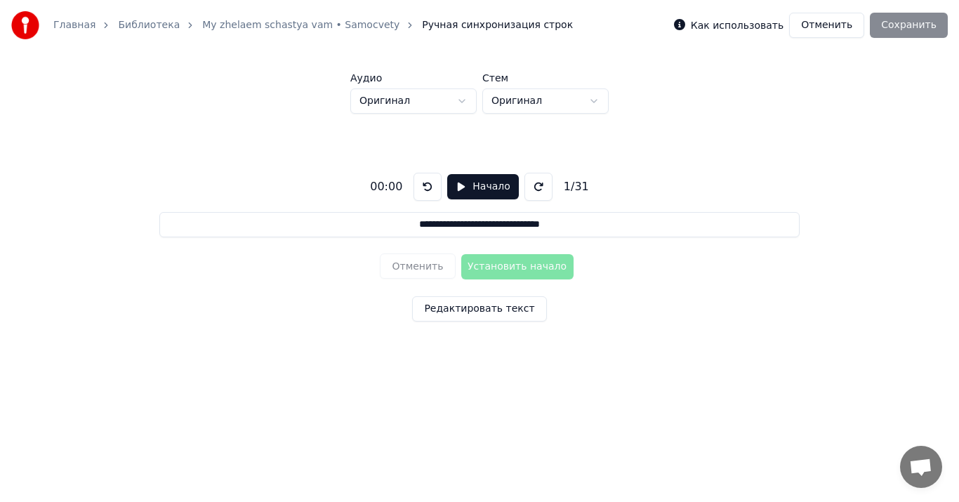
click at [385, 216] on input "**********" at bounding box center [479, 224] width 640 height 25
click at [456, 183] on button "Начало" at bounding box center [482, 186] width 71 height 25
click at [458, 185] on button "Пауза" at bounding box center [483, 186] width 64 height 25
click at [482, 305] on button "Редактировать текст" at bounding box center [479, 308] width 134 height 25
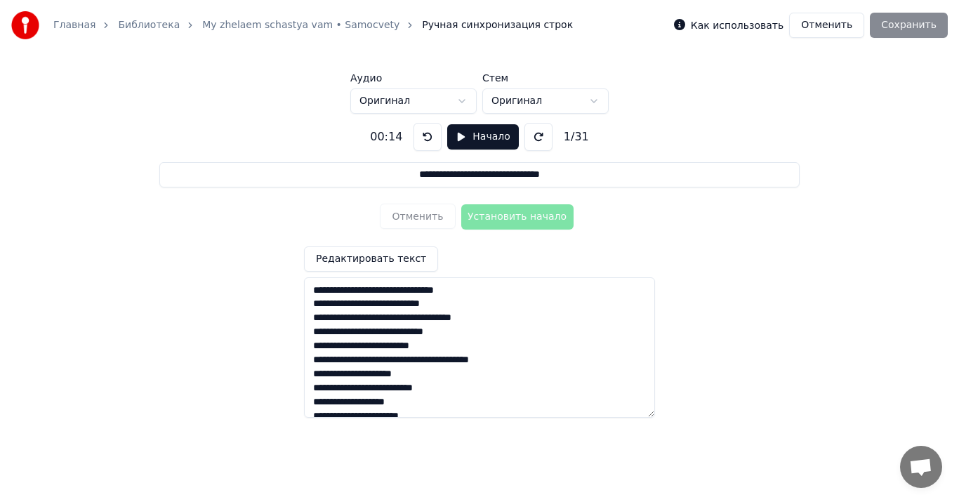
click at [483, 220] on div "Отменить Установить начало" at bounding box center [479, 217] width 199 height 37
click at [315, 288] on textarea "**********" at bounding box center [479, 347] width 351 height 140
click at [464, 101] on html "**********" at bounding box center [479, 198] width 959 height 397
click at [542, 99] on html "**********" at bounding box center [479, 198] width 959 height 397
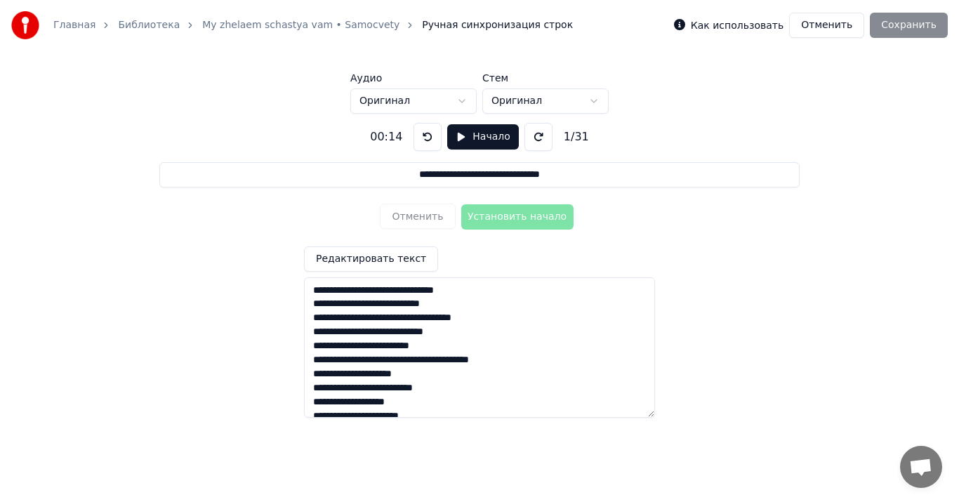
click at [542, 99] on html "**********" at bounding box center [479, 198] width 959 height 397
click at [569, 133] on div "1 / 31" at bounding box center [576, 136] width 37 height 17
click at [504, 217] on div "Отменить Установить начало" at bounding box center [479, 217] width 199 height 37
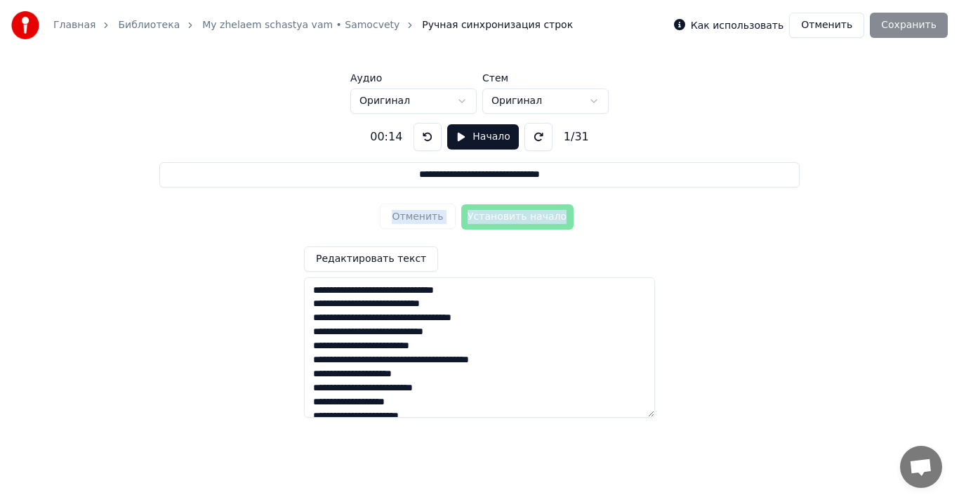
click at [504, 217] on div "Отменить Установить начало" at bounding box center [479, 217] width 199 height 37
click at [527, 128] on button at bounding box center [539, 137] width 28 height 28
click at [423, 134] on button at bounding box center [428, 137] width 28 height 28
click at [406, 159] on div "**********" at bounding box center [479, 264] width 914 height 301
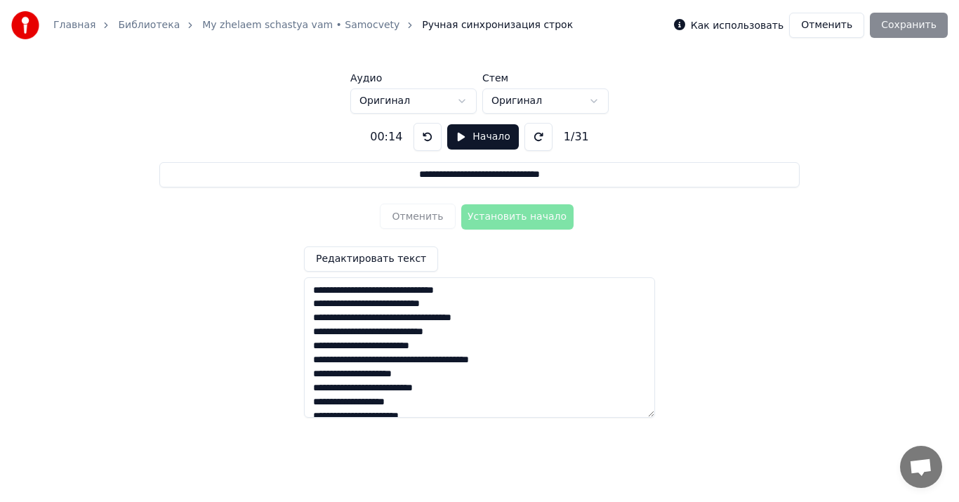
click at [400, 173] on input "**********" at bounding box center [479, 174] width 640 height 25
click at [480, 216] on div "Отменить Установить начало" at bounding box center [479, 217] width 199 height 37
click at [481, 144] on button "Начало" at bounding box center [482, 136] width 71 height 25
click at [432, 143] on button at bounding box center [431, 137] width 28 height 28
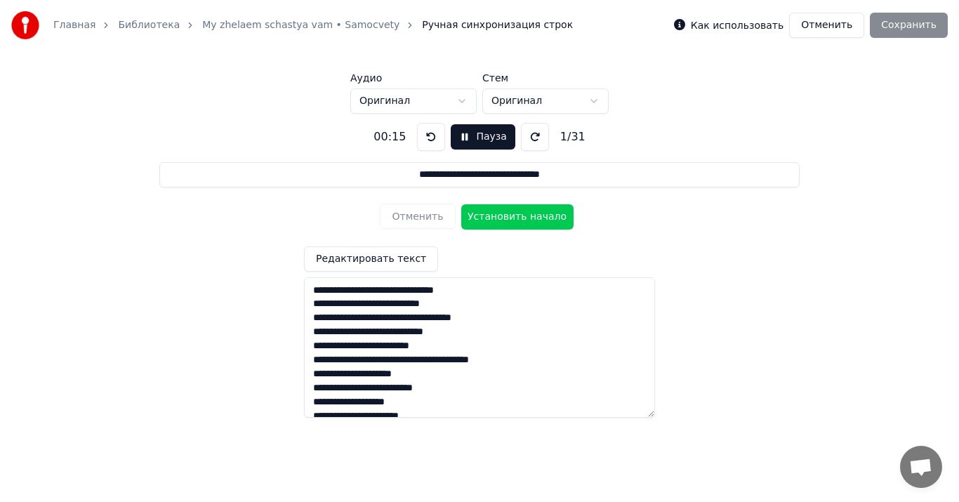
click at [432, 143] on button at bounding box center [431, 137] width 28 height 28
click at [503, 219] on button "Установить начало" at bounding box center [517, 216] width 112 height 25
click at [503, 219] on button "Установить конец" at bounding box center [517, 216] width 112 height 25
type input "**********"
click at [503, 219] on button "Установить начало" at bounding box center [517, 216] width 112 height 25
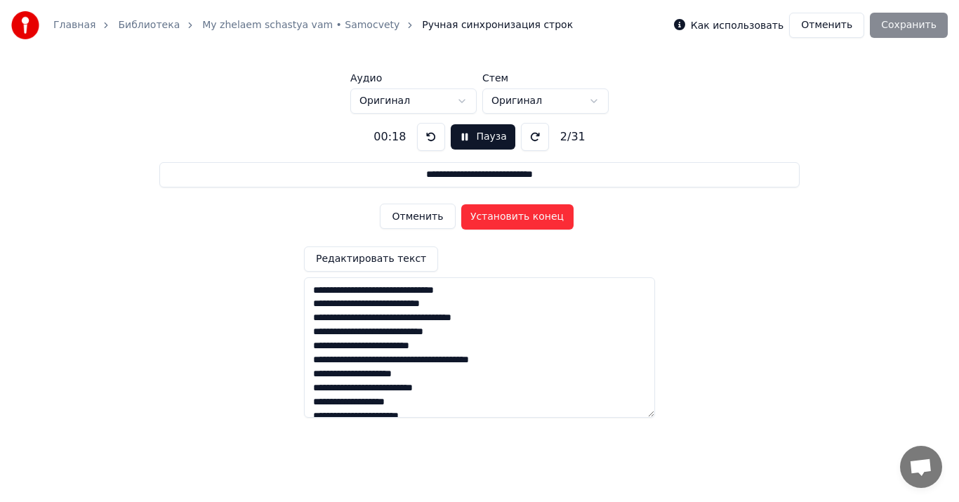
click at [428, 136] on button at bounding box center [431, 137] width 28 height 28
click at [486, 217] on button "Установить начало" at bounding box center [517, 216] width 112 height 25
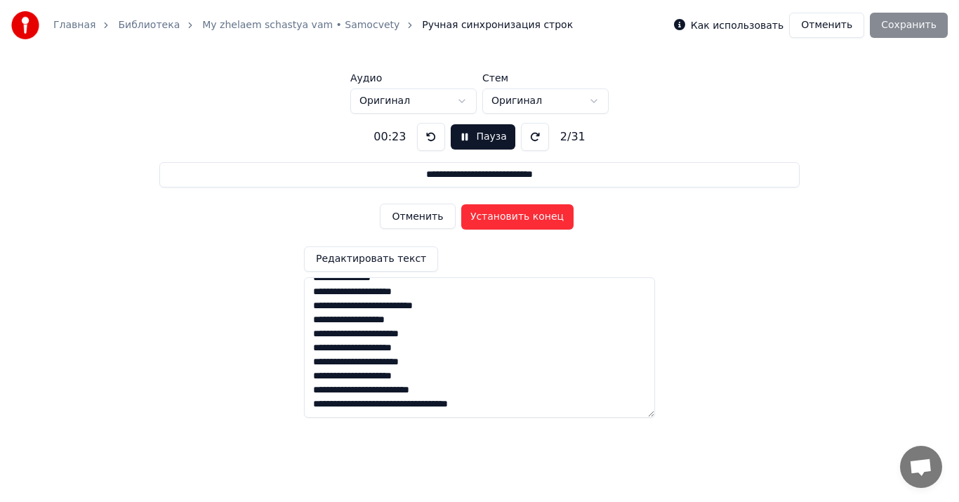
scroll to position [308, 0]
drag, startPoint x: 511, startPoint y: 410, endPoint x: 302, endPoint y: 413, distance: 209.3
click at [302, 413] on div "**********" at bounding box center [479, 264] width 914 height 301
type textarea "**********"
click at [652, 205] on div "**********" at bounding box center [479, 264] width 914 height 301
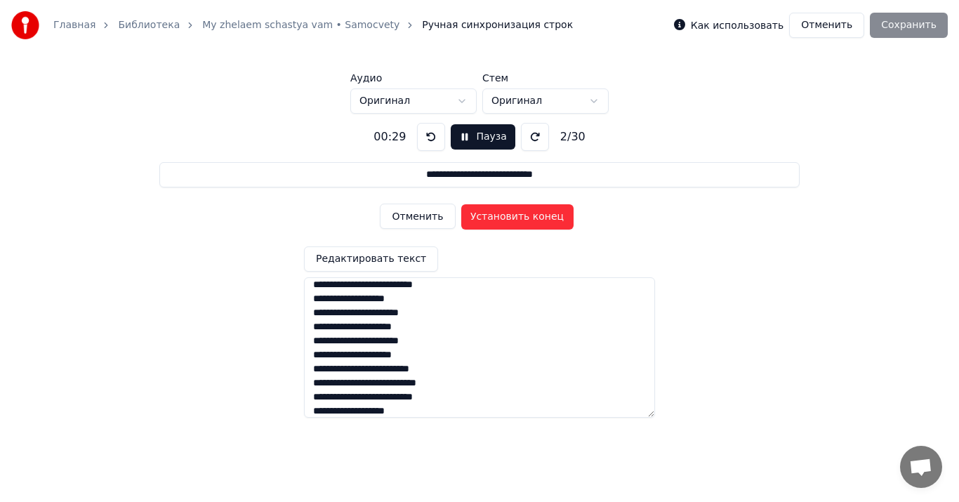
scroll to position [0, 0]
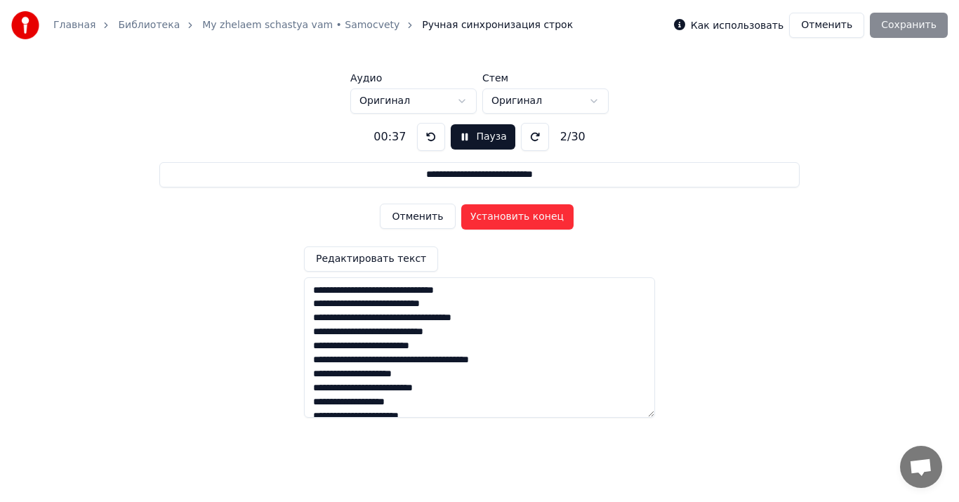
click at [928, 21] on div "Как использовать Отменить Сохранить" at bounding box center [811, 25] width 274 height 25
click at [720, 204] on div "**********" at bounding box center [479, 264] width 914 height 301
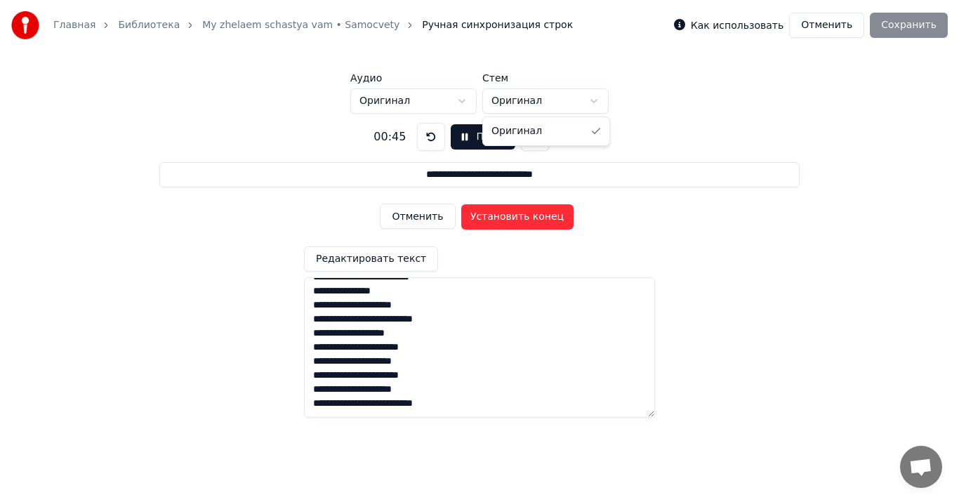
click at [570, 98] on html "**********" at bounding box center [479, 198] width 959 height 397
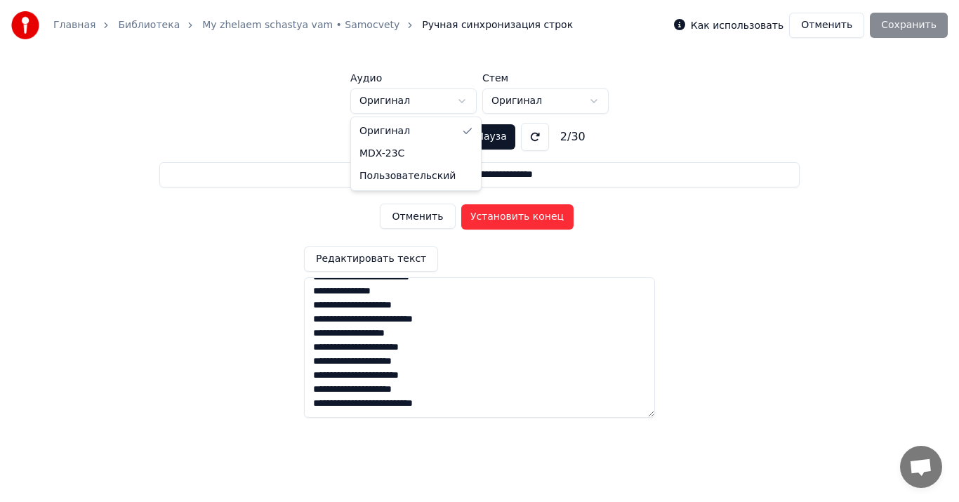
click at [464, 98] on html "**********" at bounding box center [479, 198] width 959 height 397
drag, startPoint x: 572, startPoint y: 130, endPoint x: 557, endPoint y: 133, distance: 15.8
click at [557, 133] on div "2 / 30" at bounding box center [573, 136] width 37 height 17
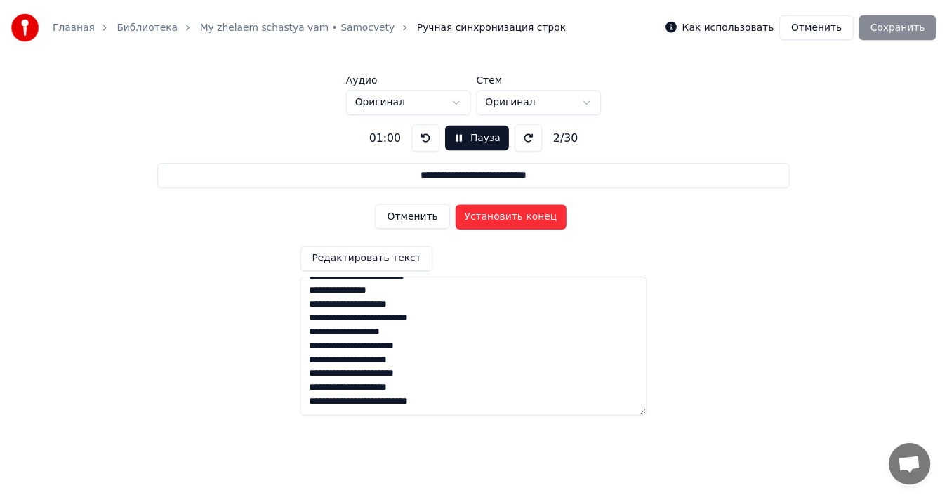
scroll to position [0, 0]
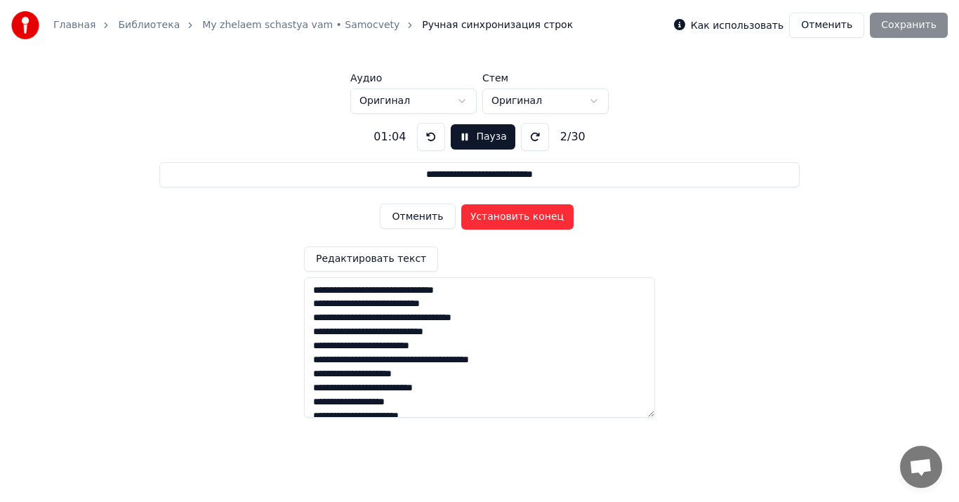
click at [423, 137] on button at bounding box center [431, 137] width 28 height 28
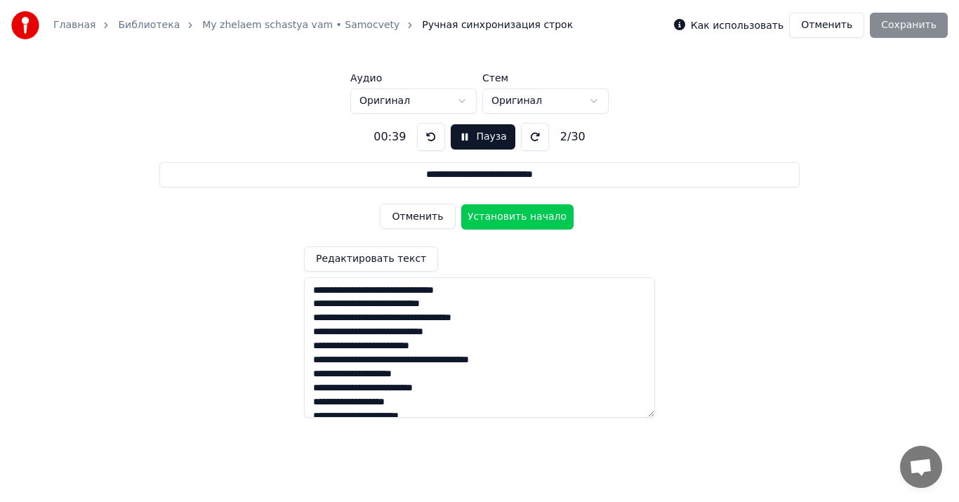
click at [423, 137] on button at bounding box center [431, 137] width 28 height 28
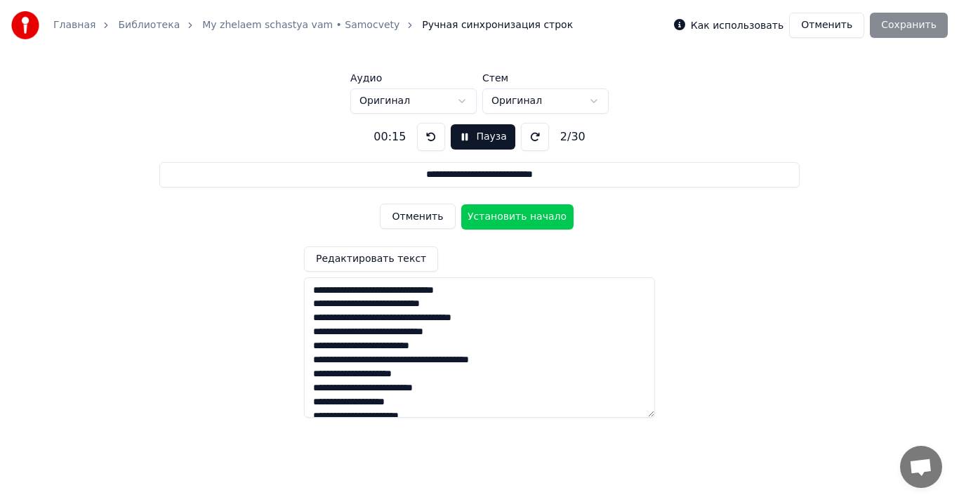
click at [423, 137] on button at bounding box center [431, 137] width 28 height 28
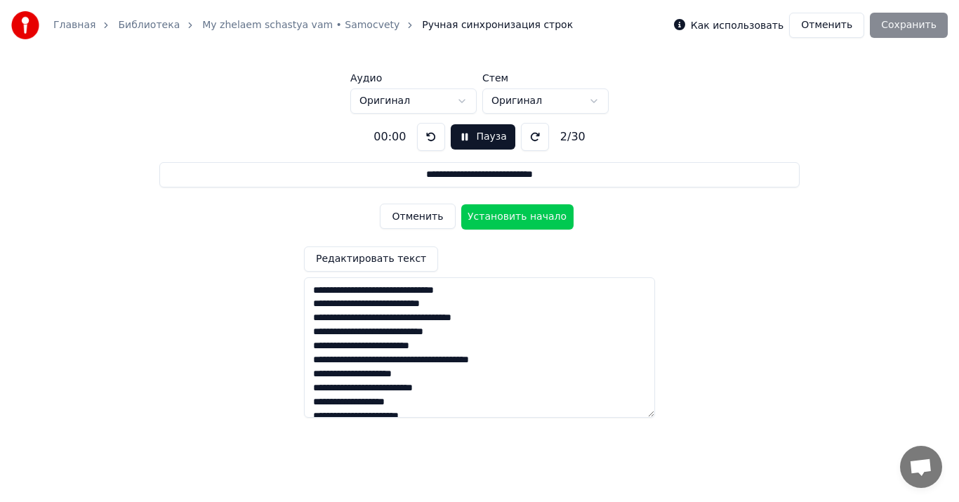
click at [532, 137] on button at bounding box center [535, 137] width 28 height 28
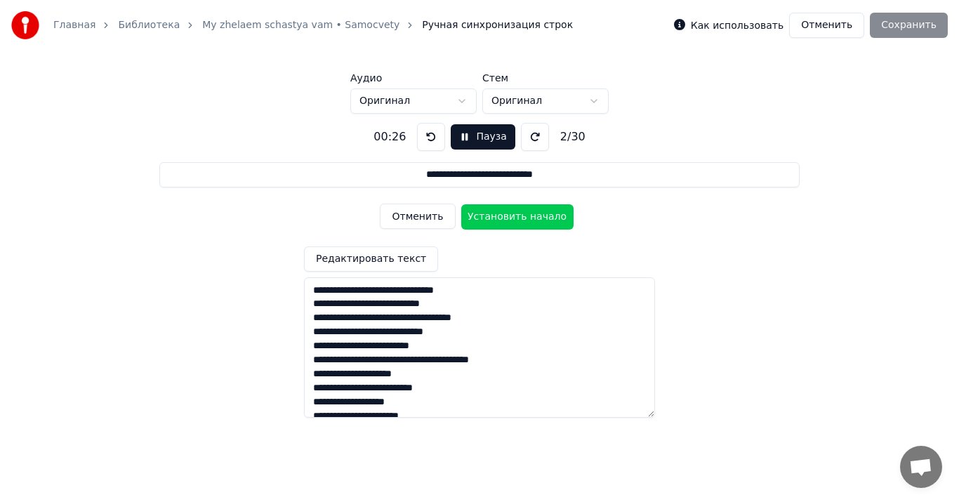
click at [420, 141] on button at bounding box center [431, 137] width 28 height 28
click at [477, 215] on button "Установить начало" at bounding box center [517, 216] width 112 height 25
click at [477, 215] on button "Установить конец" at bounding box center [517, 216] width 112 height 25
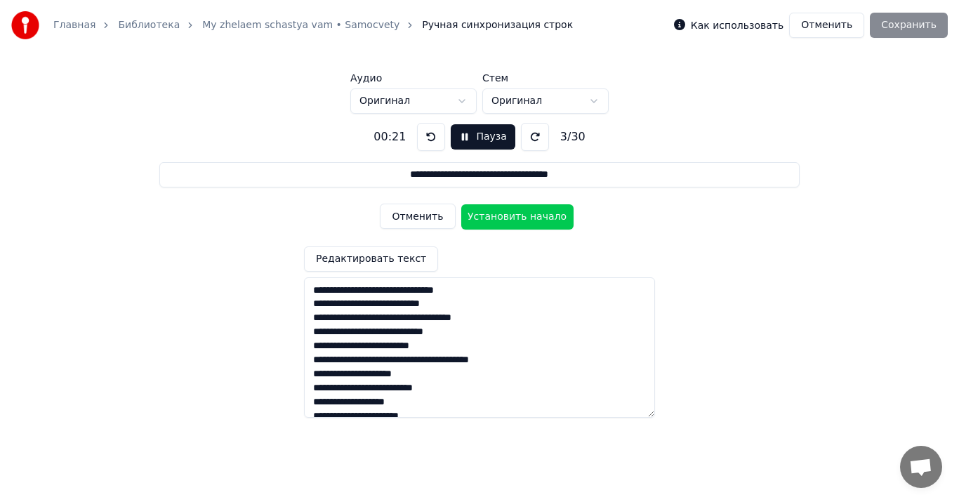
click at [477, 215] on button "Установить начало" at bounding box center [517, 216] width 112 height 25
click at [477, 215] on button "Установить конец" at bounding box center [517, 216] width 112 height 25
click at [477, 215] on button "Установить начало" at bounding box center [517, 216] width 112 height 25
click at [477, 215] on button "Установить конец" at bounding box center [517, 216] width 112 height 25
click at [477, 215] on button "Установить начало" at bounding box center [517, 216] width 112 height 25
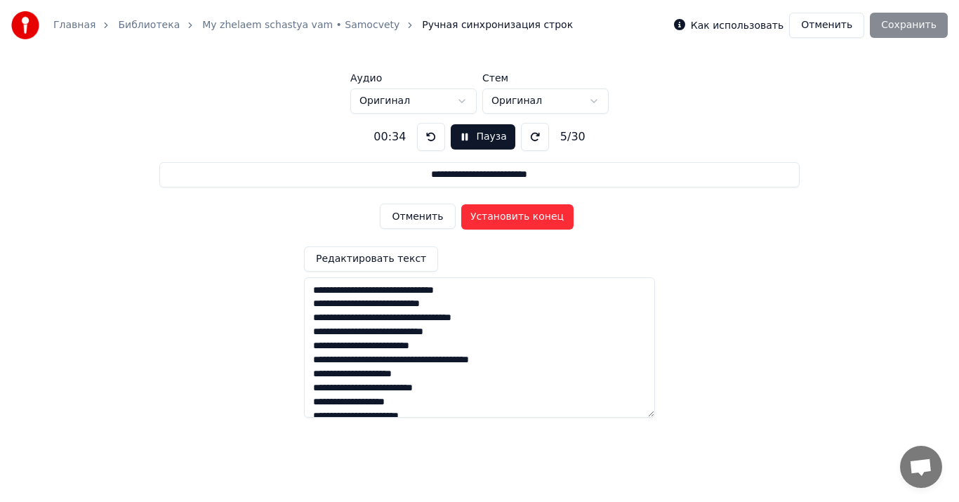
click at [477, 215] on button "Установить конец" at bounding box center [517, 216] width 112 height 25
type input "**********"
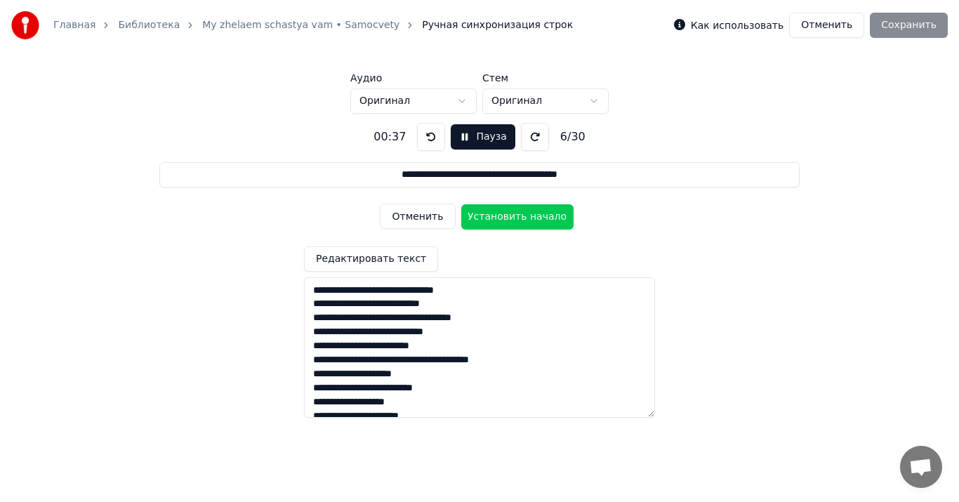
click at [428, 145] on button at bounding box center [431, 137] width 28 height 28
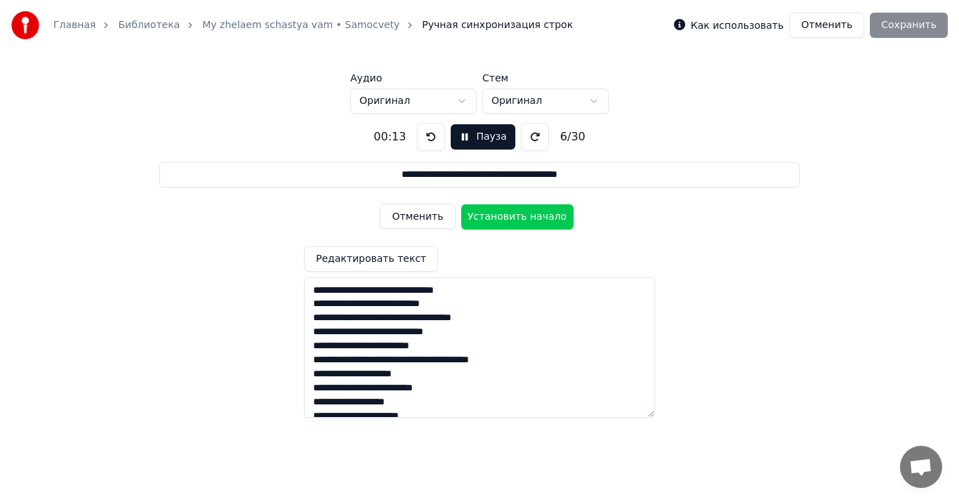
click at [428, 145] on button at bounding box center [431, 137] width 28 height 28
click at [528, 138] on button at bounding box center [535, 137] width 28 height 28
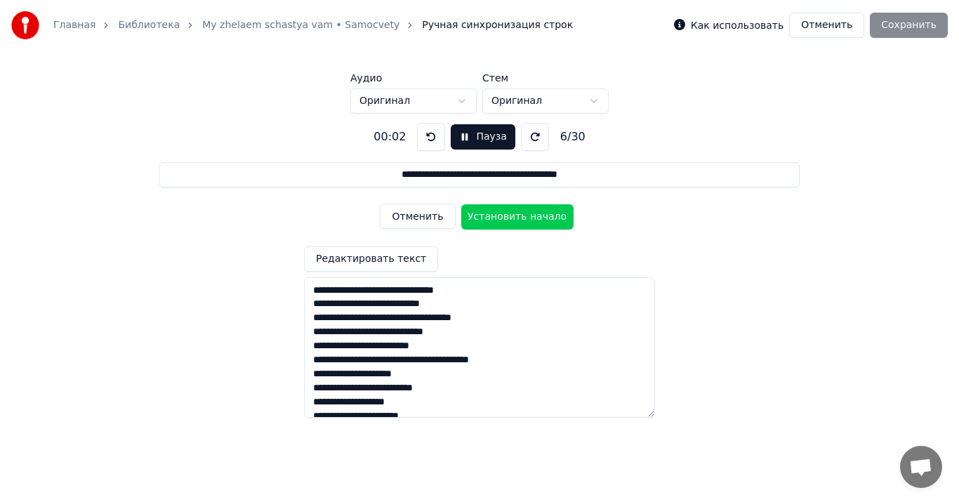
click at [528, 138] on button at bounding box center [535, 137] width 28 height 28
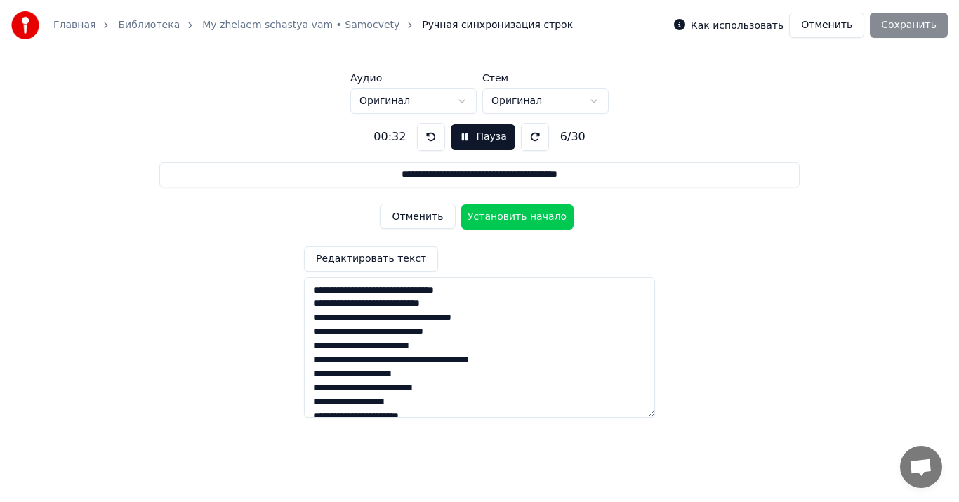
click at [528, 138] on button at bounding box center [535, 137] width 28 height 28
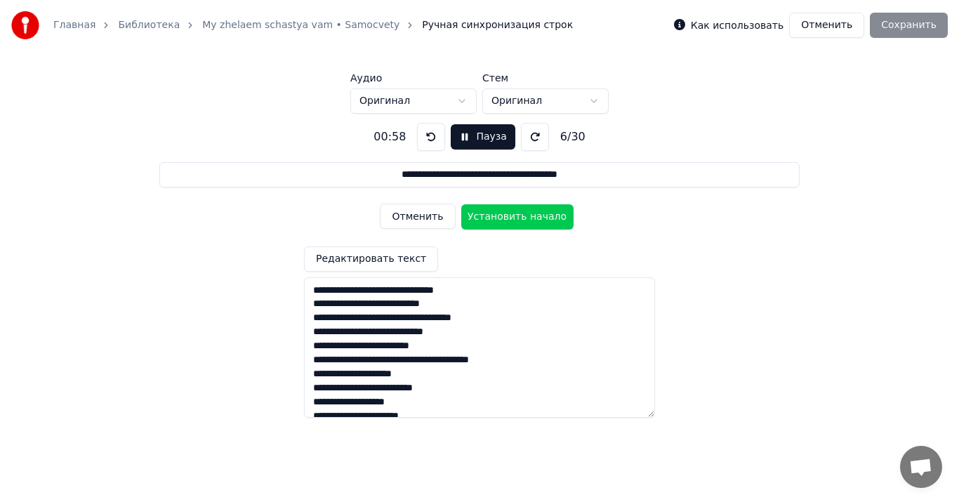
click at [528, 138] on button at bounding box center [535, 137] width 28 height 28
click
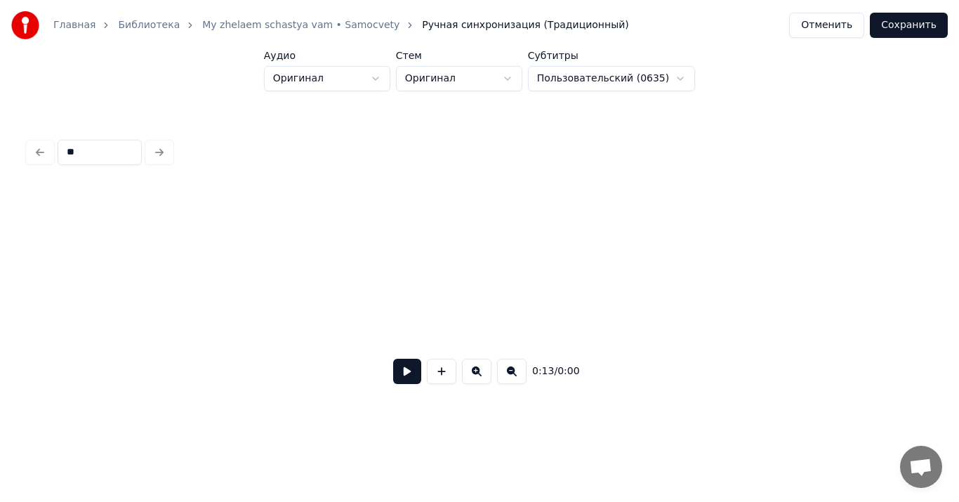
type input "*"
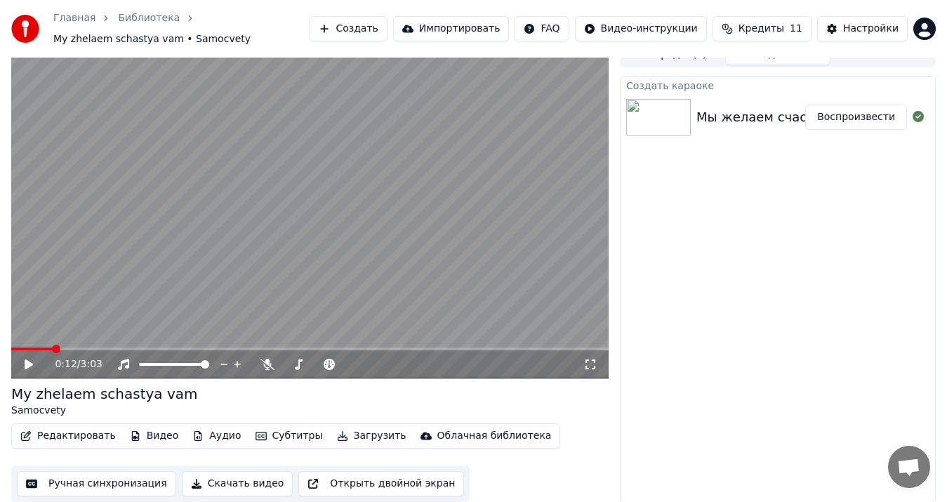
scroll to position [16, 0]
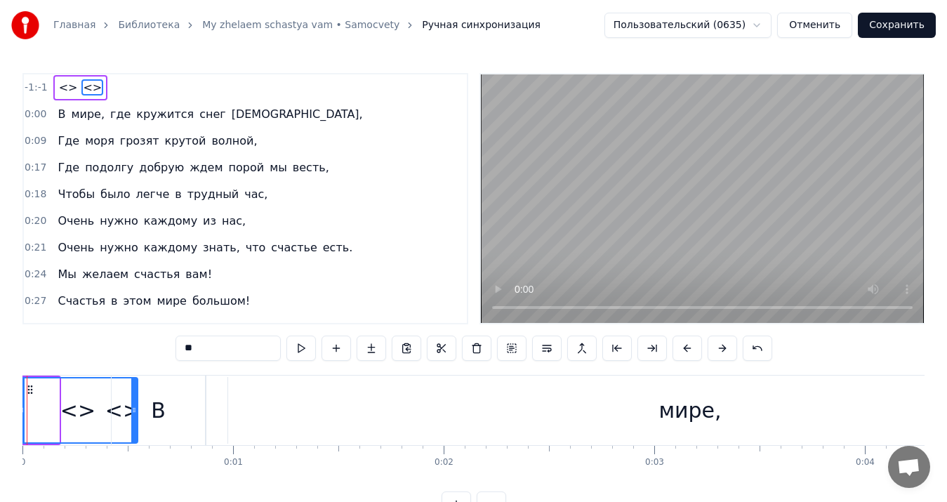
drag, startPoint x: 57, startPoint y: 421, endPoint x: 163, endPoint y: 390, distance: 110.2
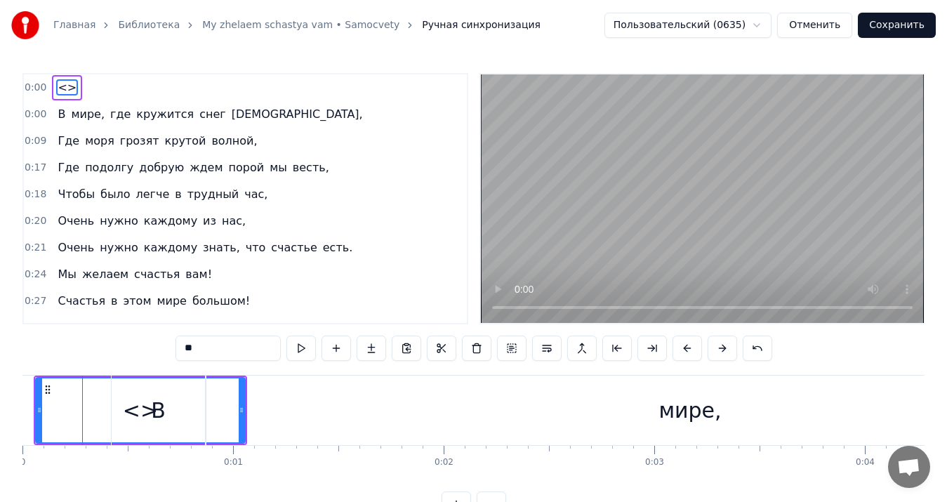
drag, startPoint x: 242, startPoint y: 406, endPoint x: 295, endPoint y: 394, distance: 54.7
drag, startPoint x: 242, startPoint y: 392, endPoint x: 390, endPoint y: 401, distance: 148.4
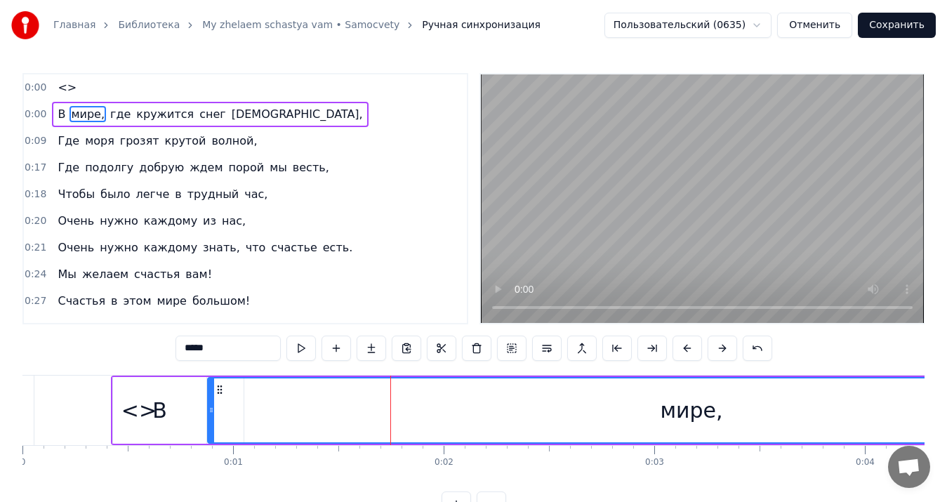
type input "**"
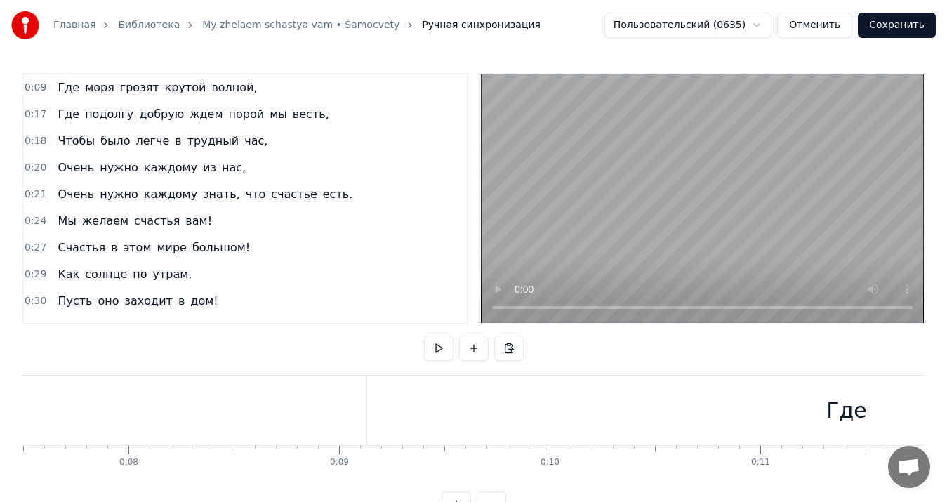
scroll to position [0, 2368]
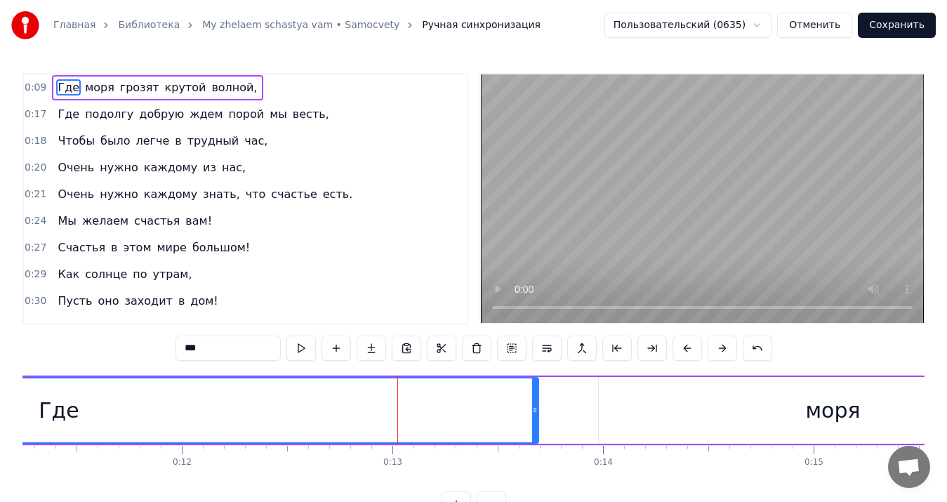
drag, startPoint x: 296, startPoint y: 378, endPoint x: 394, endPoint y: 377, distance: 98.3
drag, startPoint x: 381, startPoint y: 377, endPoint x: 454, endPoint y: 377, distance: 73.7
drag, startPoint x: 376, startPoint y: 443, endPoint x: 478, endPoint y: 422, distance: 104.0
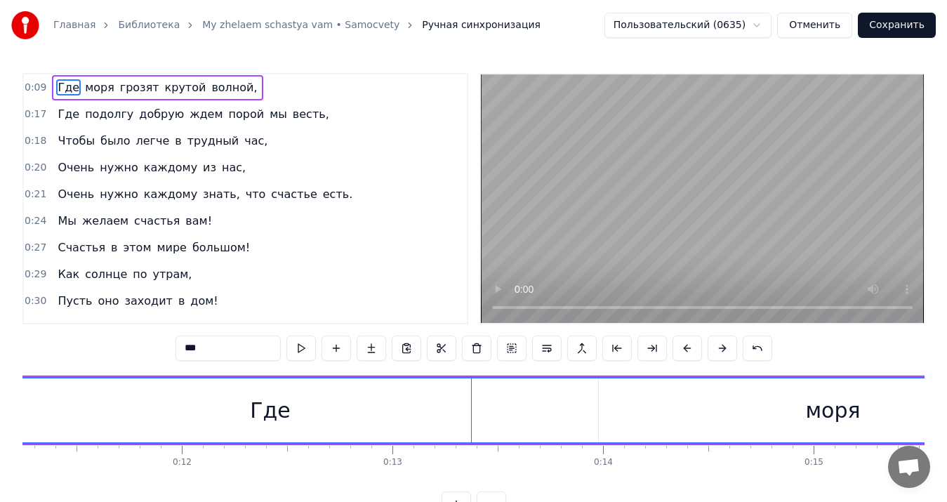
drag, startPoint x: 536, startPoint y: 395, endPoint x: 958, endPoint y: 351, distance: 425.0
drag, startPoint x: 486, startPoint y: 442, endPoint x: 539, endPoint y: 440, distance: 52.7
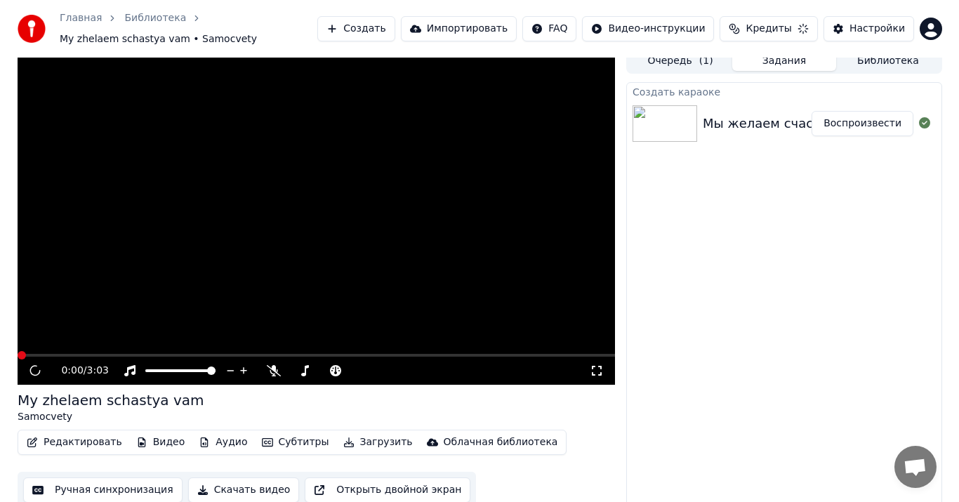
scroll to position [16, 0]
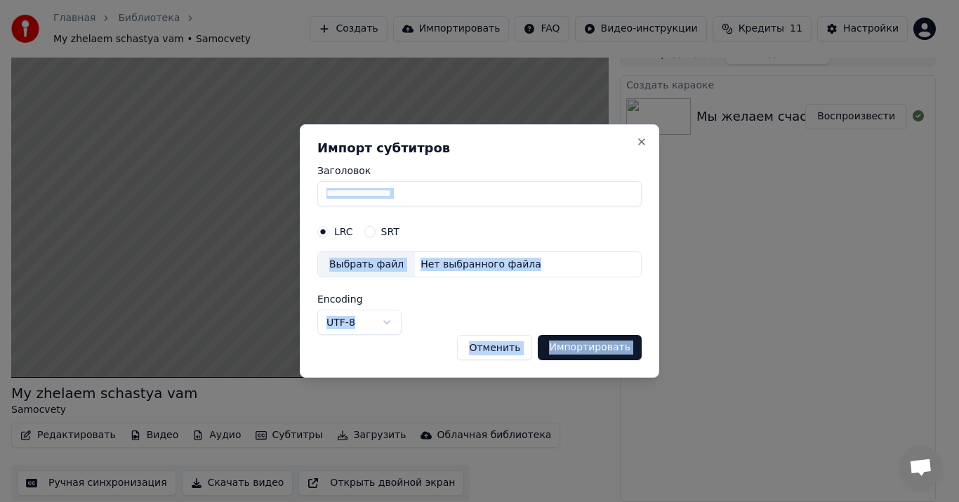
drag, startPoint x: 650, startPoint y: 147, endPoint x: 643, endPoint y: 142, distance: 8.0
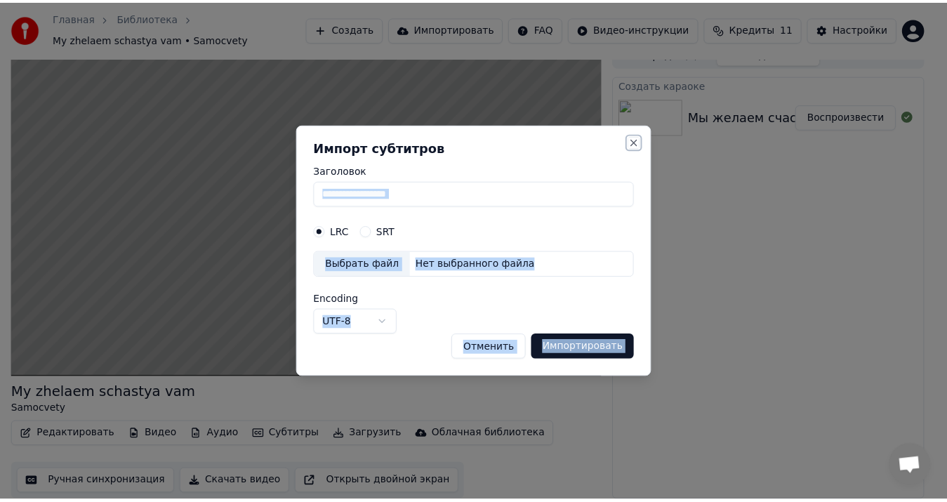
scroll to position [15, 0]
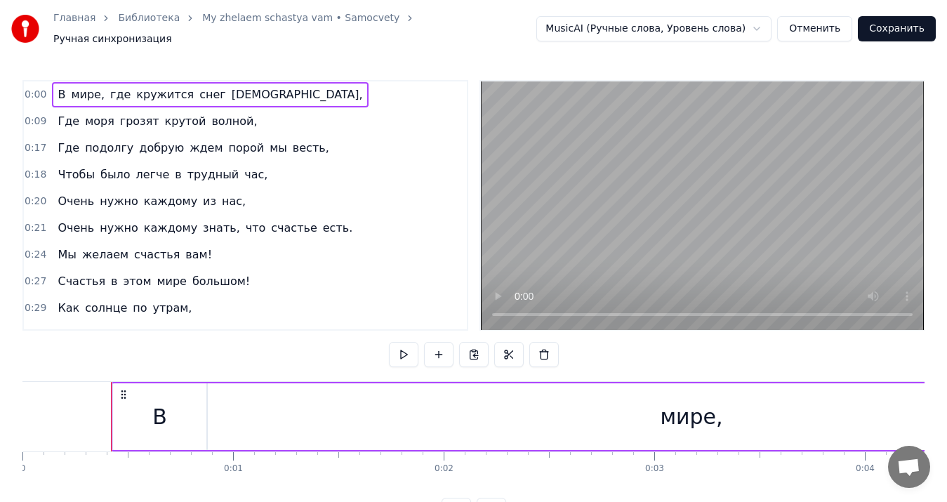
drag, startPoint x: 32, startPoint y: 84, endPoint x: 441, endPoint y: 351, distance: 488.6
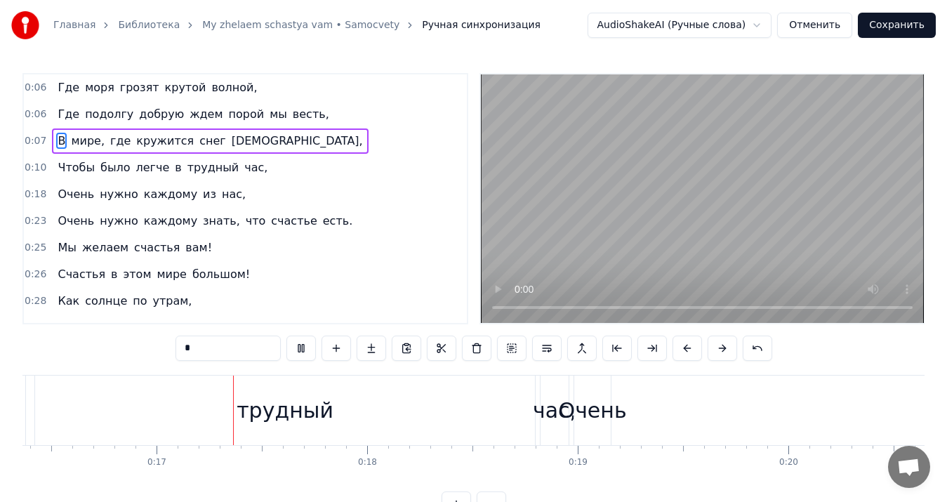
scroll to position [0, 3450]
drag, startPoint x: 67, startPoint y: 86, endPoint x: 71, endPoint y: 177, distance: 91.4
drag, startPoint x: 88, startPoint y: 84, endPoint x: 186, endPoint y: 119, distance: 104.6
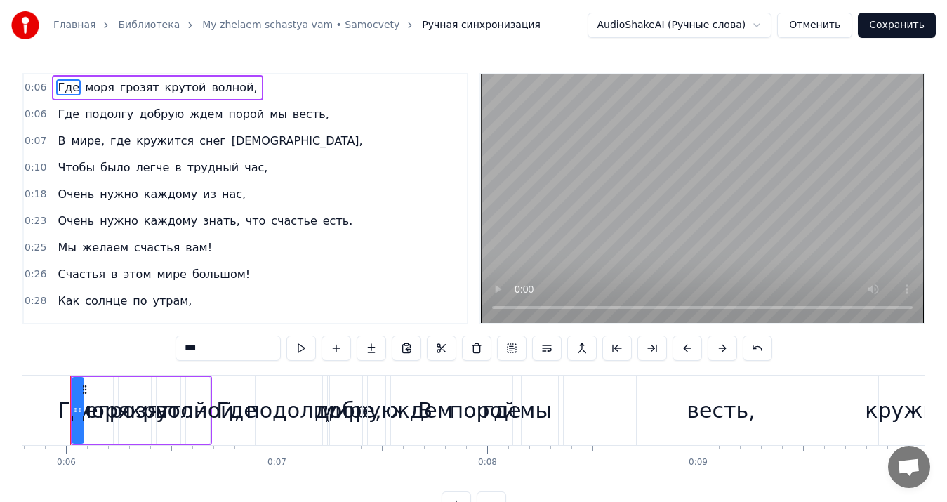
scroll to position [0, 1198]
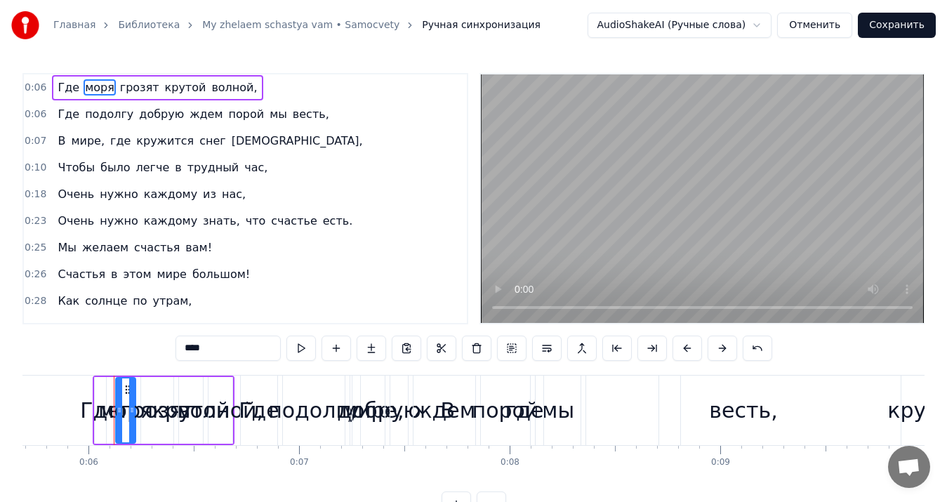
type input "*****"
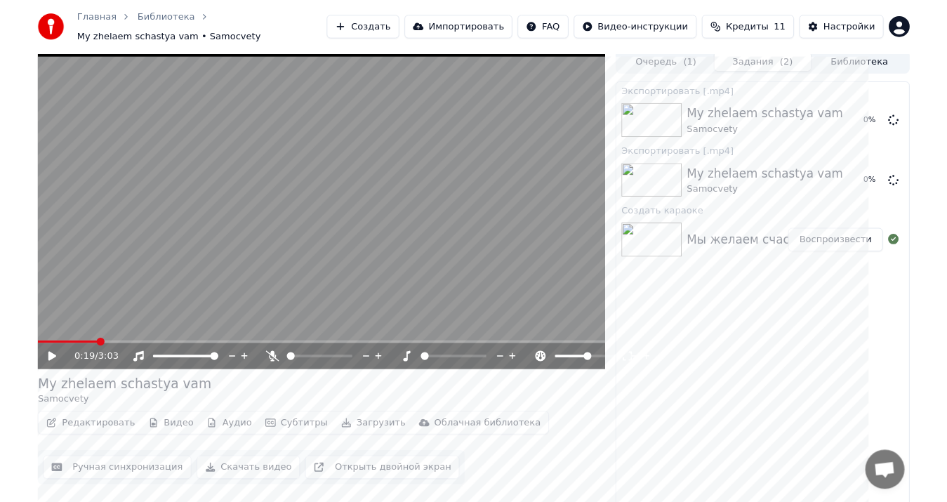
scroll to position [11, 0]
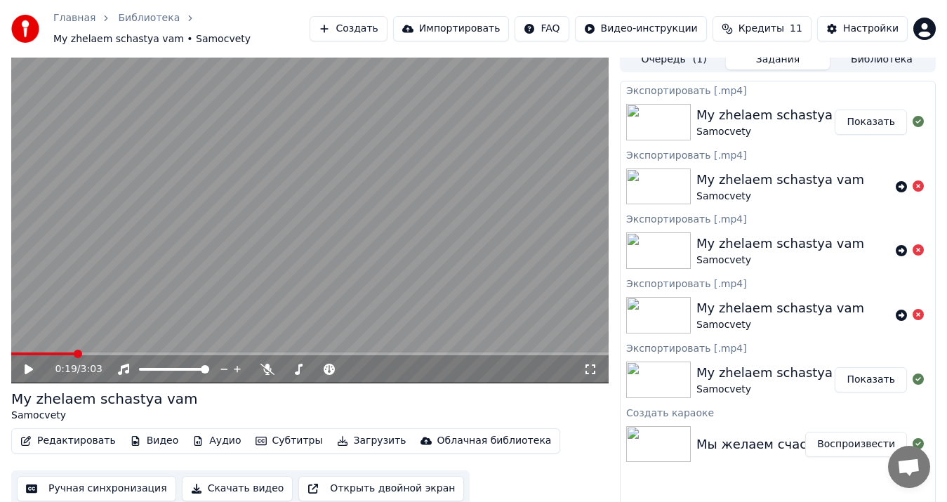
click at [866, 379] on button "Показать" at bounding box center [871, 379] width 72 height 25
